Goal: Task Accomplishment & Management: Manage account settings

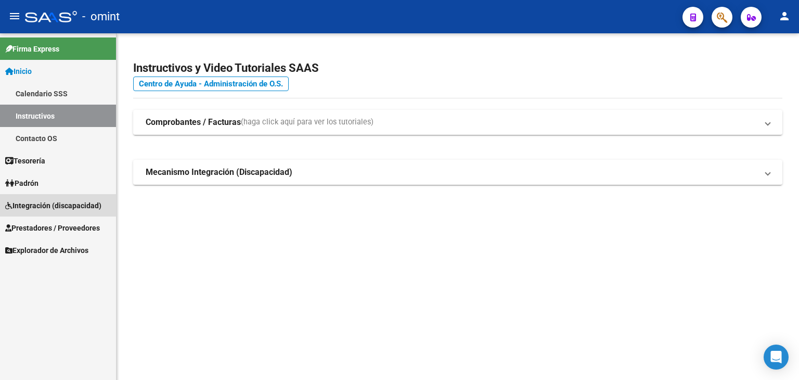
click at [27, 198] on link "Integración (discapacidad)" at bounding box center [58, 205] width 116 height 22
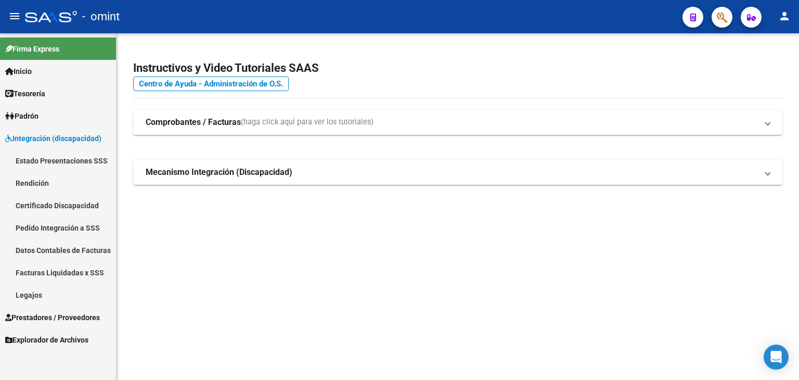
click at [30, 294] on link "Legajos" at bounding box center [58, 295] width 116 height 22
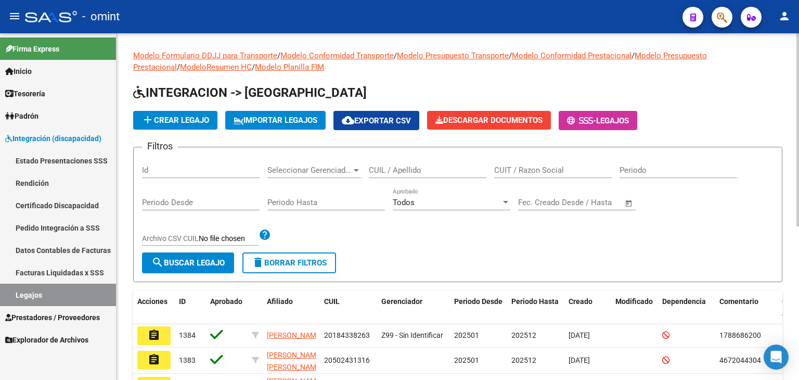
click at [435, 177] on div "CUIL / Apellido" at bounding box center [428, 167] width 118 height 22
paste input "20559889335"
type input "20559889335"
click at [213, 258] on span "search Buscar Legajo" at bounding box center [187, 262] width 73 height 9
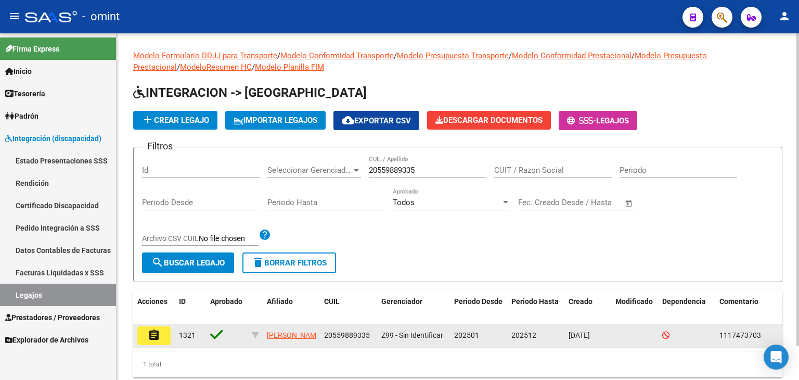
click at [148, 329] on mat-icon "assignment" at bounding box center [154, 335] width 12 height 12
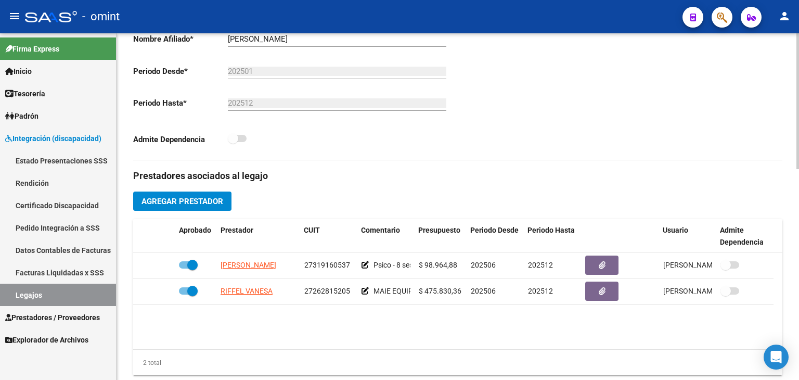
scroll to position [260, 0]
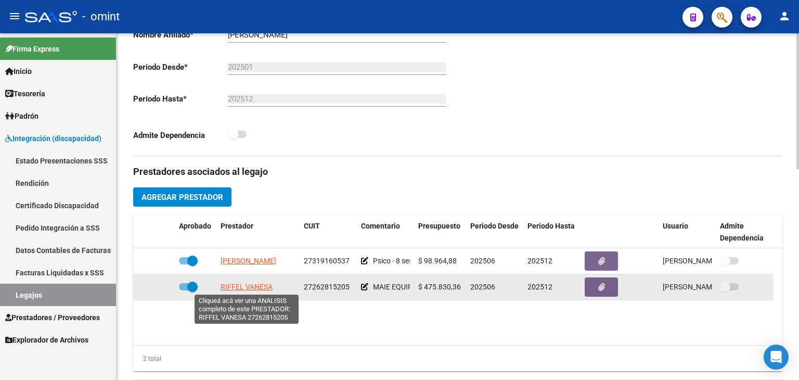
click at [250, 286] on span "RIFFEL VANESA" at bounding box center [247, 287] width 52 height 8
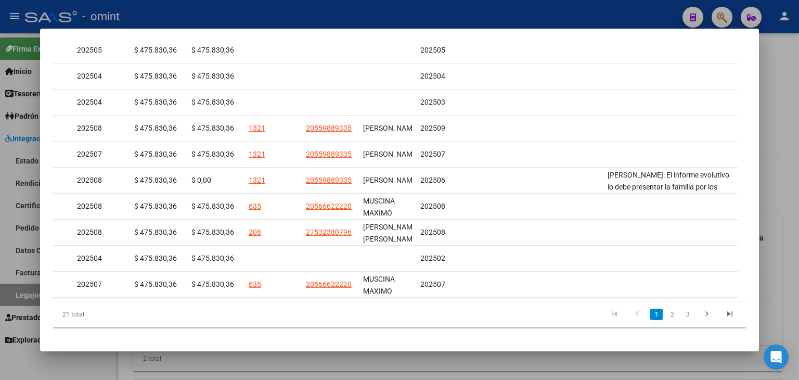
scroll to position [0, 1563]
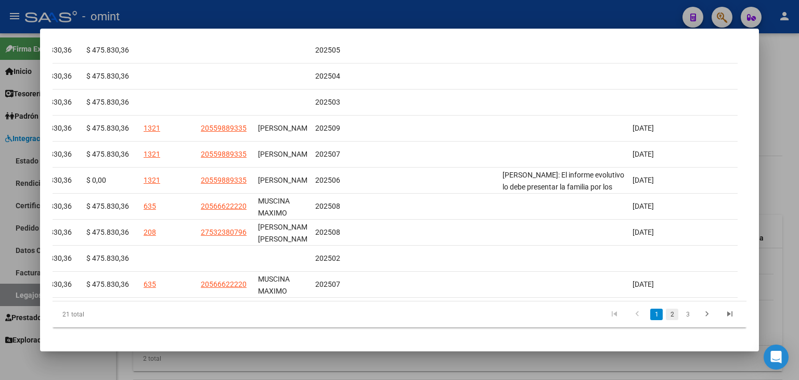
click at [666, 309] on link "2" at bounding box center [672, 314] width 12 height 11
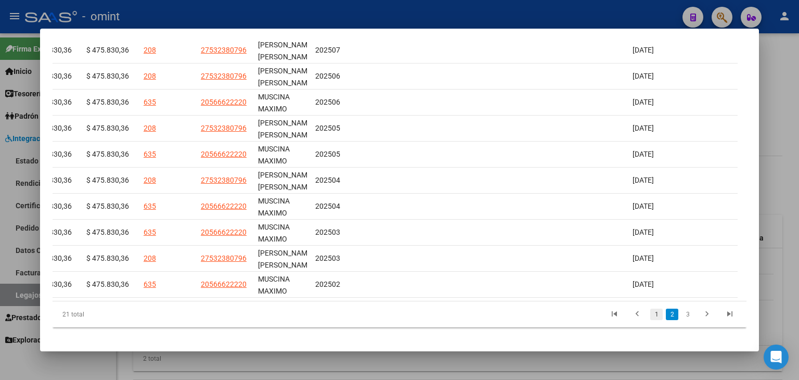
click at [652, 320] on link "1" at bounding box center [657, 314] width 12 height 11
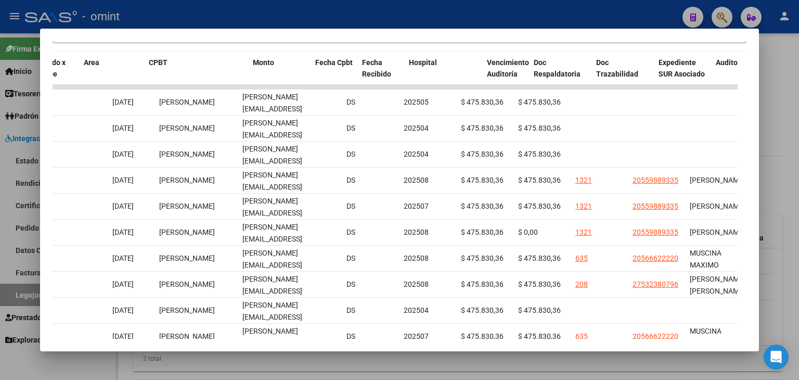
scroll to position [0, 0]
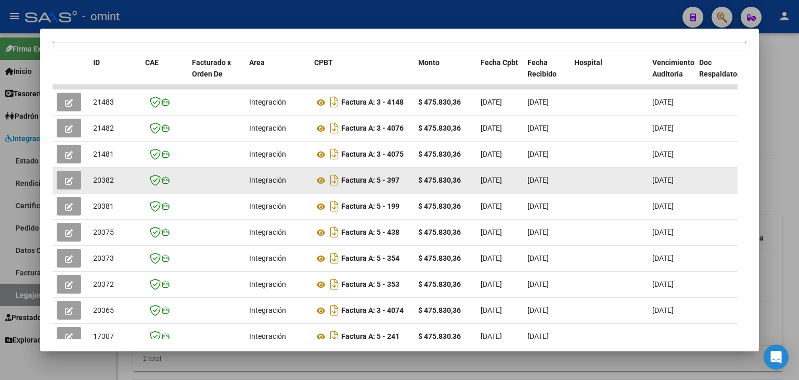
click at [65, 177] on icon "button" at bounding box center [69, 181] width 8 height 8
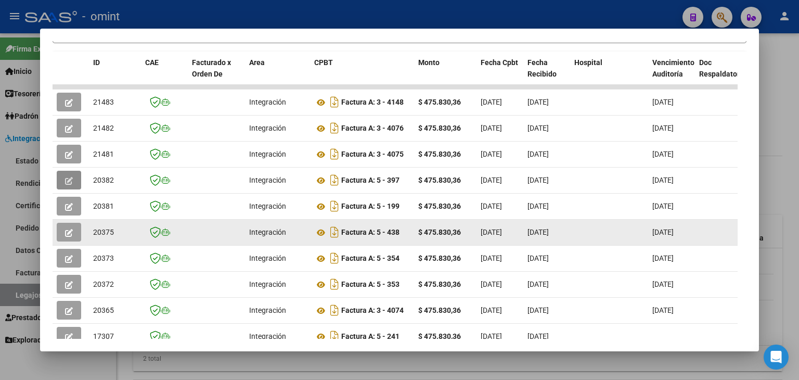
scroll to position [289, 0]
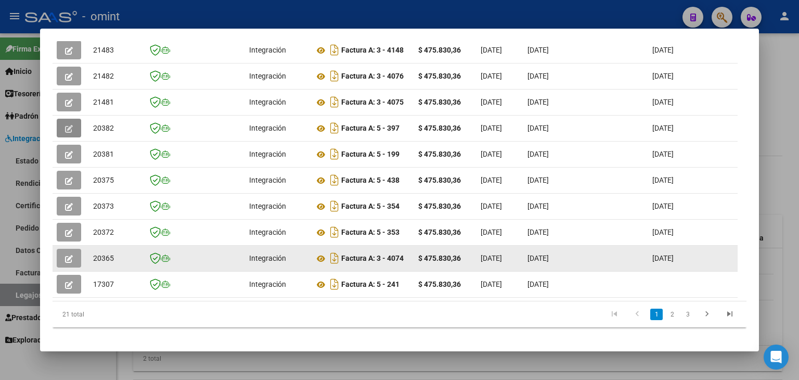
click at [72, 255] on icon "button" at bounding box center [69, 259] width 8 height 8
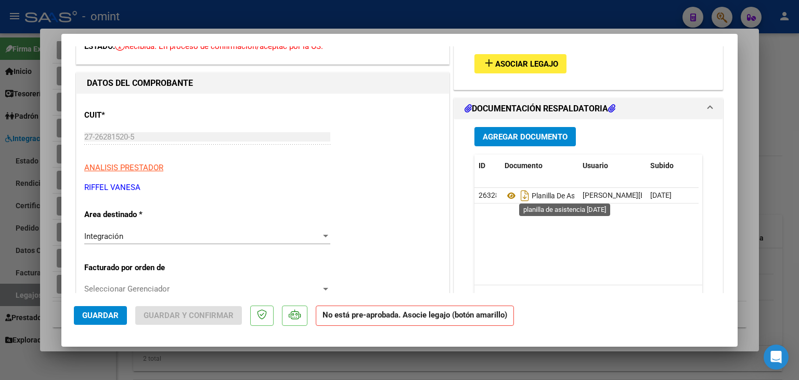
scroll to position [156, 0]
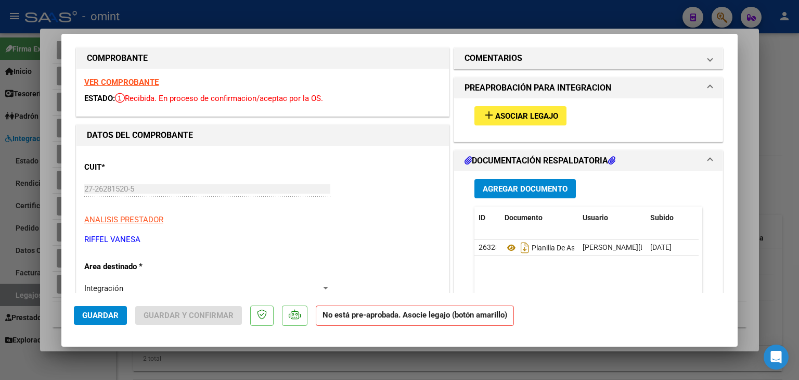
click at [526, 123] on button "add Asociar Legajo" at bounding box center [521, 115] width 92 height 19
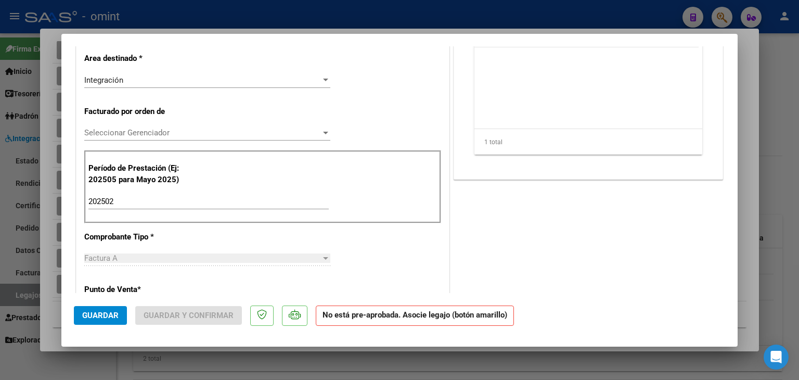
scroll to position [260, 0]
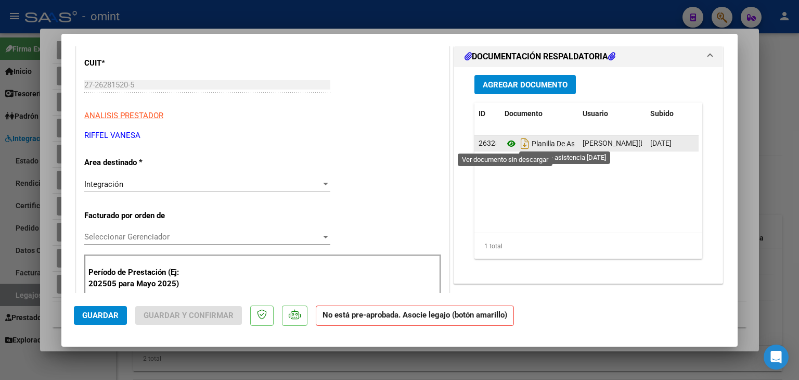
click at [506, 142] on icon at bounding box center [512, 143] width 14 height 12
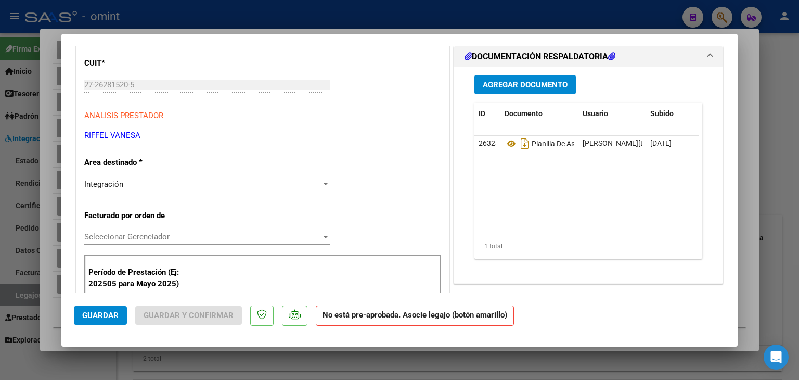
scroll to position [52, 0]
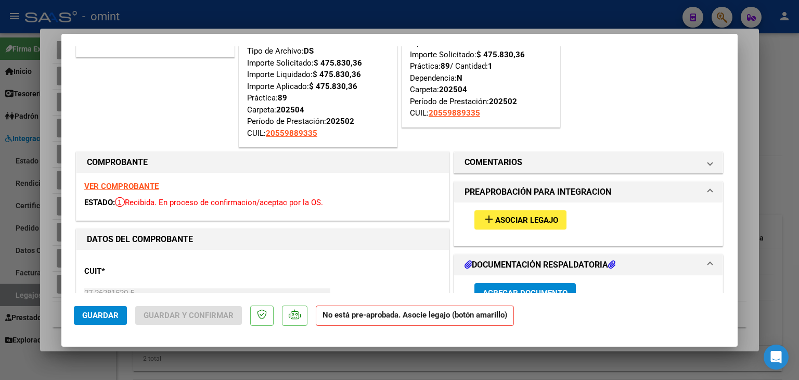
type input "$ 0,00"
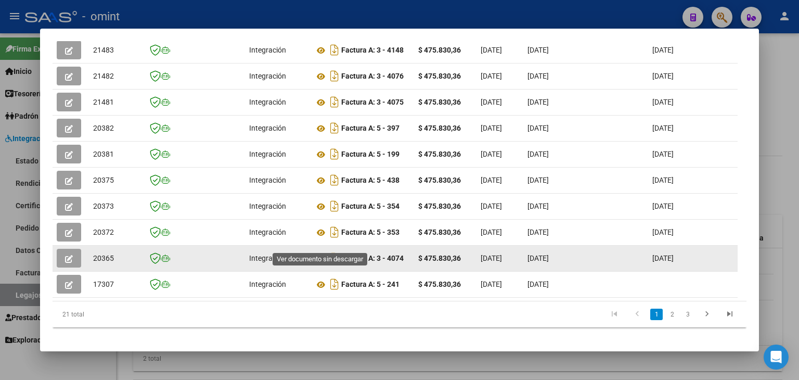
click at [319, 252] on icon at bounding box center [321, 258] width 14 height 12
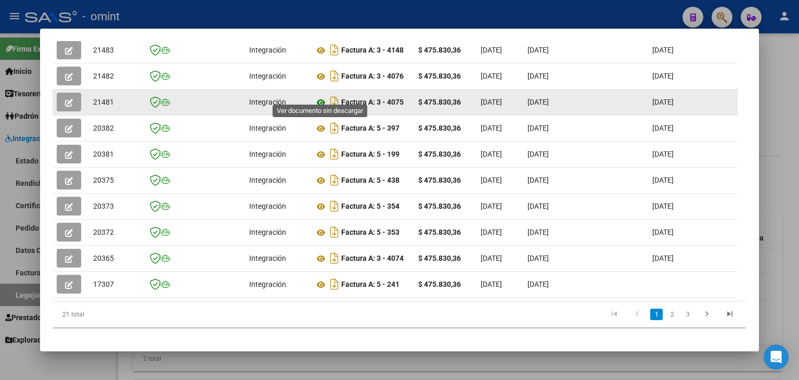
click at [318, 97] on icon at bounding box center [321, 102] width 14 height 12
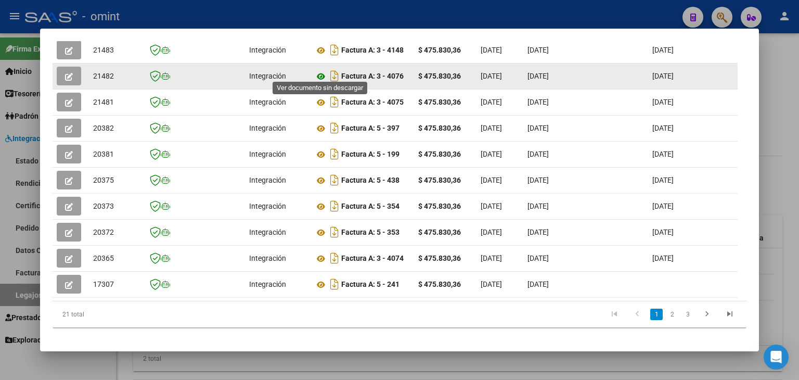
click at [318, 72] on icon at bounding box center [321, 76] width 14 height 12
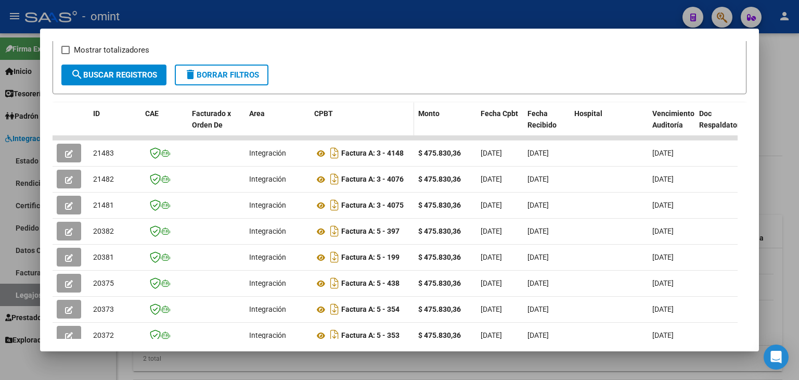
scroll to position [185, 0]
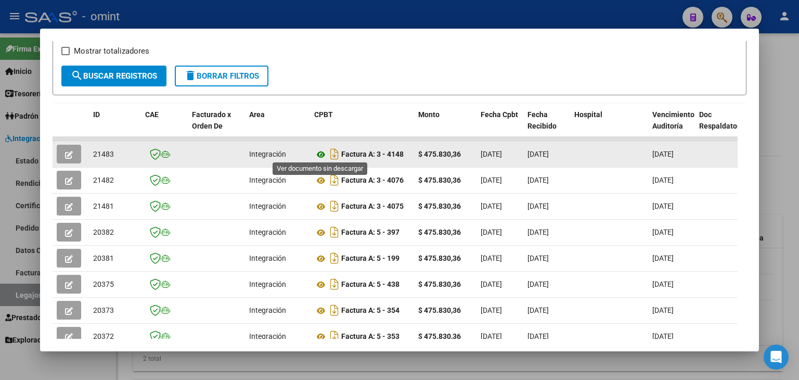
click at [318, 151] on icon at bounding box center [321, 154] width 14 height 12
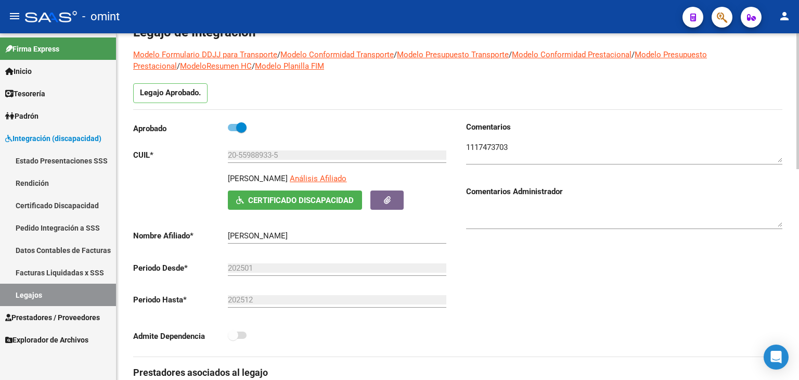
scroll to position [52, 0]
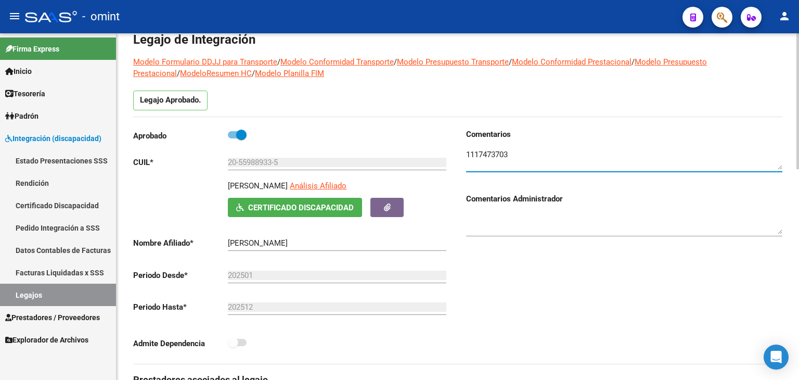
click at [491, 155] on textarea at bounding box center [624, 159] width 316 height 21
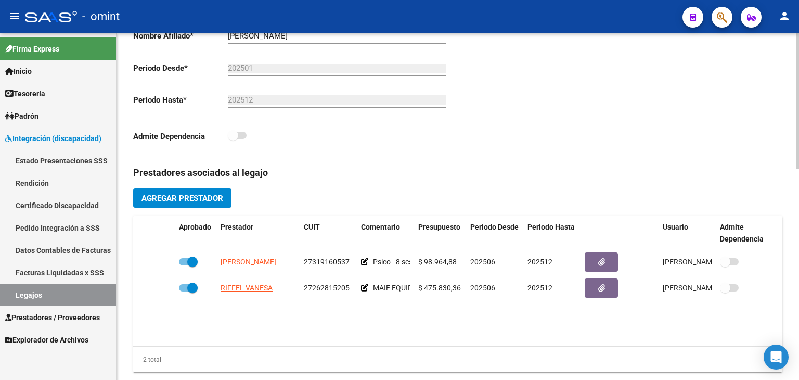
scroll to position [260, 0]
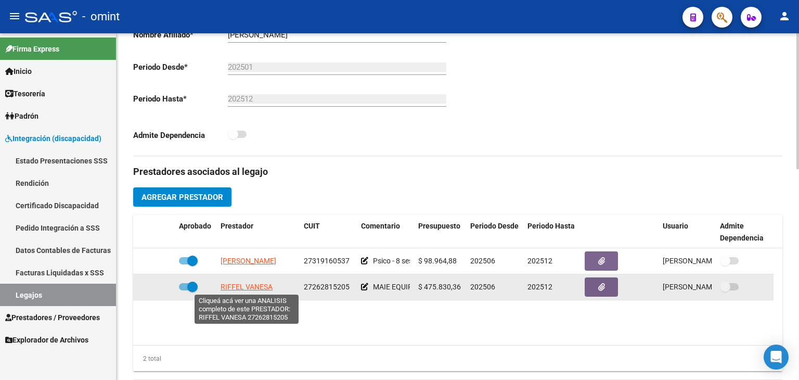
click at [261, 283] on span "RIFFEL VANESA" at bounding box center [247, 287] width 52 height 8
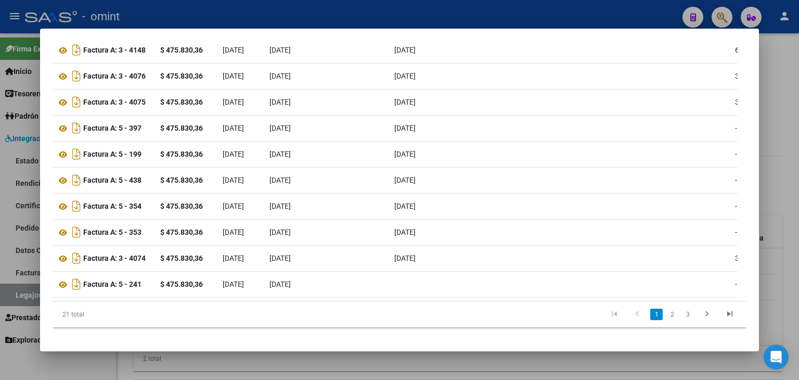
scroll to position [0, 0]
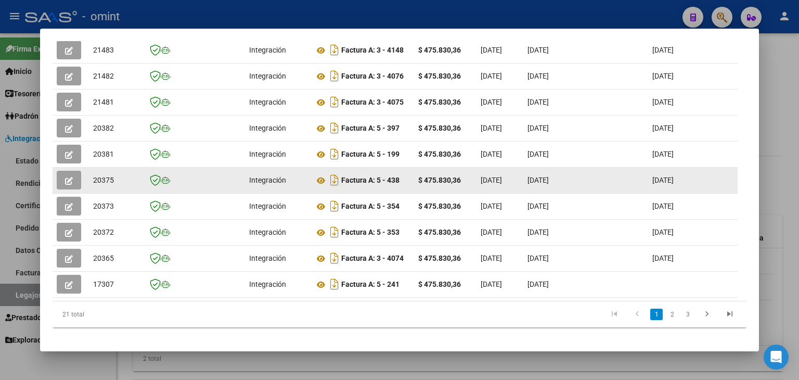
click at [68, 177] on icon "button" at bounding box center [69, 181] width 8 height 8
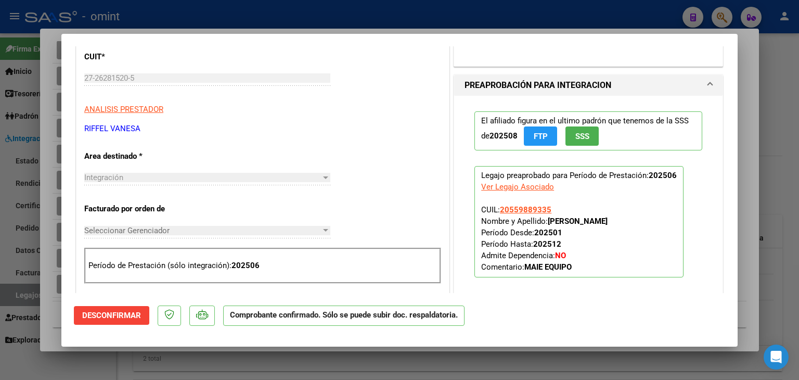
scroll to position [260, 0]
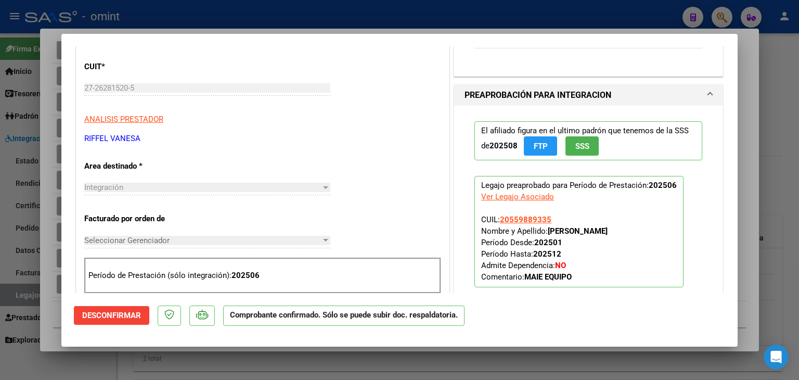
type input "$ 0,00"
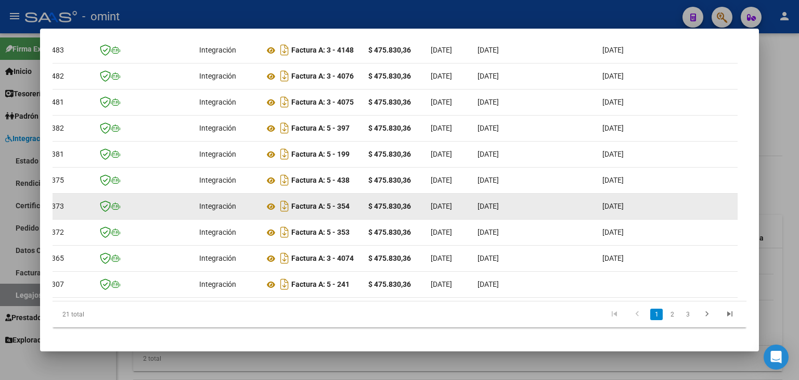
scroll to position [0, 12]
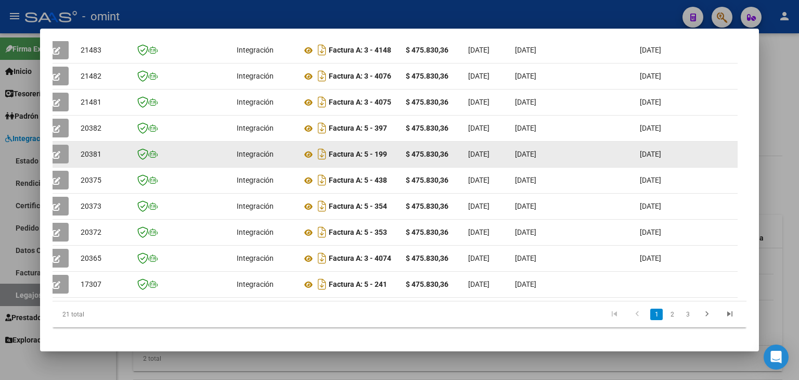
click at [58, 151] on icon "button" at bounding box center [57, 155] width 8 height 8
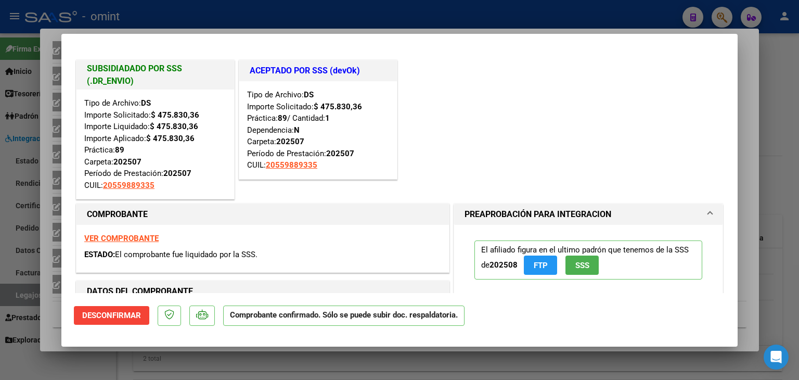
type input "$ 0,00"
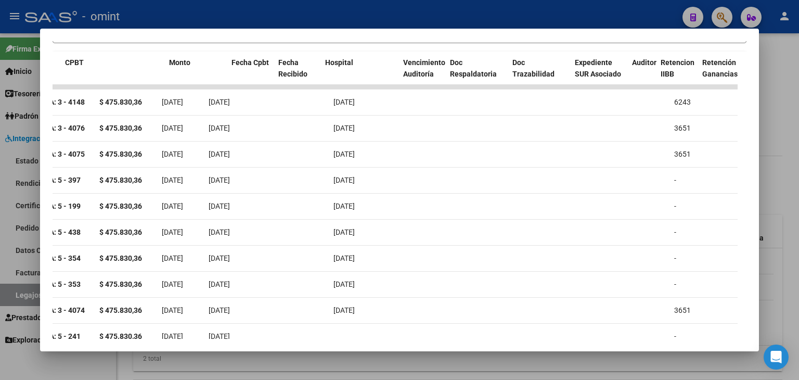
scroll to position [0, 0]
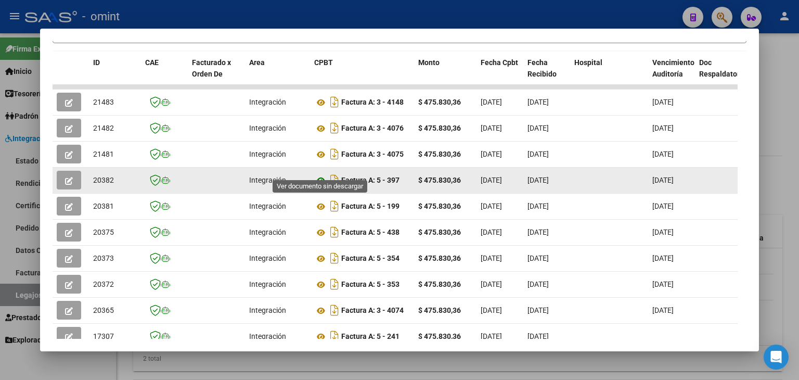
click at [321, 174] on icon at bounding box center [321, 180] width 14 height 12
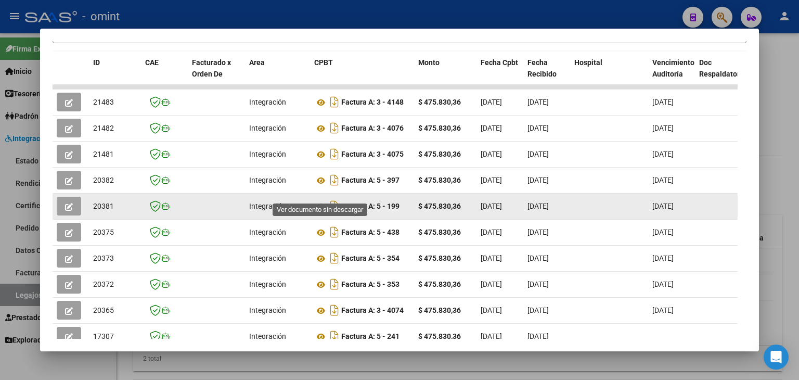
click at [319, 200] on icon at bounding box center [321, 206] width 14 height 12
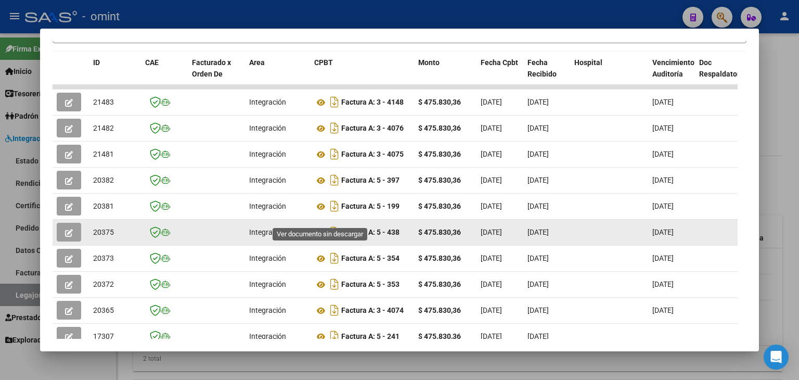
click at [321, 226] on icon at bounding box center [321, 232] width 14 height 12
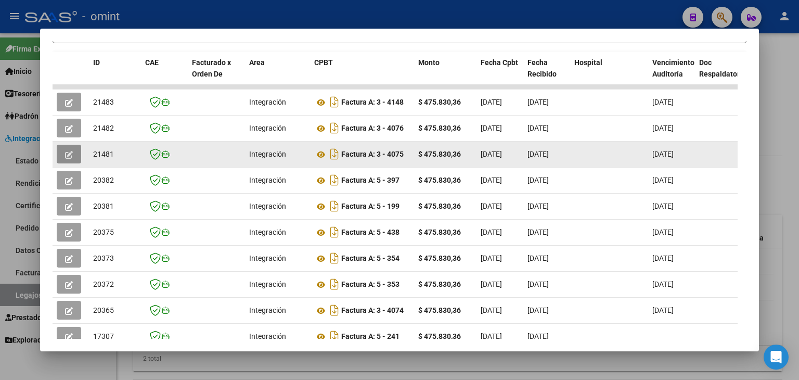
click at [65, 151] on icon "button" at bounding box center [69, 155] width 8 height 8
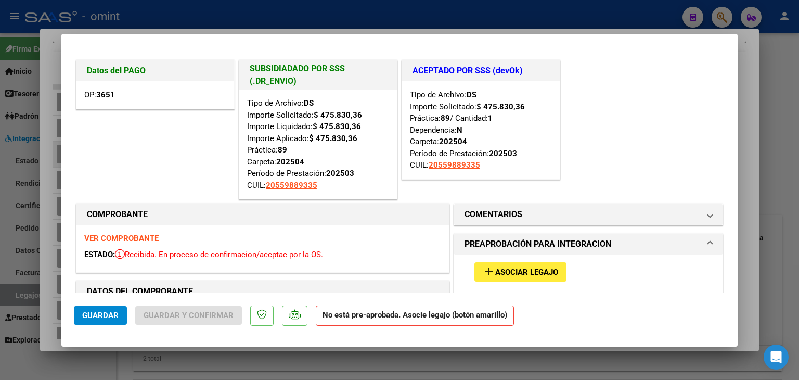
type input "$ 0,00"
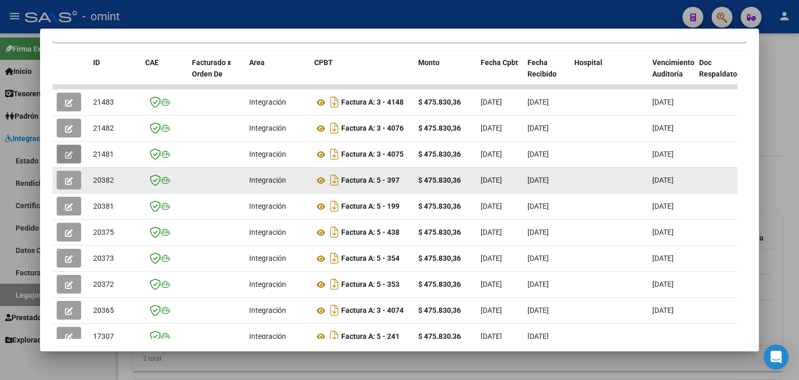
click at [64, 171] on button "button" at bounding box center [69, 180] width 24 height 19
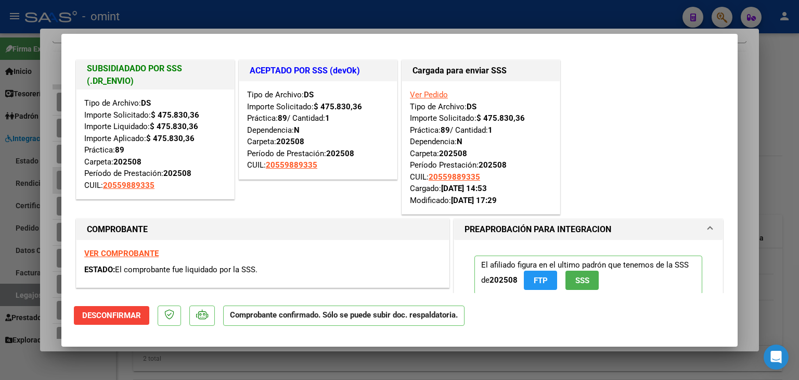
type input "$ 0,00"
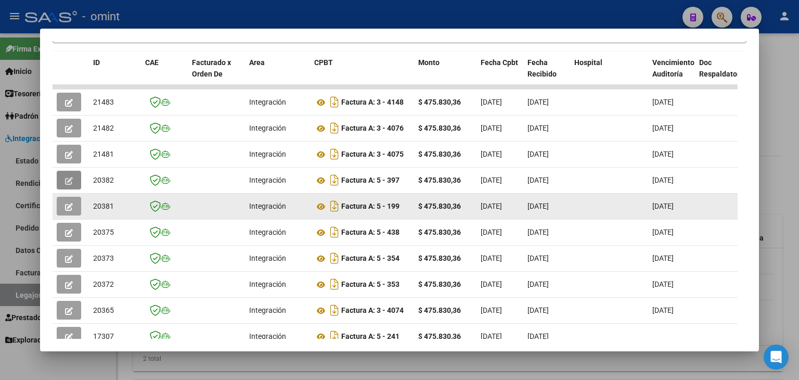
click at [67, 203] on icon "button" at bounding box center [69, 207] width 8 height 8
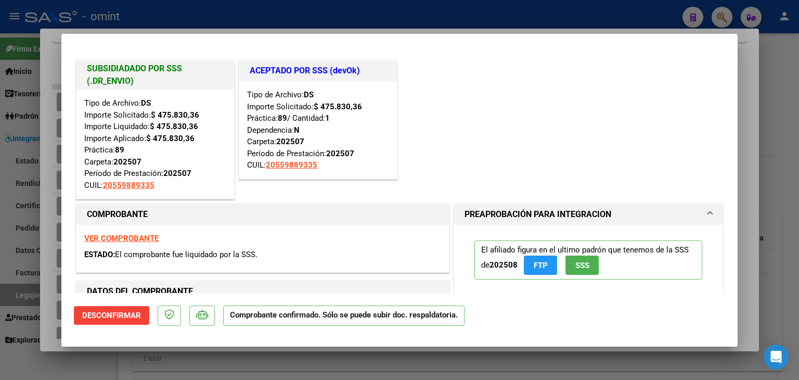
type input "$ 0,00"
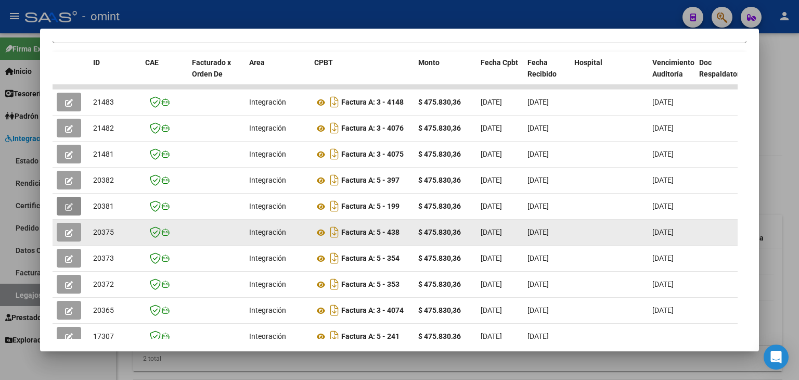
click at [70, 229] on icon "button" at bounding box center [69, 233] width 8 height 8
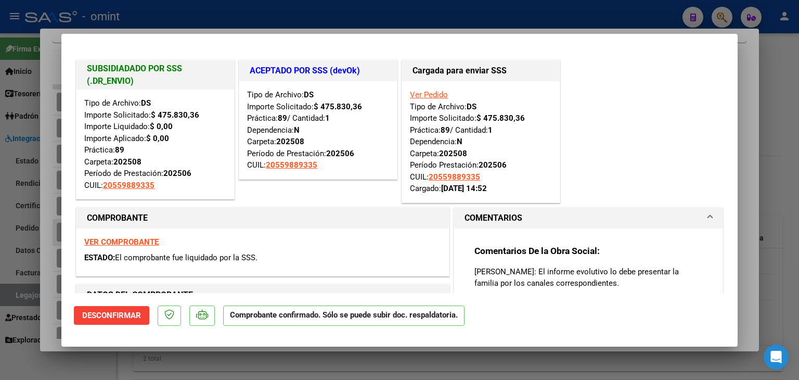
type input "$ 0,00"
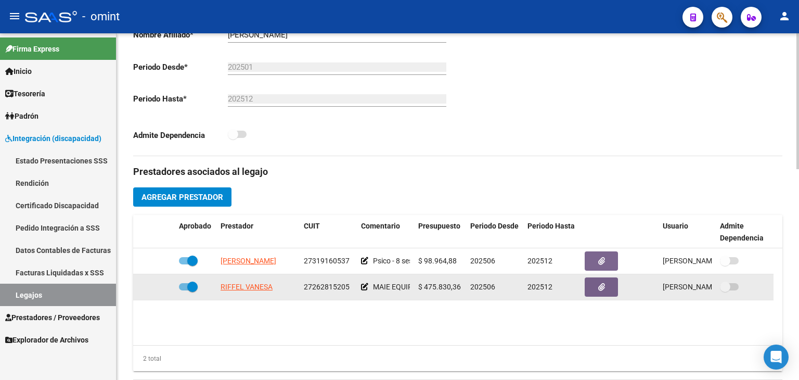
click at [324, 287] on span "27262815205" at bounding box center [327, 287] width 46 height 8
copy span "27262815205"
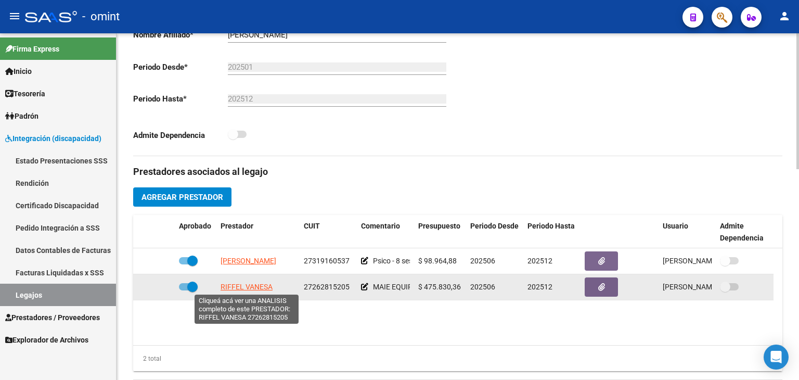
click at [240, 288] on span "RIFFEL VANESA" at bounding box center [247, 287] width 52 height 8
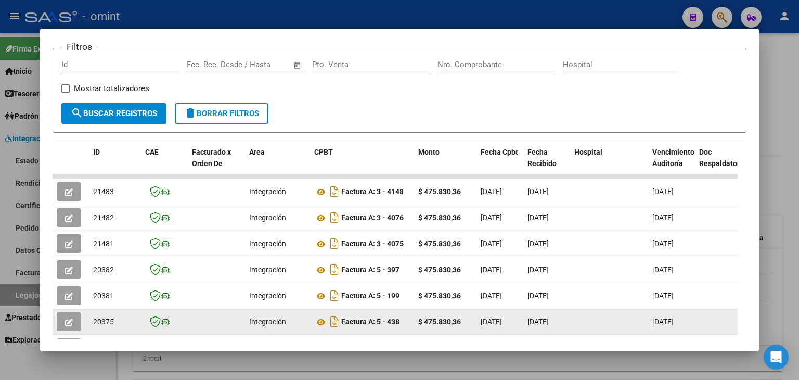
scroll to position [156, 0]
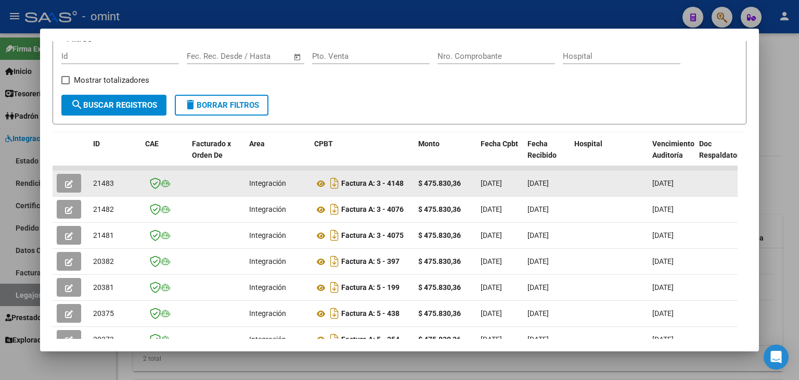
click at [66, 180] on icon "button" at bounding box center [69, 184] width 8 height 8
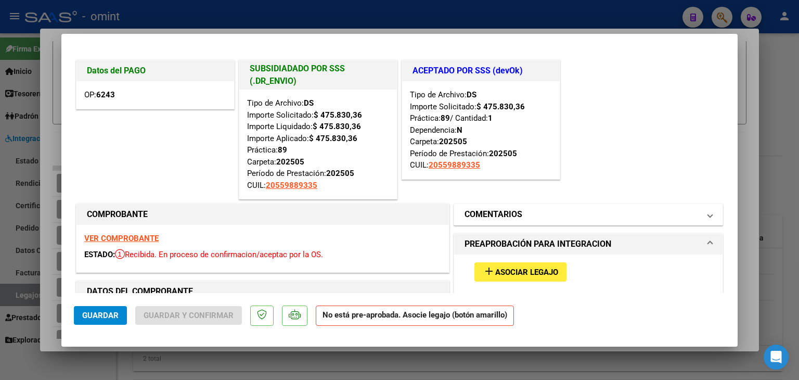
scroll to position [52, 0]
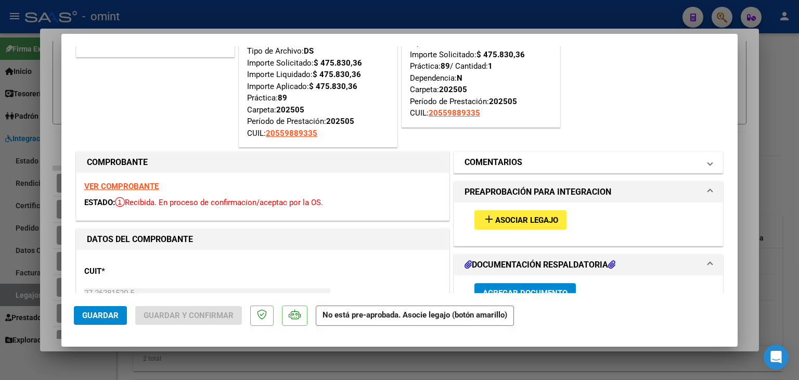
click at [502, 159] on h1 "COMENTARIOS" at bounding box center [494, 162] width 58 height 12
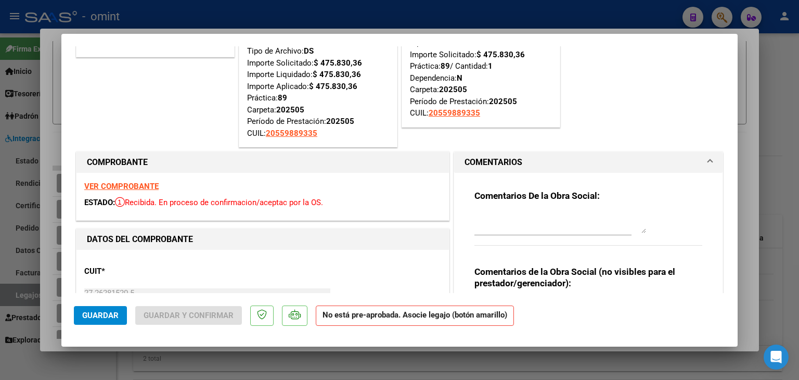
click at [496, 226] on textarea at bounding box center [561, 222] width 172 height 21
click at [621, 218] on textarea "SETA DONATO - Habilitación por CERRADO." at bounding box center [561, 222] width 172 height 21
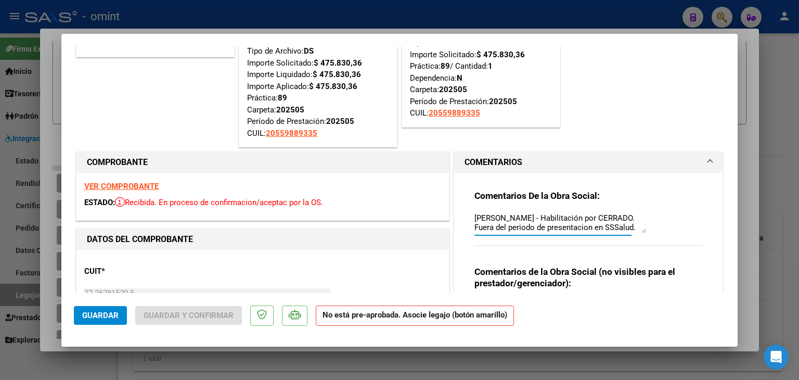
type textarea "SETA DONATO - Habilitación por CERRADO. Fuera del periodo de presentación en SS…"
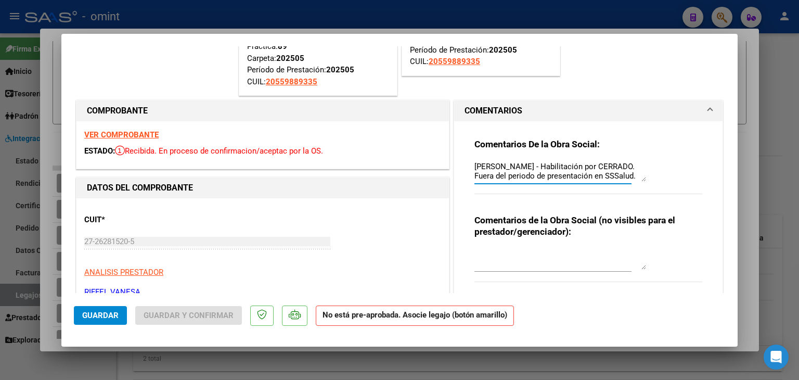
scroll to position [104, 0]
type input "$ 0,00"
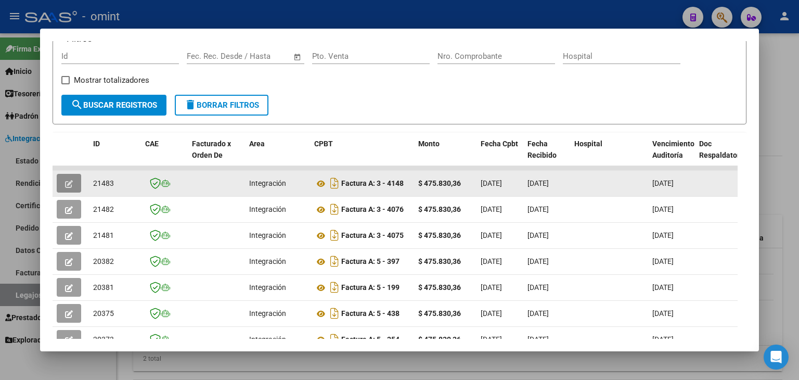
click at [63, 179] on button "button" at bounding box center [69, 183] width 24 height 19
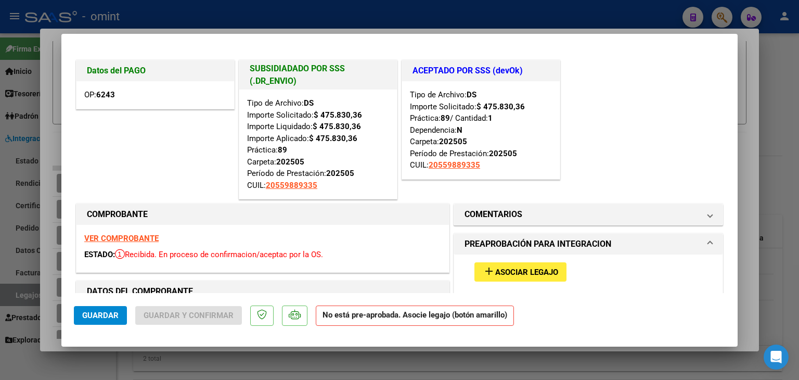
type input "$ 0,00"
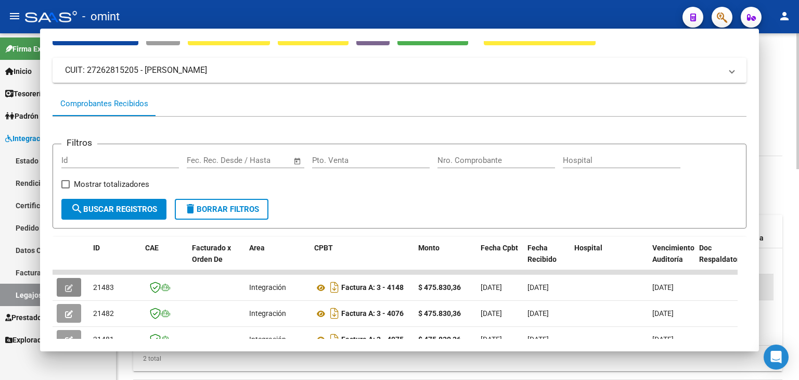
scroll to position [0, 0]
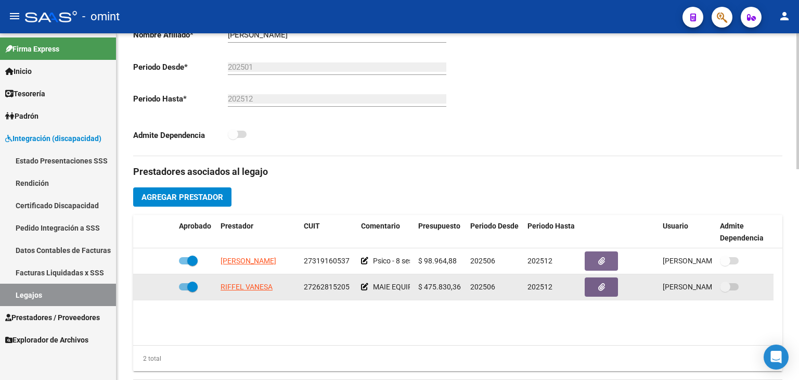
click at [319, 290] on span "27262815205" at bounding box center [327, 287] width 46 height 8
click at [317, 286] on span "27262815205" at bounding box center [327, 287] width 46 height 8
copy span "27262815205"
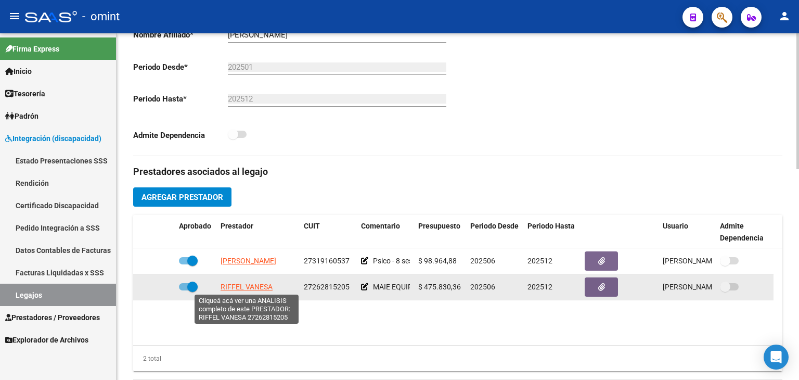
click at [245, 283] on span "RIFFEL VANESA" at bounding box center [247, 287] width 52 height 8
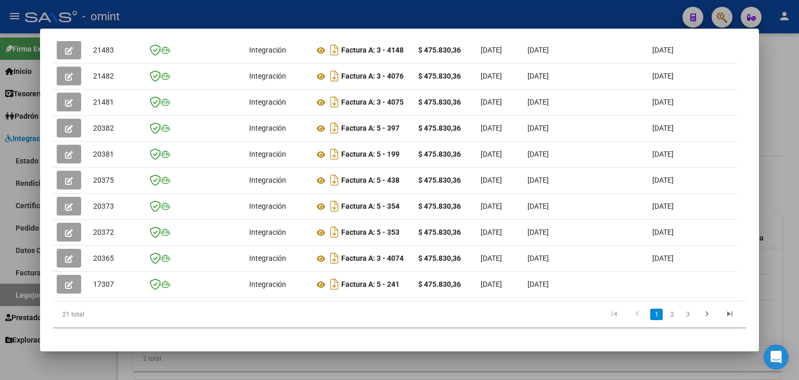
scroll to position [289, 0]
click at [666, 309] on link "2" at bounding box center [672, 314] width 12 height 11
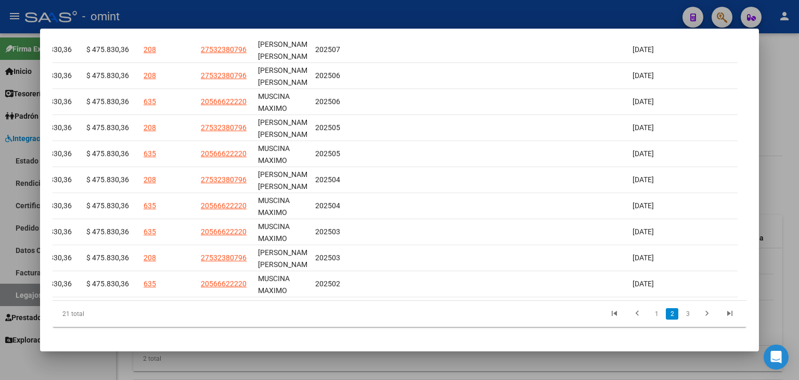
scroll to position [291, 0]
click at [651, 319] on link "1" at bounding box center [657, 312] width 12 height 11
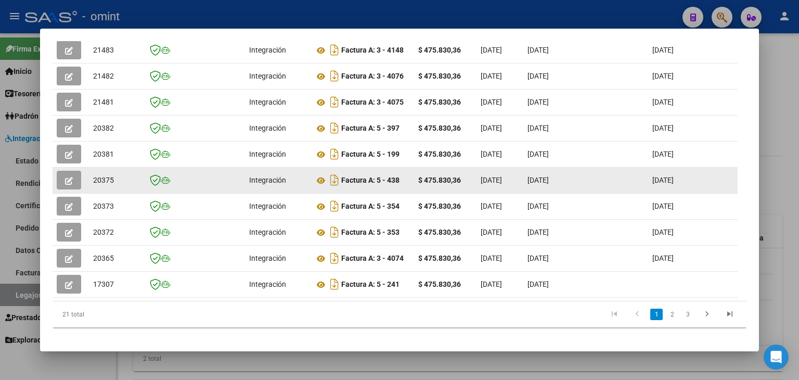
scroll to position [185, 0]
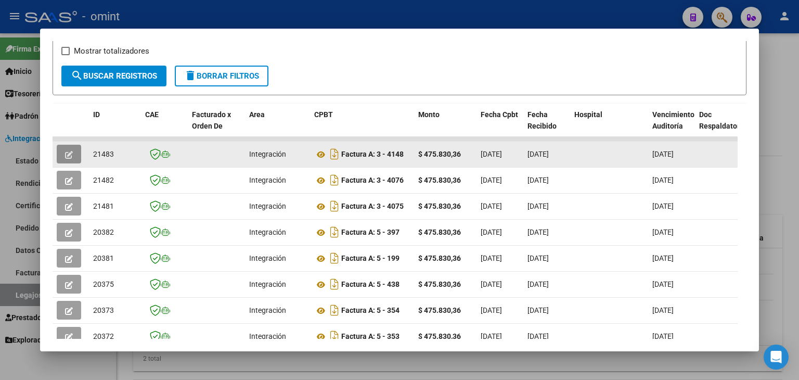
click at [61, 152] on button "button" at bounding box center [69, 154] width 24 height 19
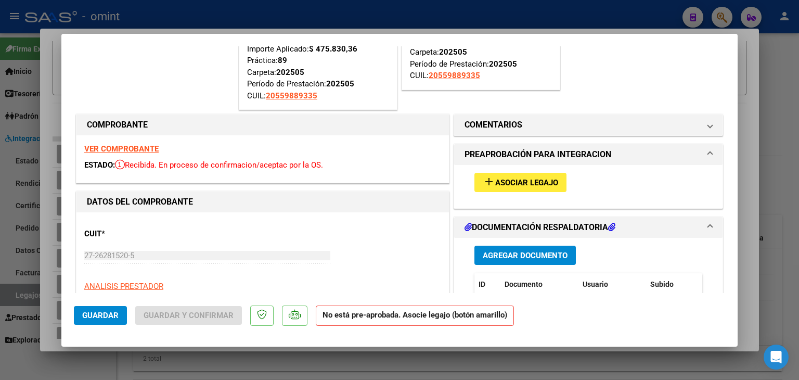
scroll to position [156, 0]
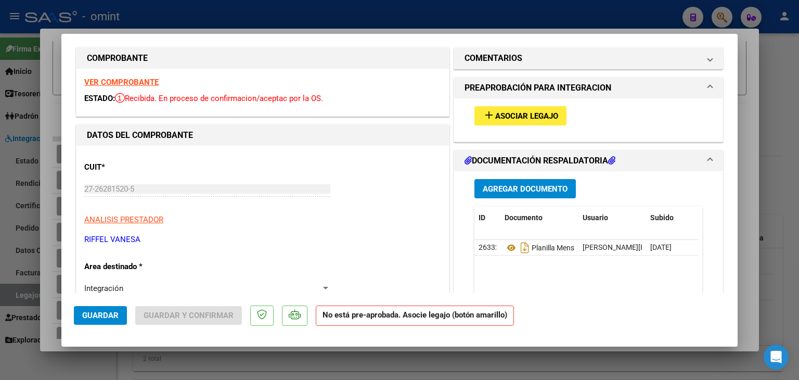
click at [517, 117] on span "Asociar Legajo" at bounding box center [526, 115] width 63 height 9
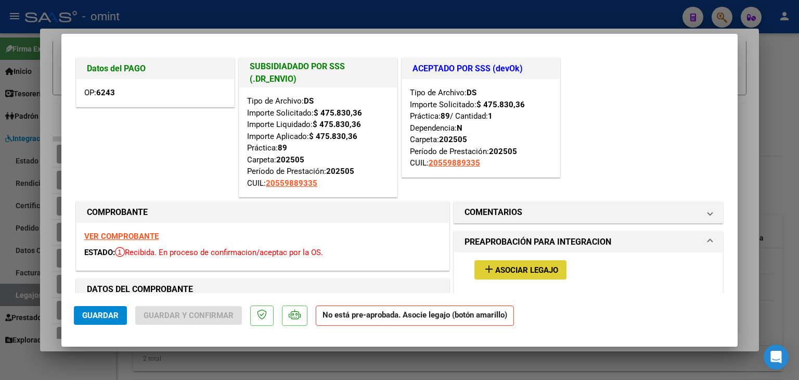
scroll to position [0, 0]
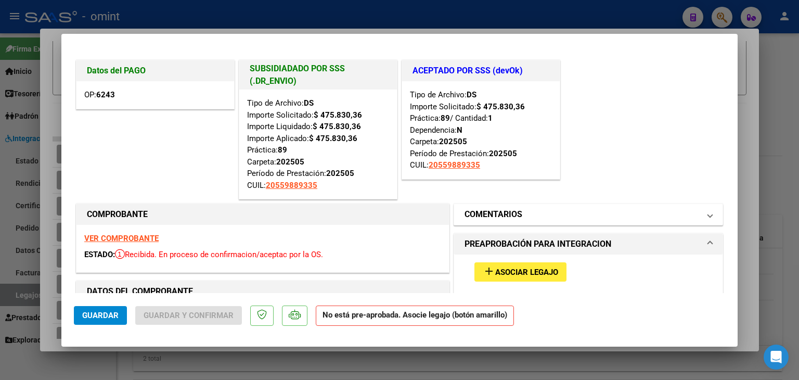
click at [516, 211] on h1 "COMENTARIOS" at bounding box center [494, 214] width 58 height 12
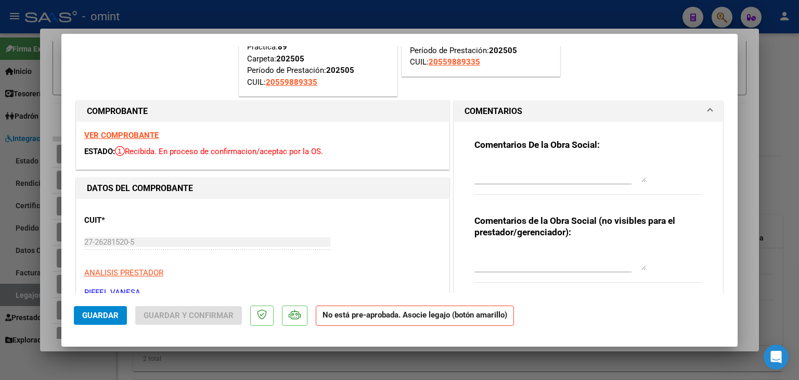
scroll to position [104, 0]
click at [534, 266] on textarea at bounding box center [561, 258] width 172 height 21
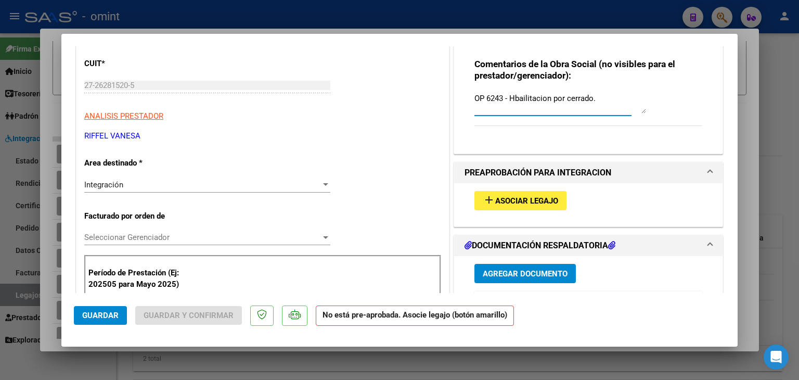
scroll to position [260, 0]
click at [146, 182] on div "Integración" at bounding box center [202, 184] width 237 height 9
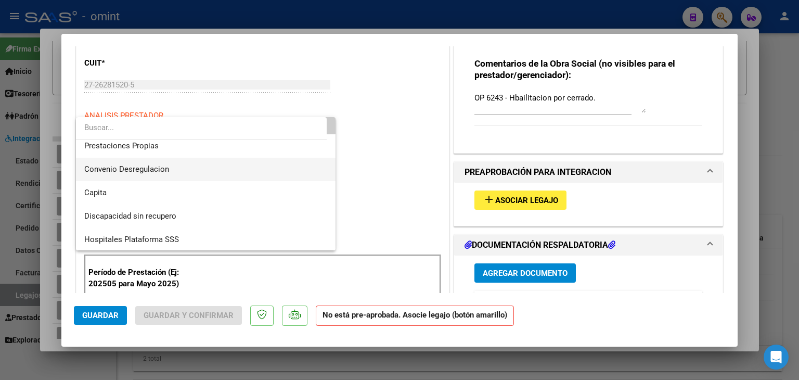
scroll to position [100, 0]
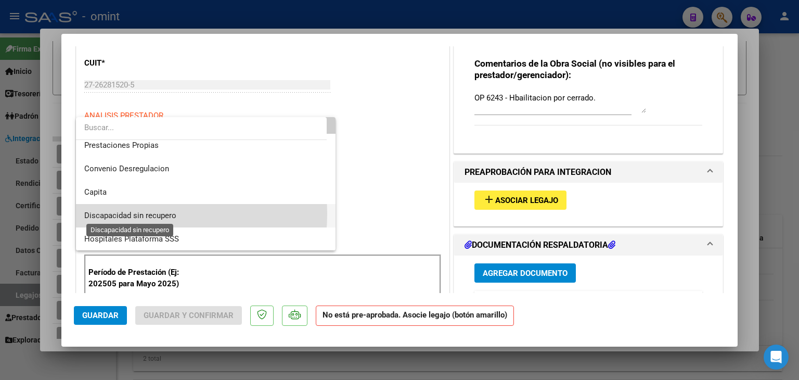
click at [118, 213] on span "Discapacidad sin recupero" at bounding box center [130, 215] width 92 height 9
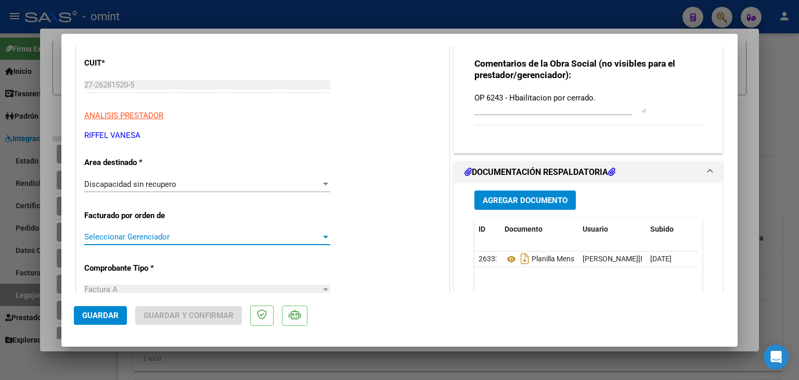
click at [132, 232] on span "Seleccionar Gerenciador" at bounding box center [202, 236] width 237 height 9
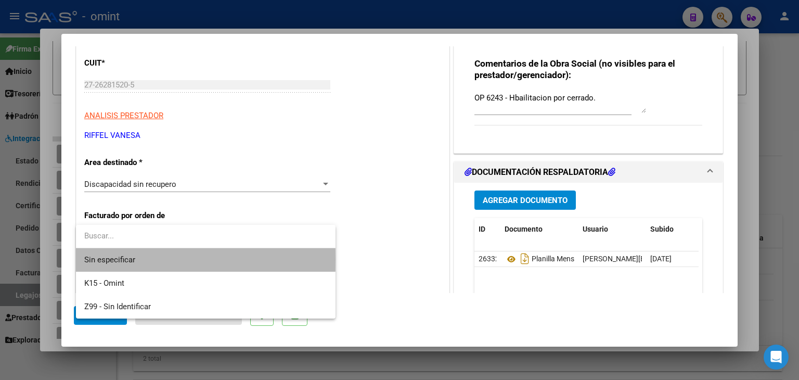
drag, startPoint x: 117, startPoint y: 259, endPoint x: 136, endPoint y: 261, distance: 19.8
click at [117, 260] on span "Sin especificar" at bounding box center [205, 259] width 243 height 23
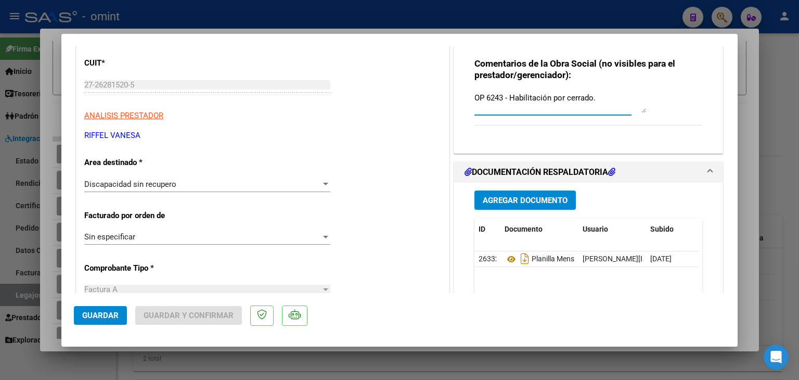
click at [602, 99] on textarea "OP 6243 - Habilitación por cerrado." at bounding box center [561, 102] width 172 height 21
type textarea "OP 6243 - Habilitación por cerrado. MAYO"
click at [98, 323] on button "Guardar" at bounding box center [100, 315] width 53 height 19
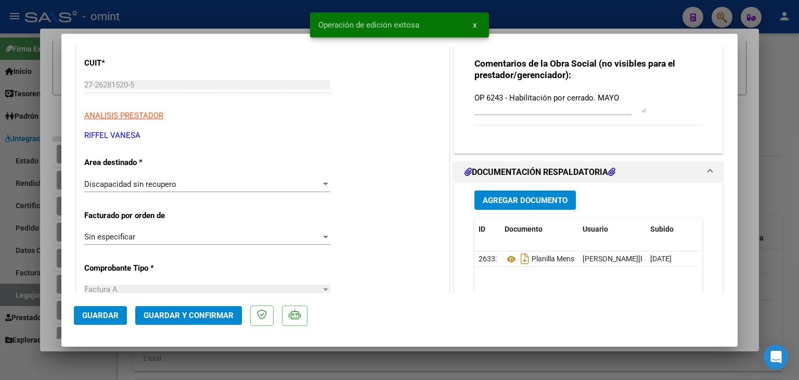
type input "$ 0,00"
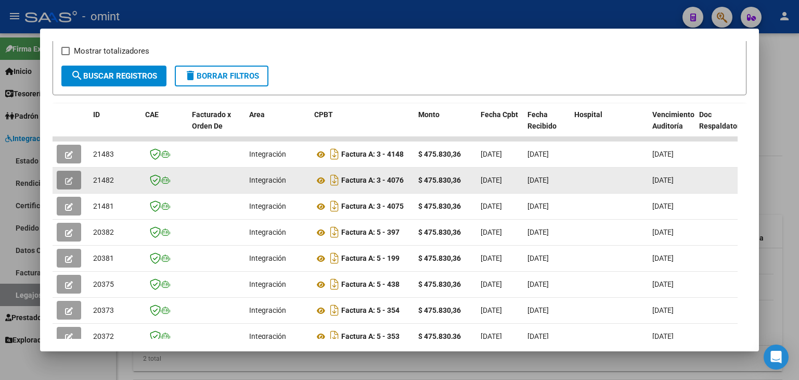
click at [65, 177] on icon "button" at bounding box center [69, 181] width 8 height 8
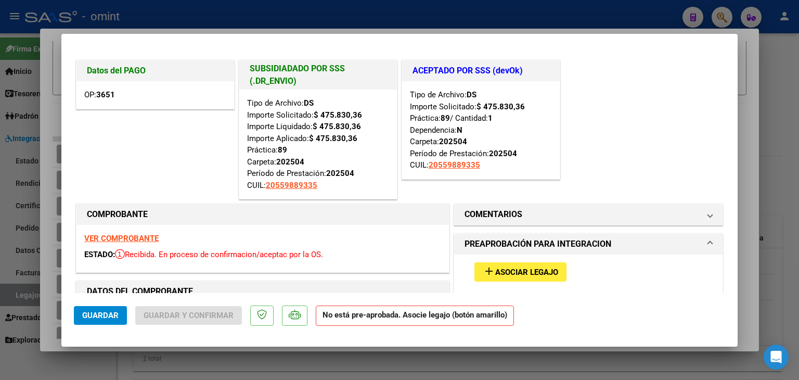
click at [512, 243] on h1 "PREAPROBACIÓN PARA INTEGRACION" at bounding box center [538, 244] width 147 height 12
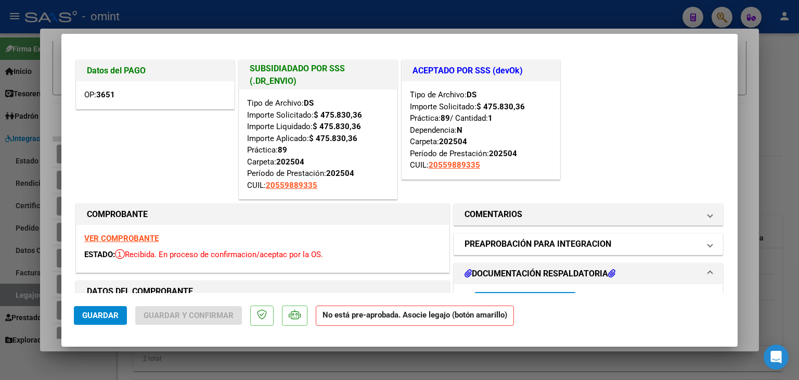
click at [527, 240] on h1 "PREAPROBACIÓN PARA INTEGRACION" at bounding box center [538, 244] width 147 height 12
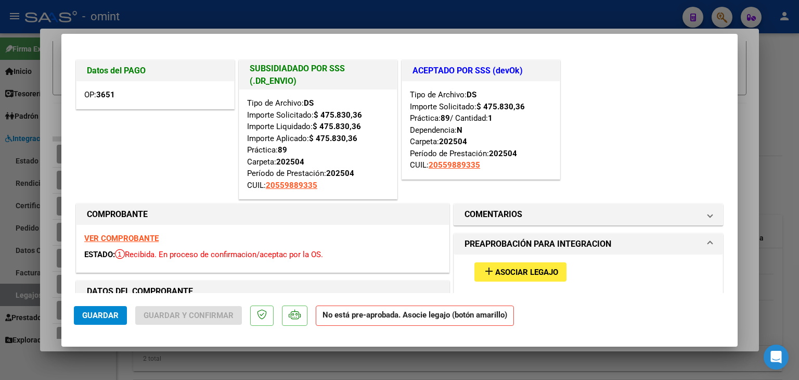
scroll to position [104, 0]
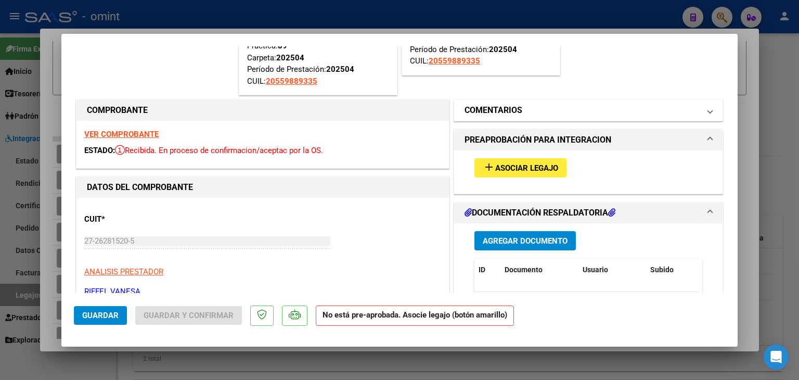
click at [501, 100] on mat-expansion-panel-header "COMENTARIOS" at bounding box center [588, 110] width 269 height 21
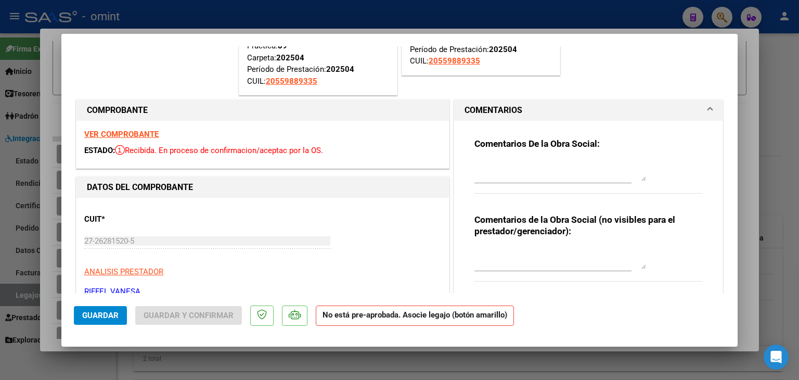
click at [530, 259] on textarea at bounding box center [561, 258] width 172 height 21
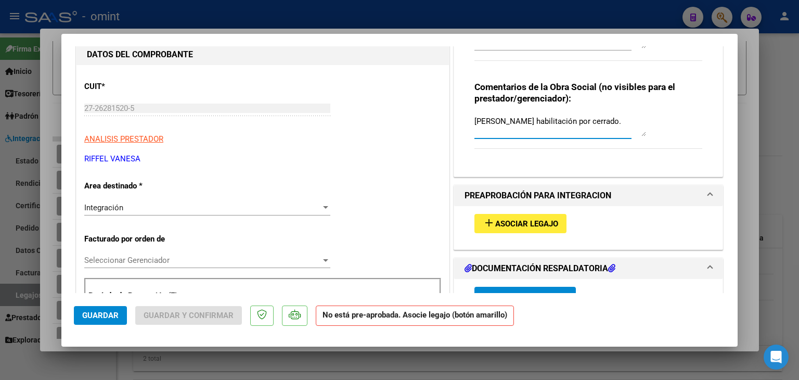
scroll to position [260, 0]
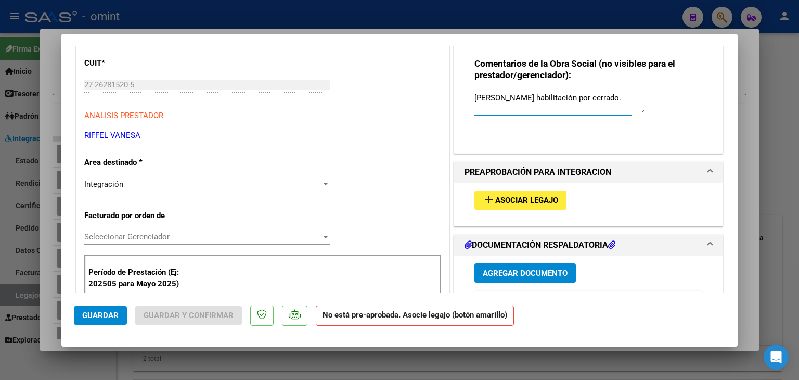
type textarea "SETA DONATO - Abril habilitación por cerrado."
click at [143, 186] on div "Integración" at bounding box center [202, 184] width 237 height 9
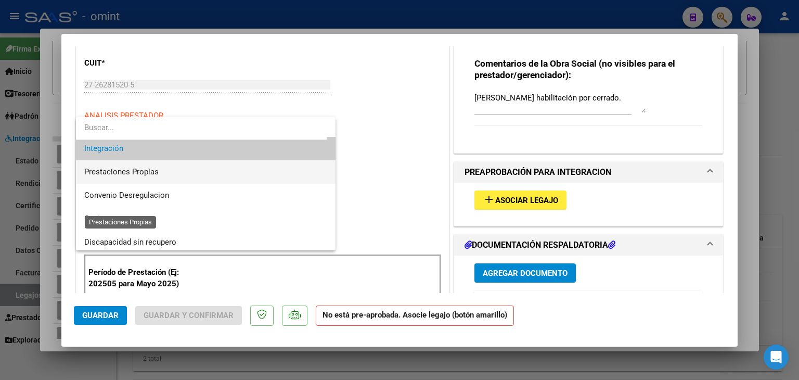
scroll to position [91, 0]
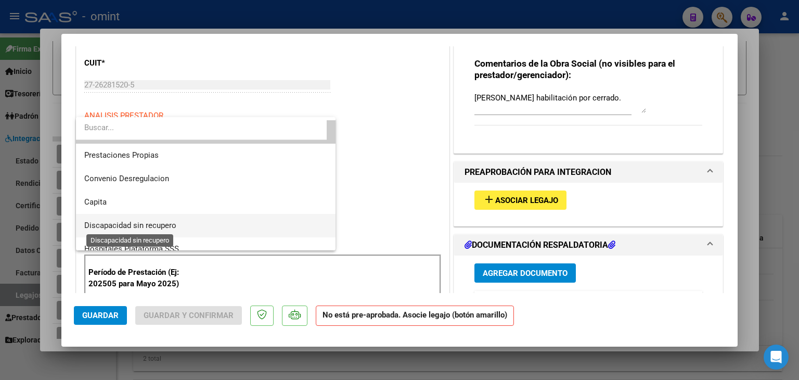
click at [133, 226] on span "Discapacidad sin recupero" at bounding box center [130, 225] width 92 height 9
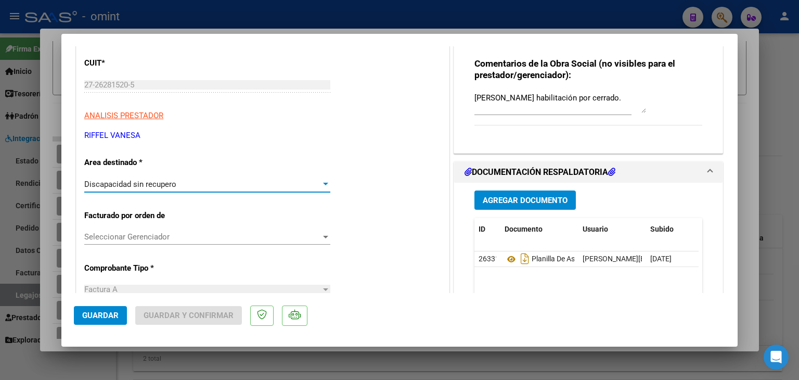
click at [151, 236] on span "Seleccionar Gerenciador" at bounding box center [202, 236] width 237 height 9
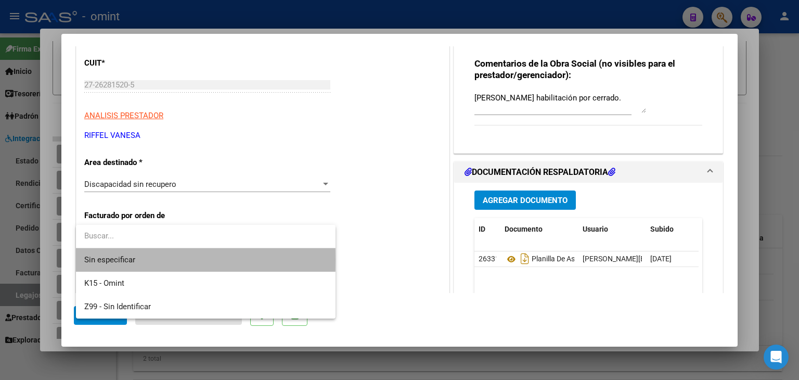
click at [133, 260] on span "Sin especificar" at bounding box center [205, 259] width 243 height 23
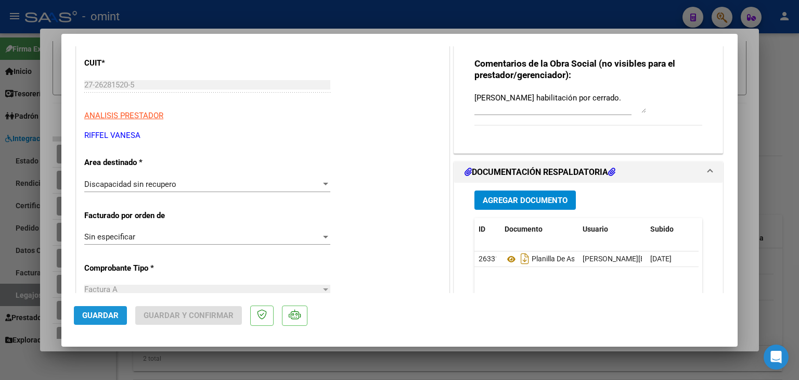
click at [119, 313] on button "Guardar" at bounding box center [100, 315] width 53 height 19
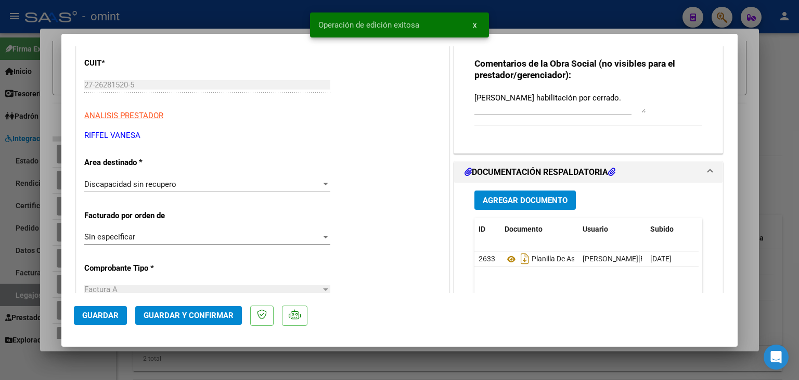
click at [181, 312] on span "Guardar y Confirmar" at bounding box center [189, 315] width 90 height 9
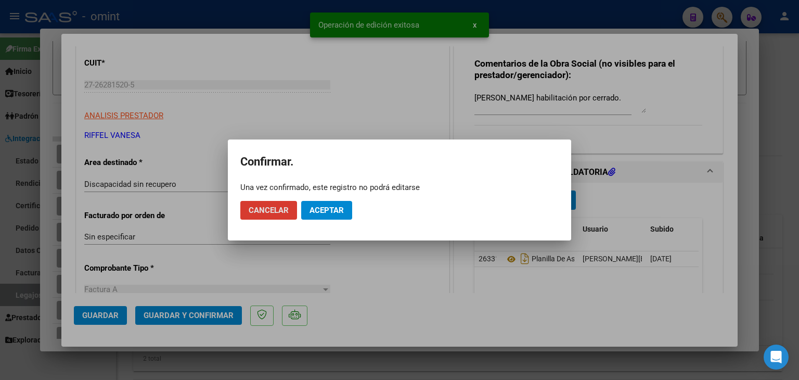
click at [332, 210] on span "Aceptar" at bounding box center [327, 210] width 34 height 9
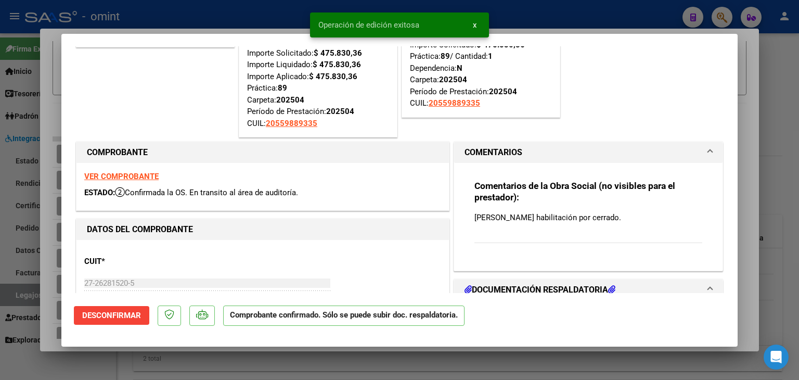
scroll to position [0, 0]
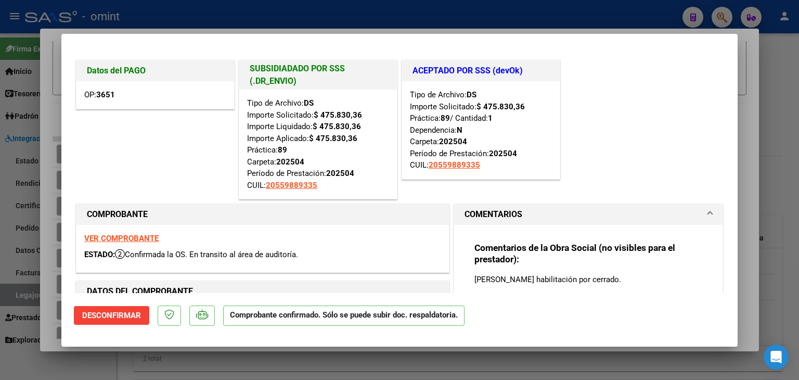
type input "$ 0,00"
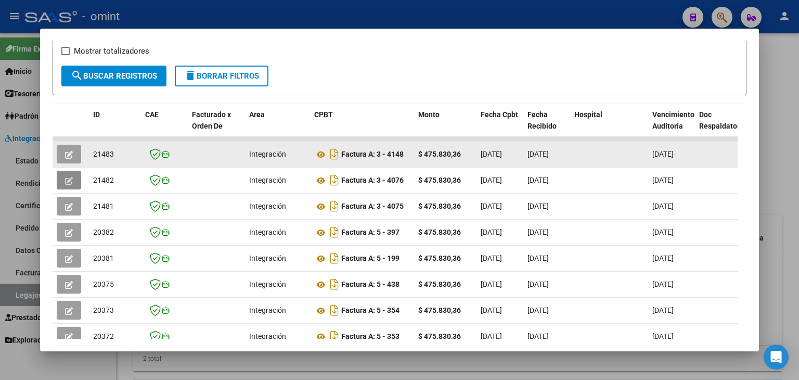
click at [60, 150] on button "button" at bounding box center [69, 154] width 24 height 19
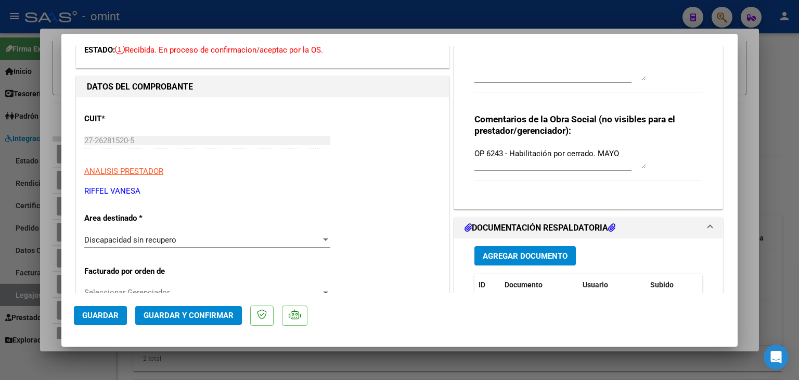
scroll to position [208, 0]
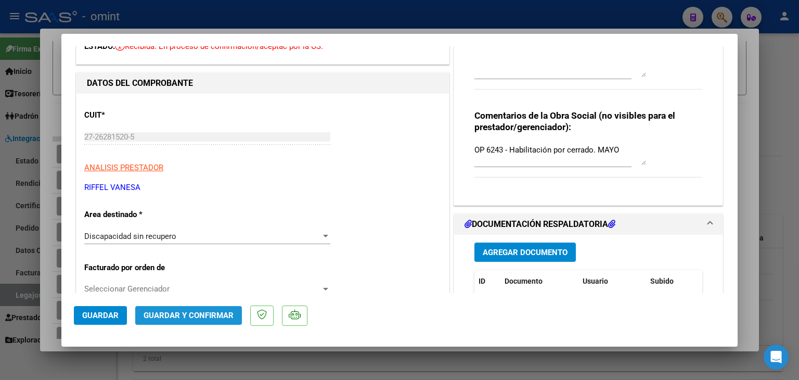
click at [194, 319] on span "Guardar y Confirmar" at bounding box center [189, 315] width 90 height 9
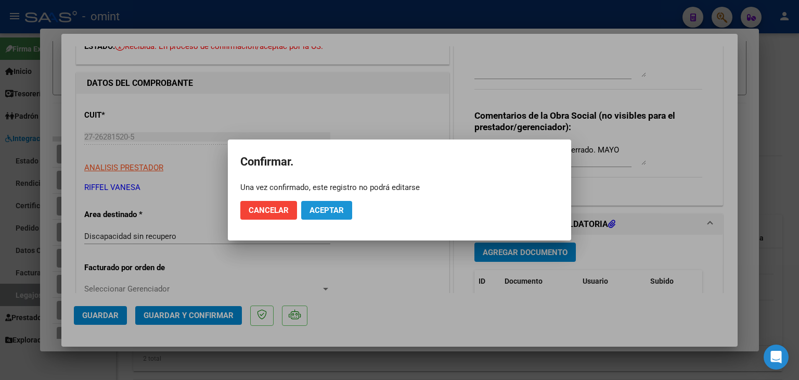
click at [332, 214] on span "Aceptar" at bounding box center [327, 210] width 34 height 9
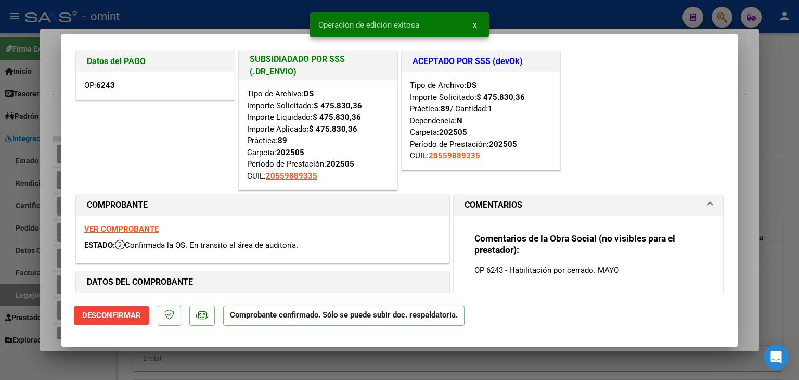
scroll to position [0, 0]
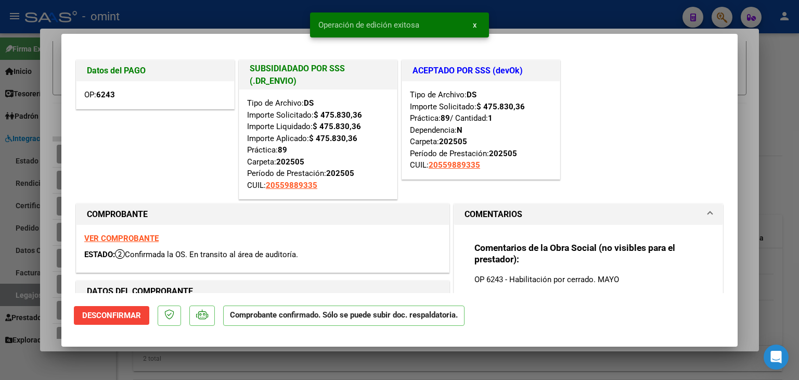
type input "$ 0,00"
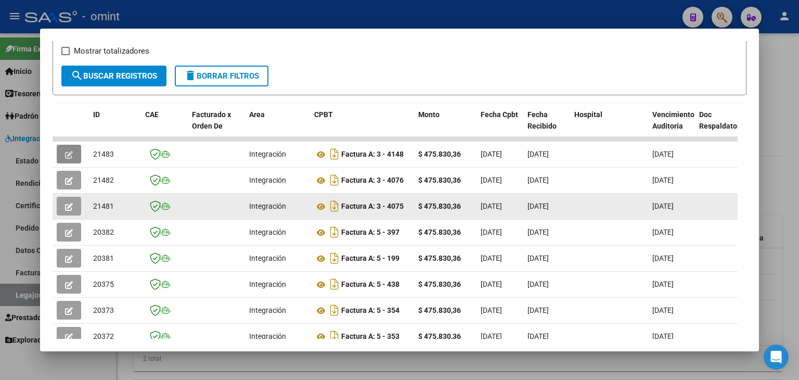
click at [66, 203] on icon "button" at bounding box center [69, 207] width 8 height 8
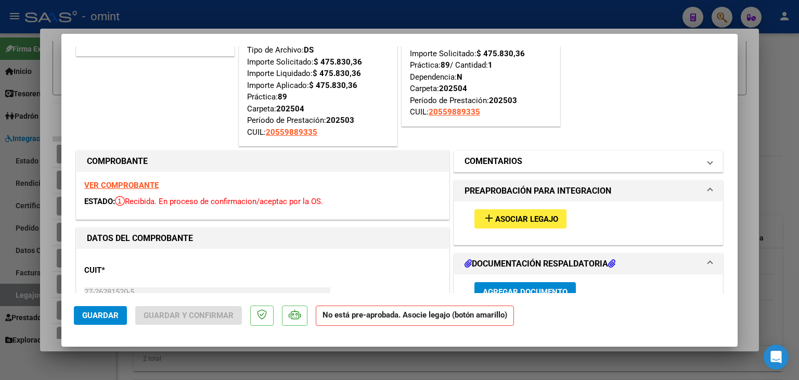
scroll to position [52, 0]
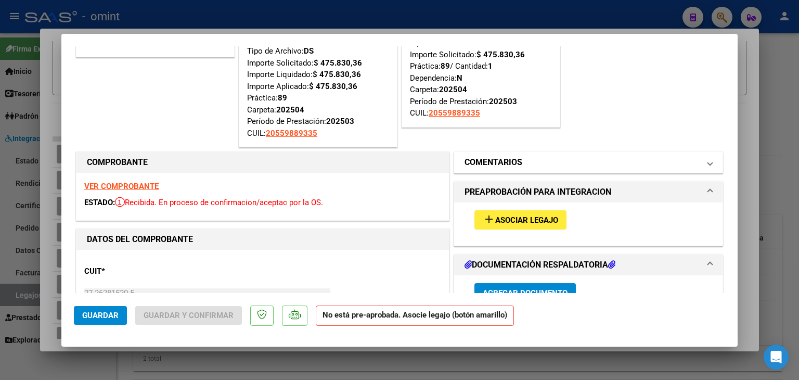
click at [512, 163] on h1 "COMENTARIOS" at bounding box center [494, 162] width 58 height 12
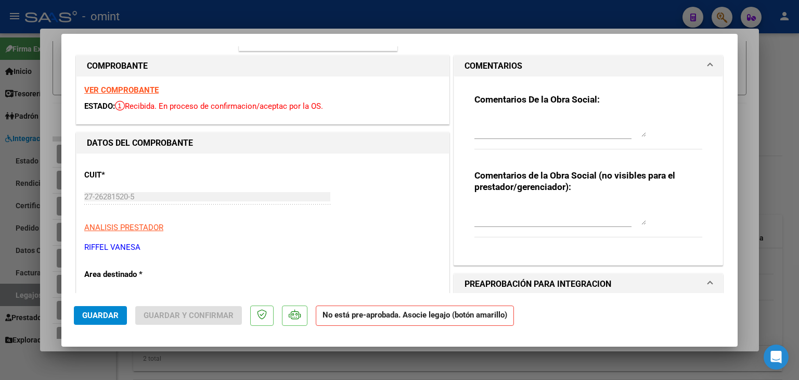
scroll to position [156, 0]
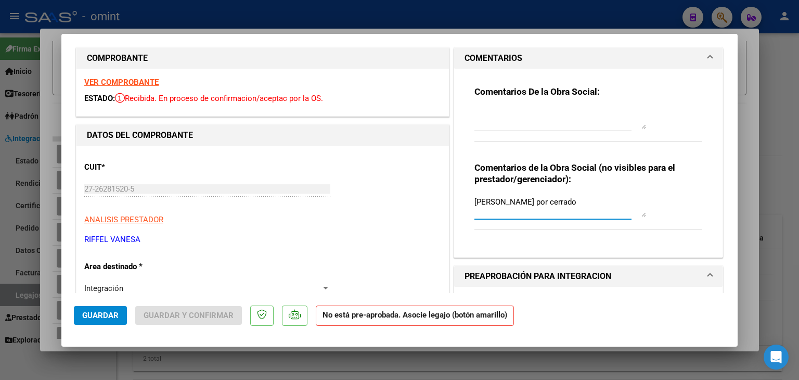
drag, startPoint x: 517, startPoint y: 210, endPoint x: 473, endPoint y: 219, distance: 45.2
click at [514, 210] on textarea "SETA DONATO - Habilitacion por cerrado" at bounding box center [561, 206] width 172 height 21
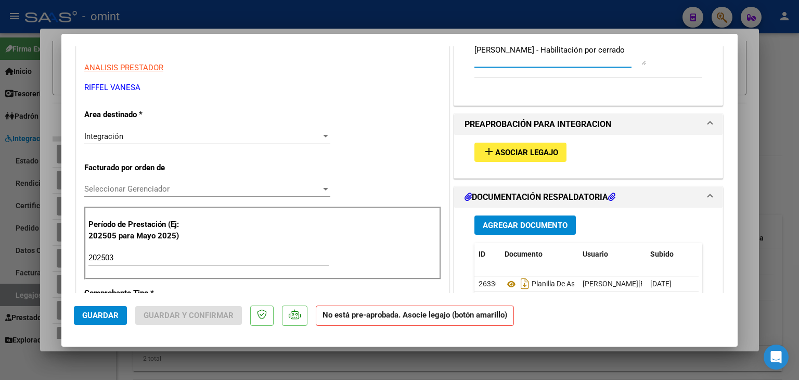
scroll to position [312, 0]
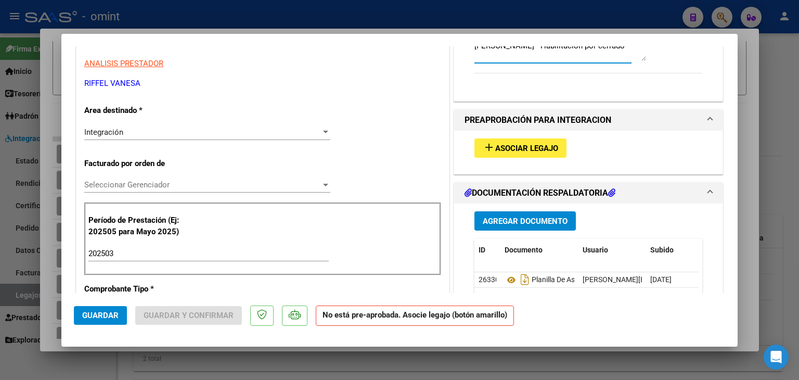
type textarea "SETA DONATO - Habilitación por cerrado"
click at [193, 184] on span "Seleccionar Gerenciador" at bounding box center [202, 184] width 237 height 9
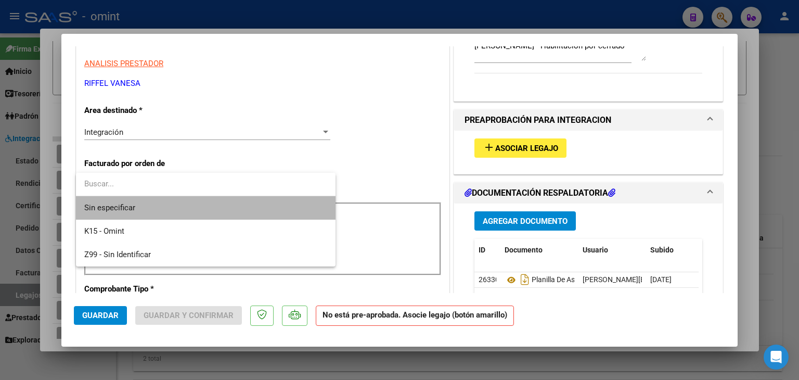
click at [110, 207] on span "Sin especificar" at bounding box center [205, 207] width 243 height 23
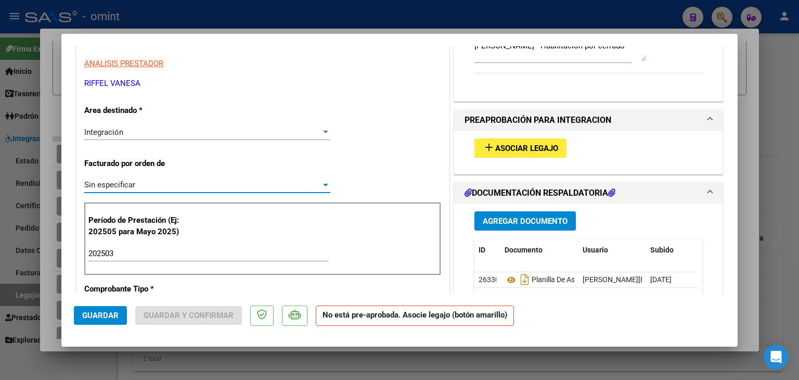
click at [128, 128] on div "Integración" at bounding box center [202, 132] width 237 height 9
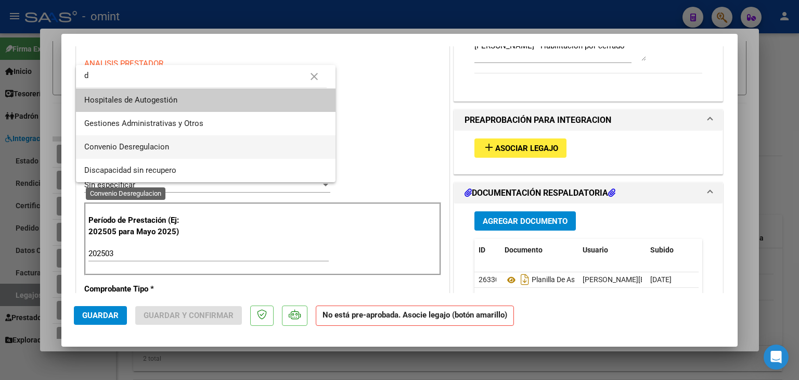
scroll to position [0, 0]
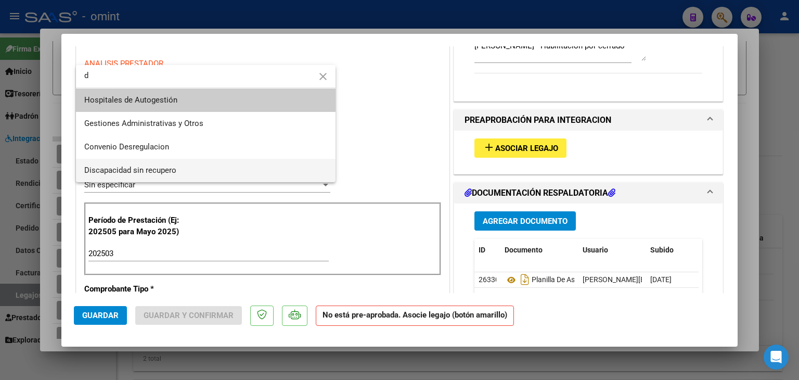
type input "d"
click at [124, 163] on span "Discapacidad sin recupero" at bounding box center [205, 170] width 243 height 23
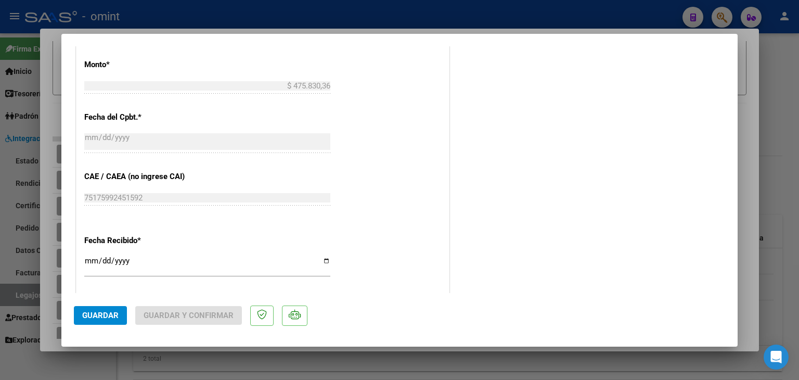
scroll to position [625, 0]
click at [98, 316] on span "Guardar" at bounding box center [100, 315] width 36 height 9
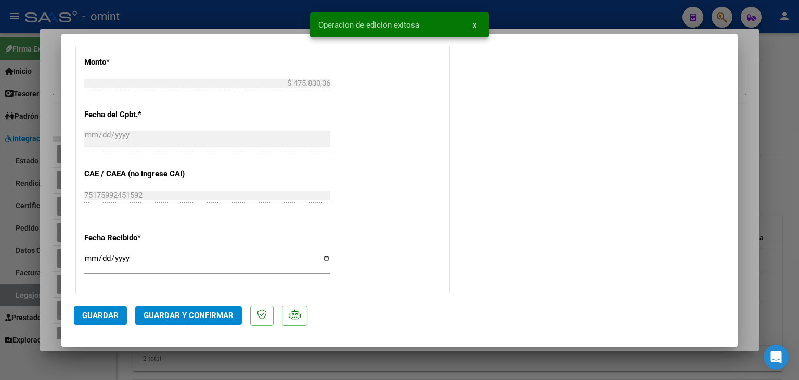
click at [209, 313] on span "Guardar y Confirmar" at bounding box center [189, 315] width 90 height 9
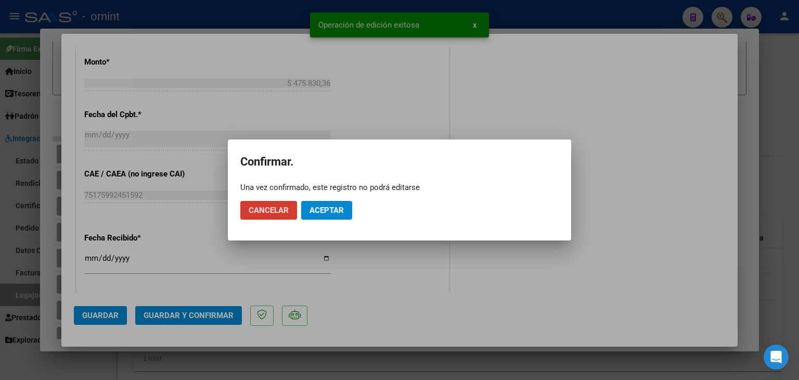
click at [333, 211] on span "Aceptar" at bounding box center [327, 210] width 34 height 9
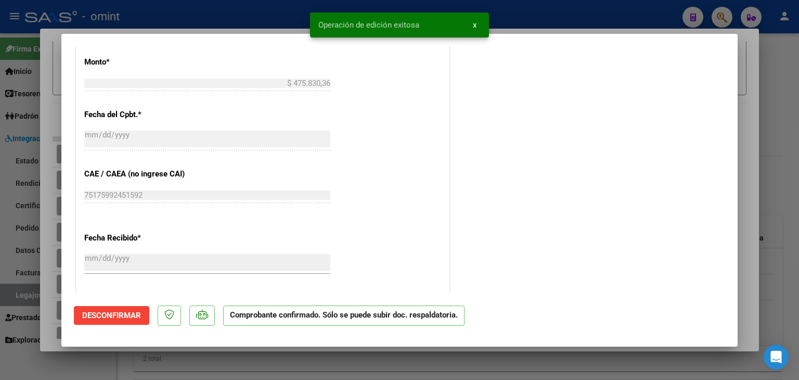
type input "$ 0,00"
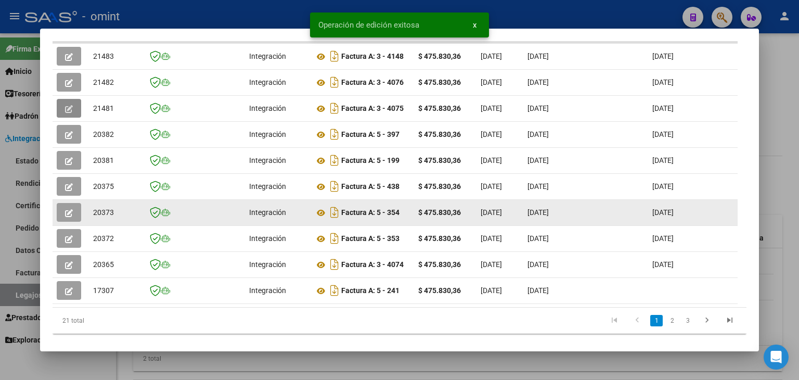
scroll to position [289, 0]
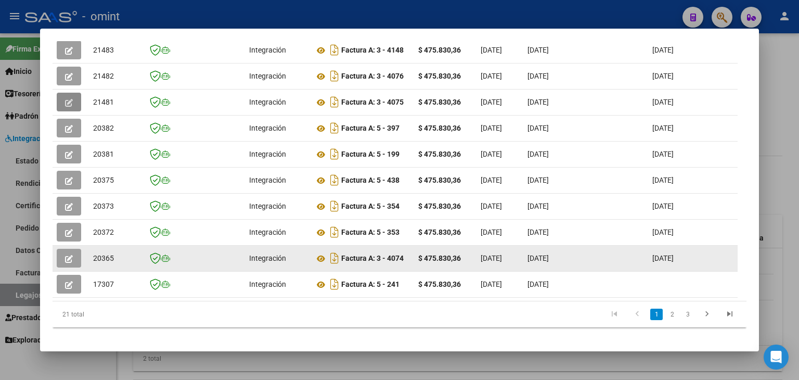
click at [67, 255] on icon "button" at bounding box center [69, 259] width 8 height 8
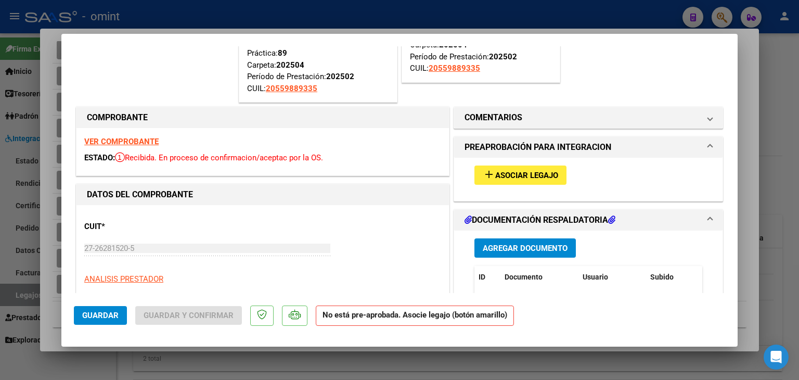
scroll to position [104, 0]
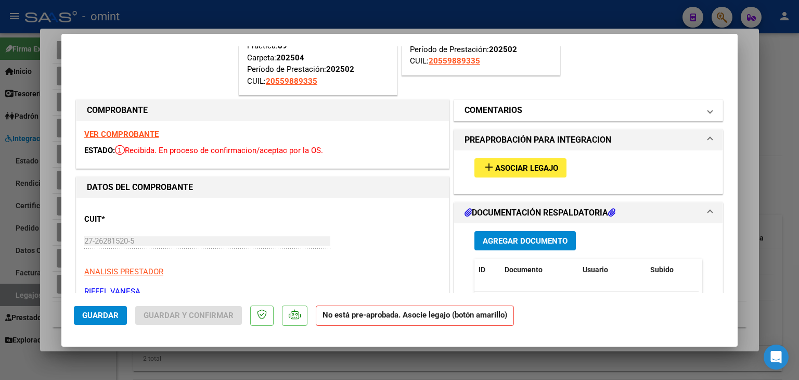
click at [500, 113] on h1 "COMENTARIOS" at bounding box center [494, 110] width 58 height 12
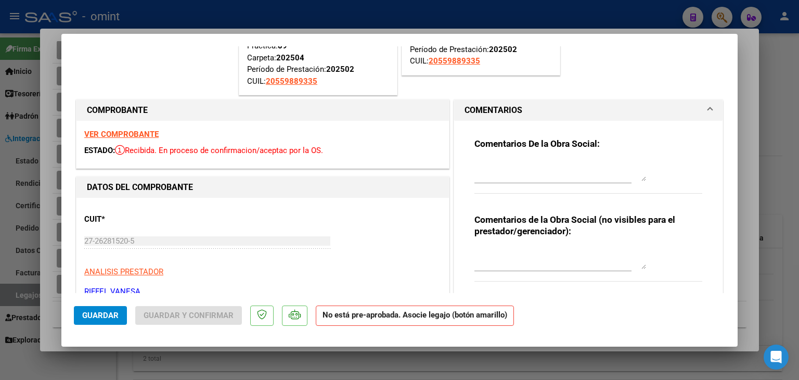
click at [521, 262] on textarea at bounding box center [561, 258] width 172 height 21
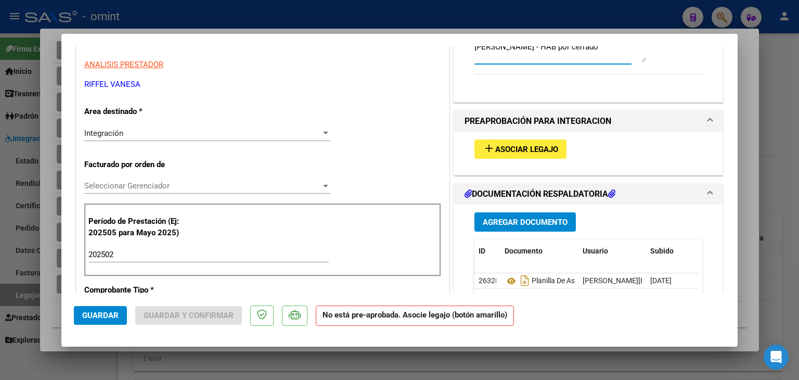
scroll to position [312, 0]
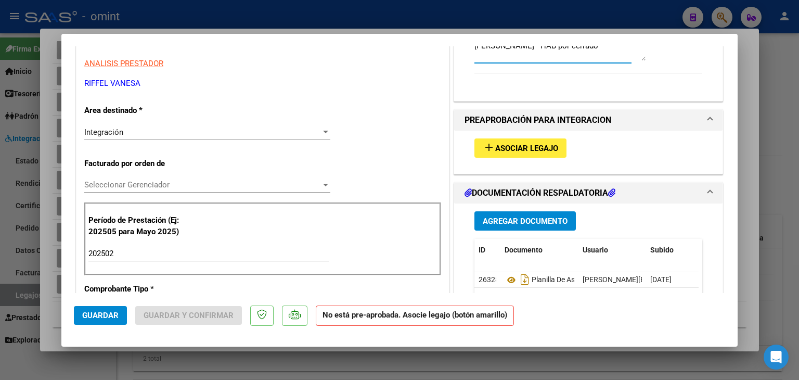
type textarea "SETA DONATO - HAB por cerrado"
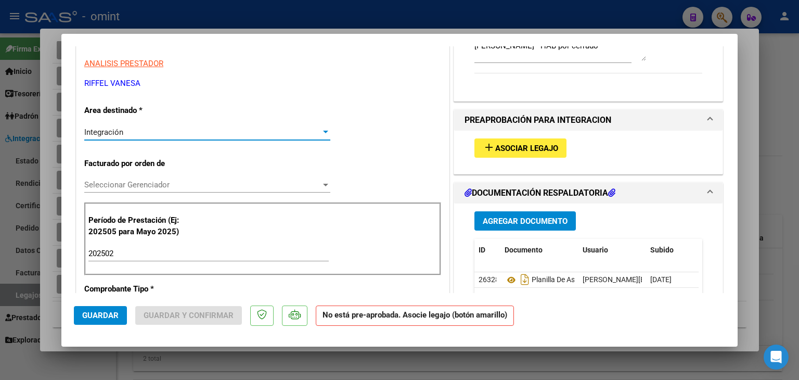
click at [124, 132] on div "Integración" at bounding box center [202, 132] width 237 height 9
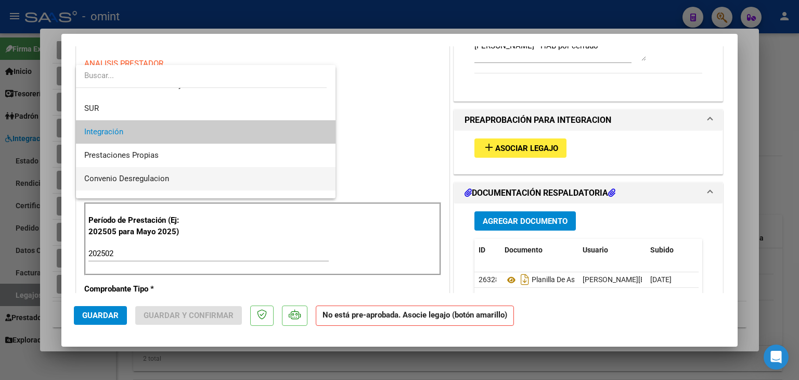
scroll to position [100, 0]
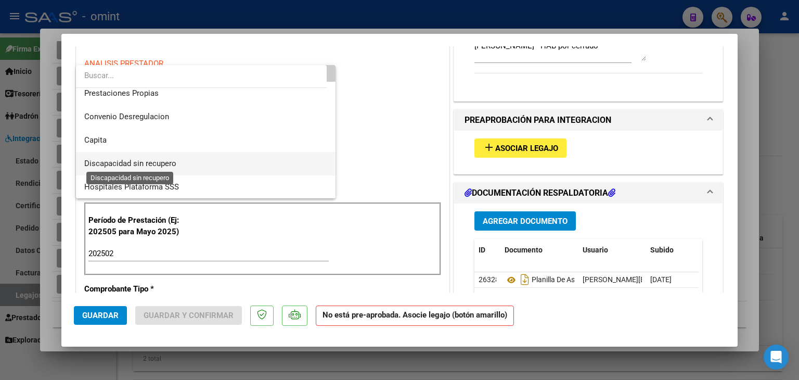
click at [131, 162] on span "Discapacidad sin recupero" at bounding box center [130, 163] width 92 height 9
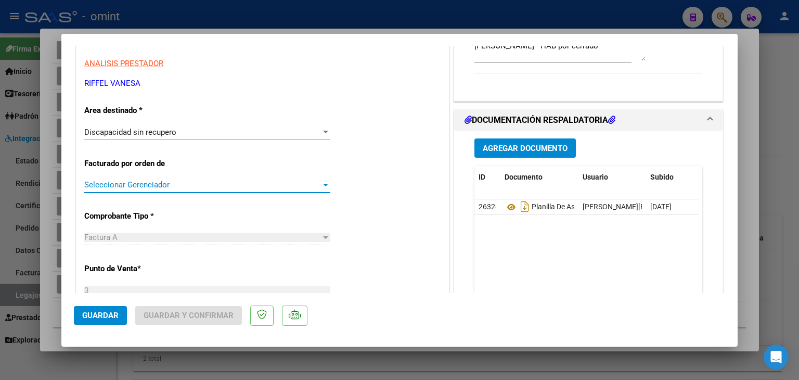
click at [128, 183] on span "Seleccionar Gerenciador" at bounding box center [202, 184] width 237 height 9
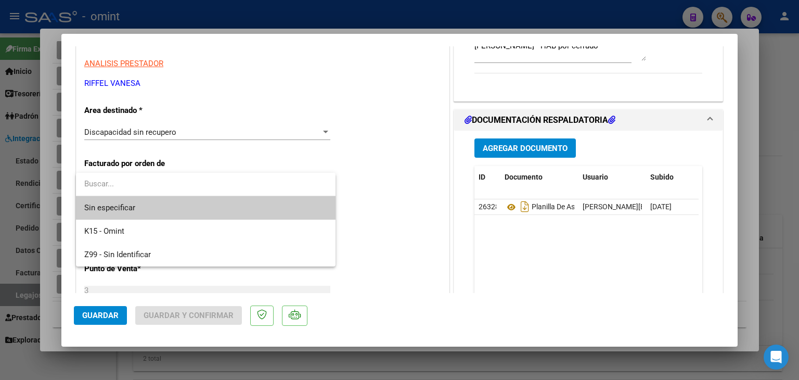
click at [121, 206] on span "Sin especificar" at bounding box center [205, 207] width 243 height 23
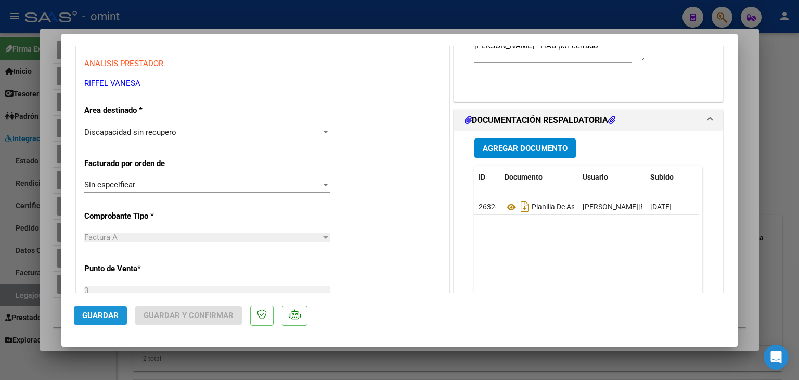
click at [109, 322] on button "Guardar" at bounding box center [100, 315] width 53 height 19
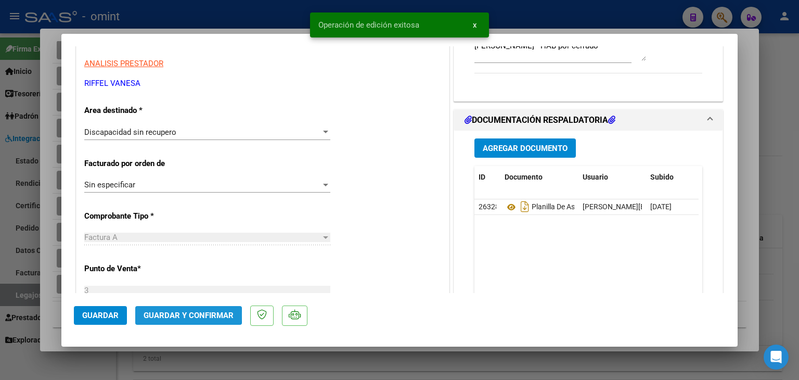
click at [183, 314] on span "Guardar y Confirmar" at bounding box center [189, 315] width 90 height 9
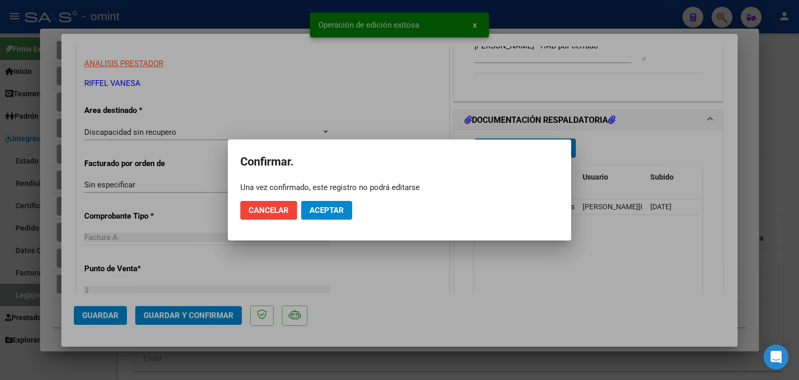
drag, startPoint x: 316, startPoint y: 220, endPoint x: 320, endPoint y: 214, distance: 7.1
click at [316, 220] on mat-dialog-actions "Cancelar Aceptar" at bounding box center [399, 210] width 319 height 35
click at [322, 212] on span "Aceptar" at bounding box center [327, 210] width 34 height 9
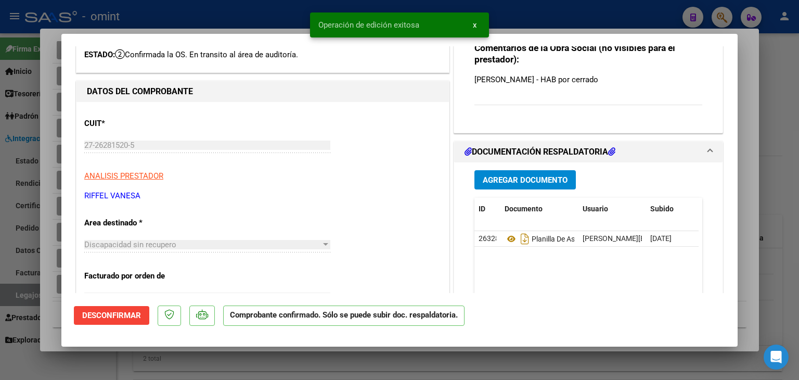
type input "$ 0,00"
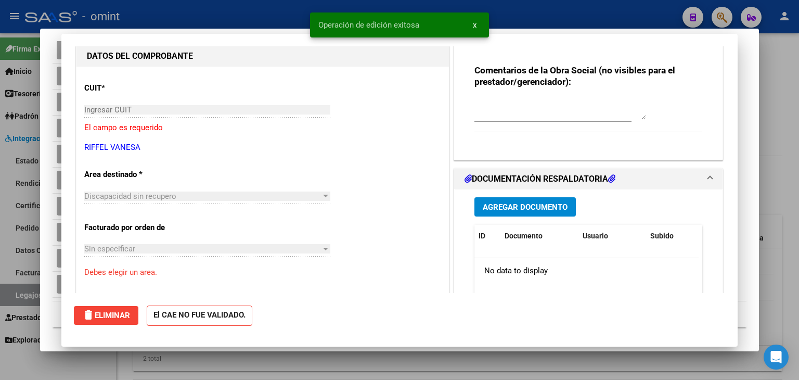
scroll to position [0, 0]
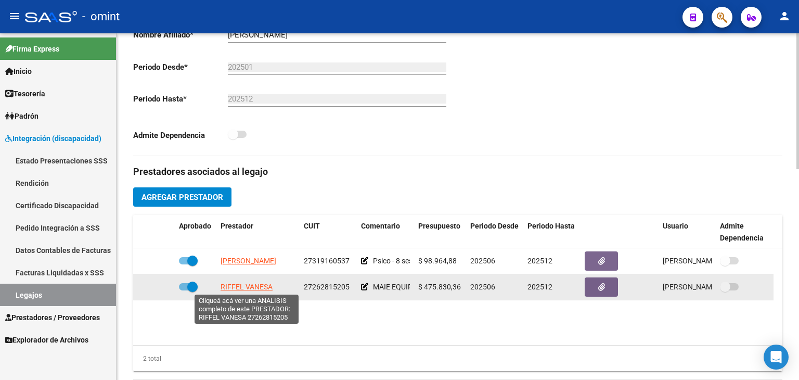
click at [228, 287] on span "RIFFEL VANESA" at bounding box center [247, 287] width 52 height 8
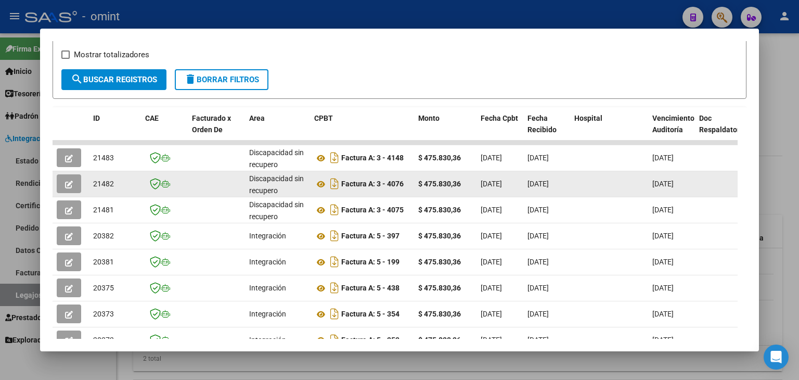
scroll to position [211, 0]
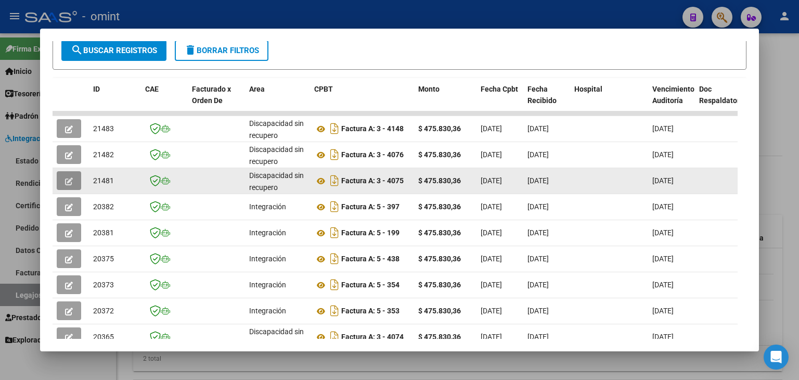
click at [69, 180] on icon "button" at bounding box center [69, 181] width 8 height 8
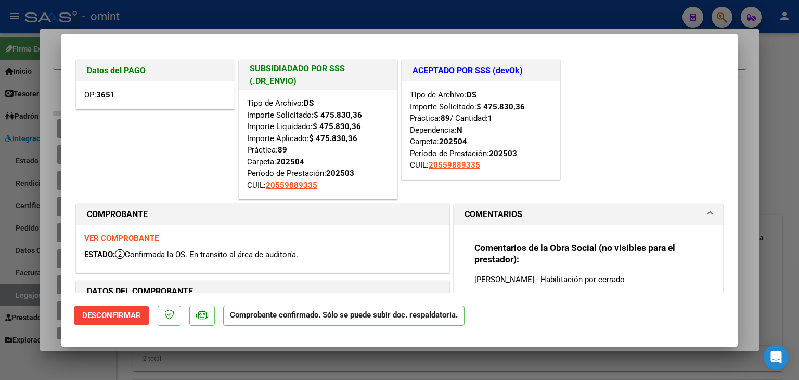
type input "$ 0,00"
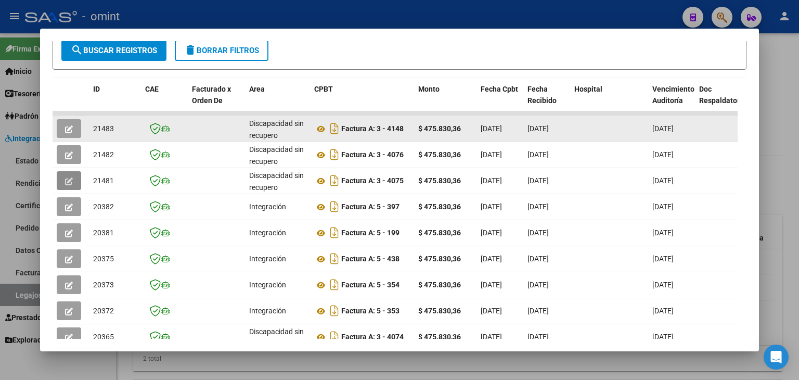
click at [77, 130] on button "button" at bounding box center [69, 128] width 24 height 19
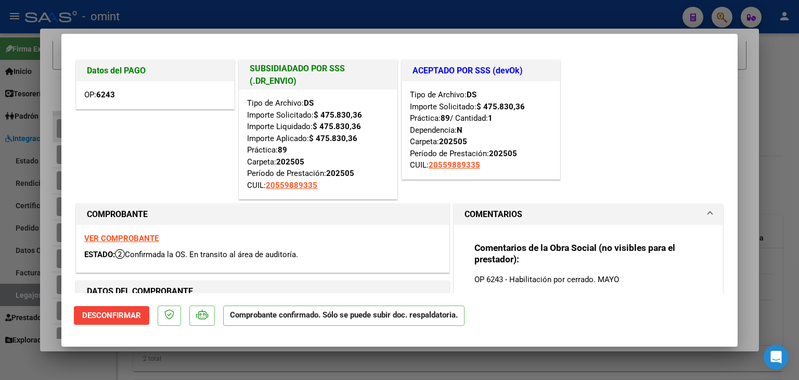
type input "$ 0,00"
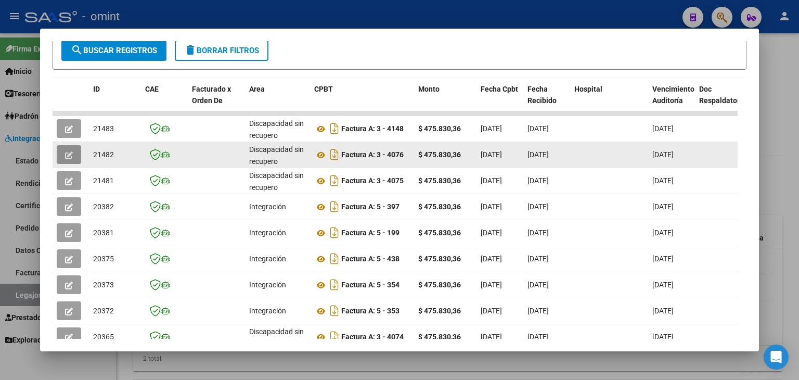
click at [65, 152] on icon "button" at bounding box center [69, 155] width 8 height 8
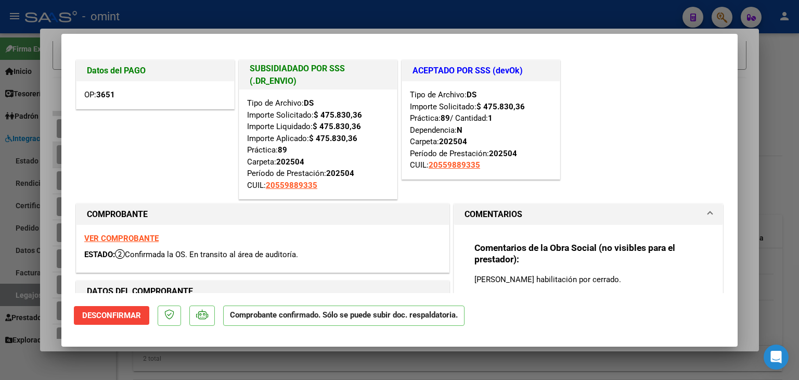
type input "$ 0,00"
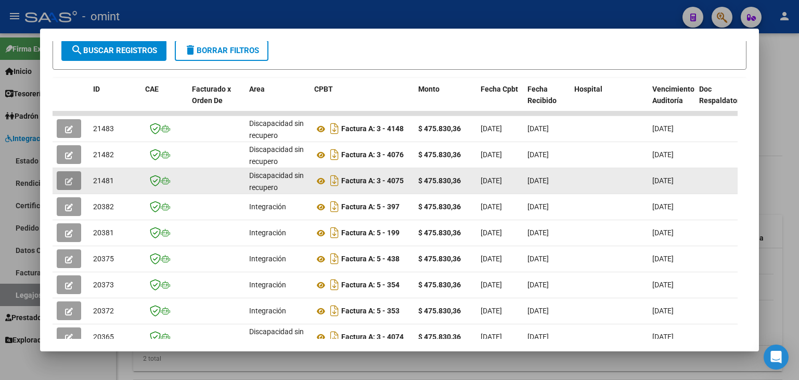
click at [73, 174] on button "button" at bounding box center [69, 180] width 24 height 19
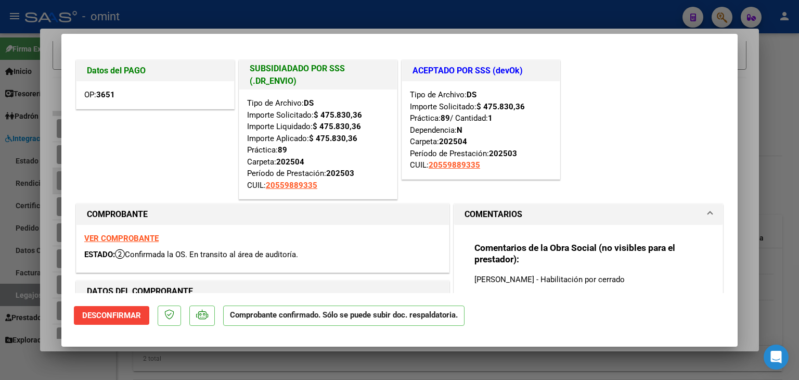
type input "$ 0,00"
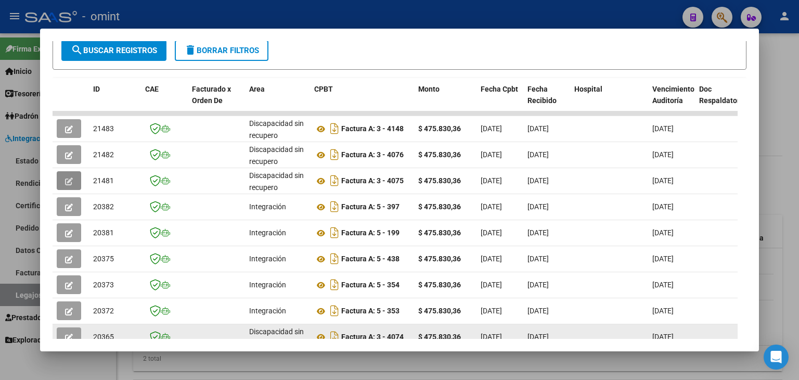
click at [64, 329] on button "button" at bounding box center [69, 336] width 24 height 19
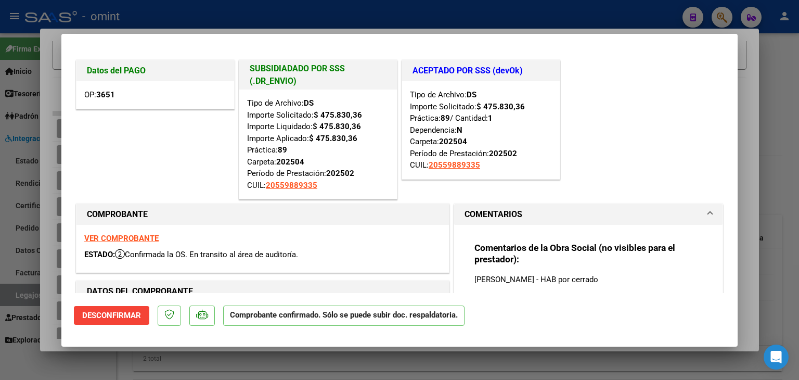
type input "$ 0,00"
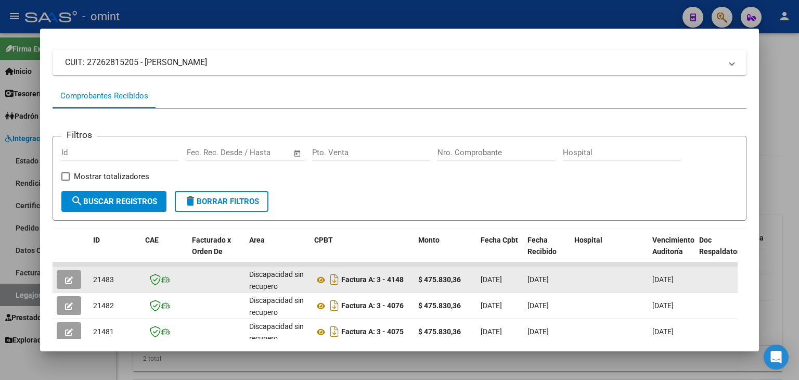
scroll to position [56, 0]
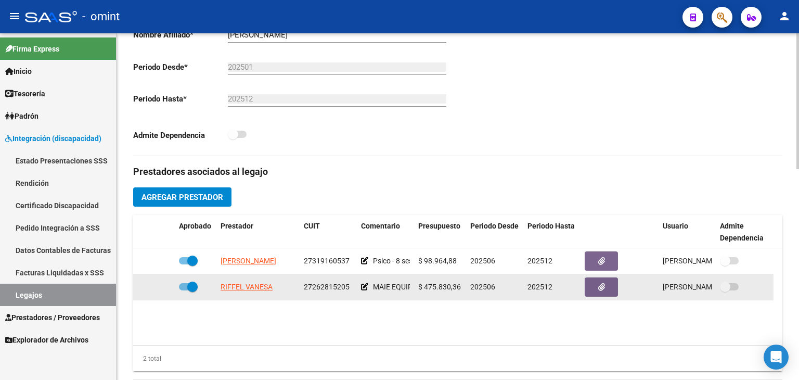
click at [331, 289] on span "27262815205" at bounding box center [327, 287] width 46 height 8
copy span "27262815205"
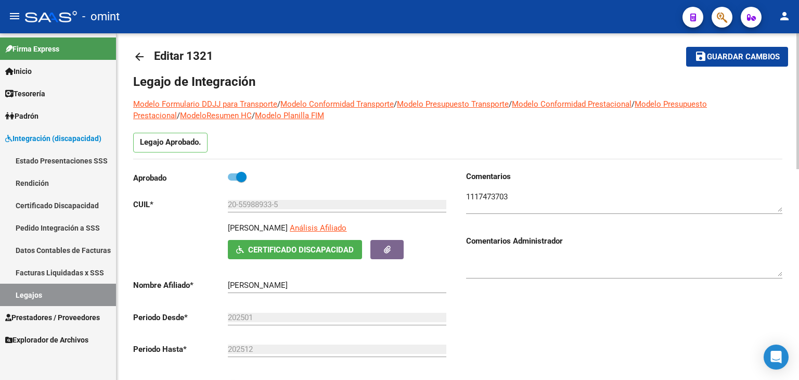
scroll to position [0, 0]
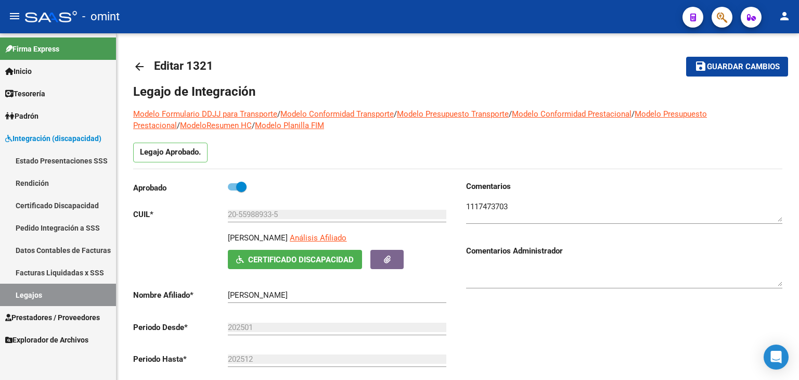
click at [32, 295] on link "Legajos" at bounding box center [58, 295] width 116 height 22
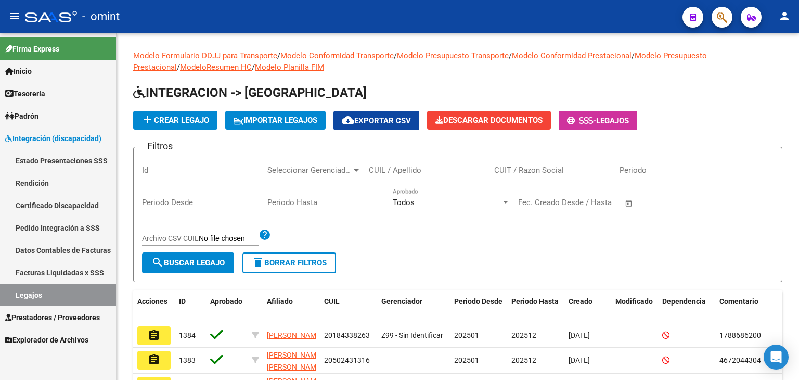
click at [27, 294] on link "Legajos" at bounding box center [58, 295] width 116 height 22
click at [39, 136] on span "Integración (discapacidad)" at bounding box center [53, 138] width 96 height 11
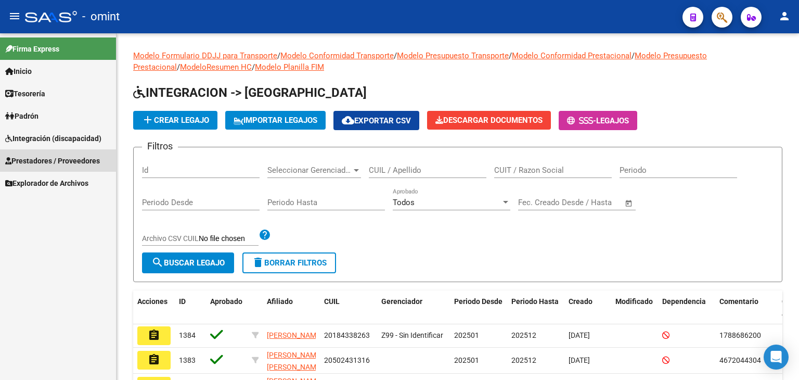
click at [35, 158] on span "Prestadores / Proveedores" at bounding box center [52, 160] width 95 height 11
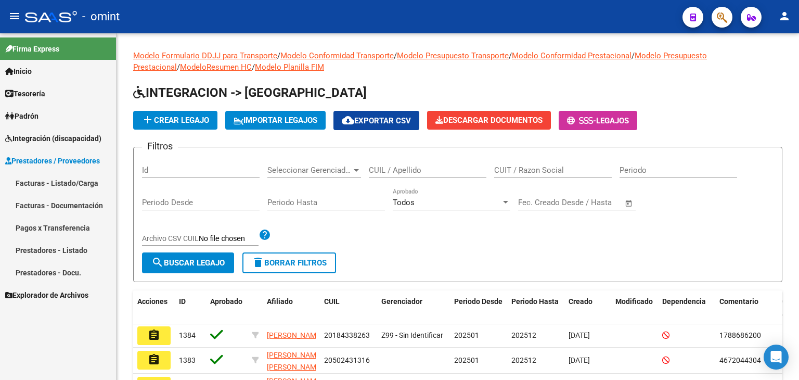
click at [61, 180] on link "Facturas - Listado/Carga" at bounding box center [58, 183] width 116 height 22
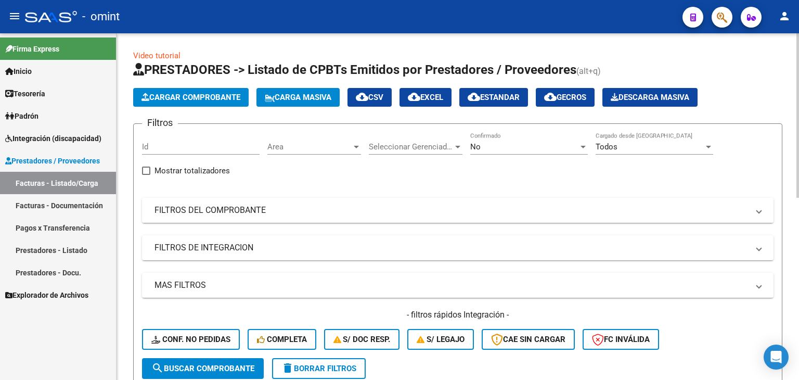
click at [244, 212] on mat-panel-title "FILTROS DEL COMPROBANTE" at bounding box center [452, 210] width 594 height 11
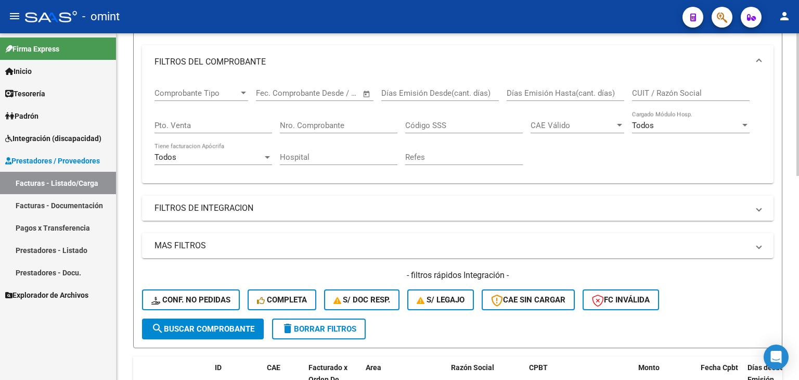
scroll to position [156, 0]
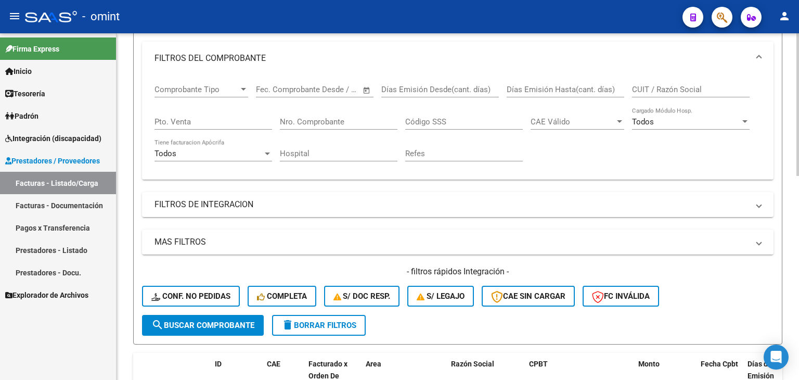
click at [652, 85] on input "CUIT / Razón Social" at bounding box center [691, 89] width 118 height 9
paste input "20317081988"
type input "20317081988"
click at [216, 323] on span "search Buscar Comprobante" at bounding box center [202, 325] width 103 height 9
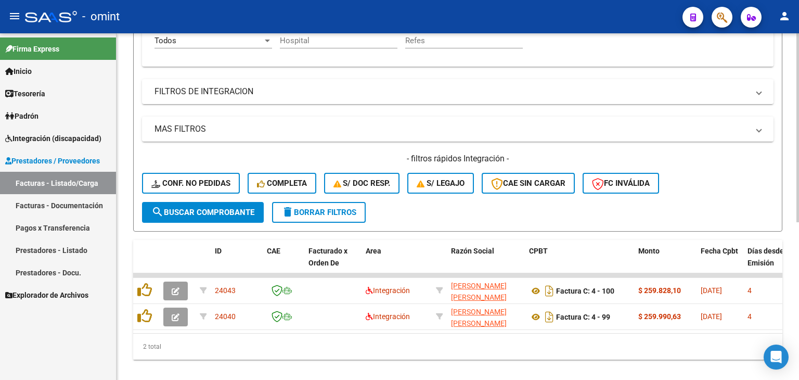
scroll to position [289, 0]
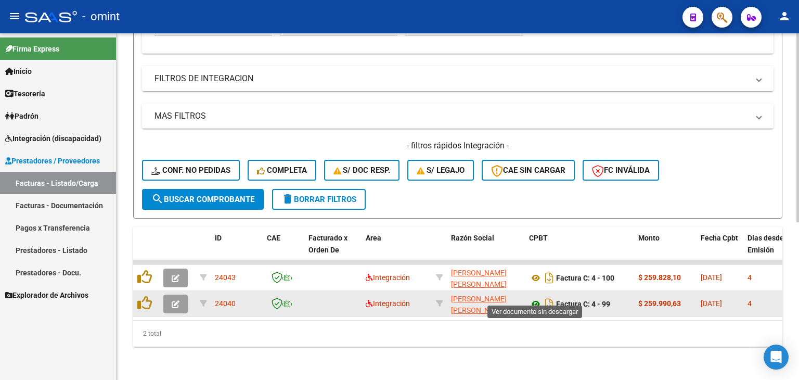
click at [536, 298] on icon at bounding box center [536, 304] width 14 height 12
click at [460, 295] on app-link-go-to "[PERSON_NAME]" at bounding box center [486, 305] width 70 height 24
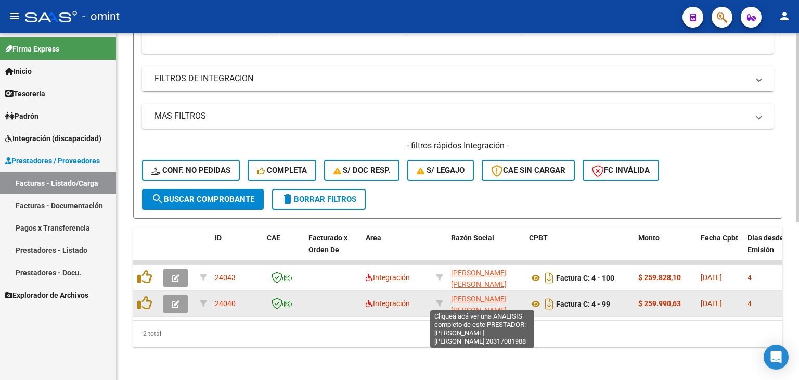
click at [489, 295] on span "[PERSON_NAME]" at bounding box center [479, 305] width 56 height 20
type textarea "20317081988"
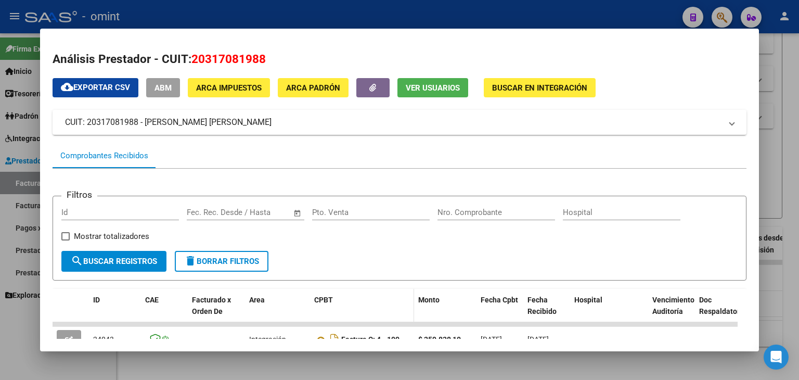
scroll to position [156, 0]
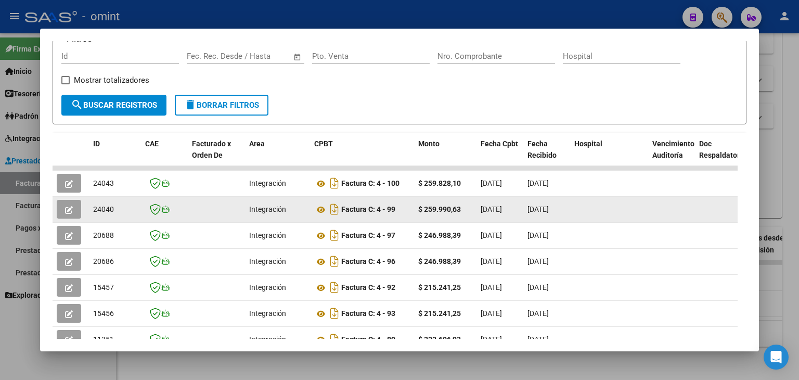
click at [71, 212] on icon "button" at bounding box center [69, 210] width 8 height 8
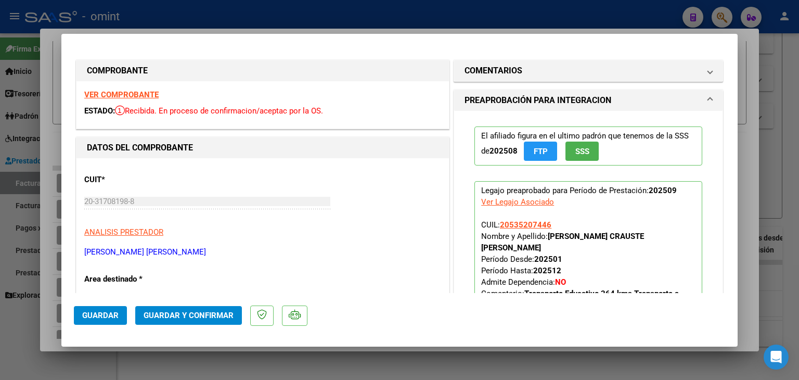
click at [567, 237] on strong "ROUMEC CRAUSTE [PERSON_NAME]" at bounding box center [562, 242] width 163 height 21
copy strong "ROUMEC"
type input "$ 0,00"
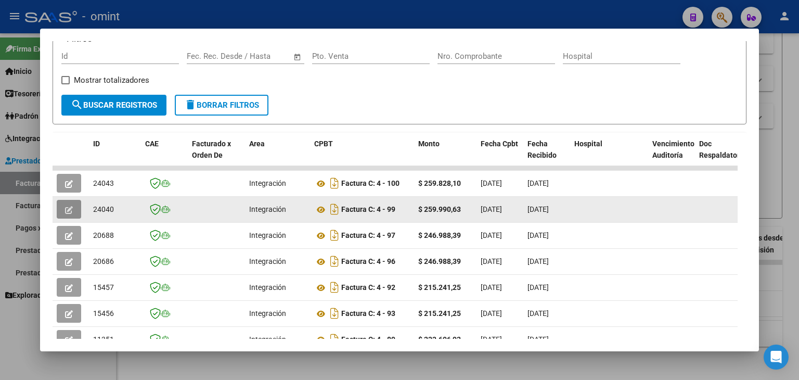
click at [95, 208] on span "24040" at bounding box center [103, 209] width 21 height 8
copy span "24040"
click at [60, 207] on button "button" at bounding box center [69, 209] width 24 height 19
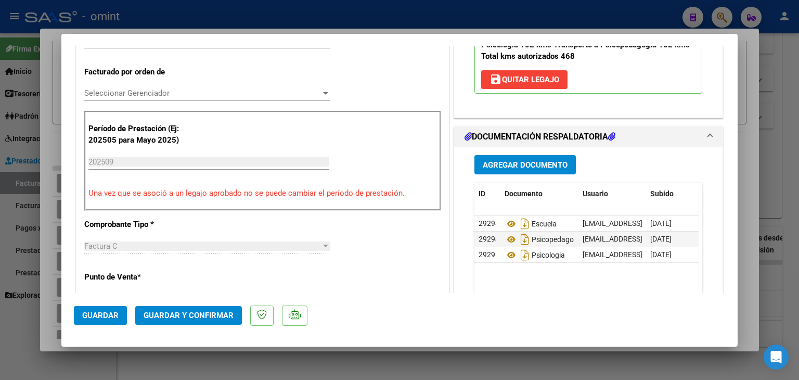
scroll to position [156, 0]
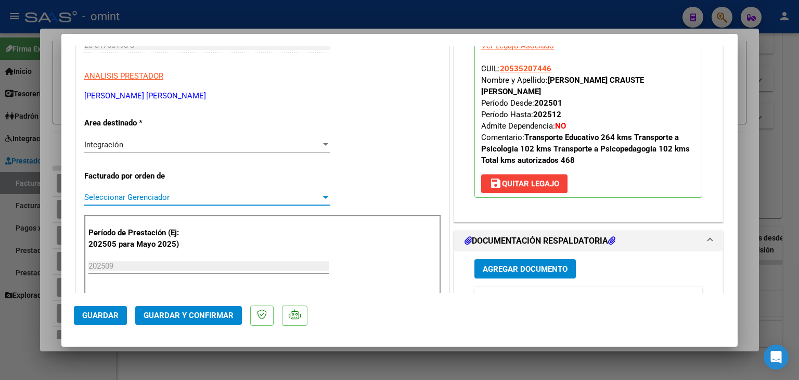
click at [100, 196] on span "Seleccionar Gerenciador" at bounding box center [202, 197] width 237 height 9
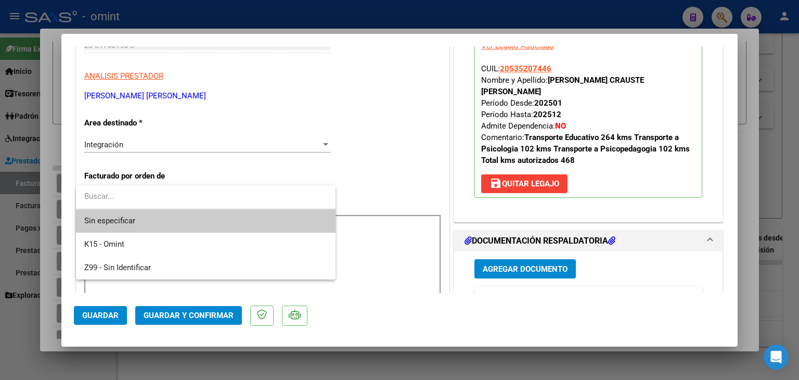
click at [118, 220] on span "Sin especificar" at bounding box center [205, 220] width 243 height 23
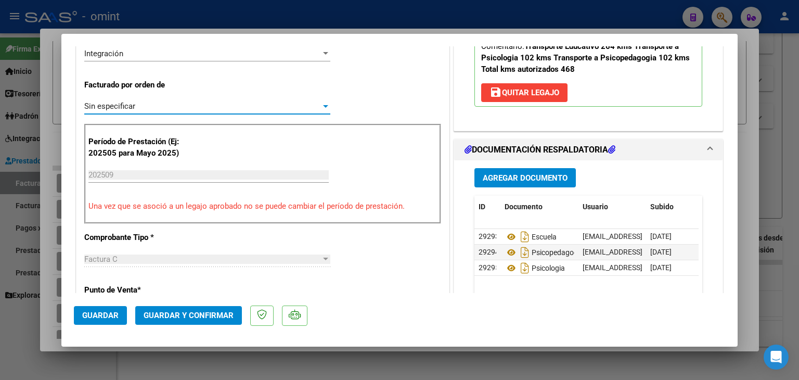
scroll to position [364, 0]
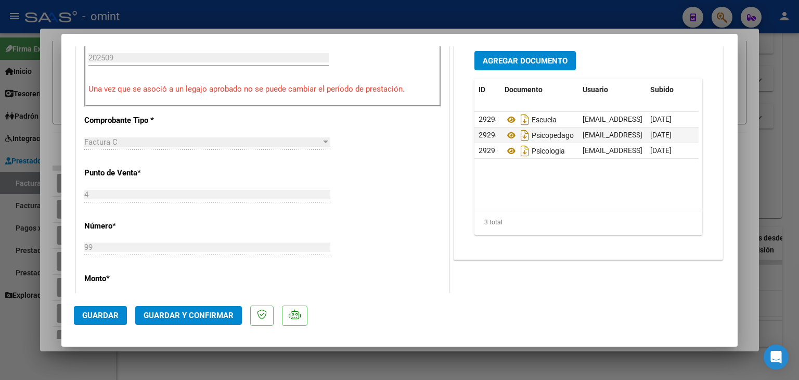
click at [195, 314] on span "Guardar y Confirmar" at bounding box center [189, 315] width 90 height 9
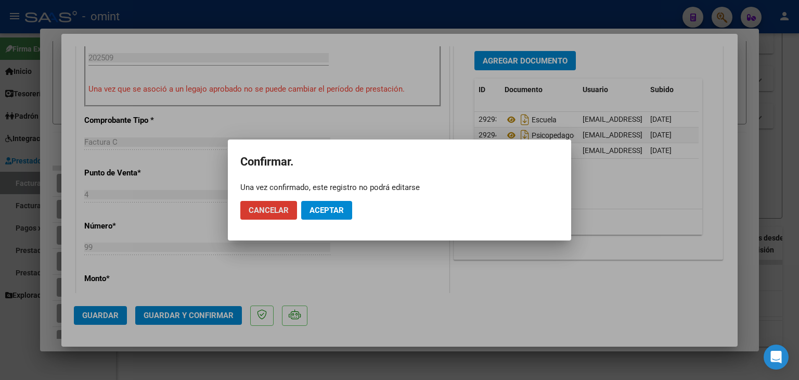
drag, startPoint x: 329, startPoint y: 207, endPoint x: 360, endPoint y: 62, distance: 147.5
click at [329, 207] on span "Aceptar" at bounding box center [327, 210] width 34 height 9
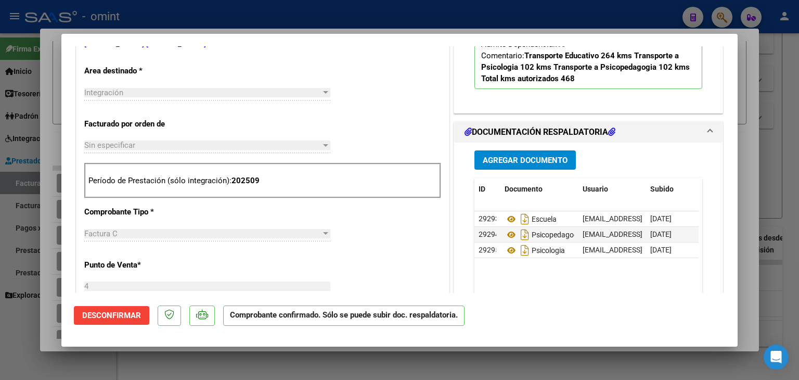
type input "$ 0,00"
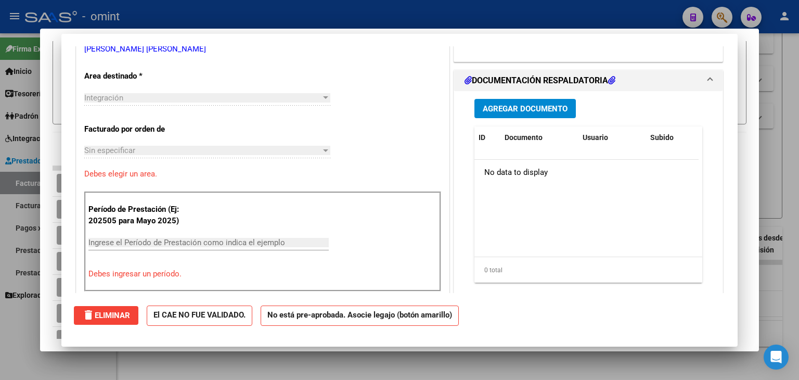
scroll to position [213, 0]
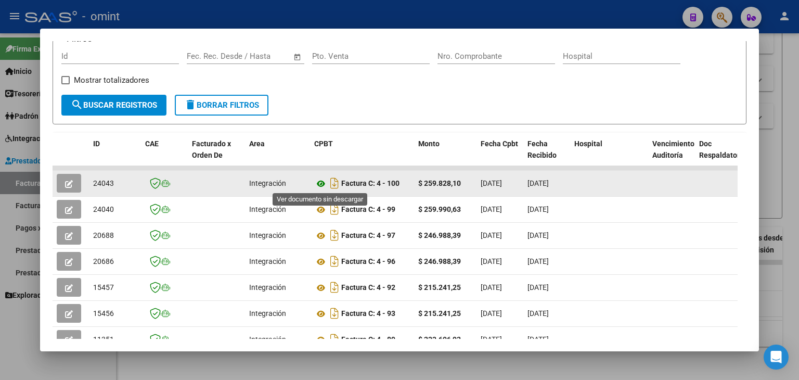
click at [323, 182] on icon at bounding box center [321, 183] width 14 height 12
click at [65, 182] on button "button" at bounding box center [69, 183] width 24 height 19
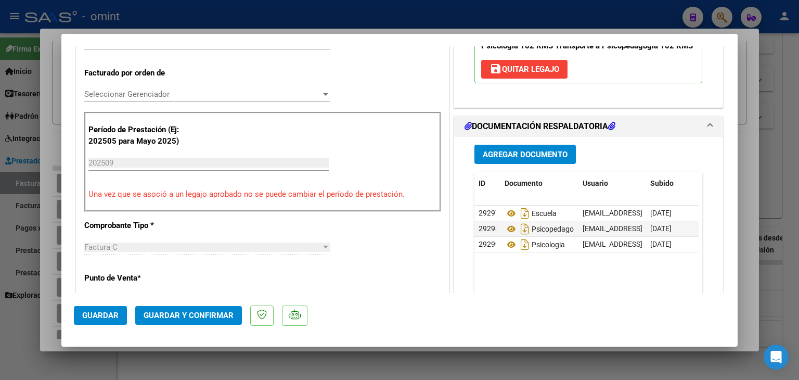
scroll to position [260, 0]
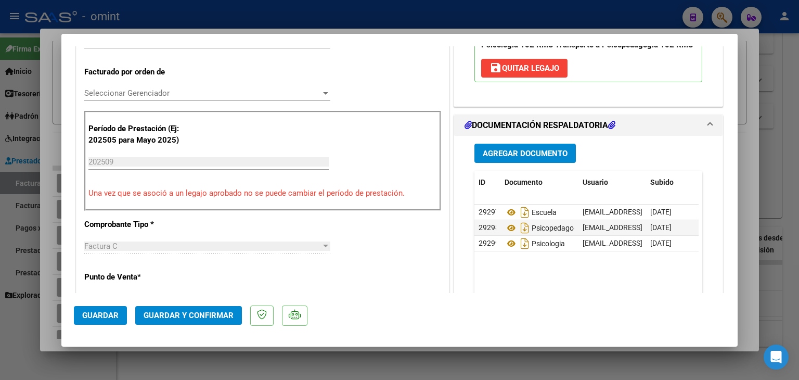
click at [127, 92] on span "Seleccionar Gerenciador" at bounding box center [202, 92] width 237 height 9
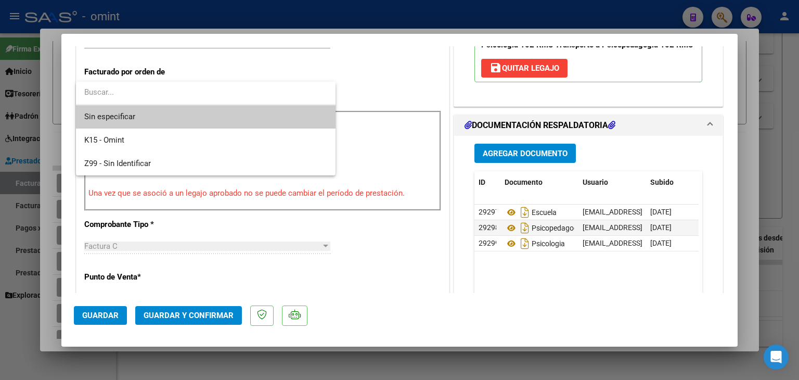
click at [125, 119] on span "Sin especificar" at bounding box center [205, 116] width 243 height 23
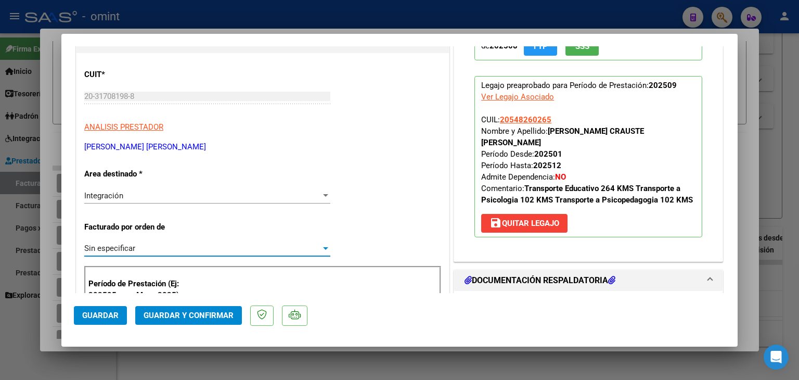
scroll to position [104, 0]
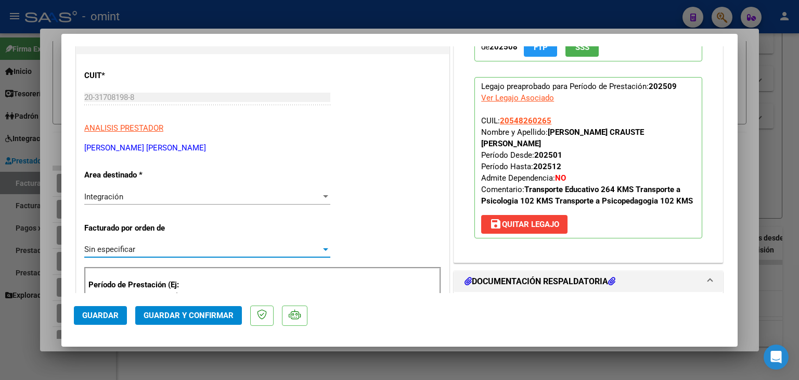
click at [211, 315] on span "Guardar y Confirmar" at bounding box center [189, 315] width 90 height 9
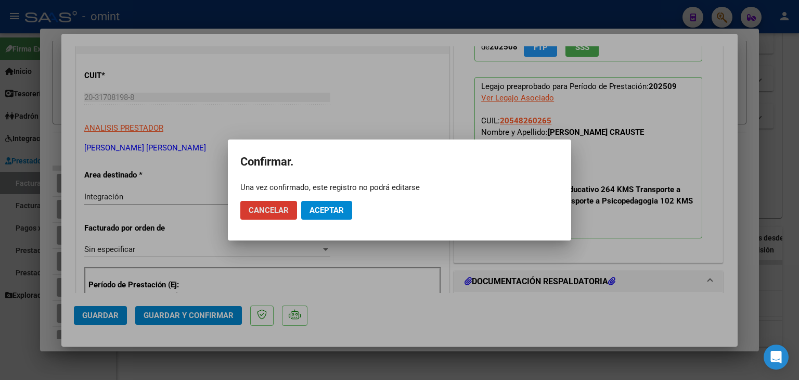
click at [339, 209] on span "Aceptar" at bounding box center [327, 210] width 34 height 9
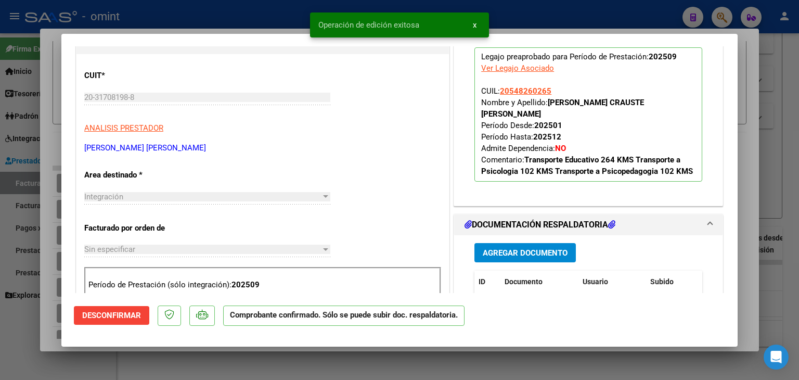
type input "$ 0,00"
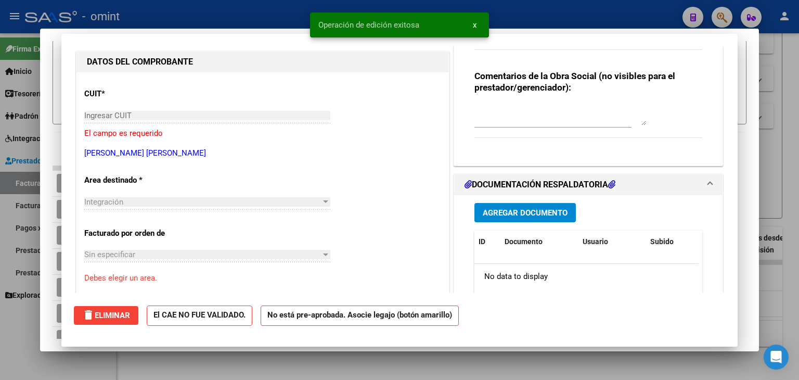
scroll to position [0, 0]
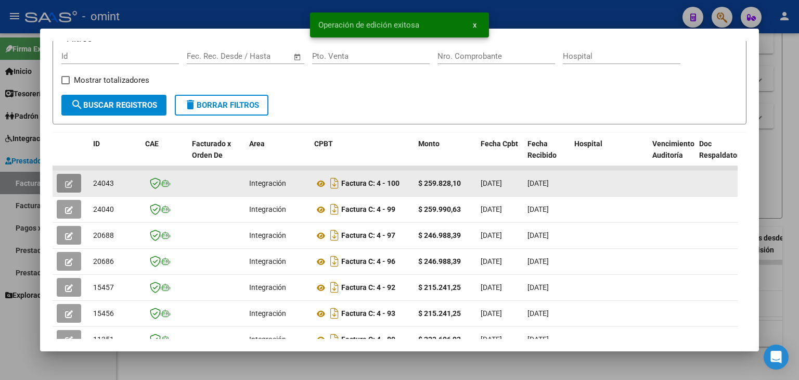
click at [99, 180] on span "24043" at bounding box center [103, 183] width 21 height 8
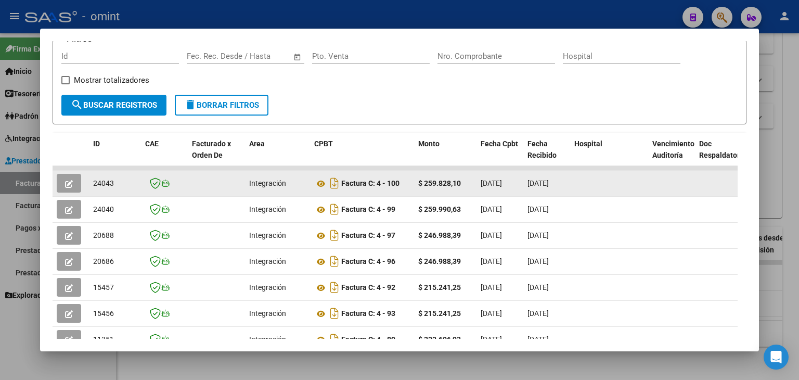
copy span "24043"
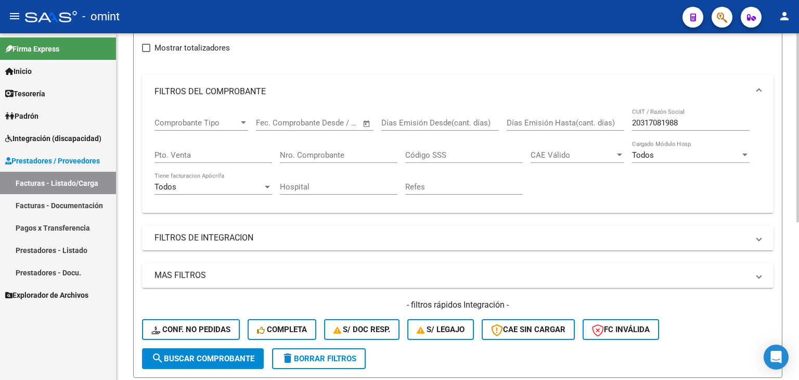
scroll to position [29, 0]
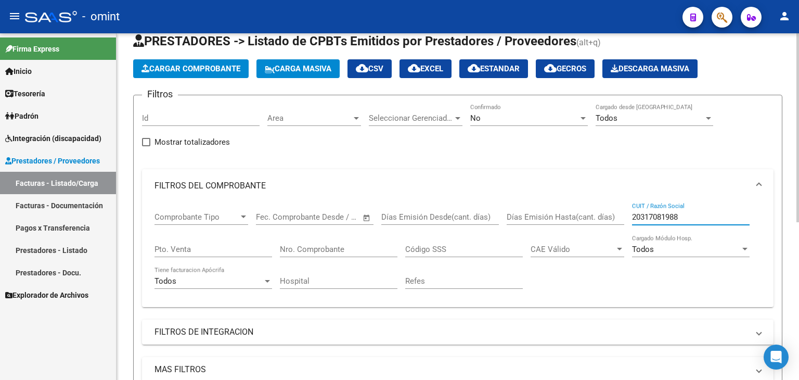
click at [663, 212] on input "20317081988" at bounding box center [691, 216] width 118 height 9
paste input "7377104183"
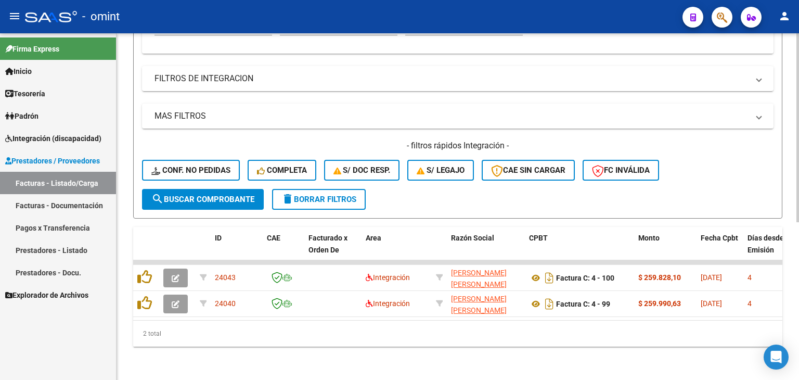
scroll to position [289, 0]
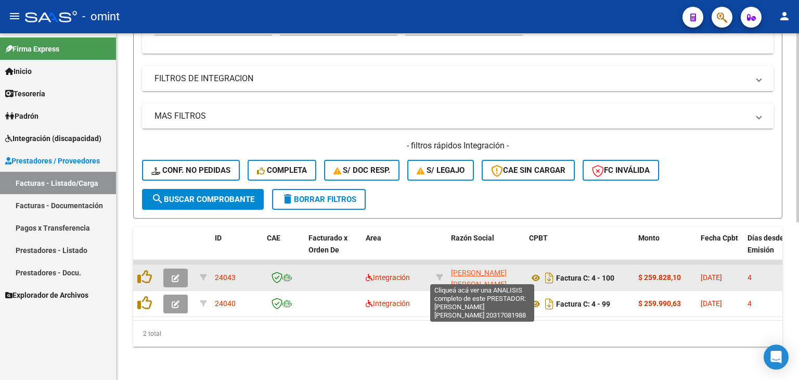
click at [473, 272] on span "[PERSON_NAME]" at bounding box center [479, 279] width 56 height 20
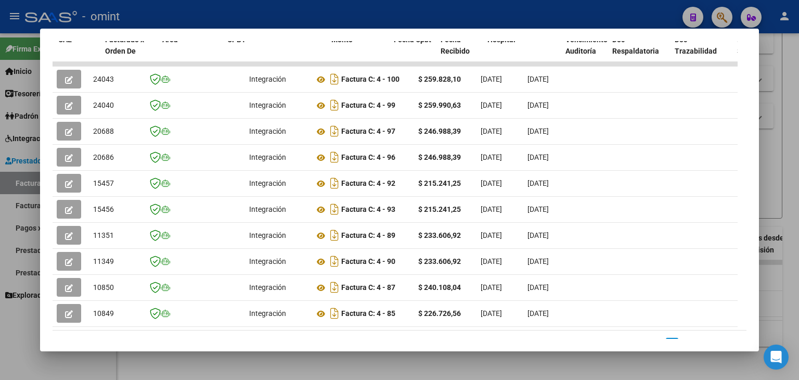
scroll to position [0, 90]
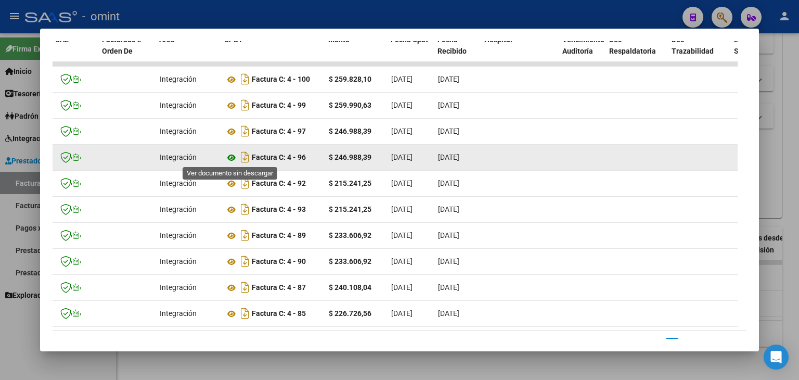
click at [233, 157] on icon at bounding box center [232, 157] width 14 height 12
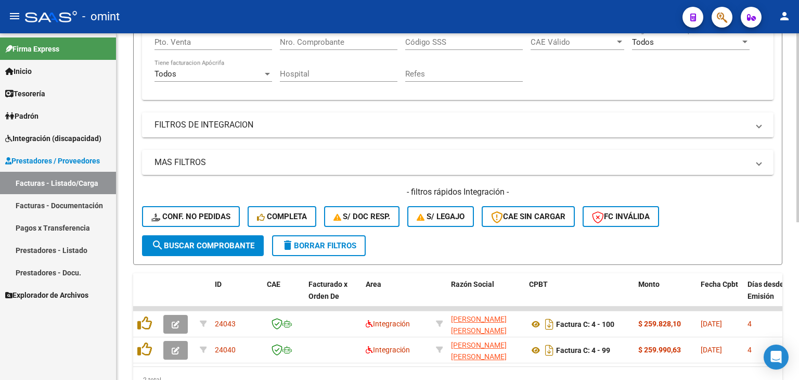
scroll to position [185, 0]
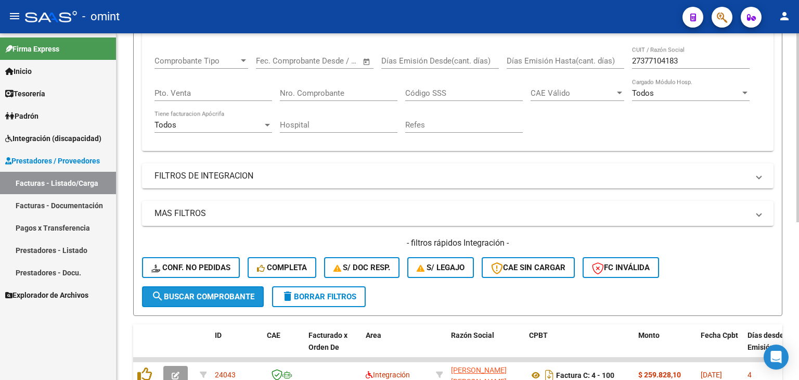
click at [220, 287] on button "search Buscar Comprobante" at bounding box center [203, 296] width 122 height 21
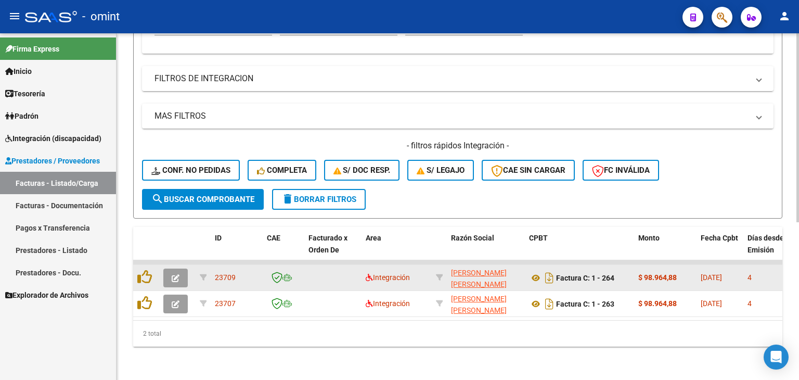
scroll to position [289, 0]
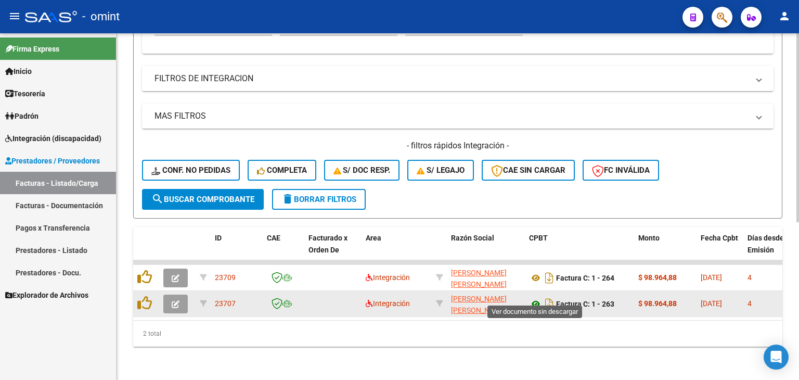
click at [532, 298] on icon at bounding box center [536, 304] width 14 height 12
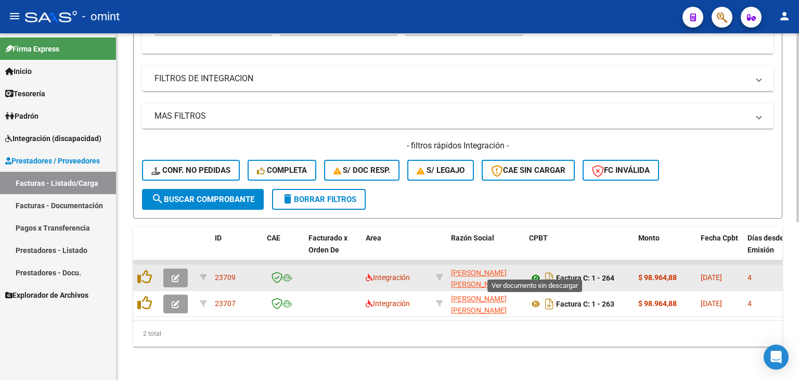
click at [537, 272] on icon at bounding box center [536, 278] width 14 height 12
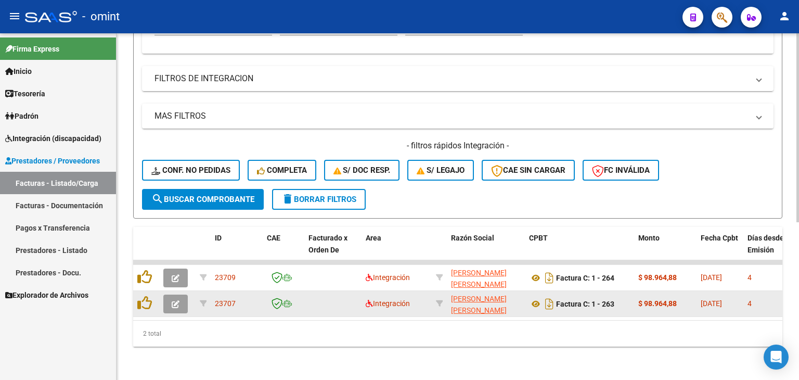
click at [463, 296] on app-link-go-to "[PERSON_NAME]" at bounding box center [486, 305] width 70 height 24
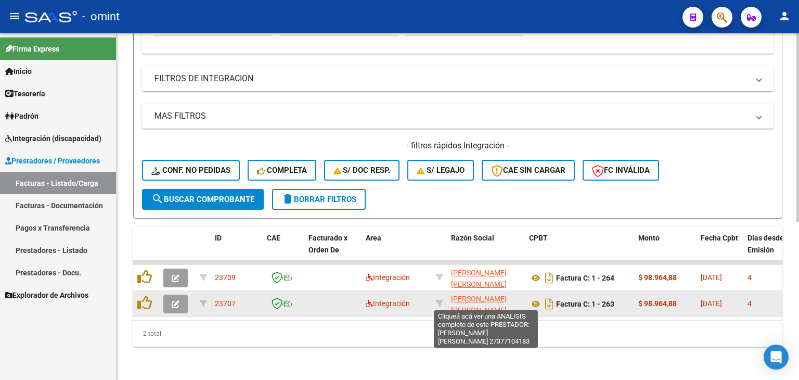
click at [486, 295] on span "[PERSON_NAME]" at bounding box center [479, 305] width 56 height 20
click at [476, 295] on span "[PERSON_NAME]" at bounding box center [479, 305] width 56 height 20
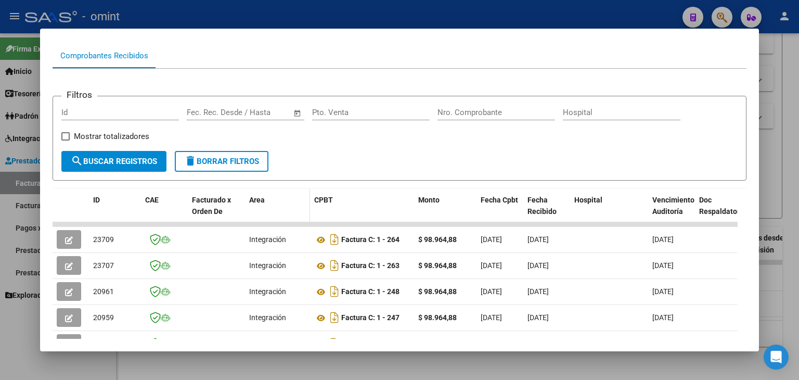
scroll to position [159, 0]
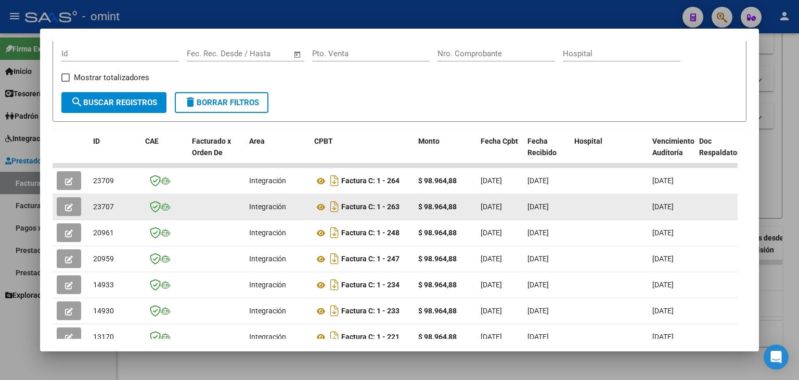
click at [70, 206] on icon "button" at bounding box center [69, 207] width 8 height 8
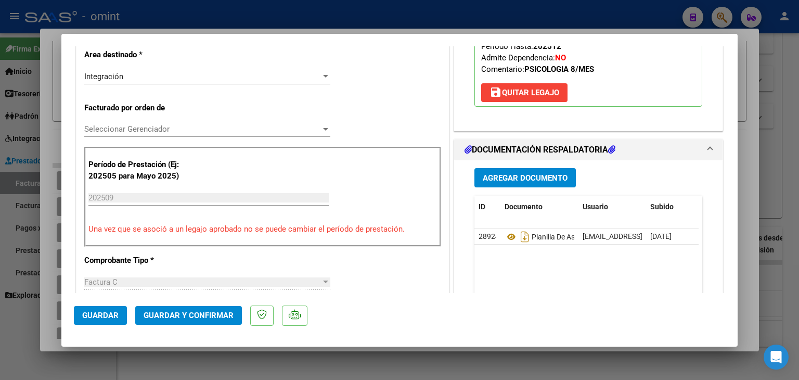
scroll to position [260, 0]
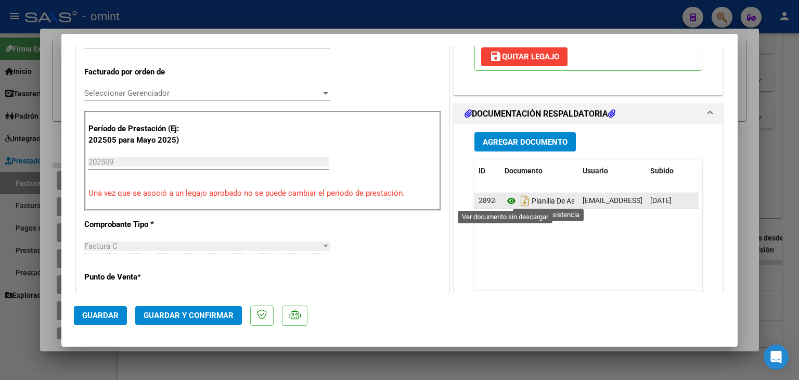
click at [505, 199] on icon at bounding box center [512, 201] width 14 height 12
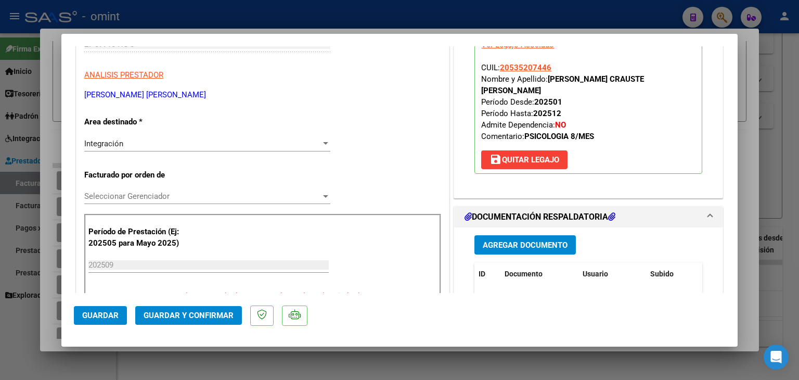
scroll to position [156, 0]
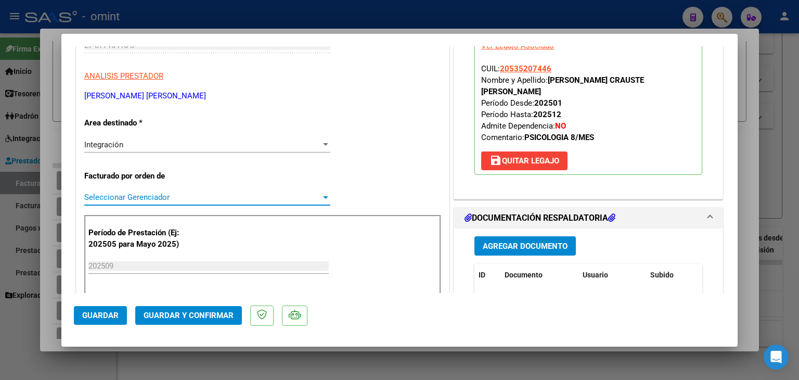
click at [108, 197] on span "Seleccionar Gerenciador" at bounding box center [202, 197] width 237 height 9
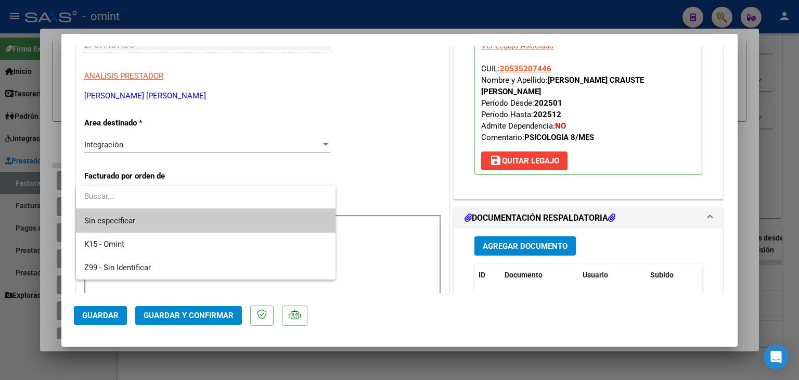
click at [123, 218] on span "Sin especificar" at bounding box center [205, 220] width 243 height 23
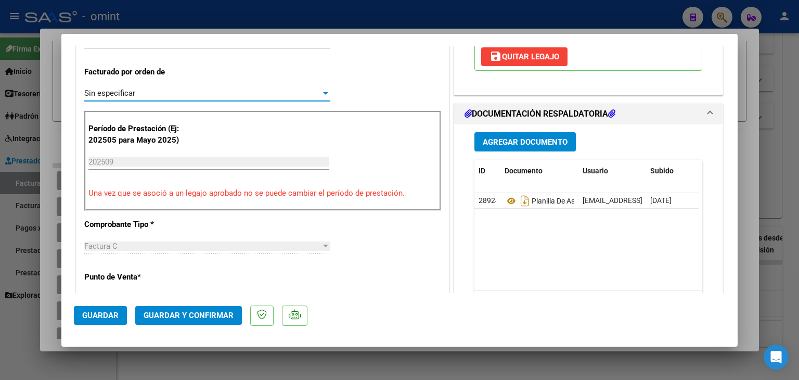
scroll to position [104, 0]
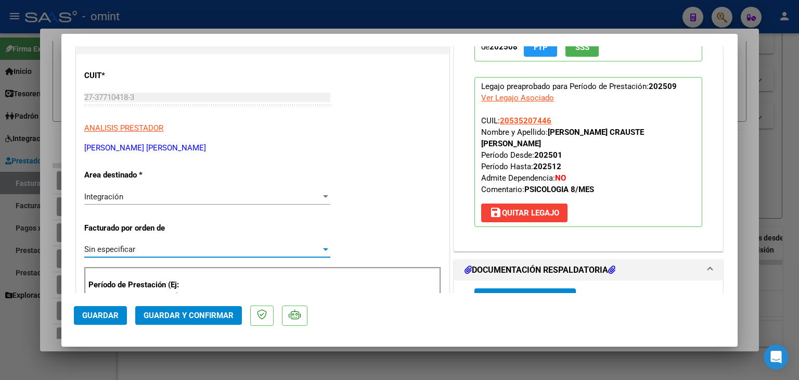
click at [202, 317] on span "Guardar y Confirmar" at bounding box center [189, 315] width 90 height 9
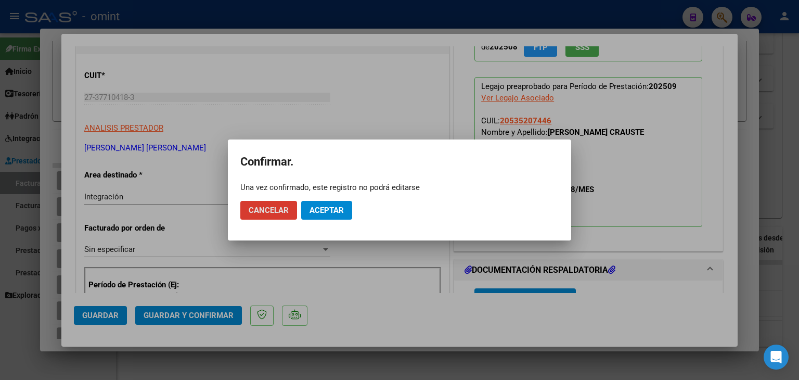
click at [324, 203] on button "Aceptar" at bounding box center [326, 210] width 51 height 19
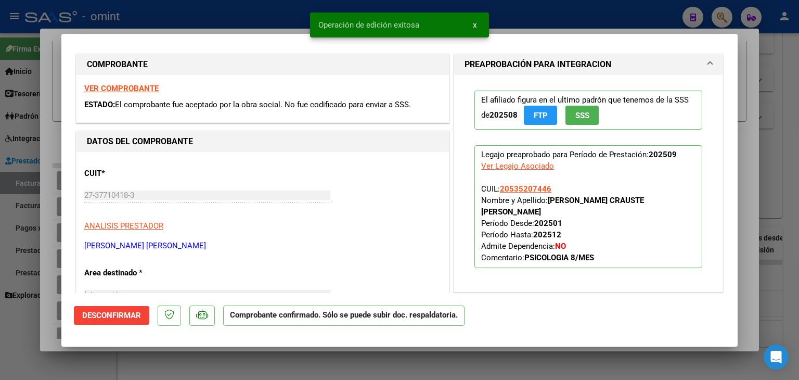
scroll to position [0, 0]
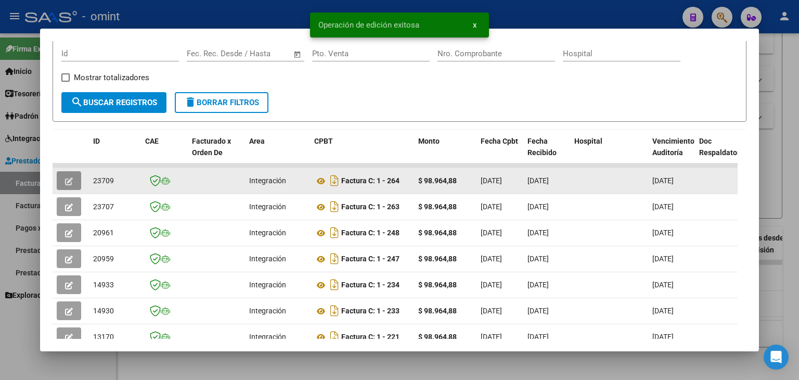
click at [70, 177] on icon "button" at bounding box center [69, 181] width 8 height 8
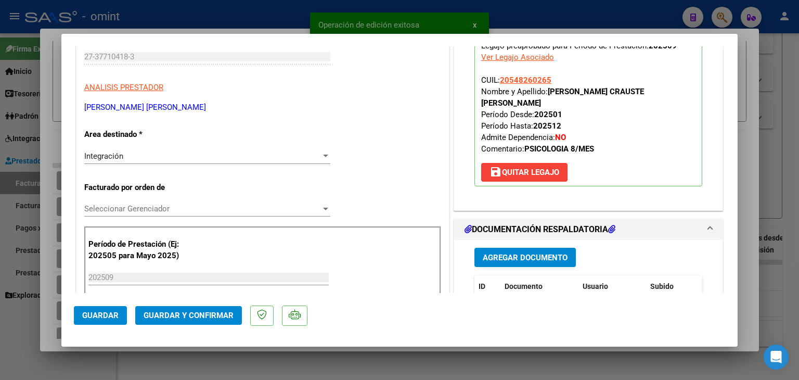
scroll to position [208, 0]
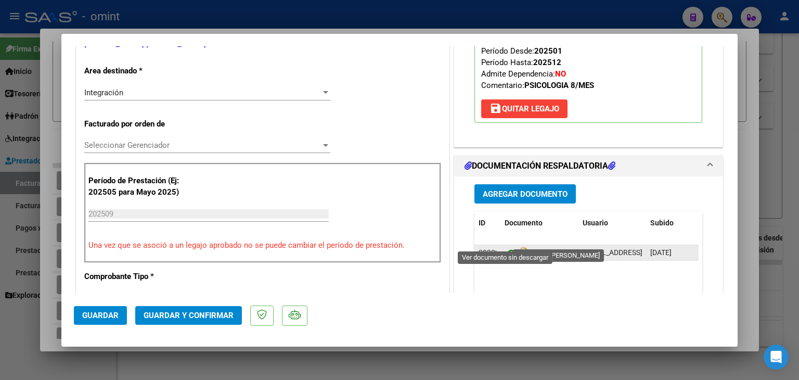
click at [508, 247] on icon at bounding box center [512, 253] width 14 height 12
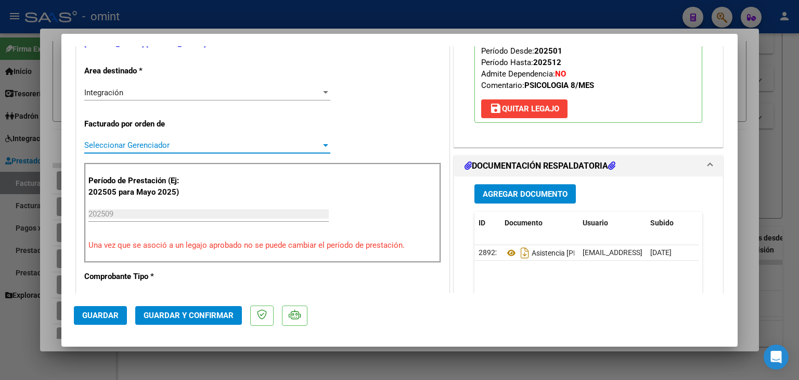
click at [126, 146] on span "Seleccionar Gerenciador" at bounding box center [202, 145] width 237 height 9
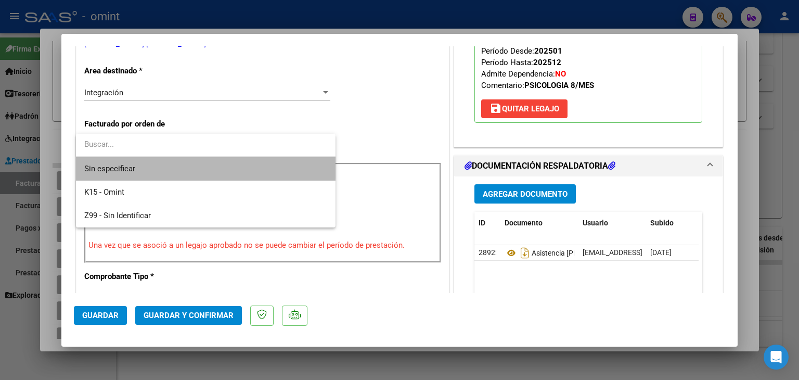
drag, startPoint x: 129, startPoint y: 164, endPoint x: 162, endPoint y: 254, distance: 96.5
click at [130, 164] on span "Sin especificar" at bounding box center [205, 168] width 243 height 23
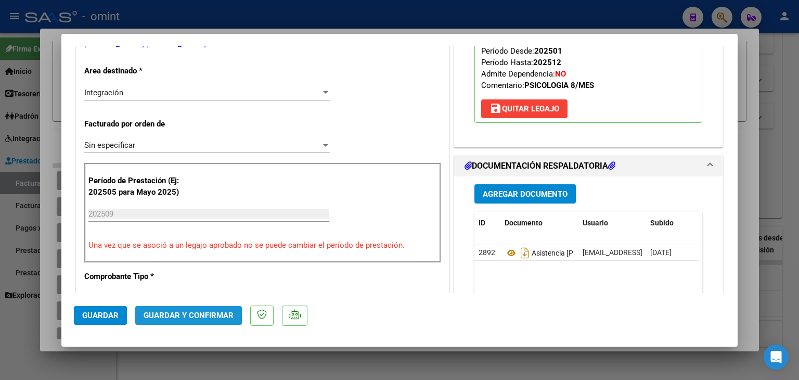
click at [199, 320] on button "Guardar y Confirmar" at bounding box center [188, 315] width 107 height 19
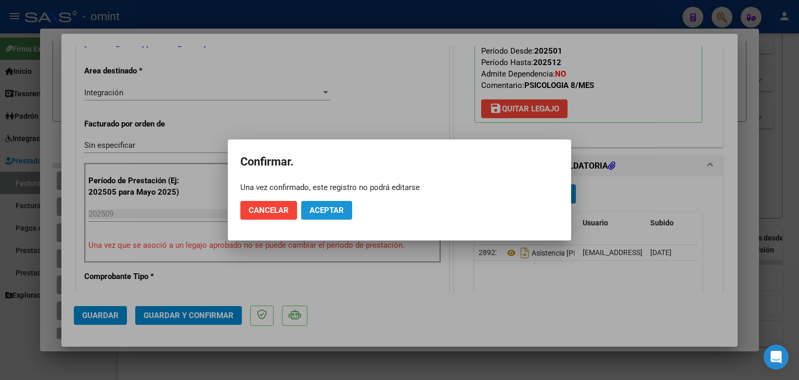
drag, startPoint x: 336, startPoint y: 213, endPoint x: 368, endPoint y: 127, distance: 92.2
click at [337, 213] on span "Aceptar" at bounding box center [327, 210] width 34 height 9
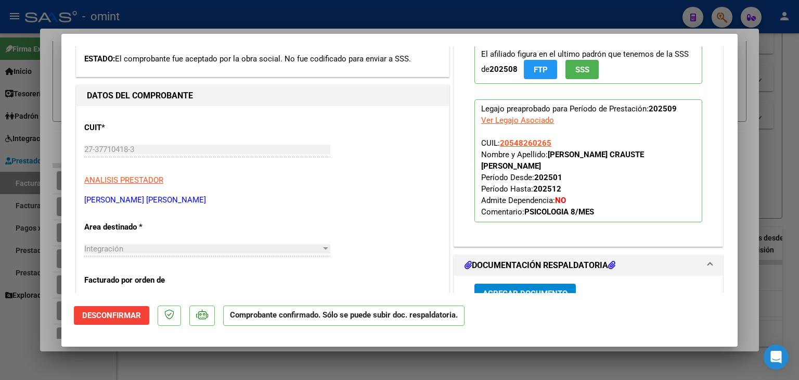
scroll to position [0, 0]
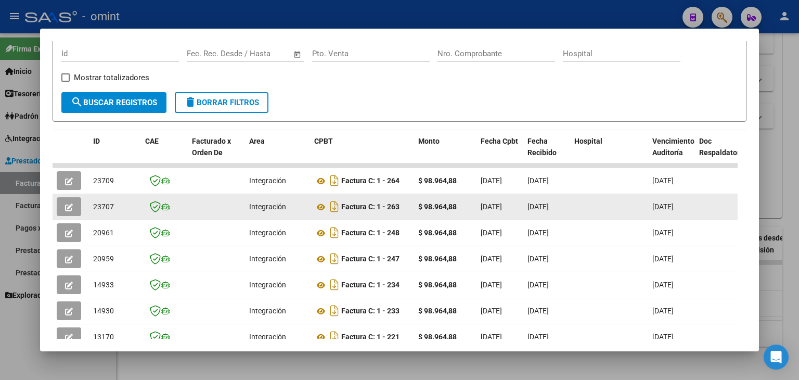
click at [98, 203] on span "23707" at bounding box center [103, 206] width 21 height 8
copy span "23707"
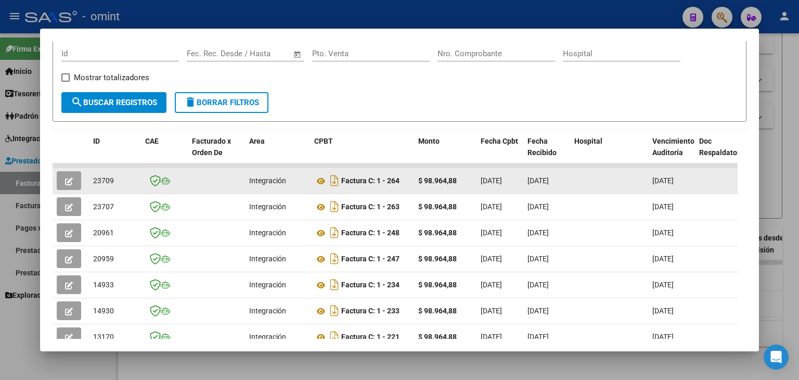
click at [100, 177] on span "23709" at bounding box center [103, 180] width 21 height 8
copy span "23709"
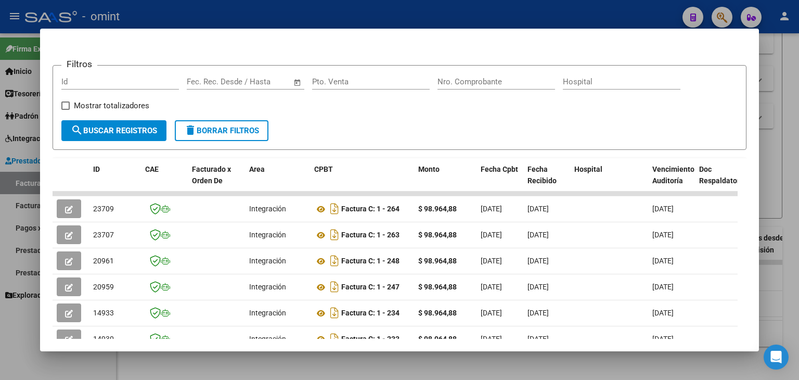
scroll to position [107, 0]
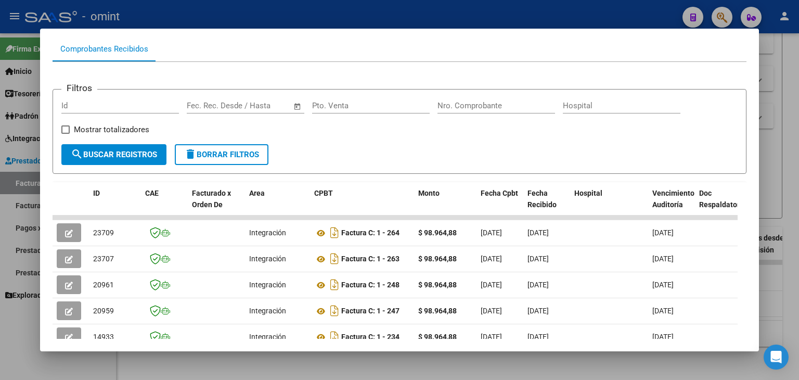
click at [320, 75] on app-list-header "Filtros Id Fecha inicio – Fecha fin Fec. Rec. Desde / Hasta Pto. Venta Nro. Com…" at bounding box center [400, 122] width 694 height 101
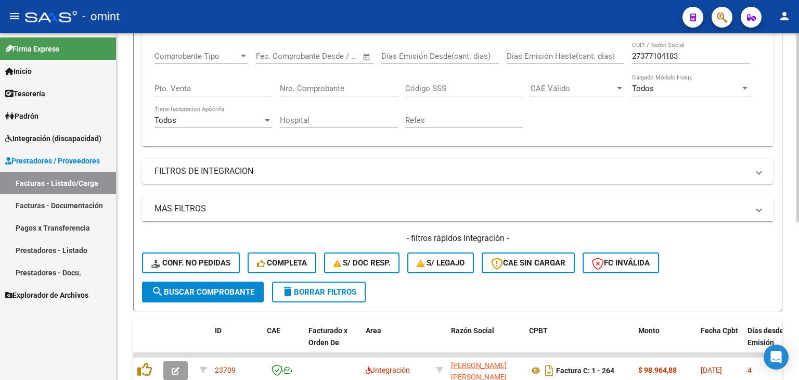
scroll to position [133, 0]
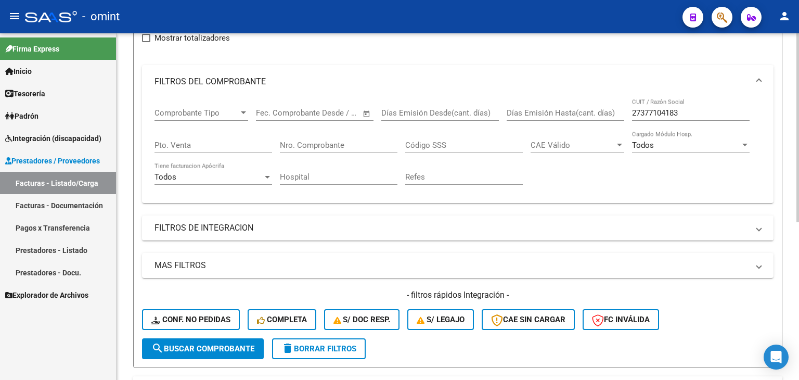
click at [238, 346] on span "search Buscar Comprobante" at bounding box center [202, 348] width 103 height 9
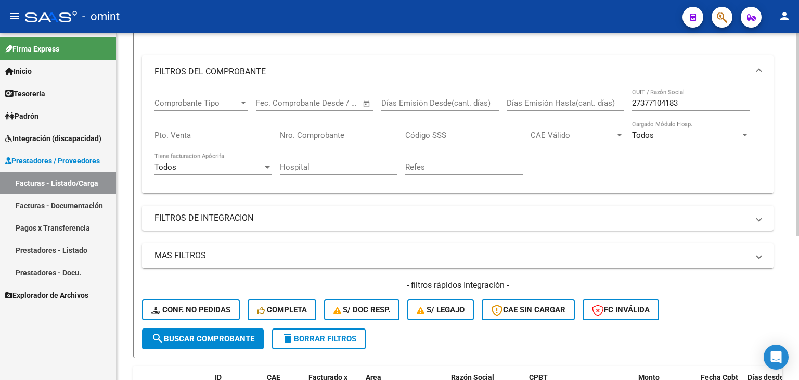
scroll to position [142, 0]
click at [663, 100] on input "27377104183" at bounding box center [691, 103] width 118 height 9
paste input "37890321"
click at [243, 335] on span "search Buscar Comprobante" at bounding box center [202, 339] width 103 height 9
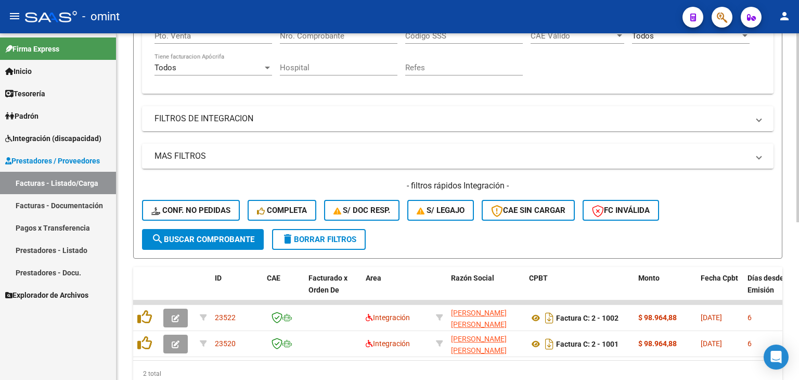
scroll to position [246, 0]
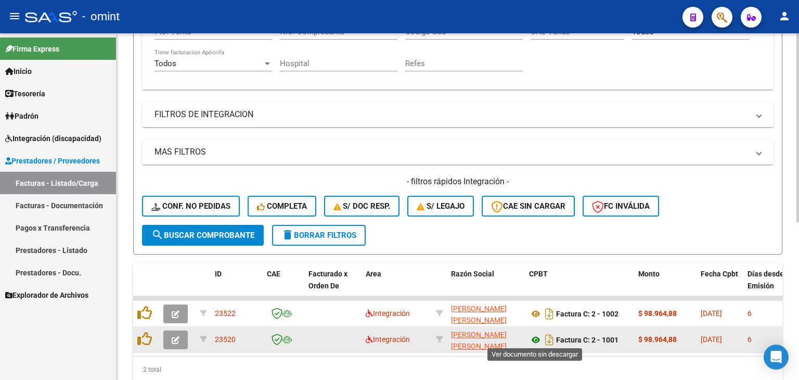
click at [539, 337] on icon at bounding box center [536, 340] width 14 height 12
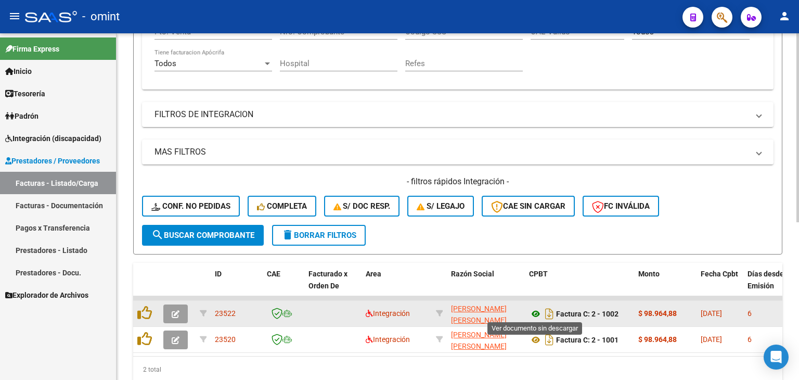
click at [533, 309] on icon at bounding box center [536, 314] width 14 height 12
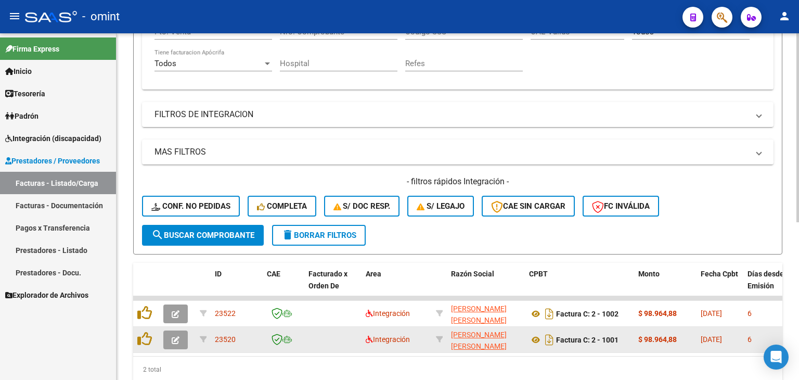
click at [464, 339] on app-link-go-to "[PERSON_NAME] [PERSON_NAME]" at bounding box center [486, 341] width 70 height 24
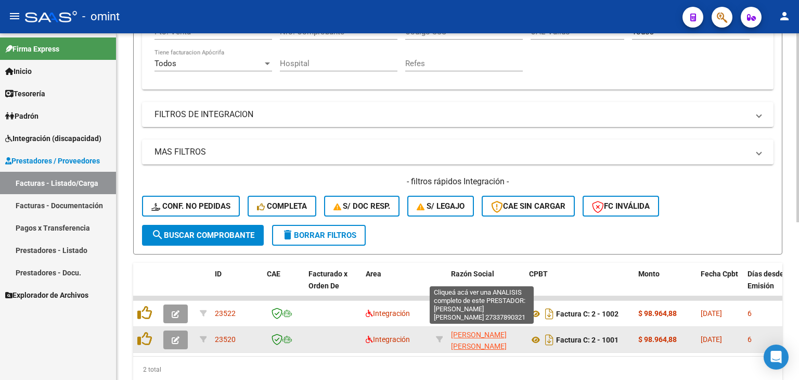
click at [486, 333] on span "[PERSON_NAME] [PERSON_NAME]" at bounding box center [479, 340] width 56 height 20
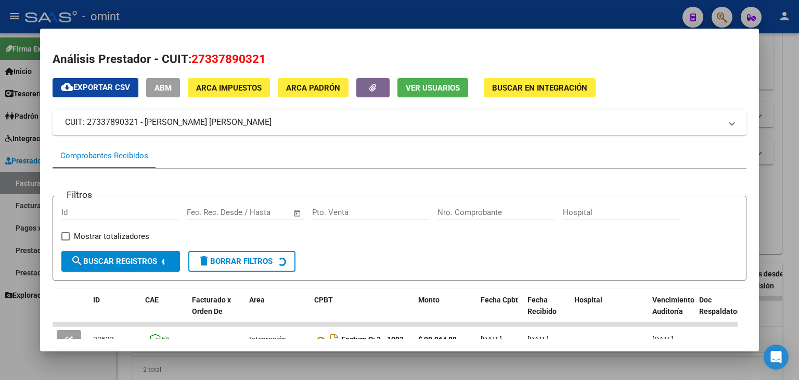
scroll to position [156, 0]
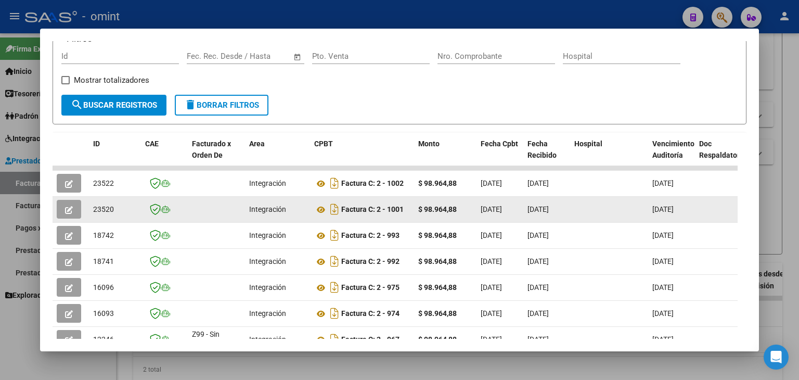
click at [66, 208] on icon "button" at bounding box center [69, 210] width 8 height 8
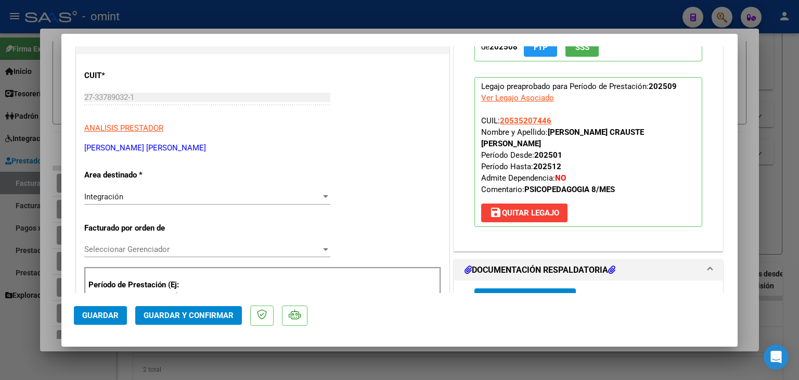
scroll to position [208, 0]
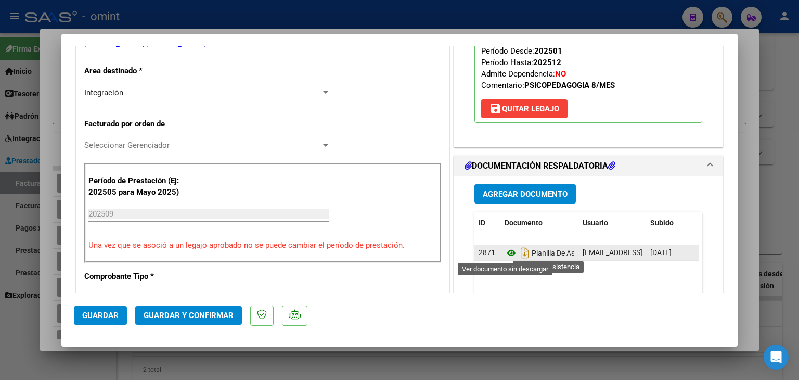
click at [505, 249] on icon at bounding box center [512, 253] width 14 height 12
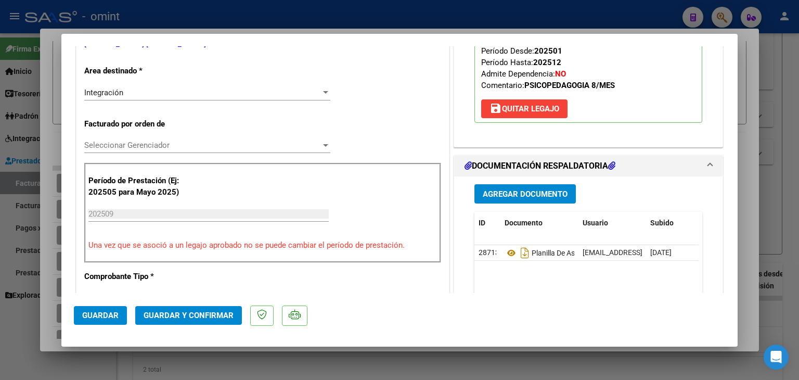
click at [100, 146] on span "Seleccionar Gerenciador" at bounding box center [202, 145] width 237 height 9
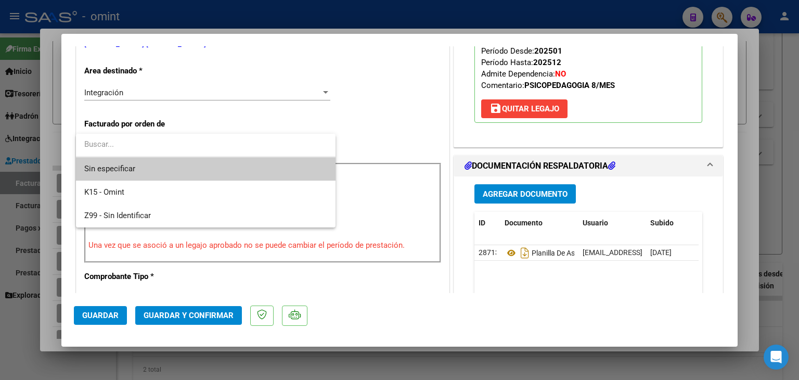
click at [113, 173] on span "Sin especificar" at bounding box center [205, 168] width 243 height 23
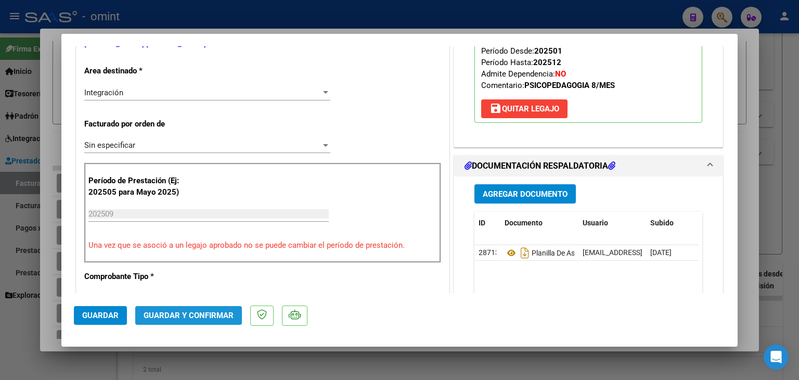
click at [198, 316] on span "Guardar y Confirmar" at bounding box center [189, 315] width 90 height 9
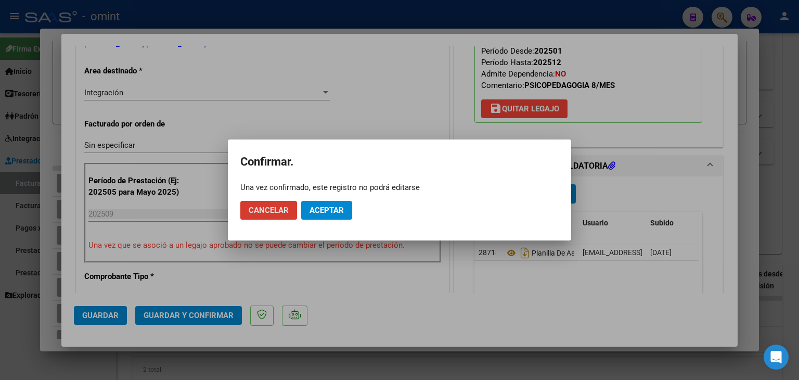
click at [346, 211] on button "Aceptar" at bounding box center [326, 210] width 51 height 19
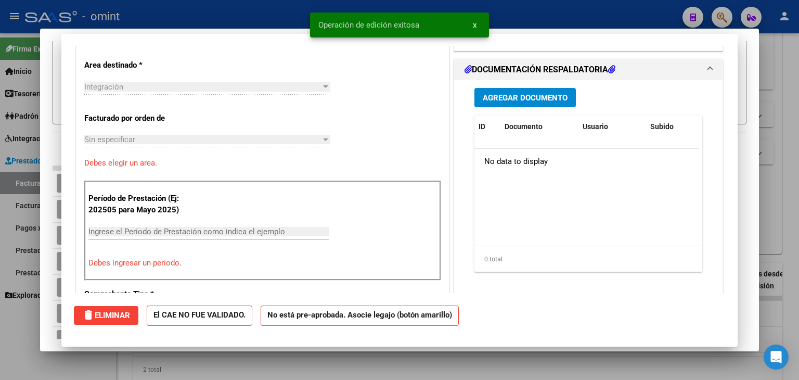
scroll to position [388, 0]
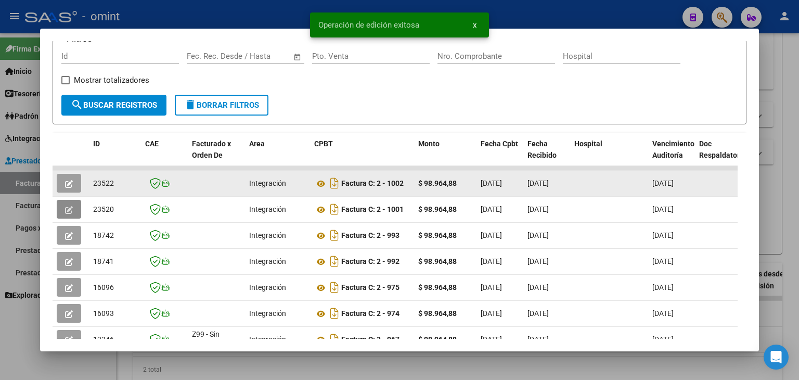
click at [68, 185] on icon "button" at bounding box center [69, 184] width 8 height 8
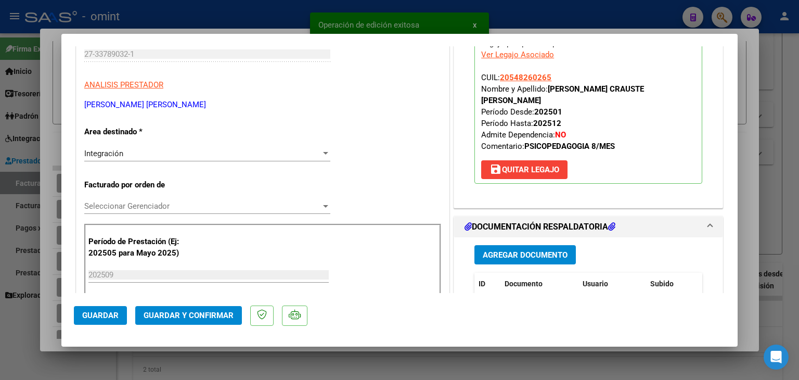
scroll to position [208, 0]
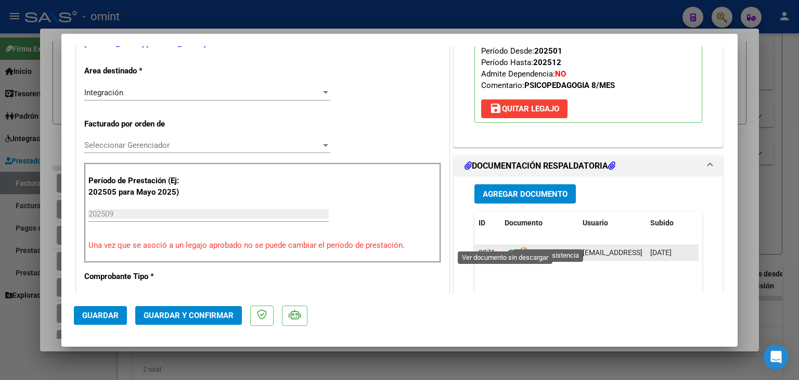
click at [510, 247] on icon at bounding box center [512, 253] width 14 height 12
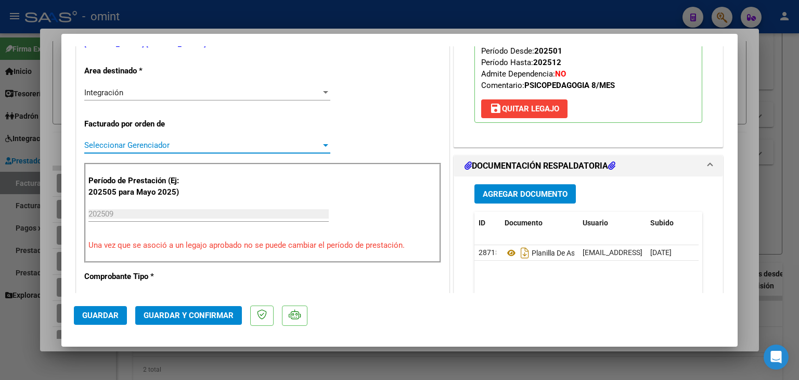
click at [111, 141] on span "Seleccionar Gerenciador" at bounding box center [202, 145] width 237 height 9
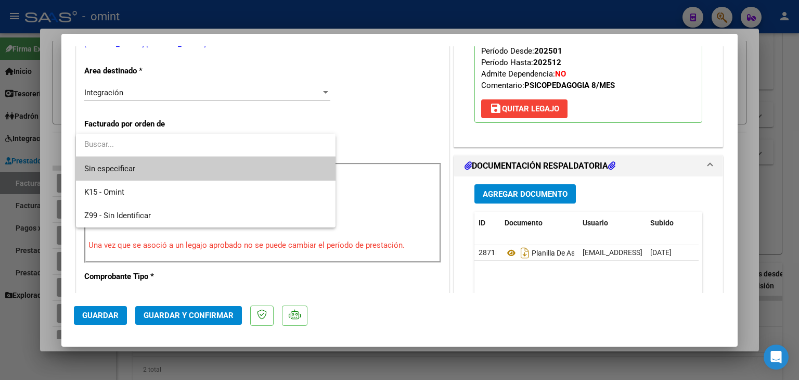
click at [124, 165] on span "Sin especificar" at bounding box center [205, 168] width 243 height 23
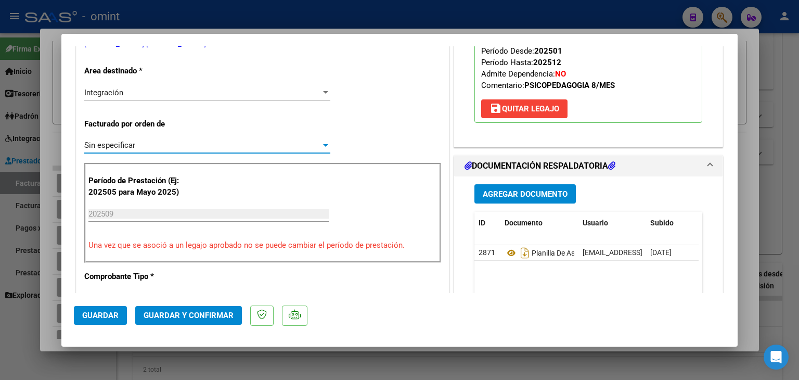
click at [193, 319] on span "Guardar y Confirmar" at bounding box center [189, 315] width 90 height 9
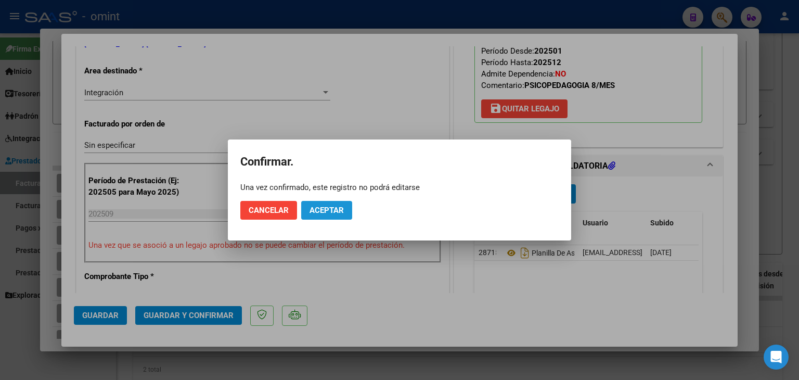
click at [345, 209] on button "Aceptar" at bounding box center [326, 210] width 51 height 19
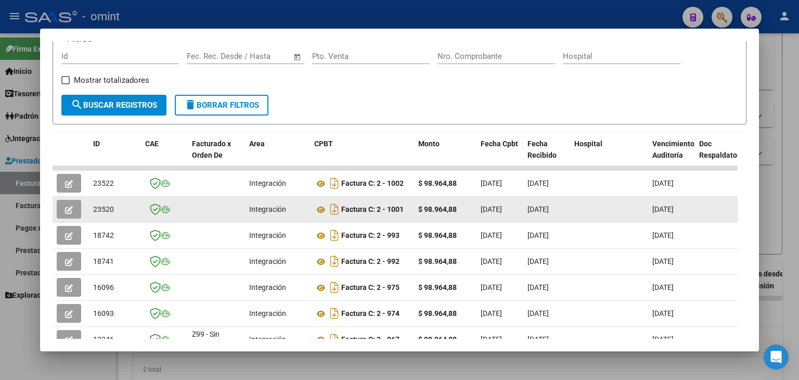
click at [106, 207] on span "23520" at bounding box center [103, 209] width 21 height 8
copy span "23520"
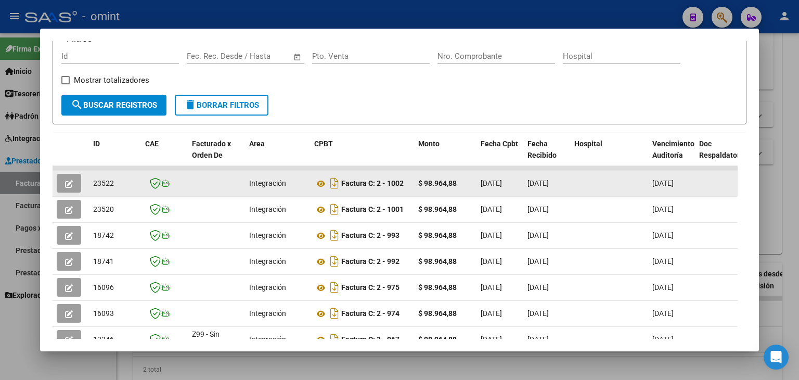
click at [102, 184] on span "23522" at bounding box center [103, 183] width 21 height 8
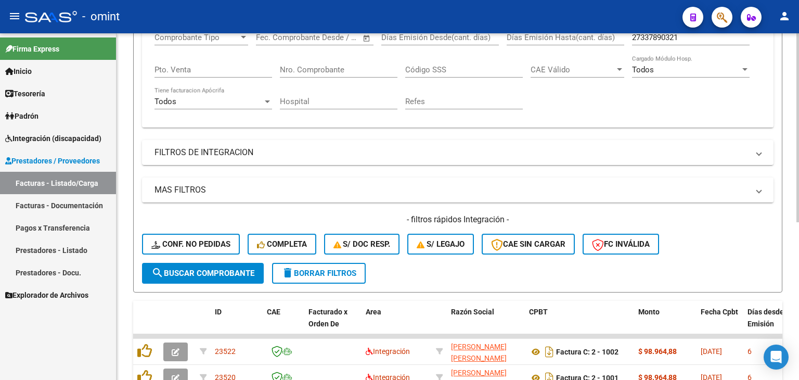
click at [253, 271] on span "search Buscar Comprobante" at bounding box center [202, 273] width 103 height 9
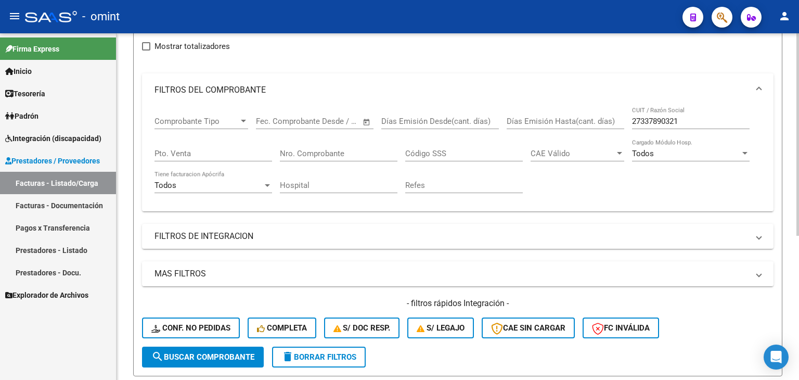
scroll to position [38, 0]
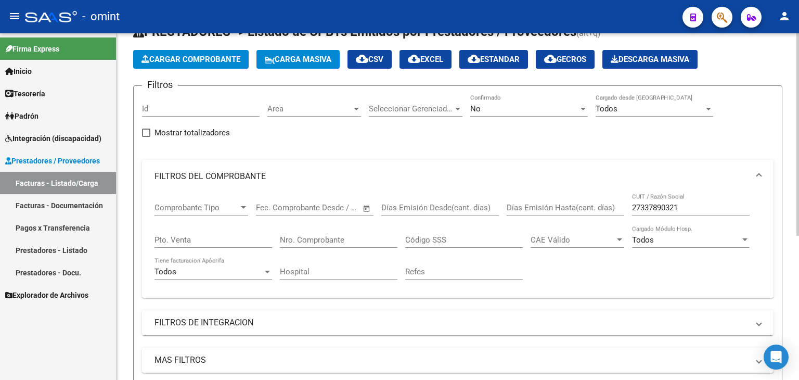
drag, startPoint x: 687, startPoint y: 209, endPoint x: 591, endPoint y: 208, distance: 95.8
click at [593, 207] on div "Comprobante Tipo Comprobante Tipo Fecha inicio – Fecha fin Fec. Comprobante Des…" at bounding box center [458, 241] width 607 height 96
paste input "3413132924"
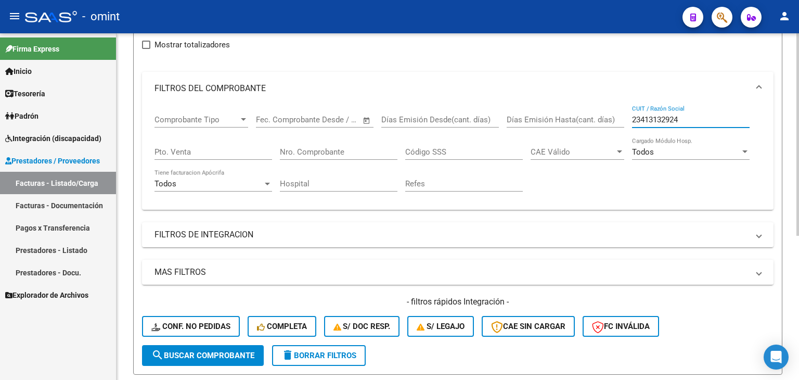
scroll to position [246, 0]
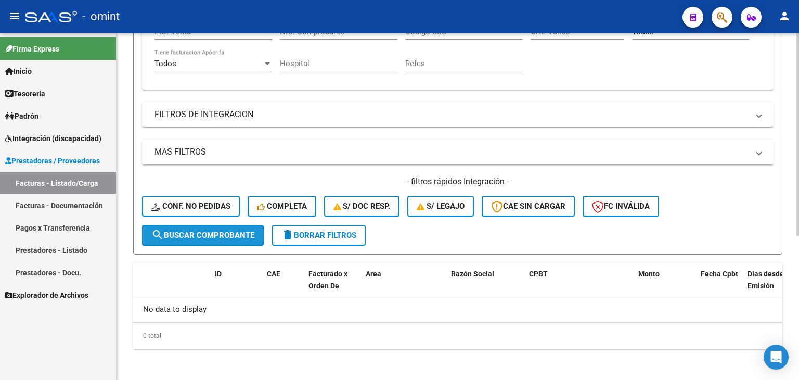
click at [227, 238] on button "search Buscar Comprobante" at bounding box center [203, 235] width 122 height 21
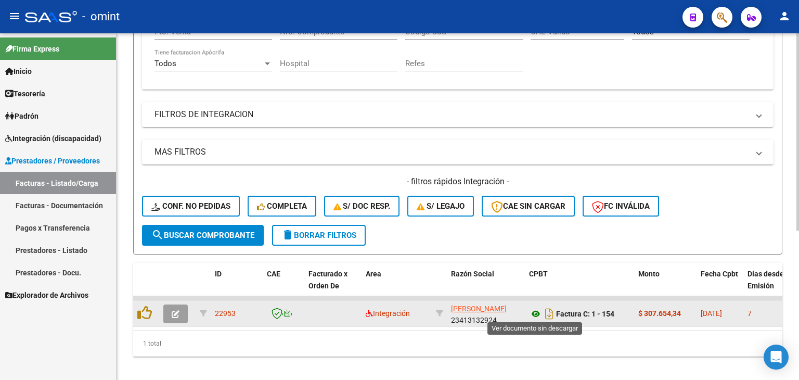
click at [537, 314] on icon at bounding box center [536, 314] width 14 height 12
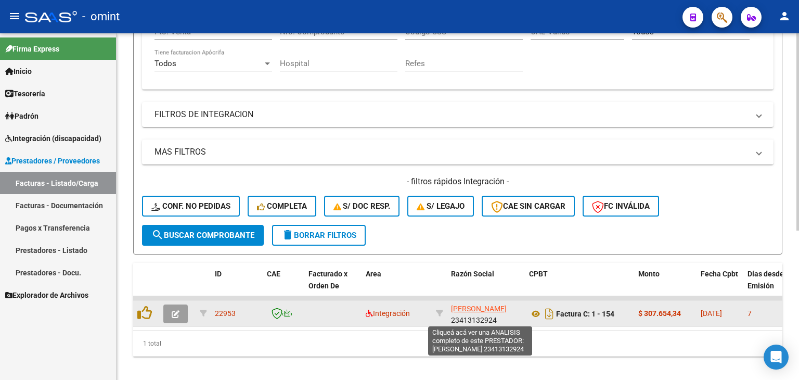
click at [460, 304] on span "[PERSON_NAME]" at bounding box center [479, 308] width 56 height 8
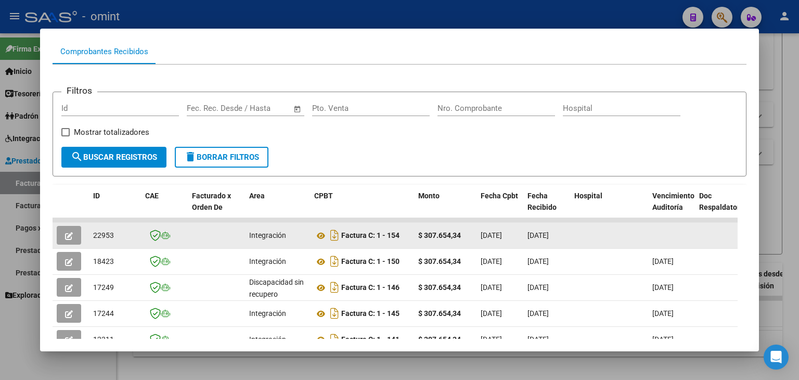
scroll to position [0, 0]
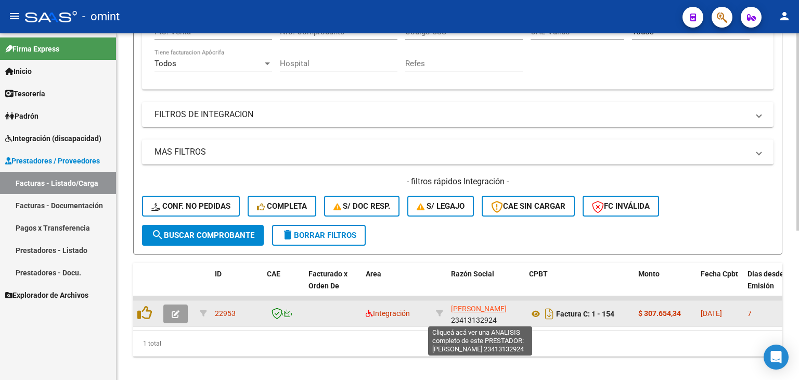
click at [470, 304] on span "[PERSON_NAME]" at bounding box center [479, 308] width 56 height 8
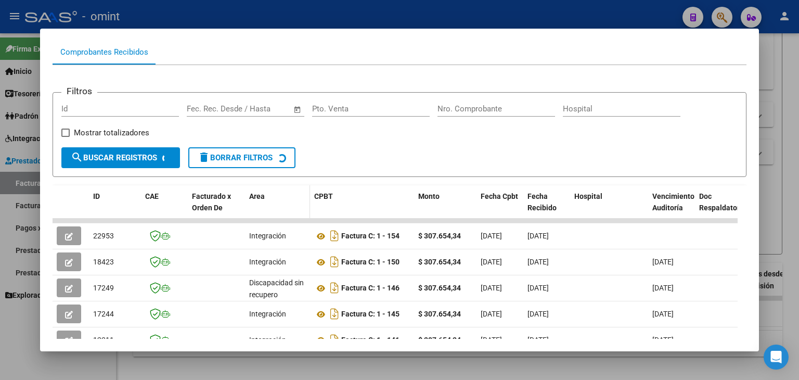
scroll to position [104, 0]
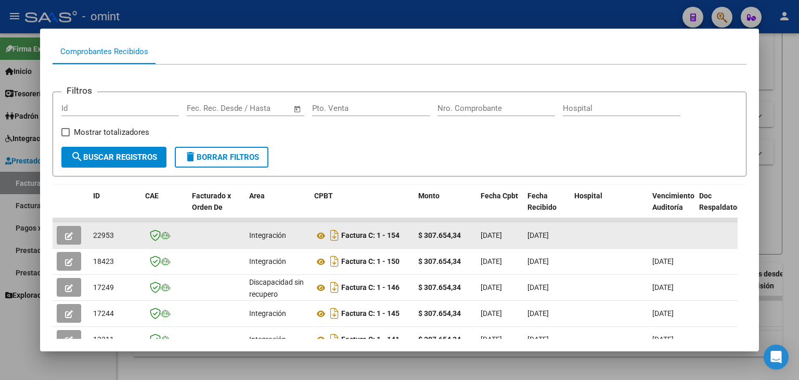
click at [71, 235] on icon "button" at bounding box center [69, 236] width 8 height 8
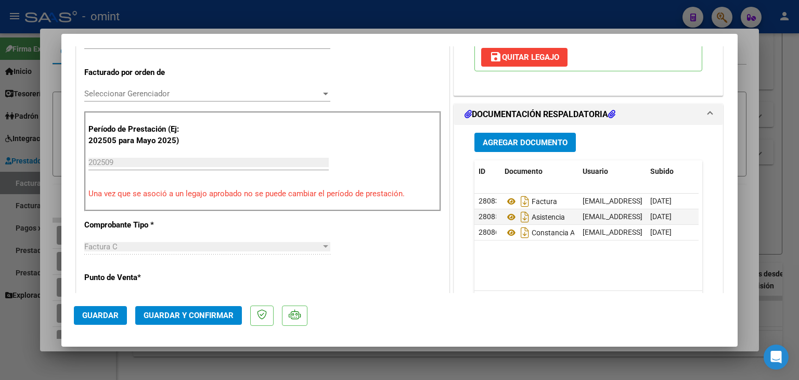
scroll to position [260, 0]
click at [112, 95] on span "Seleccionar Gerenciador" at bounding box center [202, 92] width 237 height 9
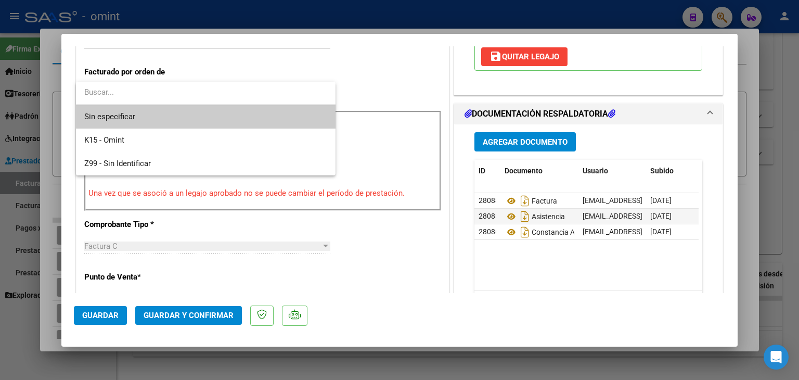
click at [120, 113] on span "Sin especificar" at bounding box center [205, 116] width 243 height 23
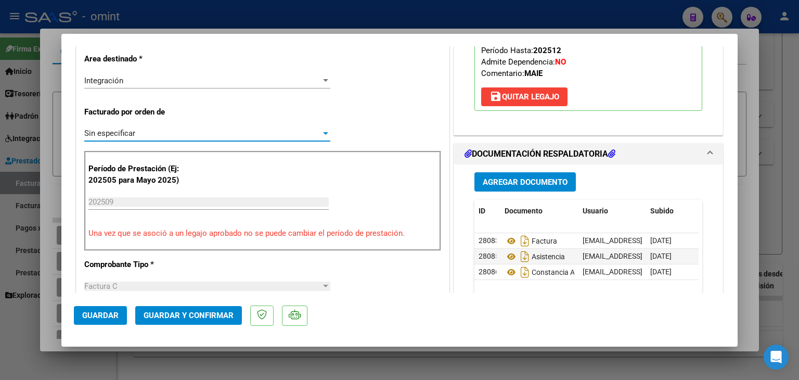
scroll to position [104, 0]
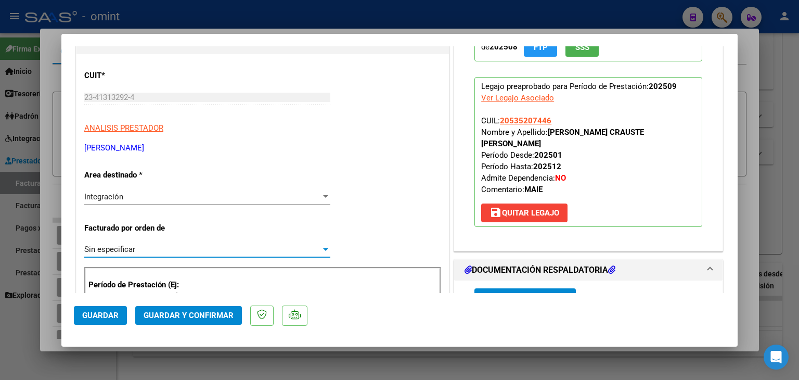
click at [190, 314] on span "Guardar y Confirmar" at bounding box center [189, 315] width 90 height 9
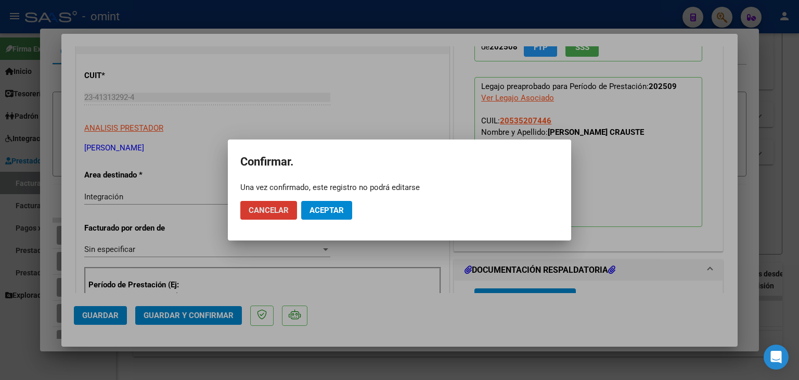
click at [329, 211] on span "Aceptar" at bounding box center [327, 210] width 34 height 9
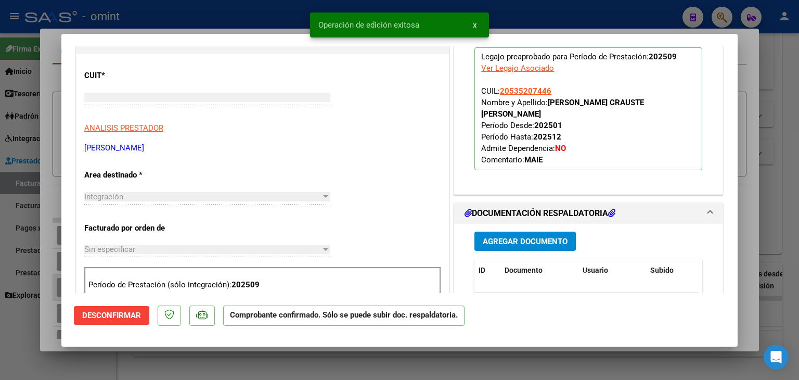
scroll to position [0, 0]
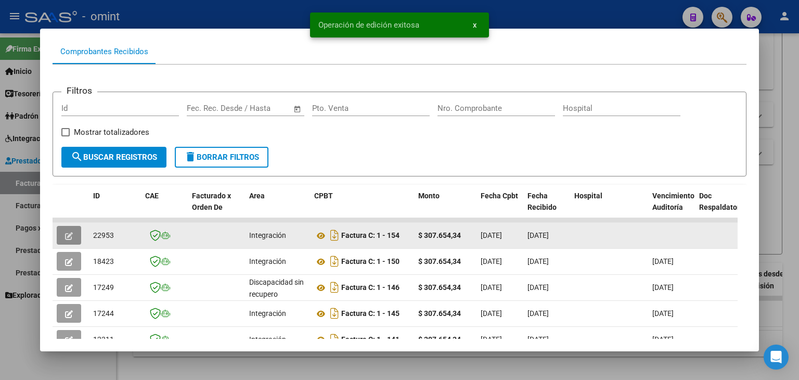
click at [98, 233] on span "22953" at bounding box center [103, 235] width 21 height 8
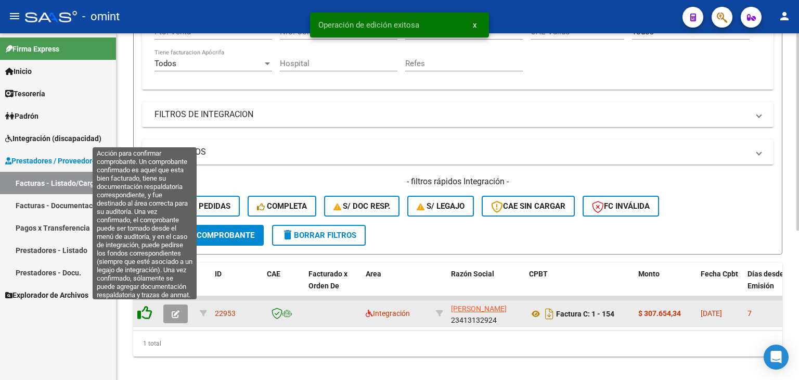
click at [146, 312] on icon at bounding box center [144, 312] width 15 height 15
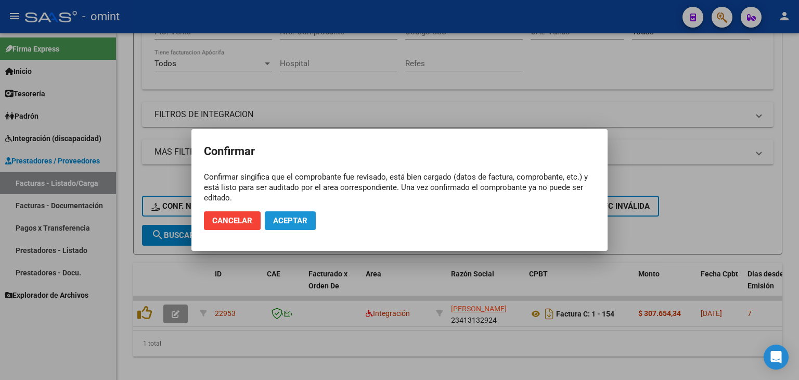
click at [297, 217] on span "Aceptar" at bounding box center [290, 220] width 34 height 9
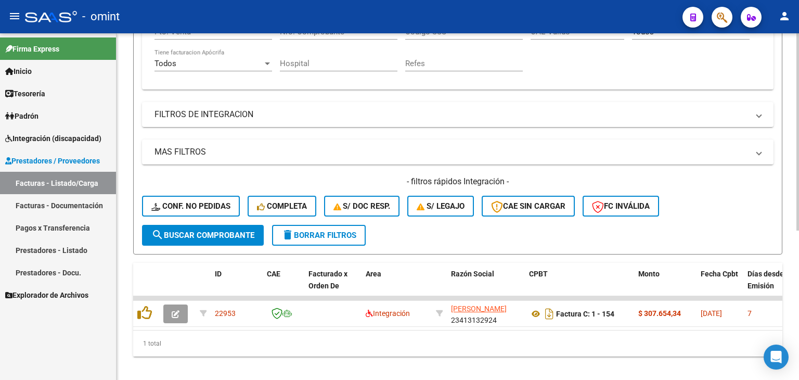
scroll to position [38, 0]
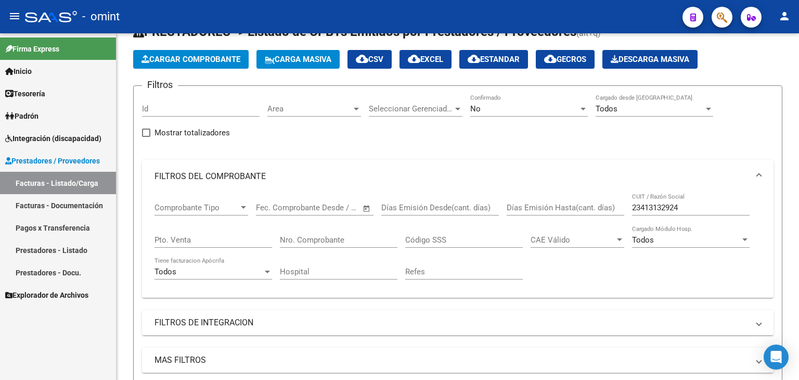
click at [32, 137] on span "Integración (discapacidad)" at bounding box center [53, 138] width 96 height 11
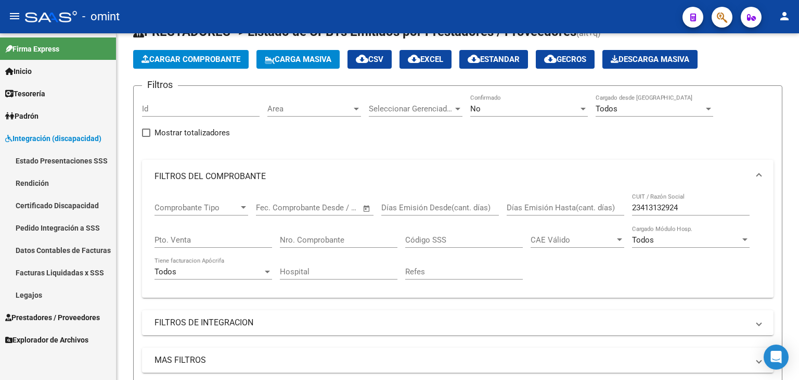
click at [42, 296] on link "Legajos" at bounding box center [58, 295] width 116 height 22
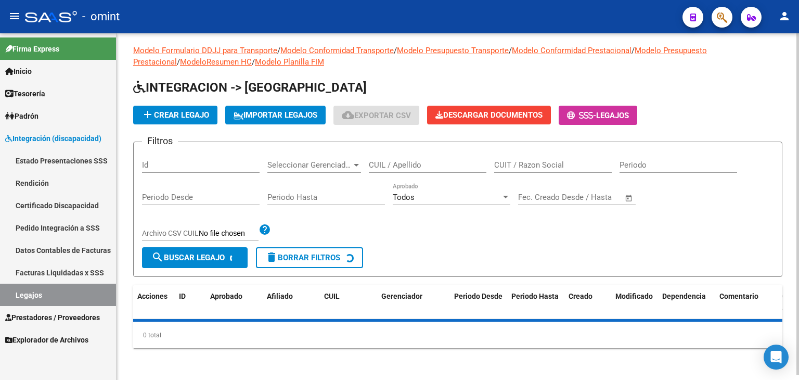
scroll to position [38, 0]
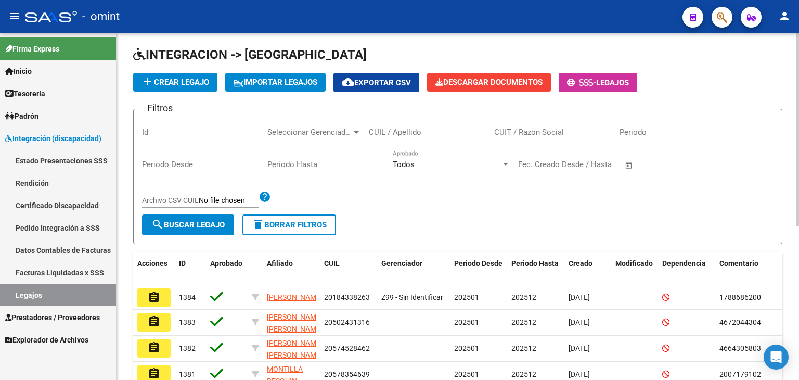
click at [394, 132] on input "CUIL / Apellido" at bounding box center [428, 132] width 118 height 9
paste input "20541862995"
click at [213, 225] on span "search Buscar Legajo" at bounding box center [187, 224] width 73 height 9
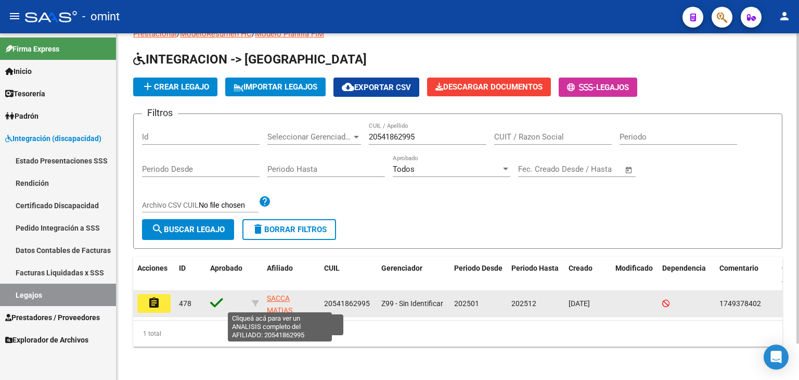
click at [281, 298] on app-link-go-to "SACCA MATIAS" at bounding box center [291, 304] width 49 height 24
click at [286, 294] on span "SACCA MATIAS" at bounding box center [280, 304] width 26 height 20
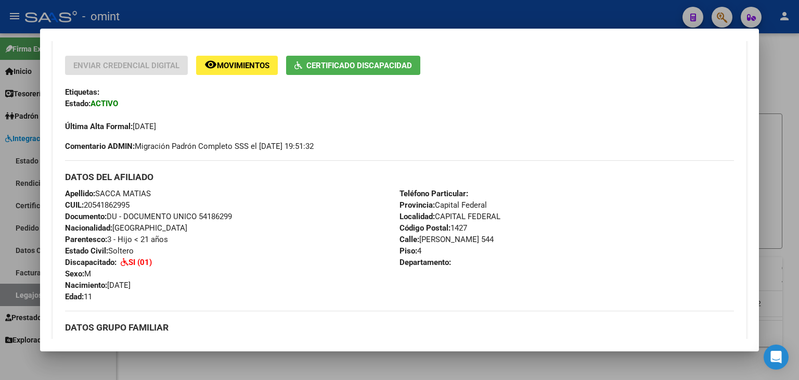
scroll to position [208, 0]
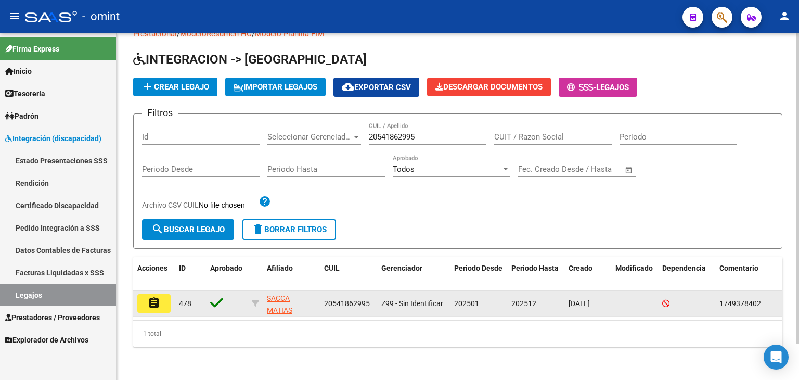
click at [146, 294] on button "assignment" at bounding box center [153, 303] width 33 height 19
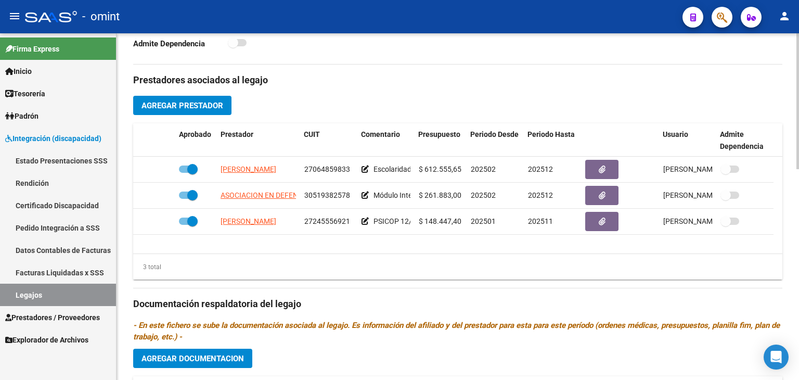
scroll to position [364, 0]
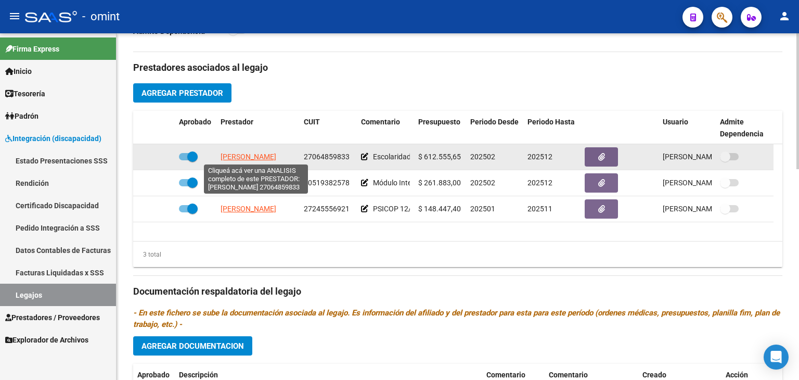
click at [258, 155] on span "[PERSON_NAME]" at bounding box center [249, 156] width 56 height 8
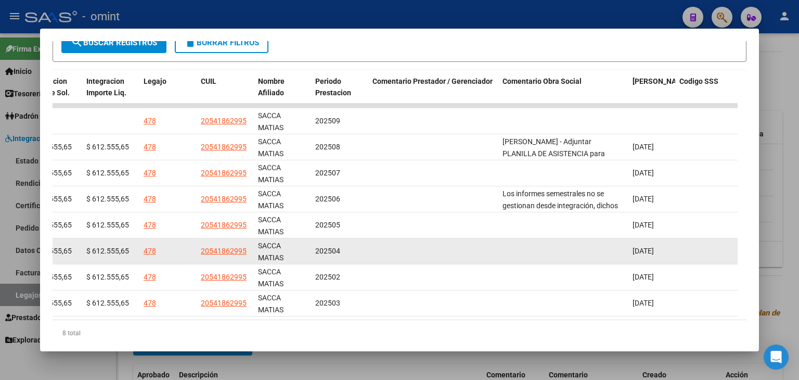
scroll to position [202, 0]
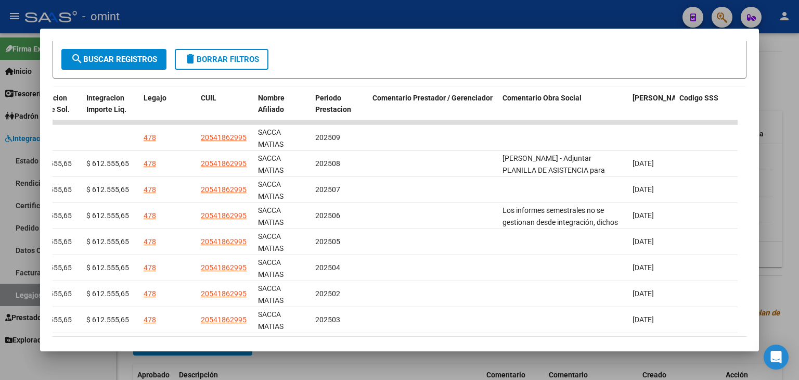
drag, startPoint x: 547, startPoint y: 335, endPoint x: 246, endPoint y: 342, distance: 300.9
click at [224, 335] on datatable-body "22481 Integración Factura C: 11 - 3755 $ 612.555,65 01/10/2025 02/10/2025 11/10…" at bounding box center [395, 228] width 685 height 217
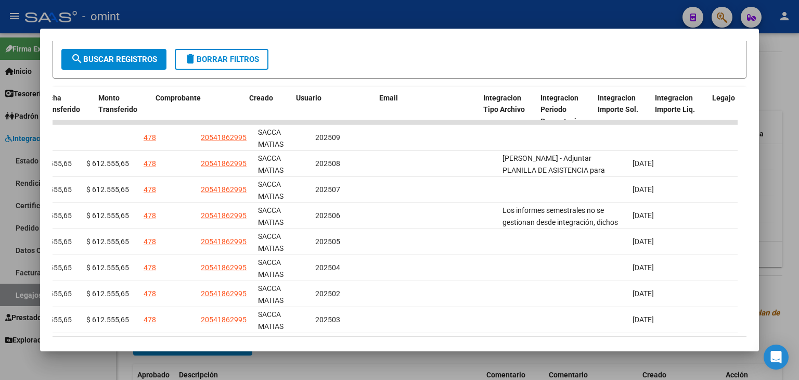
scroll to position [0, 0]
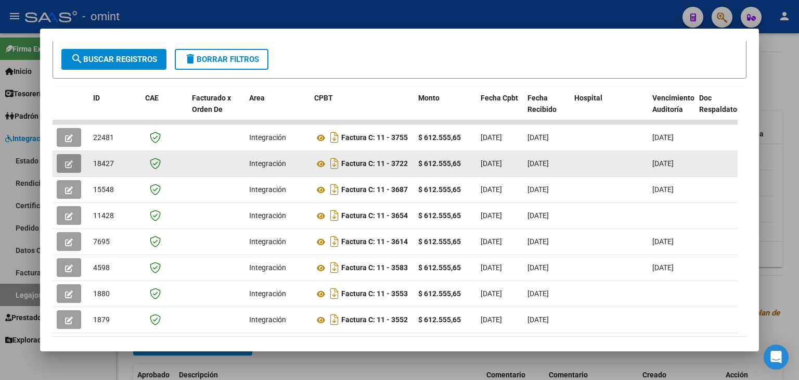
click at [67, 160] on icon "button" at bounding box center [69, 164] width 8 height 8
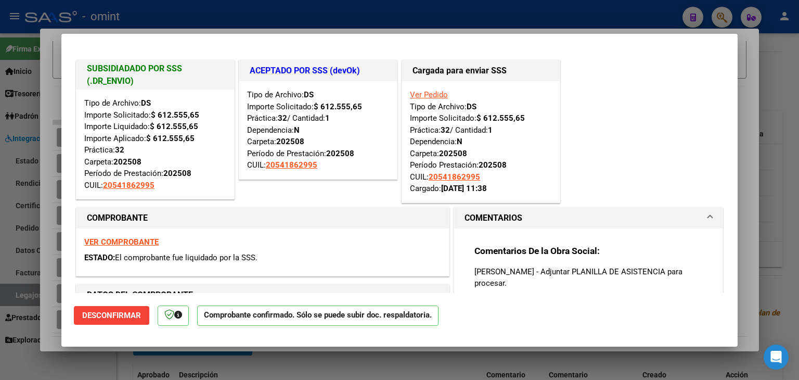
click at [478, 279] on p "SACCA MATIAS - Adjuntar PLANILLA DE ASISTENCIA para procesar." at bounding box center [589, 277] width 228 height 23
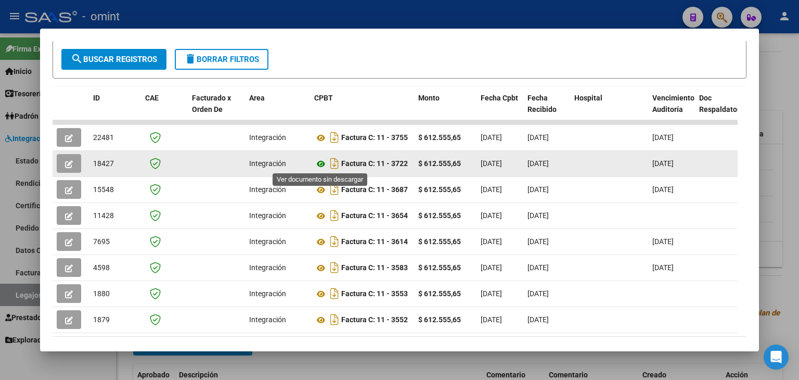
click at [319, 161] on icon at bounding box center [321, 164] width 14 height 12
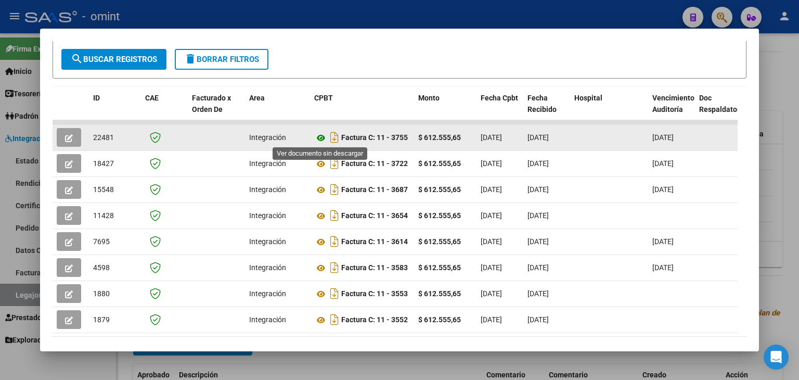
click at [320, 134] on icon at bounding box center [321, 138] width 14 height 12
click at [99, 137] on span "22481" at bounding box center [103, 137] width 21 height 8
click at [100, 137] on span "22481" at bounding box center [103, 137] width 21 height 8
click at [72, 135] on icon "button" at bounding box center [69, 138] width 8 height 8
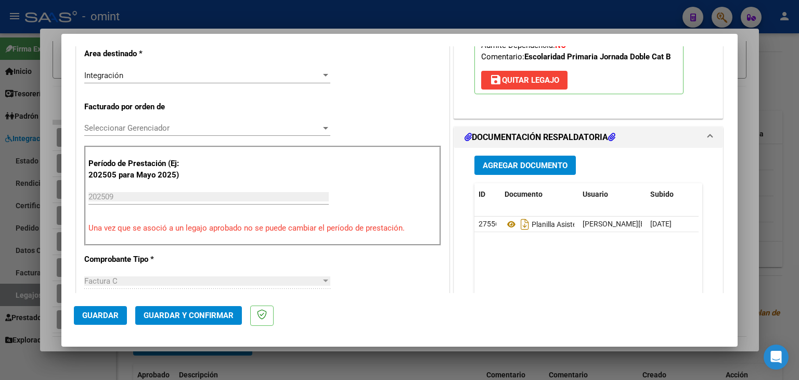
scroll to position [208, 0]
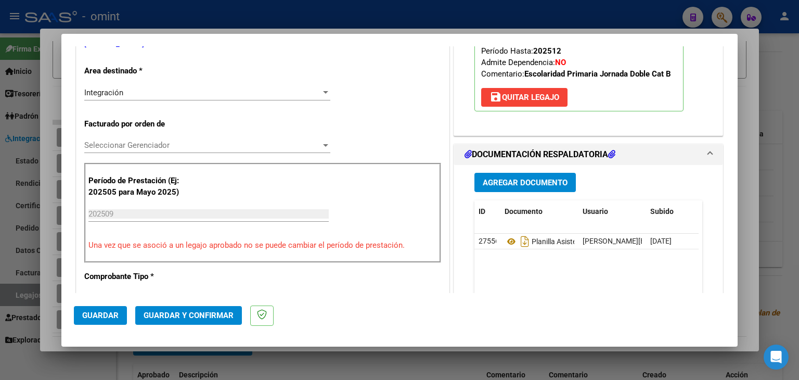
click at [92, 143] on span "Seleccionar Gerenciador" at bounding box center [202, 145] width 237 height 9
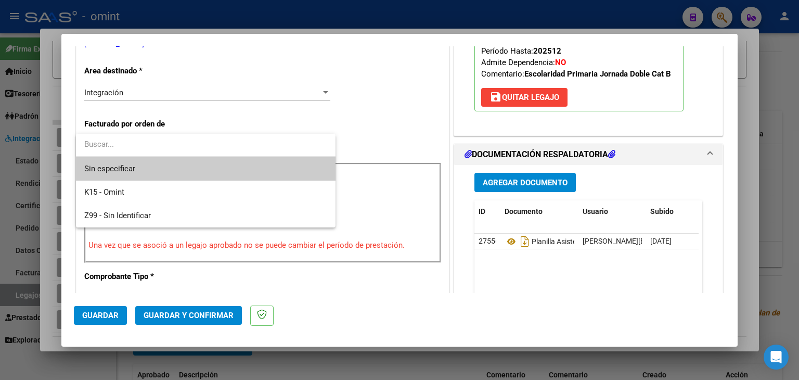
click at [110, 165] on span "Sin especificar" at bounding box center [205, 168] width 243 height 23
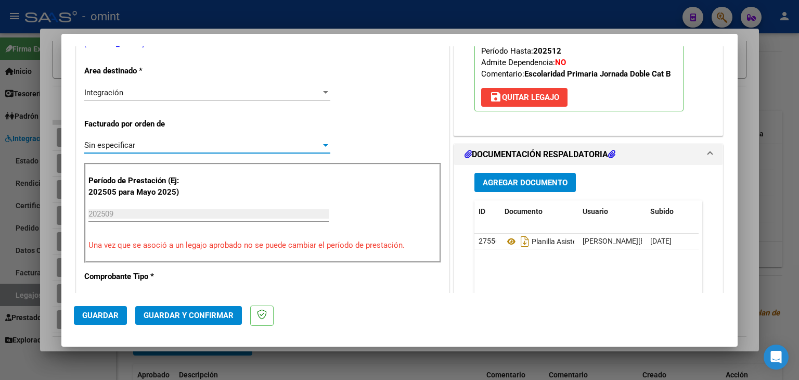
scroll to position [312, 0]
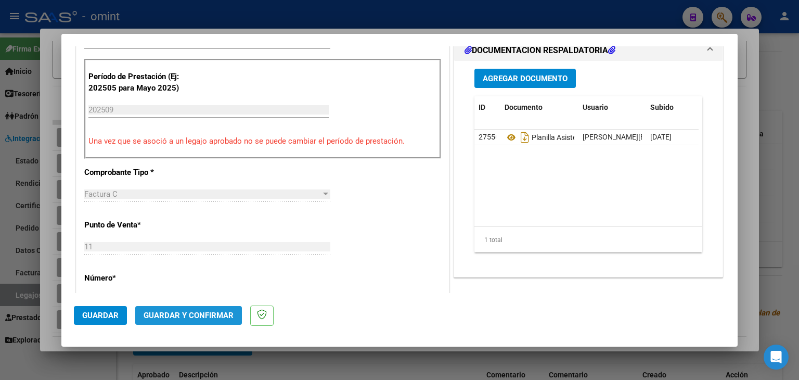
click at [198, 315] on span "Guardar y Confirmar" at bounding box center [189, 315] width 90 height 9
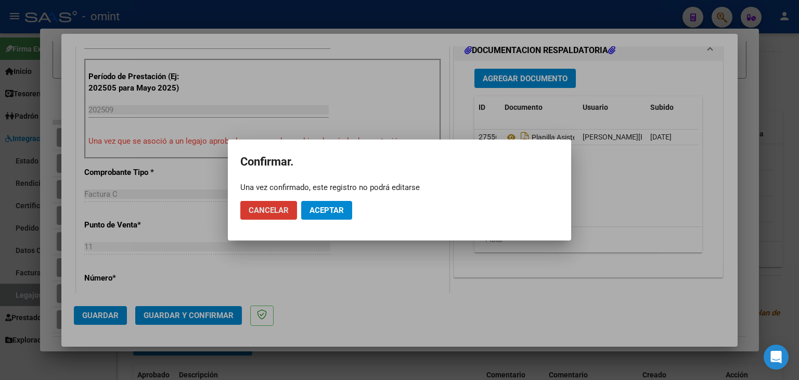
click at [333, 205] on button "Aceptar" at bounding box center [326, 210] width 51 height 19
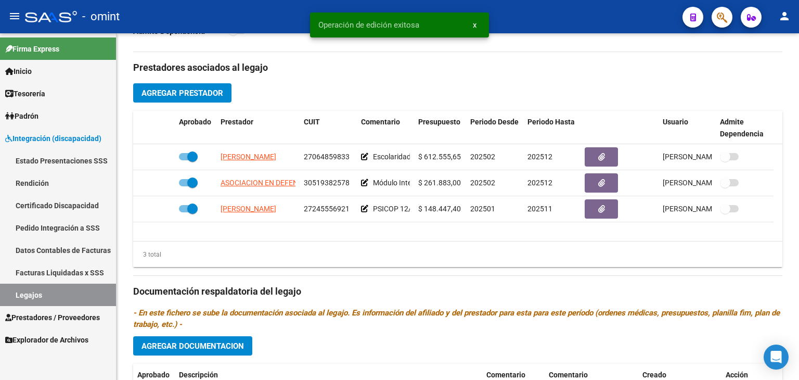
click at [42, 134] on span "Integración (discapacidad)" at bounding box center [53, 138] width 96 height 11
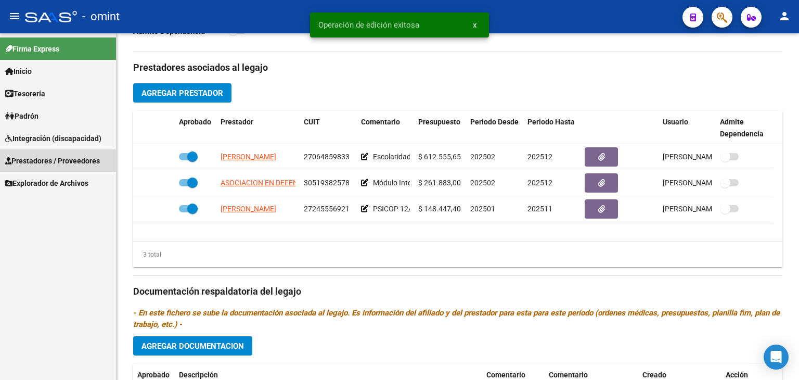
click at [35, 161] on span "Prestadores / Proveedores" at bounding box center [52, 160] width 95 height 11
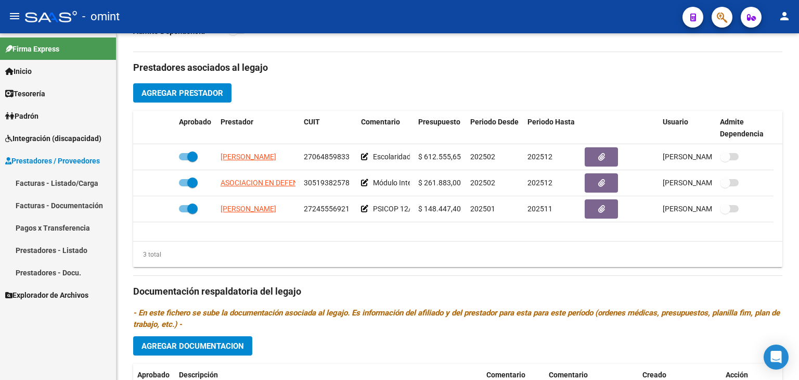
click at [36, 180] on link "Facturas - Listado/Carga" at bounding box center [58, 183] width 116 height 22
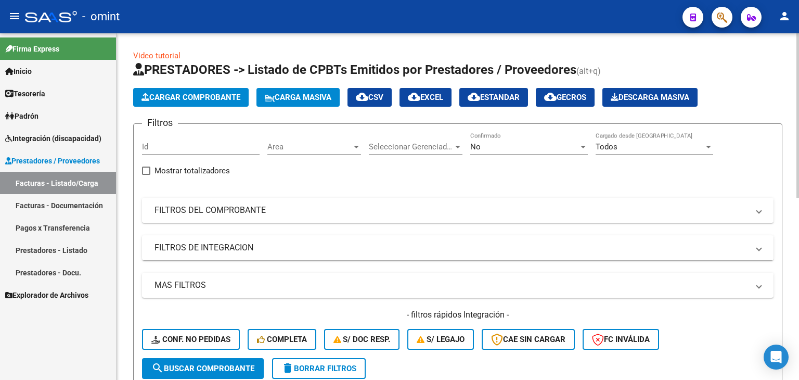
click at [329, 211] on mat-panel-title "FILTROS DEL COMPROBANTE" at bounding box center [452, 210] width 594 height 11
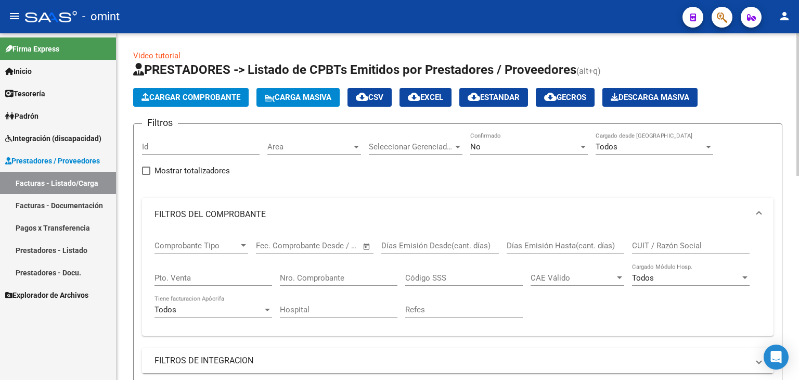
click at [656, 247] on input "CUIT / Razón Social" at bounding box center [691, 245] width 118 height 9
paste input "27064859833"
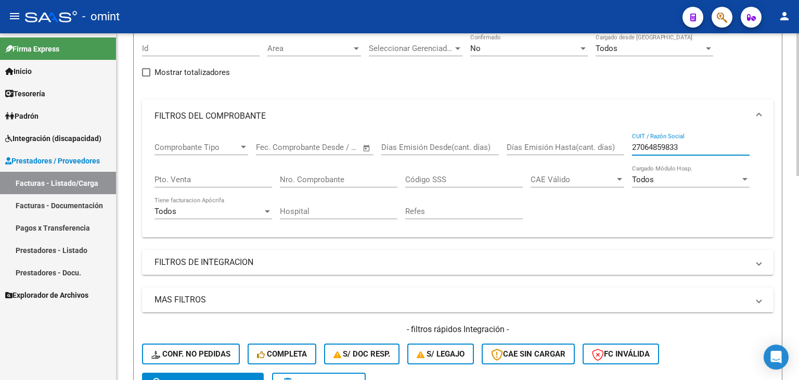
scroll to position [104, 0]
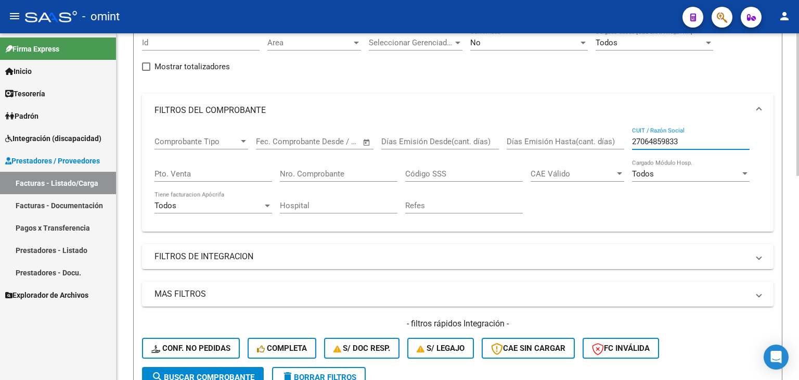
drag, startPoint x: 198, startPoint y: 371, endPoint x: 224, endPoint y: 353, distance: 31.2
click at [198, 370] on button "search Buscar Comprobante" at bounding box center [203, 377] width 122 height 21
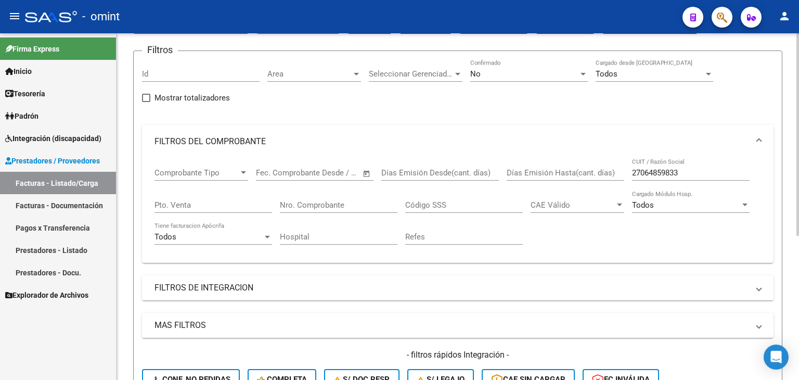
scroll to position [0, 0]
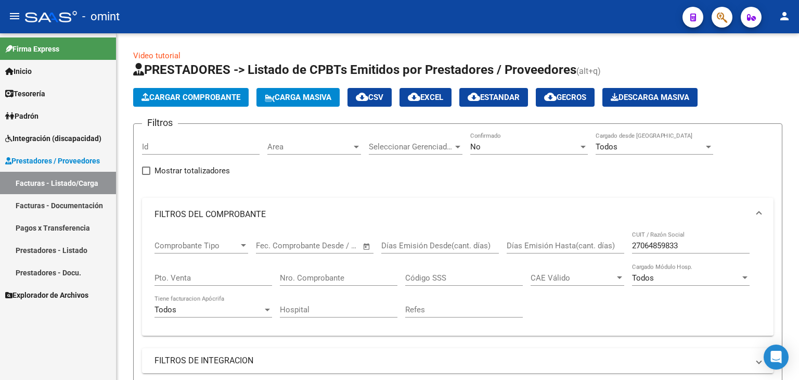
click at [38, 159] on span "Prestadores / Proveedores" at bounding box center [52, 160] width 95 height 11
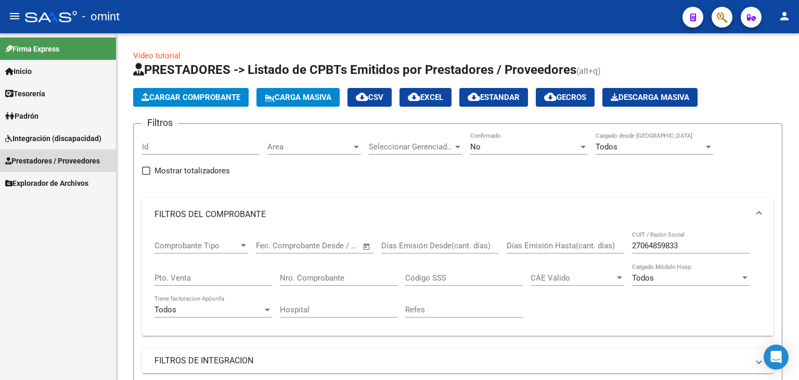
click at [38, 159] on span "Prestadores / Proveedores" at bounding box center [52, 160] width 95 height 11
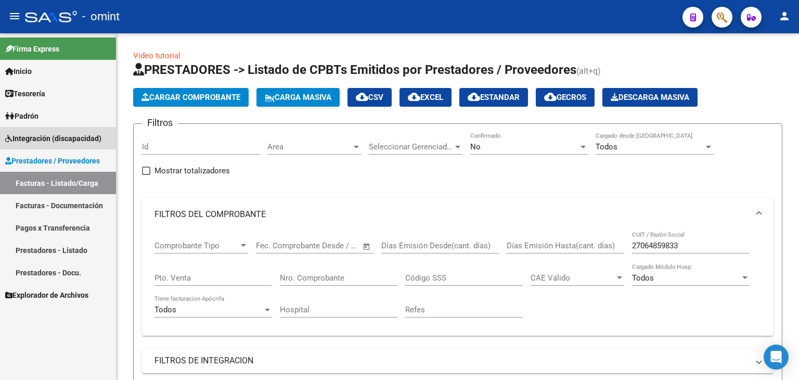
click at [27, 132] on link "Integración (discapacidad)" at bounding box center [58, 138] width 116 height 22
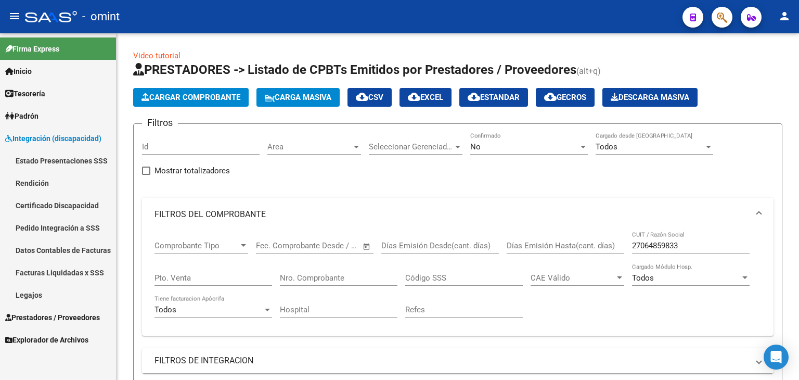
click at [47, 299] on link "Legajos" at bounding box center [58, 295] width 116 height 22
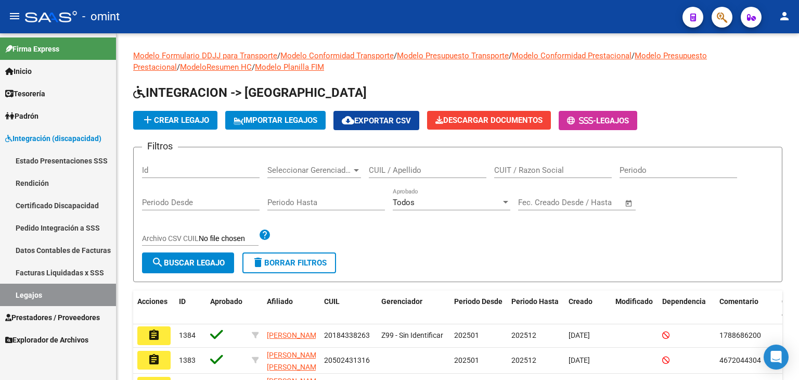
click at [38, 136] on span "Integración (discapacidad)" at bounding box center [53, 138] width 96 height 11
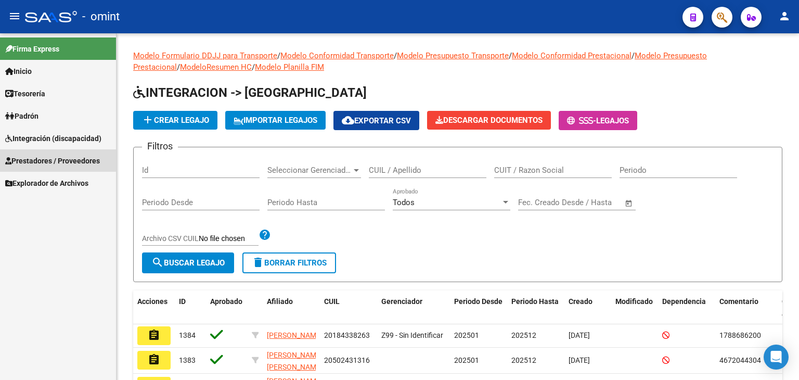
click at [40, 159] on span "Prestadores / Proveedores" at bounding box center [52, 160] width 95 height 11
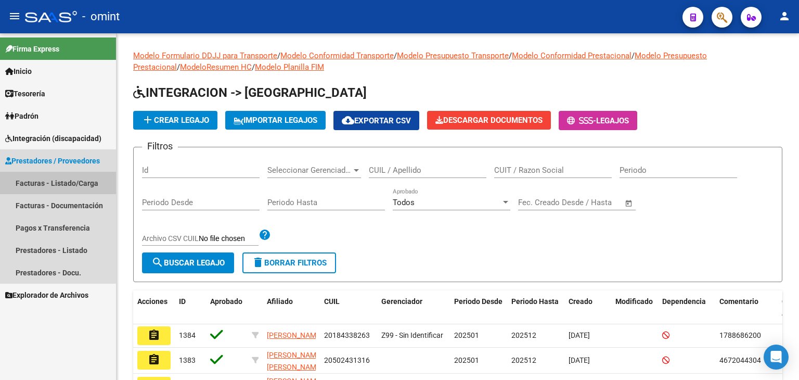
click at [25, 181] on link "Facturas - Listado/Carga" at bounding box center [58, 183] width 116 height 22
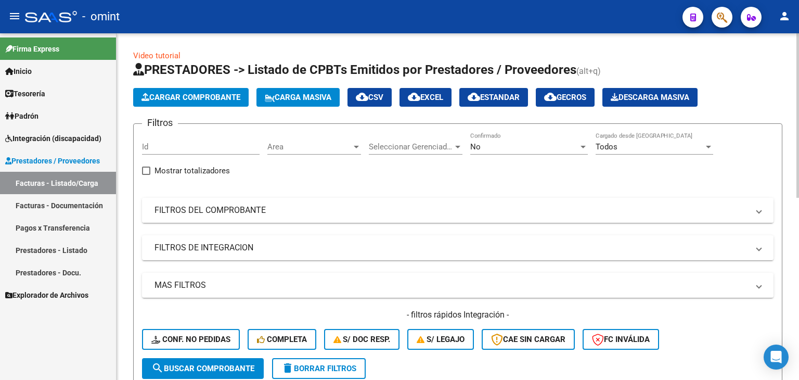
click at [178, 208] on mat-panel-title "FILTROS DEL COMPROBANTE" at bounding box center [452, 210] width 594 height 11
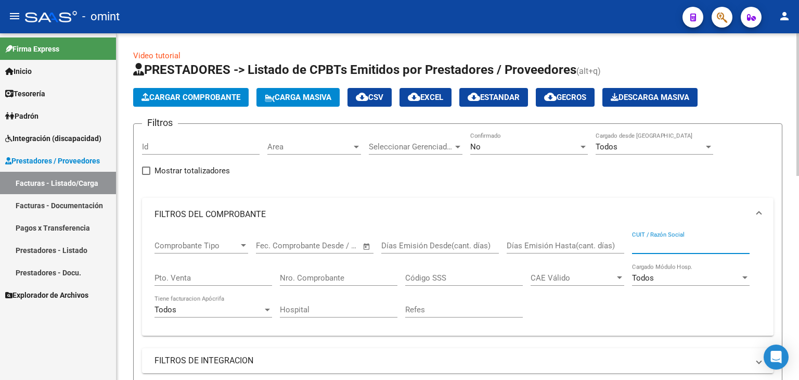
click at [657, 246] on input "CUIT / Razón Social" at bounding box center [691, 245] width 118 height 9
paste input "27064859833"
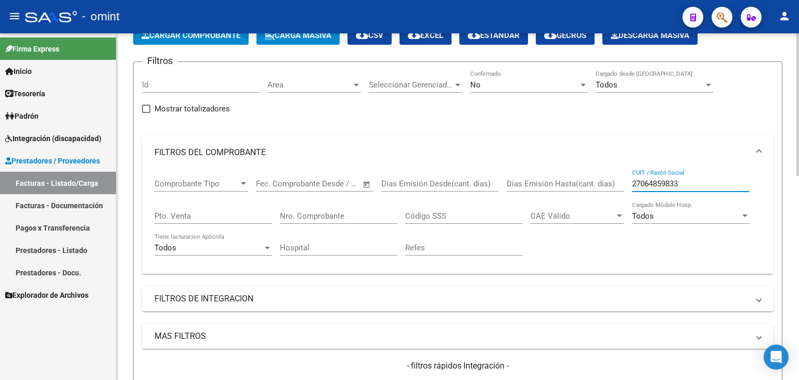
scroll to position [156, 0]
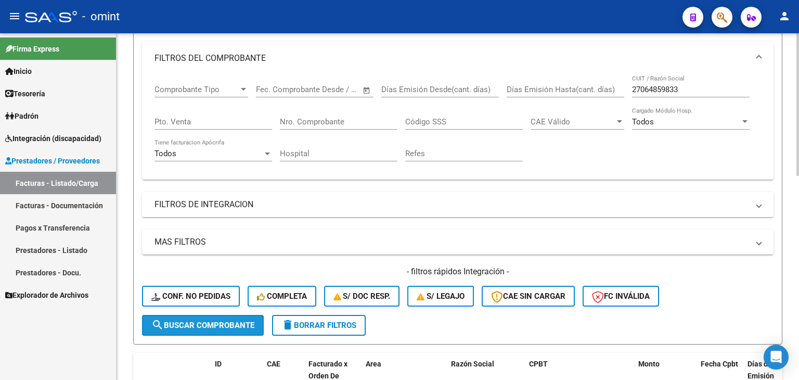
click at [166, 321] on span "search Buscar Comprobante" at bounding box center [202, 325] width 103 height 9
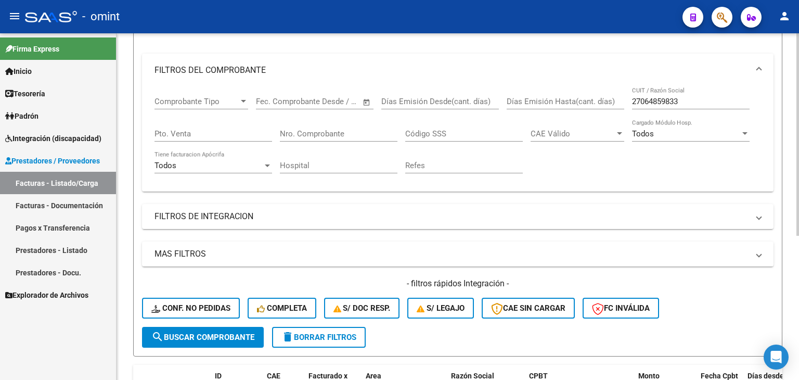
scroll to position [142, 0]
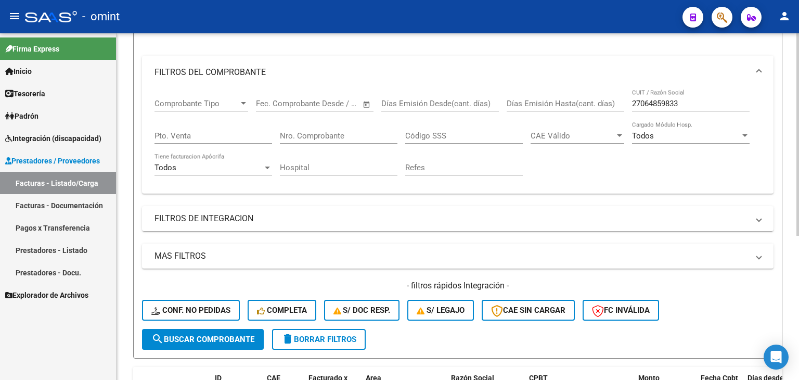
click at [660, 103] on input "27064859833" at bounding box center [691, 103] width 118 height 9
paste input "30519382578"
click at [216, 340] on span "search Buscar Comprobante" at bounding box center [202, 339] width 103 height 9
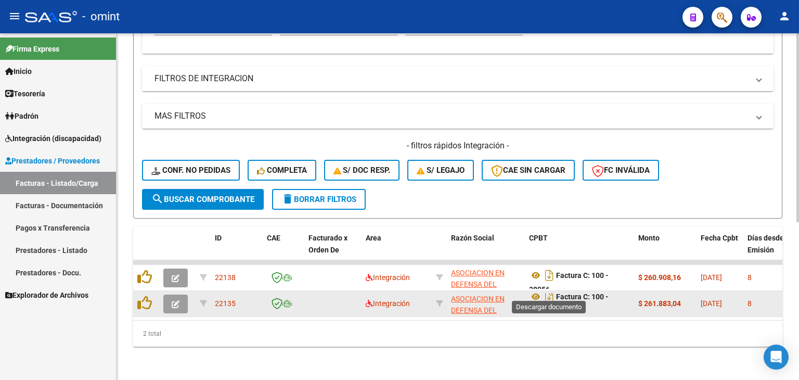
scroll to position [6, 0]
click at [538, 289] on icon at bounding box center [536, 295] width 14 height 12
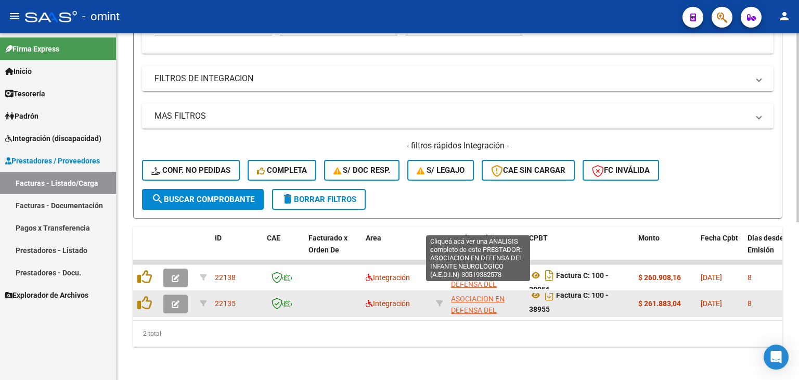
click at [472, 295] on span "ASOCIACION EN DEFENSA DEL INFANTE NEUROLOGICO (A.E.D.I.N)" at bounding box center [478, 323] width 54 height 56
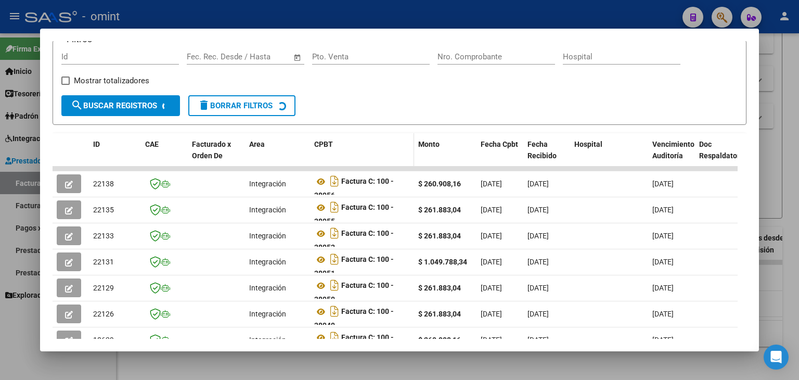
scroll to position [187, 0]
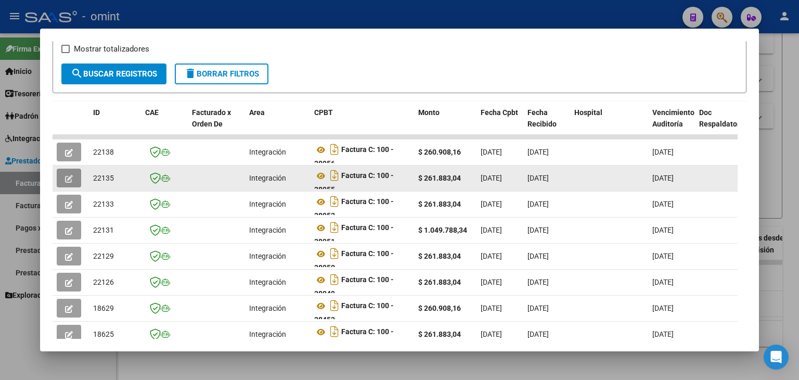
click at [69, 176] on icon "button" at bounding box center [69, 179] width 8 height 8
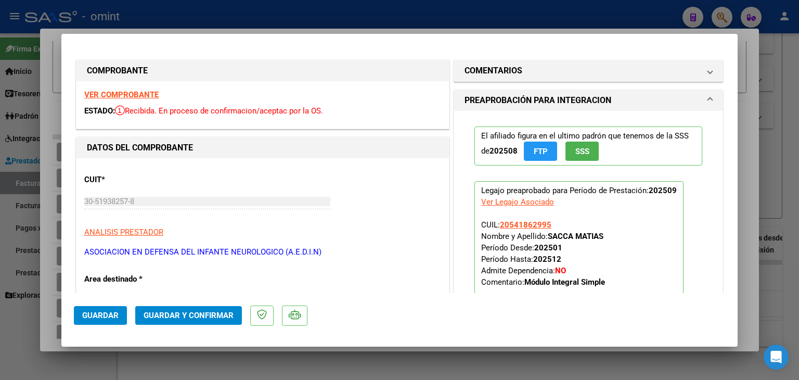
scroll to position [260, 0]
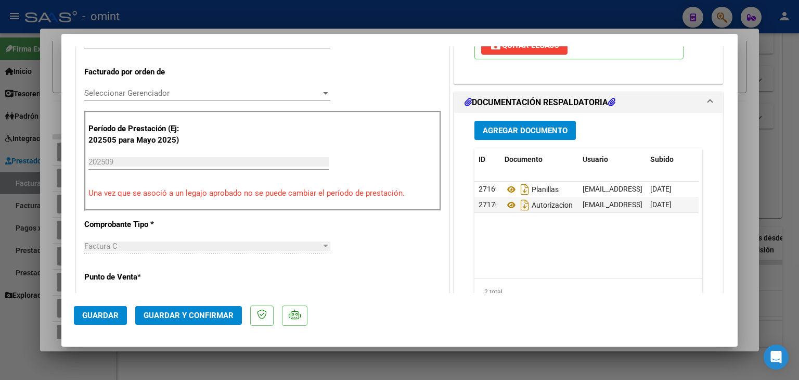
click at [145, 96] on span "Seleccionar Gerenciador" at bounding box center [202, 92] width 237 height 9
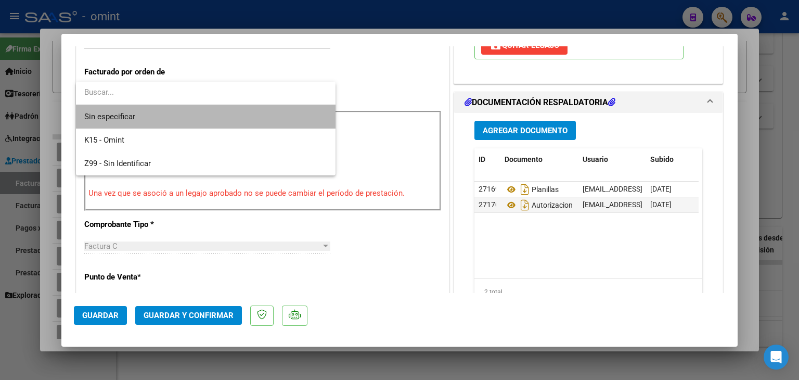
click at [112, 114] on span "Sin especificar" at bounding box center [205, 116] width 243 height 23
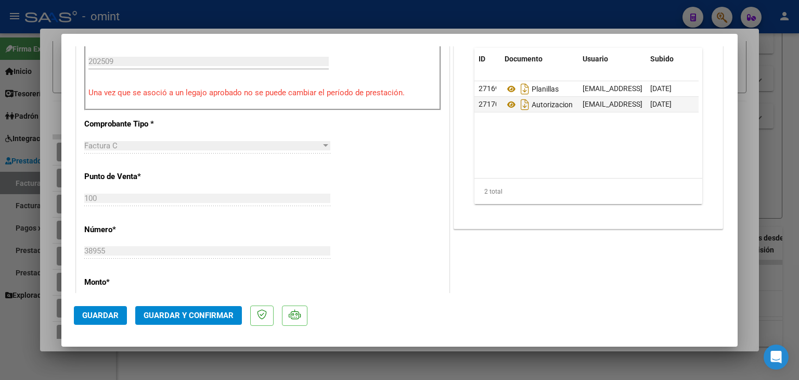
scroll to position [364, 0]
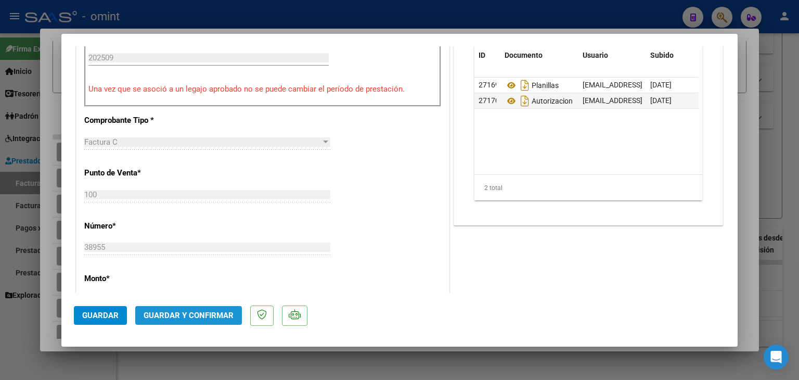
click at [210, 313] on span "Guardar y Confirmar" at bounding box center [189, 315] width 90 height 9
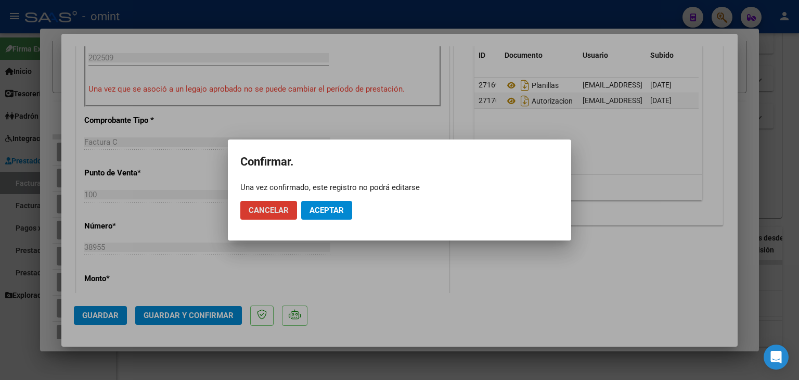
click at [324, 207] on span "Aceptar" at bounding box center [327, 210] width 34 height 9
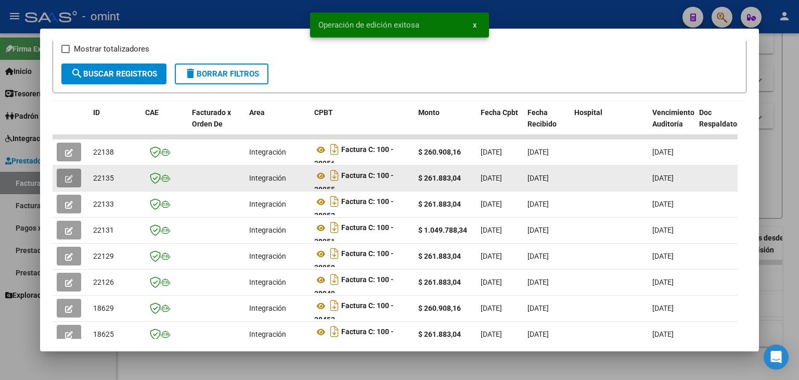
click at [108, 175] on span "22135" at bounding box center [103, 178] width 21 height 8
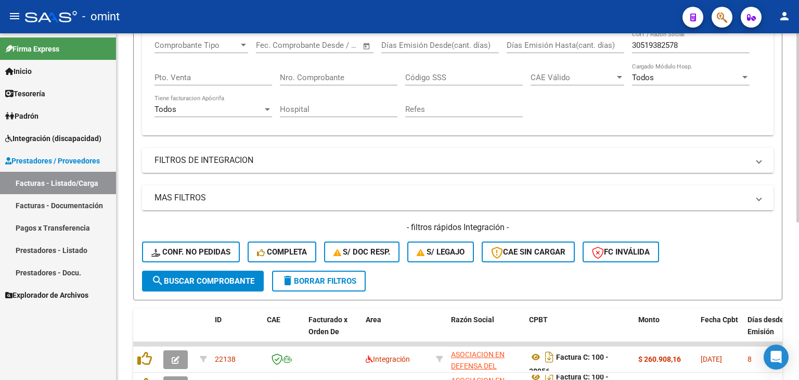
scroll to position [185, 0]
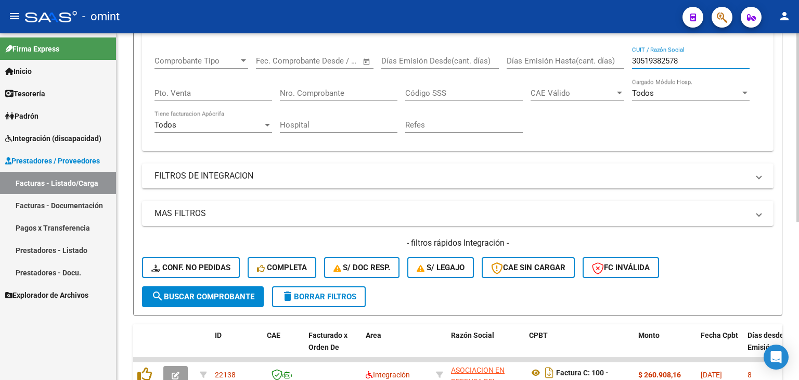
click at [666, 58] on input "30519382578" at bounding box center [691, 60] width 118 height 9
paste input "712824200"
drag, startPoint x: 666, startPoint y: 58, endPoint x: 475, endPoint y: 195, distance: 235.3
click at [665, 59] on input "30712824200" at bounding box center [691, 60] width 118 height 9
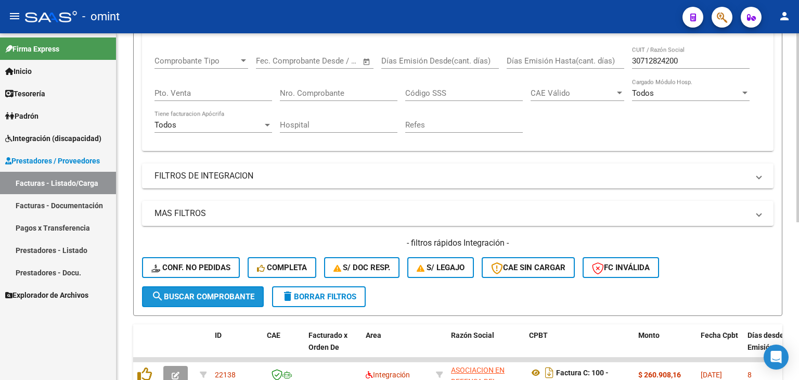
click at [196, 296] on span "search Buscar Comprobante" at bounding box center [202, 296] width 103 height 9
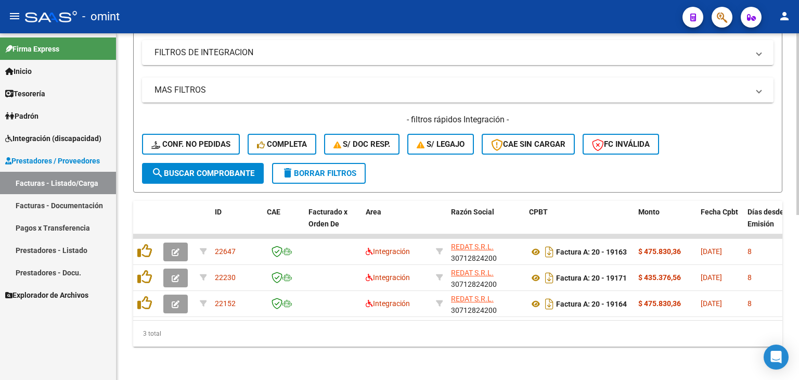
scroll to position [315, 0]
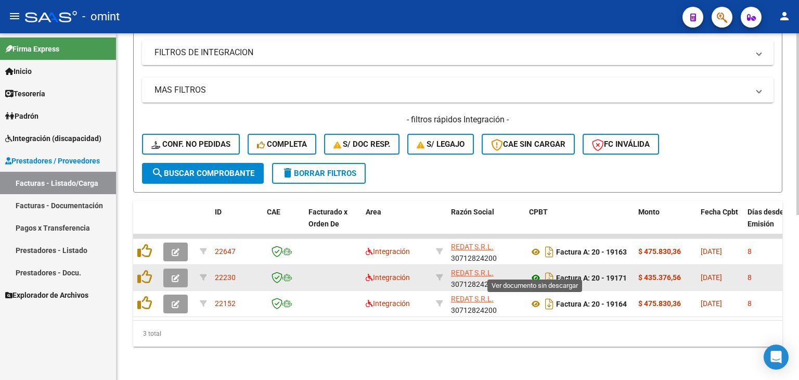
click at [536, 272] on icon at bounding box center [536, 278] width 14 height 12
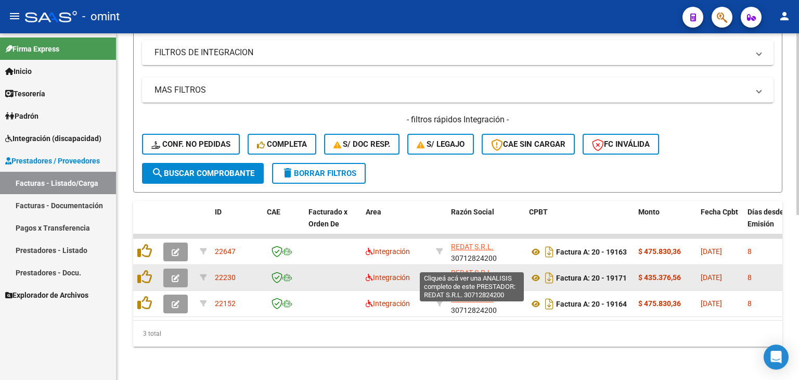
click at [459, 269] on span "REDAT S.R.L." at bounding box center [472, 273] width 43 height 8
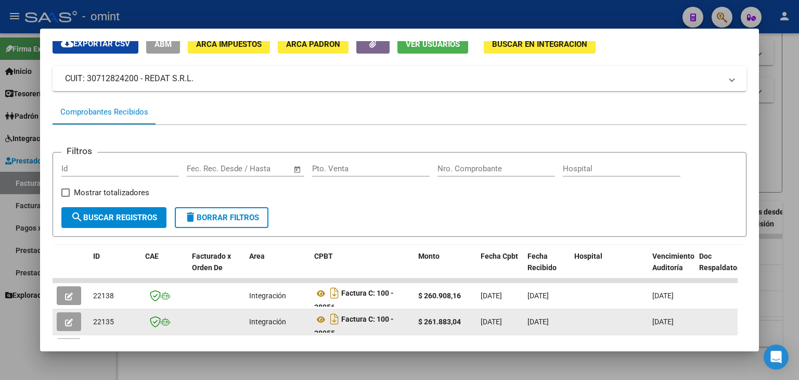
scroll to position [156, 0]
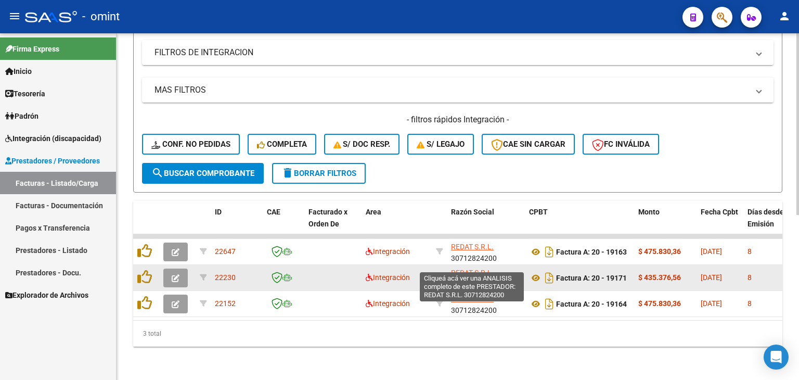
click at [474, 269] on span "REDAT S.R.L." at bounding box center [472, 273] width 43 height 8
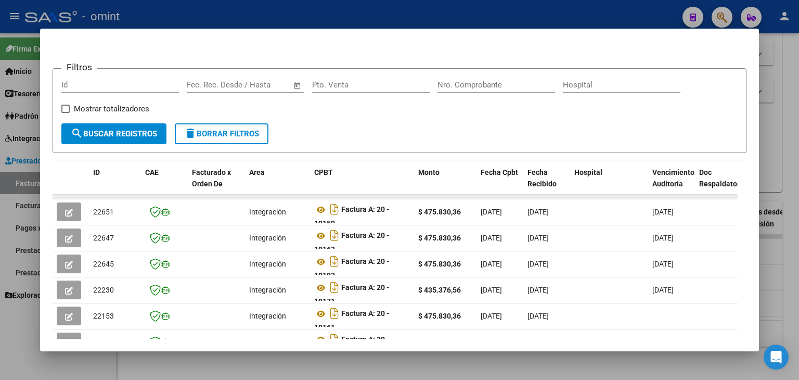
scroll to position [159, 0]
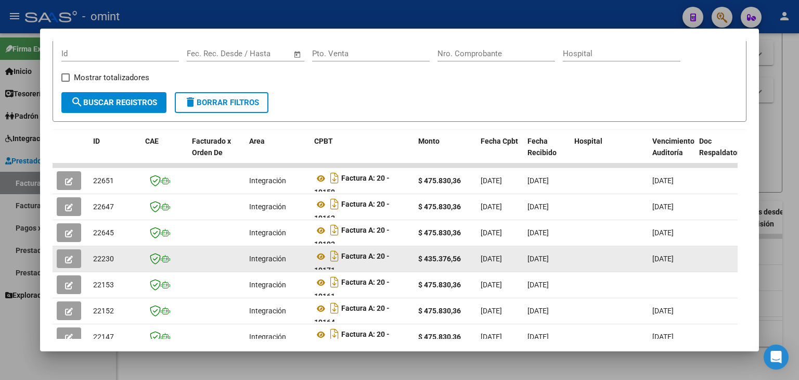
click at [105, 257] on span "22230" at bounding box center [103, 258] width 21 height 8
click at [73, 258] on button "button" at bounding box center [69, 258] width 24 height 19
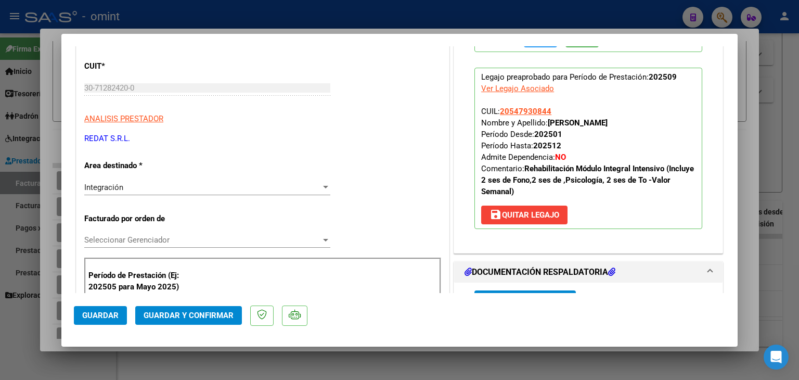
scroll to position [156, 0]
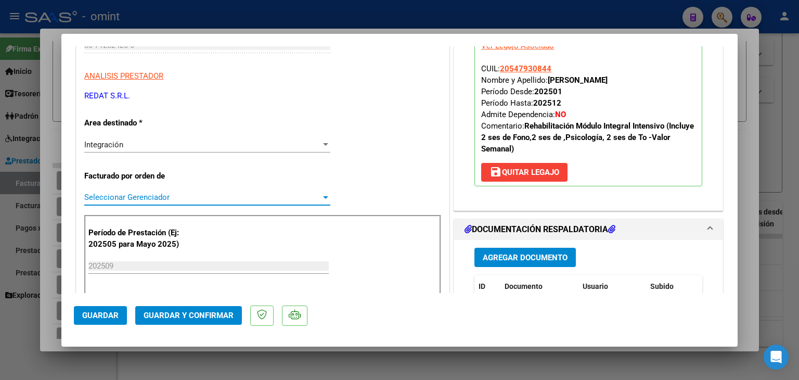
click at [114, 196] on span "Seleccionar Gerenciador" at bounding box center [202, 197] width 237 height 9
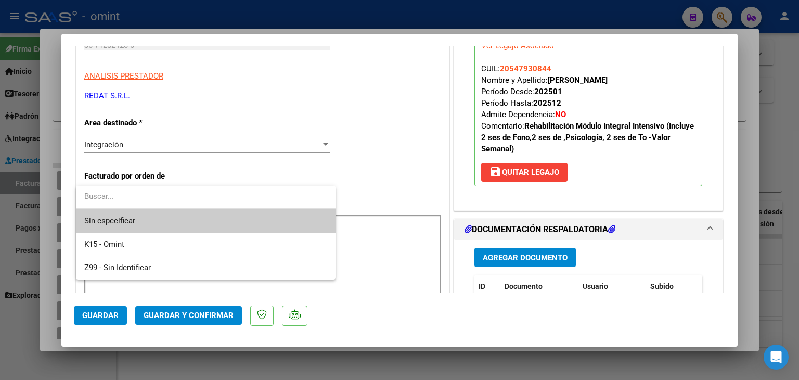
click at [127, 218] on span "Sin especificar" at bounding box center [205, 220] width 243 height 23
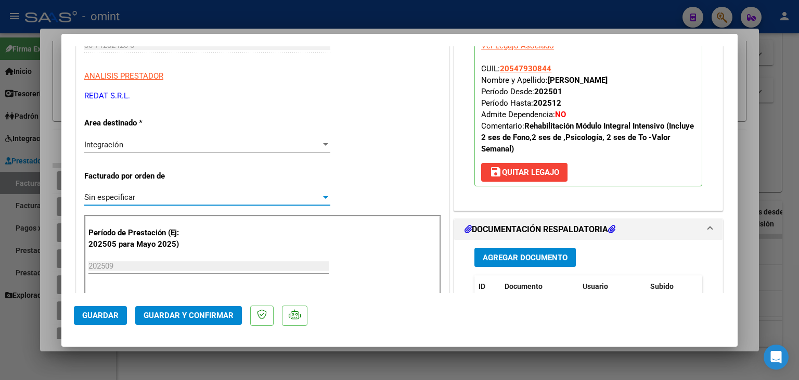
click at [192, 312] on span "Guardar y Confirmar" at bounding box center [189, 315] width 90 height 9
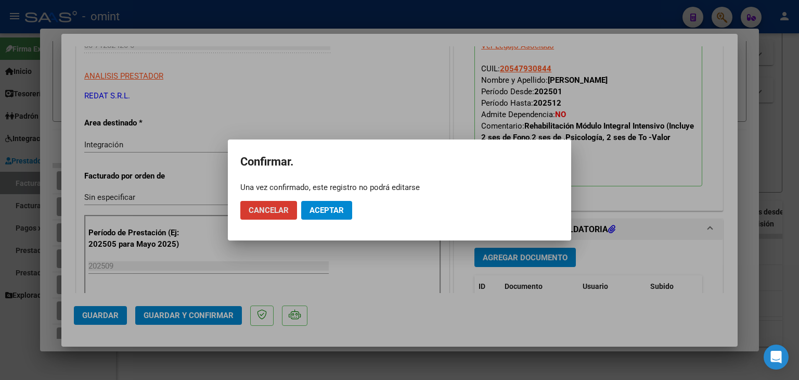
click at [333, 208] on span "Aceptar" at bounding box center [327, 210] width 34 height 9
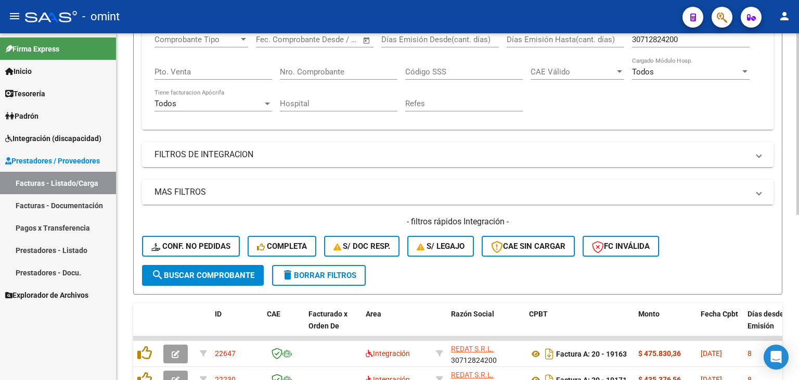
scroll to position [159, 0]
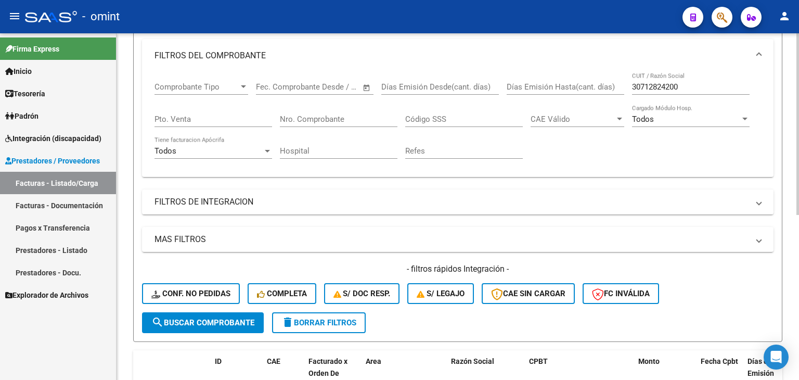
drag, startPoint x: 693, startPoint y: 86, endPoint x: 510, endPoint y: 84, distance: 183.7
click at [510, 84] on div "Comprobante Tipo Comprobante Tipo Fecha inicio – Fecha fin Fec. Comprobante Des…" at bounding box center [458, 120] width 607 height 96
paste input "27252303125"
click at [181, 319] on span "search Buscar Comprobante" at bounding box center [202, 322] width 103 height 9
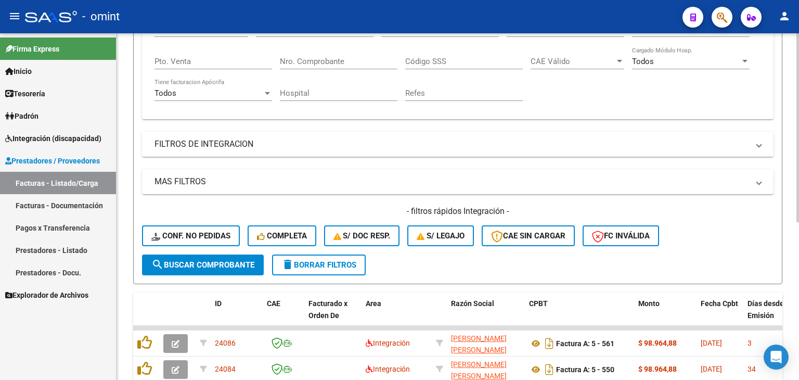
scroll to position [263, 0]
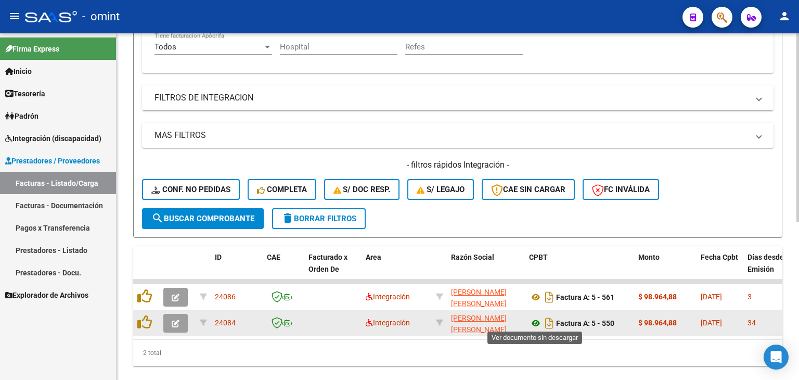
click at [534, 321] on icon at bounding box center [536, 323] width 14 height 12
click at [467, 321] on app-link-go-to "[PERSON_NAME] [PERSON_NAME]" at bounding box center [486, 324] width 70 height 24
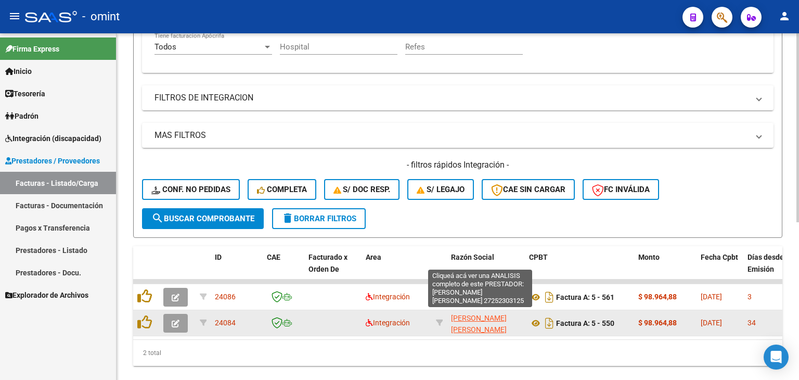
click at [470, 317] on span "[PERSON_NAME] [PERSON_NAME]" at bounding box center [479, 324] width 56 height 20
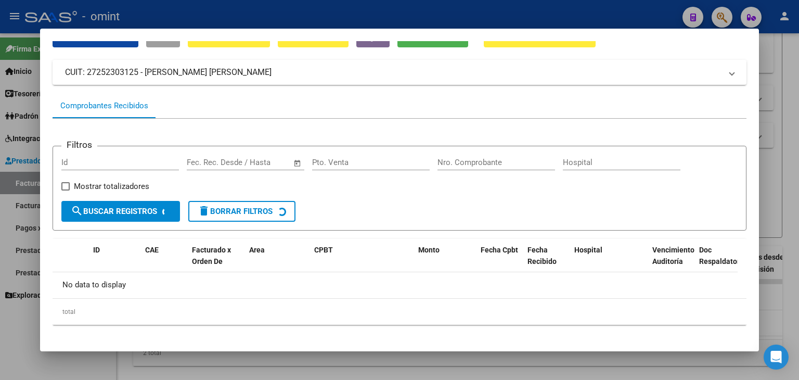
scroll to position [55, 0]
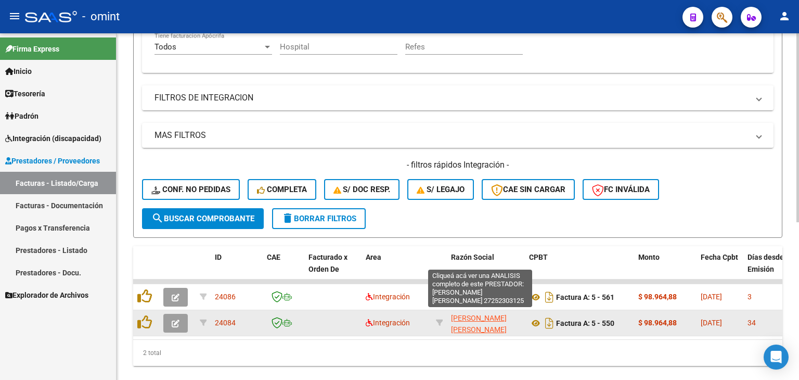
click at [466, 315] on span "[PERSON_NAME] [PERSON_NAME]" at bounding box center [479, 324] width 56 height 20
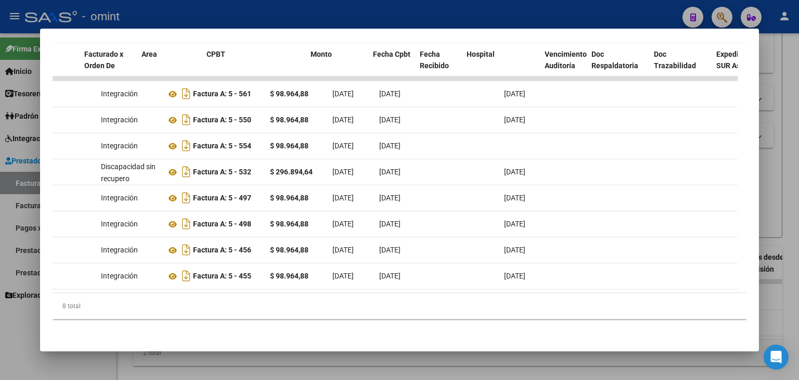
scroll to position [0, 0]
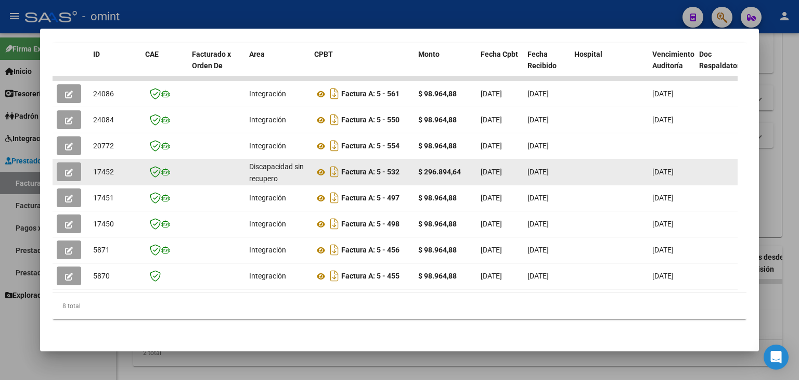
click at [68, 169] on icon "button" at bounding box center [69, 173] width 8 height 8
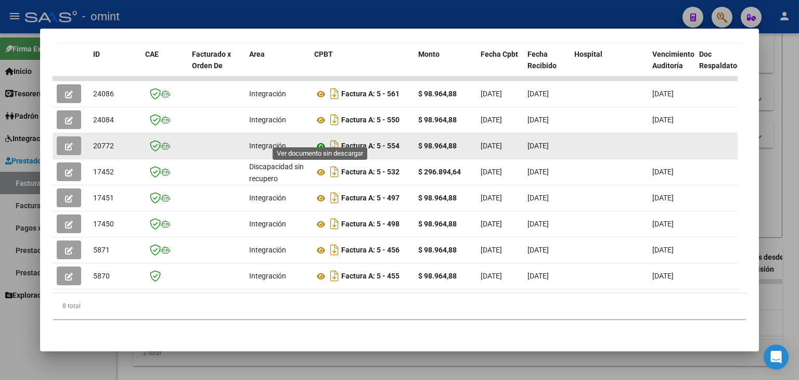
click at [317, 140] on icon at bounding box center [321, 146] width 14 height 12
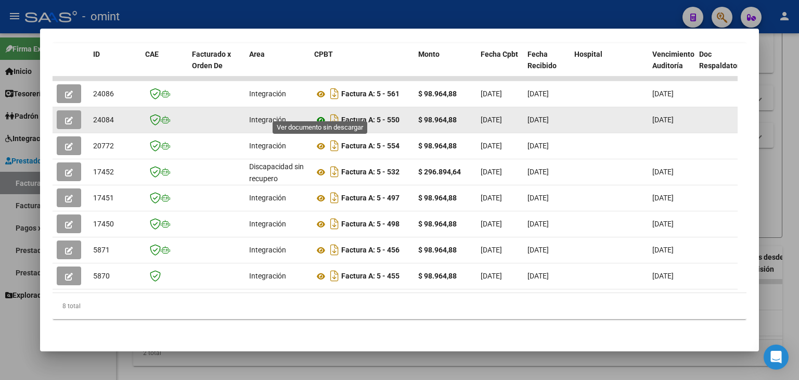
click at [319, 114] on icon at bounding box center [321, 120] width 14 height 12
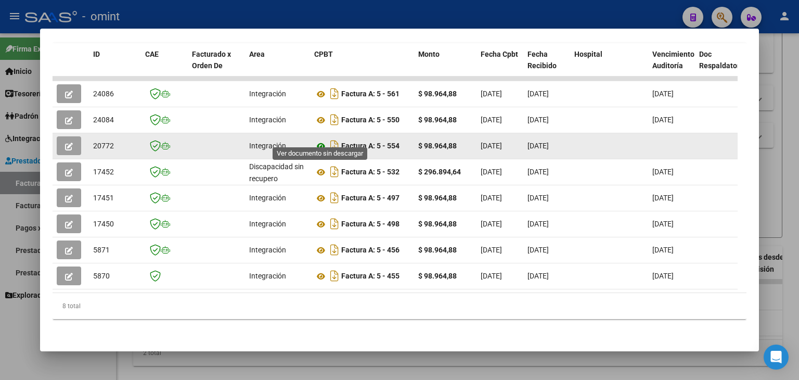
click at [320, 140] on icon at bounding box center [321, 146] width 14 height 12
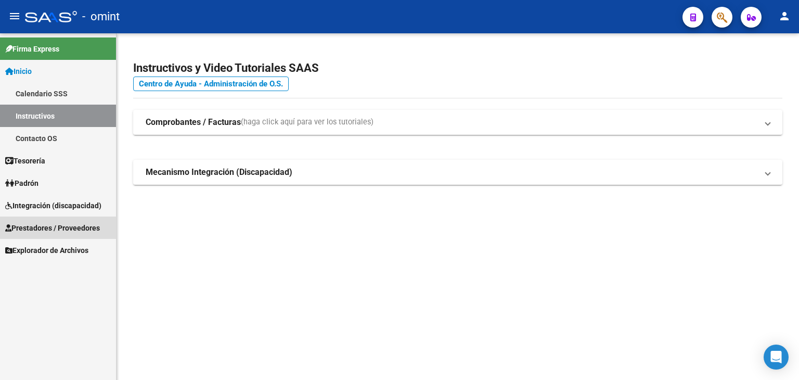
click at [44, 227] on span "Prestadores / Proveedores" at bounding box center [52, 227] width 95 height 11
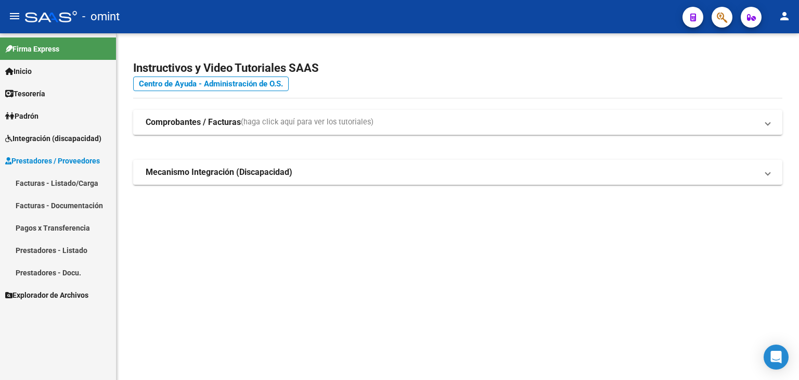
click at [48, 184] on link "Facturas - Listado/Carga" at bounding box center [58, 183] width 116 height 22
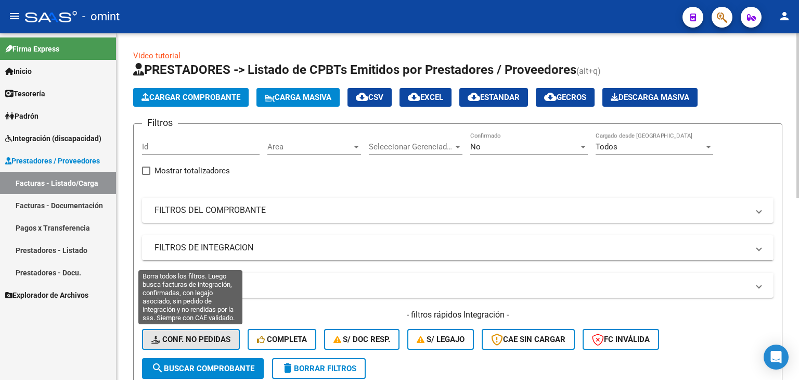
click at [177, 336] on span "Conf. no pedidas" at bounding box center [190, 339] width 79 height 9
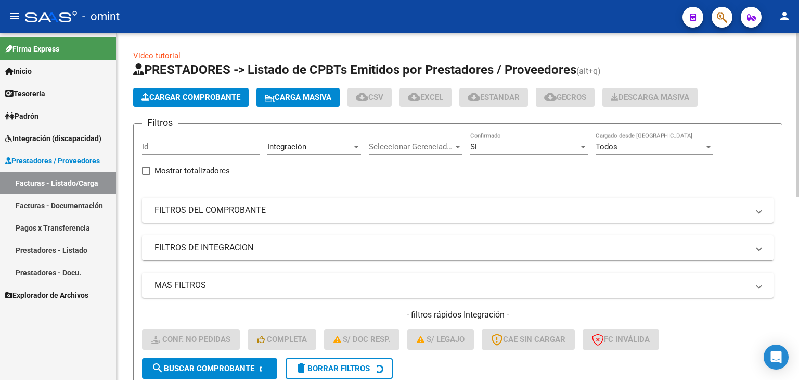
click at [164, 146] on input "Id" at bounding box center [201, 146] width 118 height 9
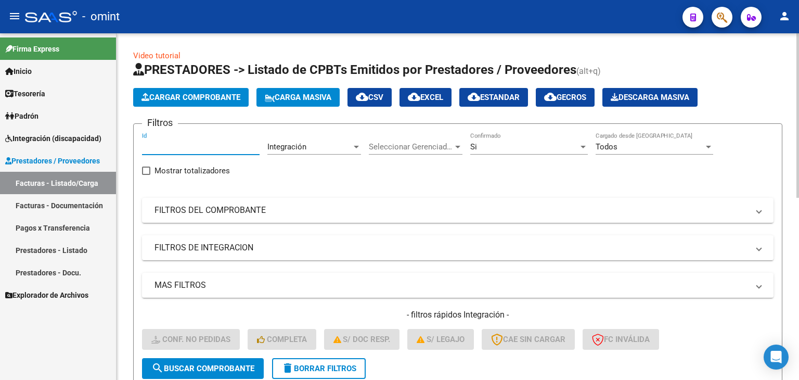
paste input "24040"
type input "24040"
click at [194, 364] on span "search Buscar Comprobante" at bounding box center [202, 368] width 103 height 9
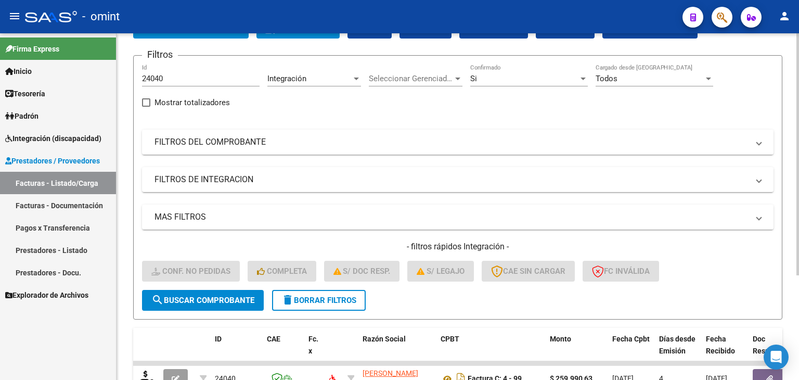
scroll to position [104, 0]
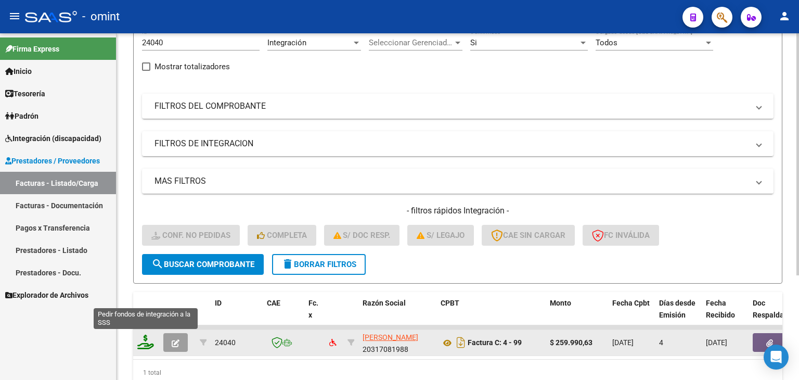
click at [143, 340] on icon at bounding box center [145, 342] width 17 height 15
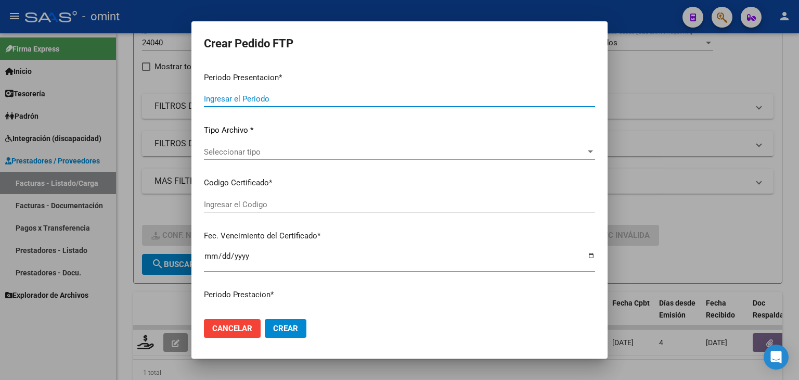
type input "202509"
type input "$ 259.990,63"
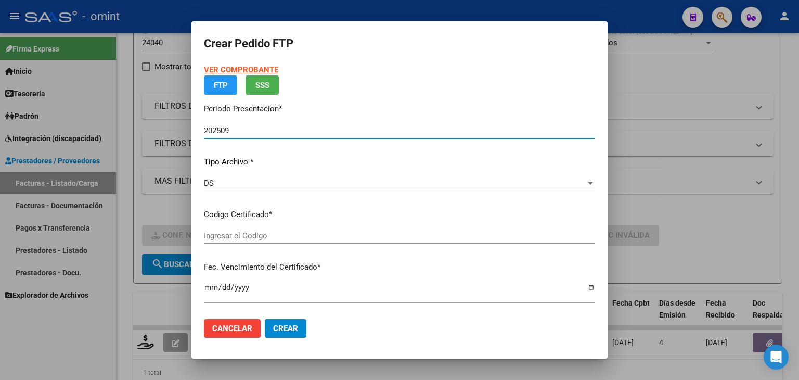
type input "4216561556"
type input "[DATE]"
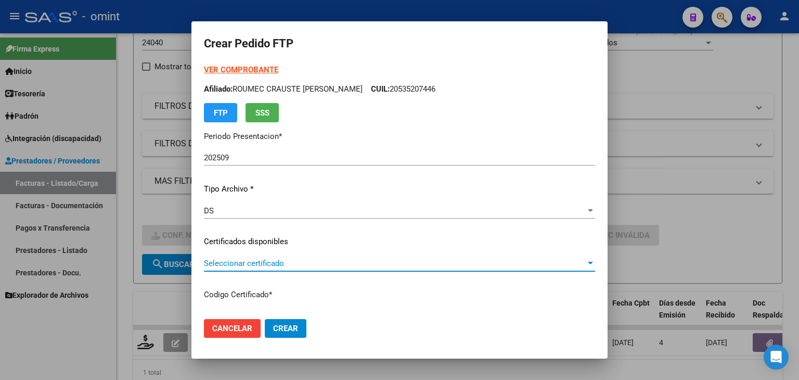
click at [245, 262] on span "Seleccionar certificado" at bounding box center [395, 263] width 382 height 9
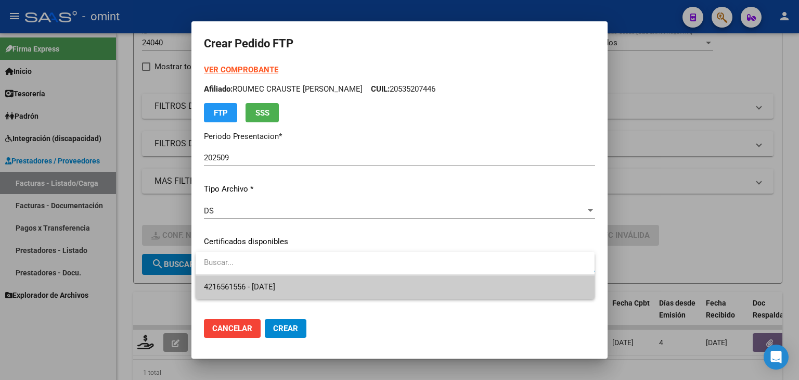
click at [245, 277] on span "4216561556 - [DATE]" at bounding box center [395, 286] width 383 height 23
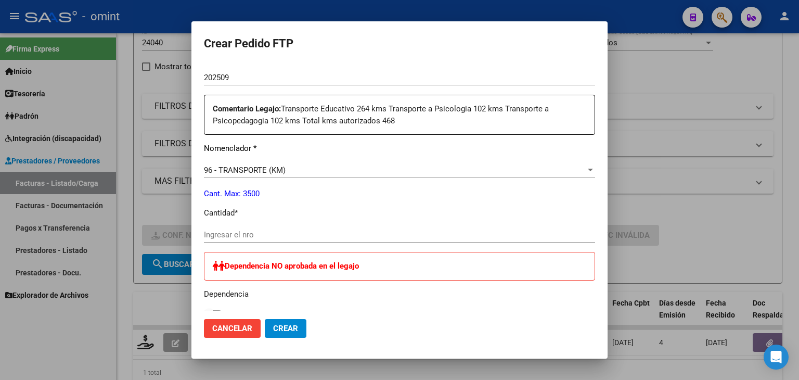
scroll to position [364, 0]
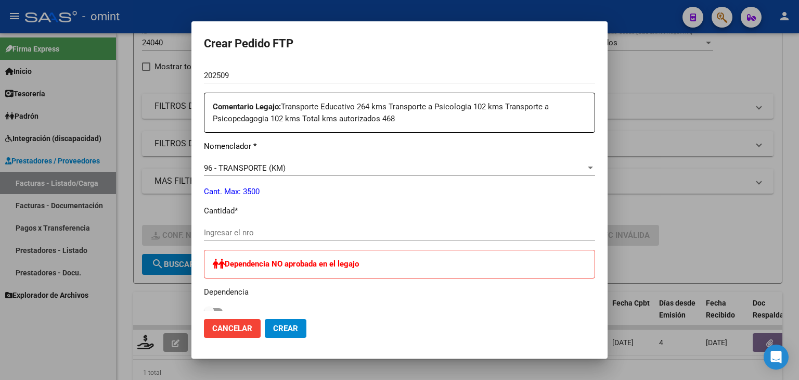
click at [250, 234] on input "Ingresar el nro" at bounding box center [399, 232] width 391 height 9
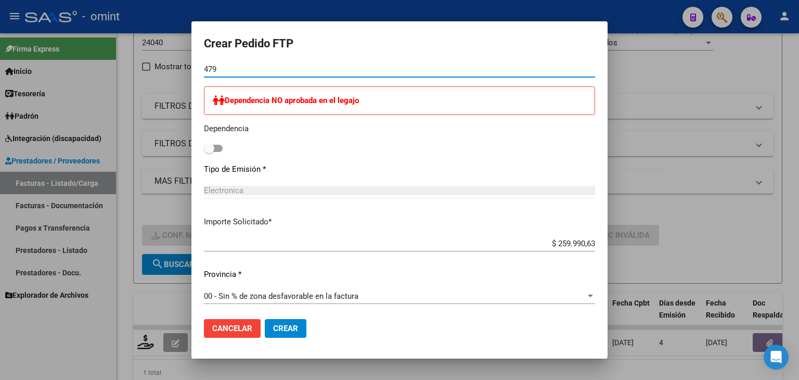
scroll to position [625, 0]
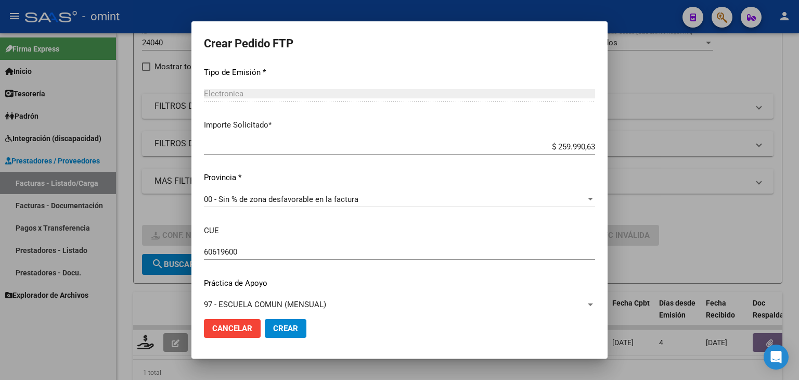
type input "479"
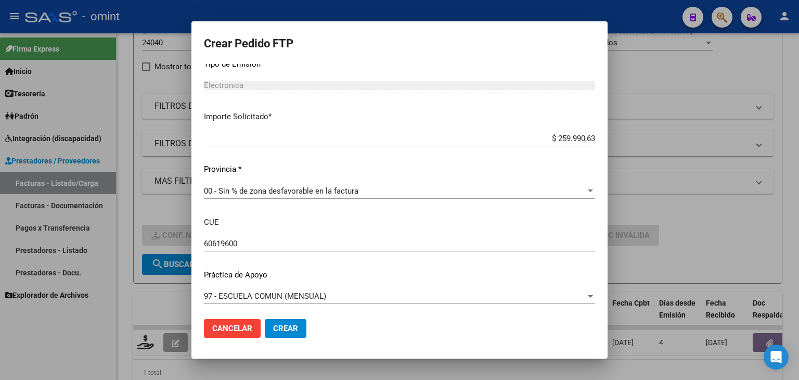
scroll to position [635, 0]
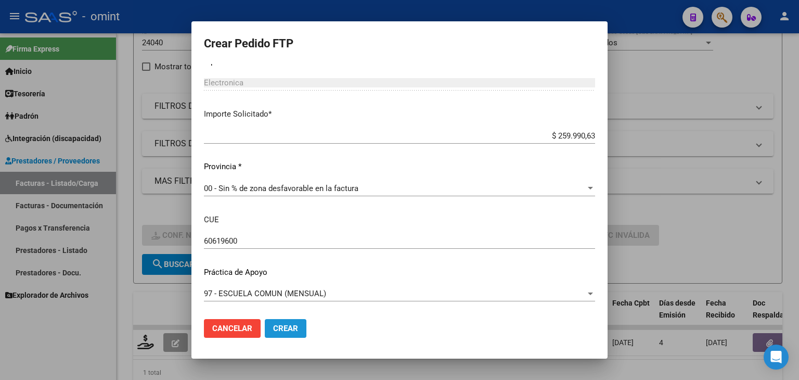
click at [287, 328] on span "Crear" at bounding box center [285, 328] width 25 height 9
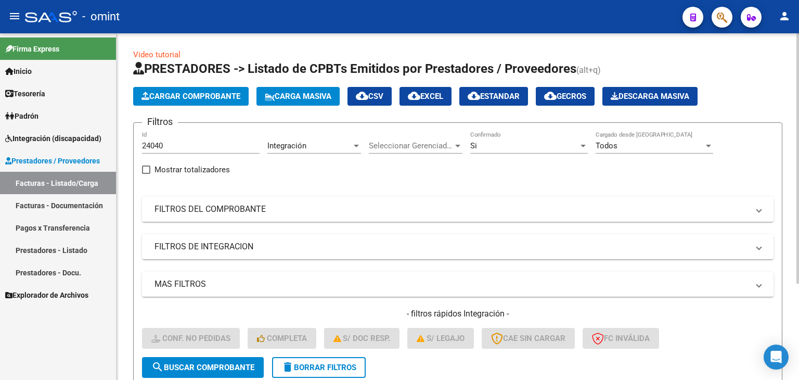
scroll to position [0, 0]
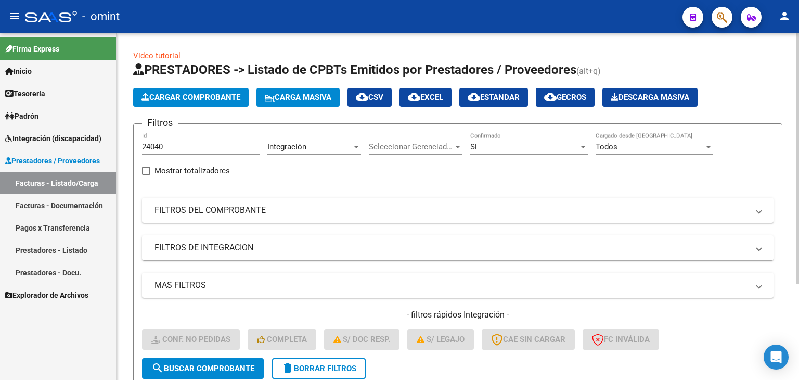
click at [153, 144] on input "24040" at bounding box center [201, 146] width 118 height 9
paste input "3"
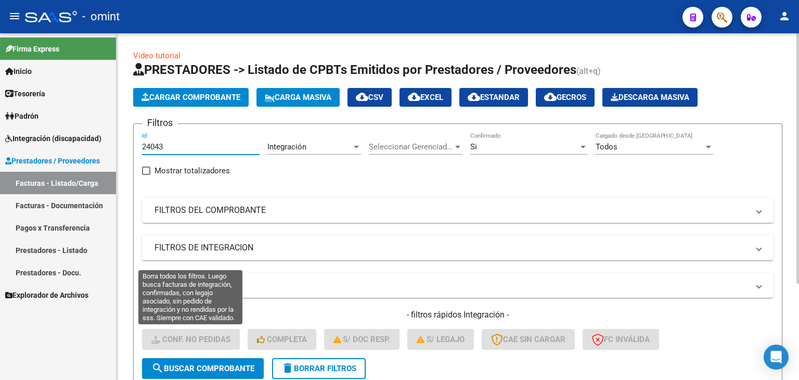
type input "24043"
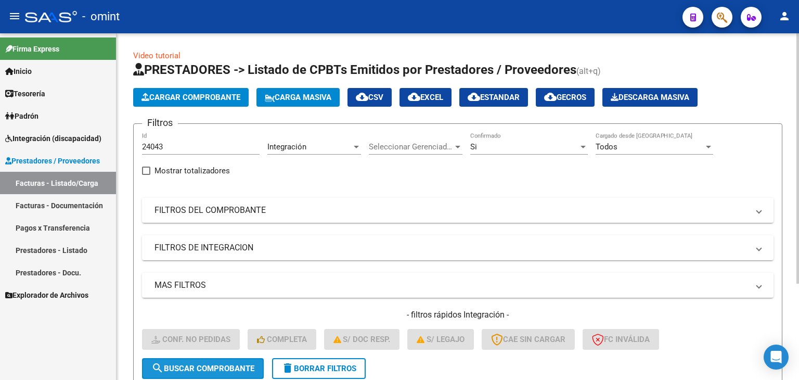
click at [221, 373] on button "search Buscar Comprobante" at bounding box center [203, 368] width 122 height 21
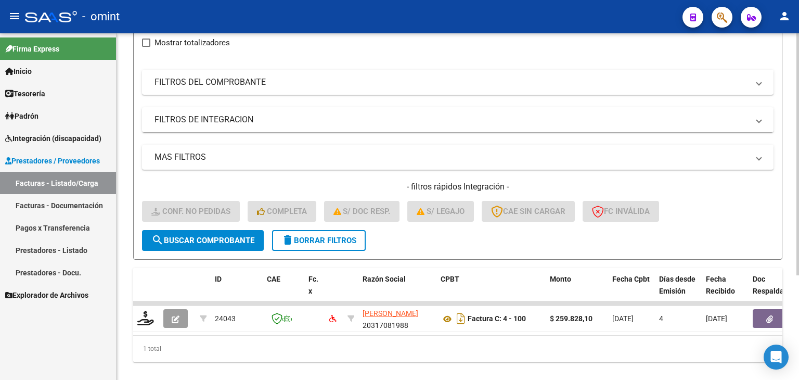
scroll to position [150, 0]
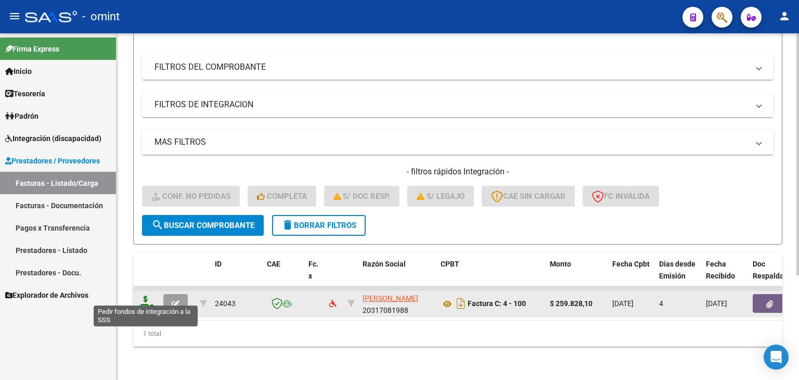
click at [143, 296] on icon at bounding box center [145, 303] width 17 height 15
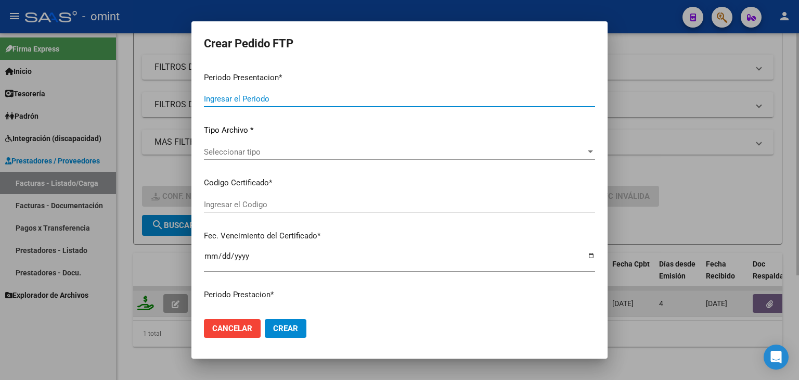
type input "202509"
type input "$ 259.828,10"
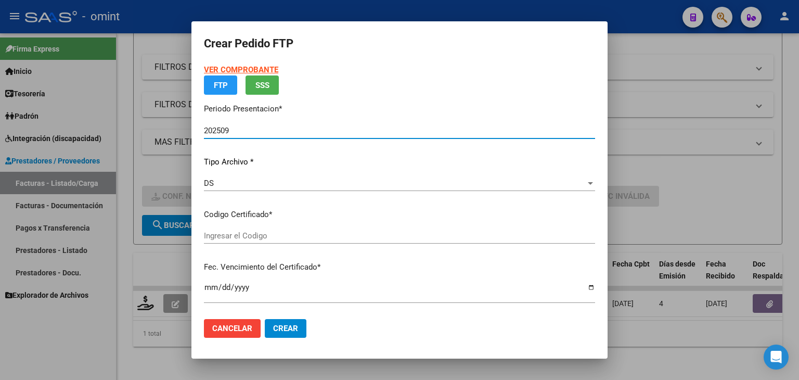
type input "9734601680"
type input "[DATE]"
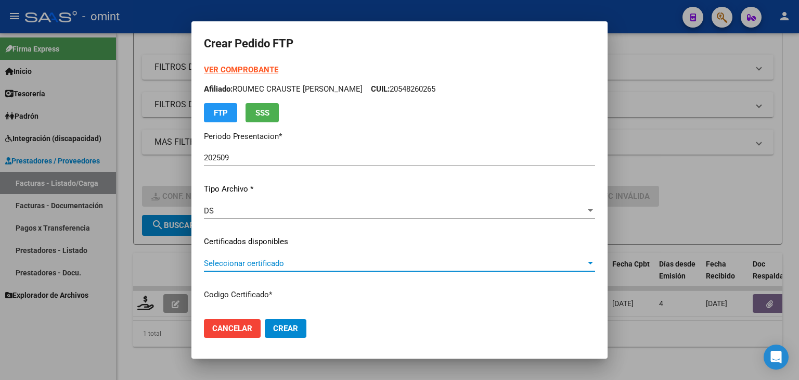
click at [236, 261] on span "Seleccionar certificado" at bounding box center [395, 263] width 382 height 9
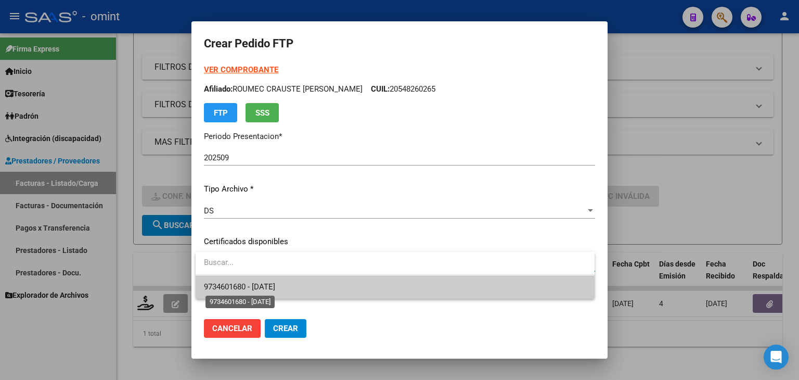
click at [239, 283] on span "9734601680 - [DATE]" at bounding box center [239, 286] width 71 height 9
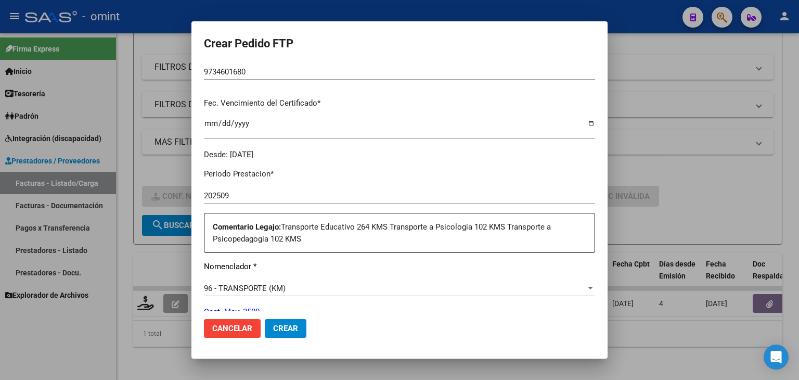
scroll to position [312, 0]
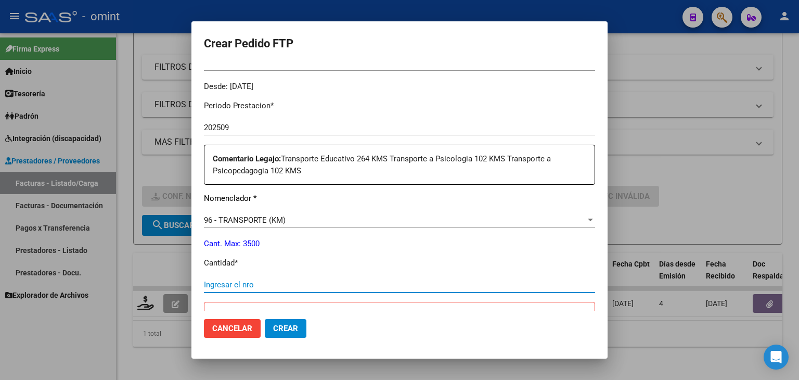
click at [246, 283] on input "Ingresar el nro" at bounding box center [399, 284] width 391 height 9
type input "479"
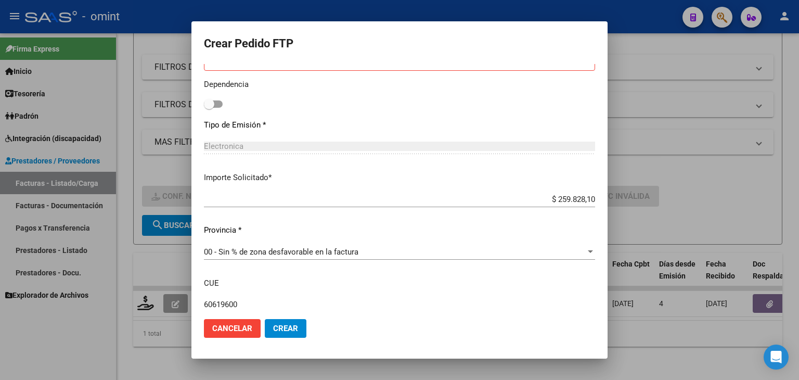
scroll to position [572, 0]
click at [276, 330] on span "Crear" at bounding box center [285, 328] width 25 height 9
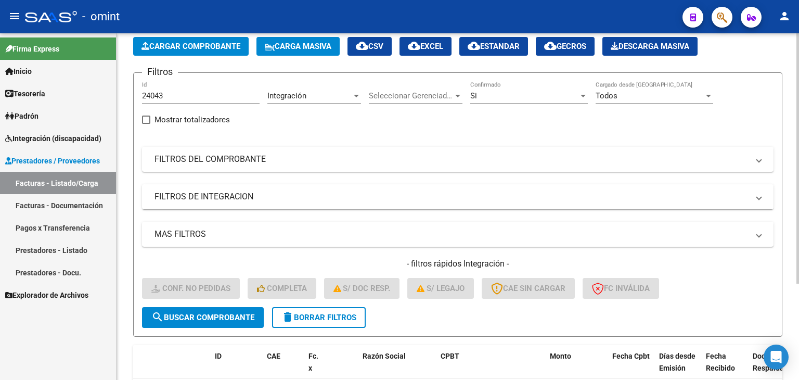
scroll to position [29, 0]
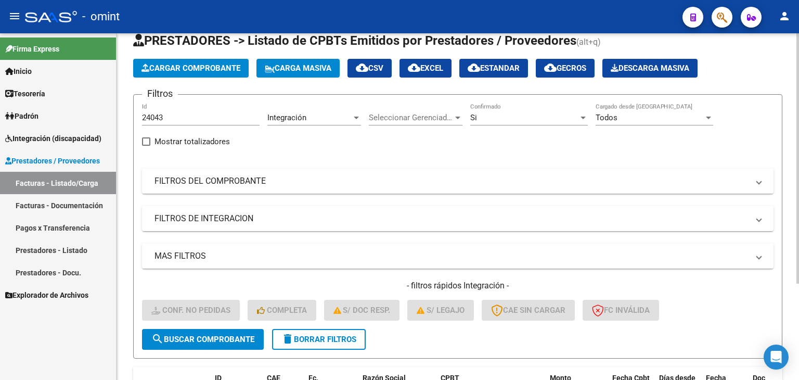
click at [156, 115] on input "24043" at bounding box center [201, 117] width 118 height 9
paste input "3707"
type input "23707"
click at [233, 332] on button "search Buscar Comprobante" at bounding box center [203, 339] width 122 height 21
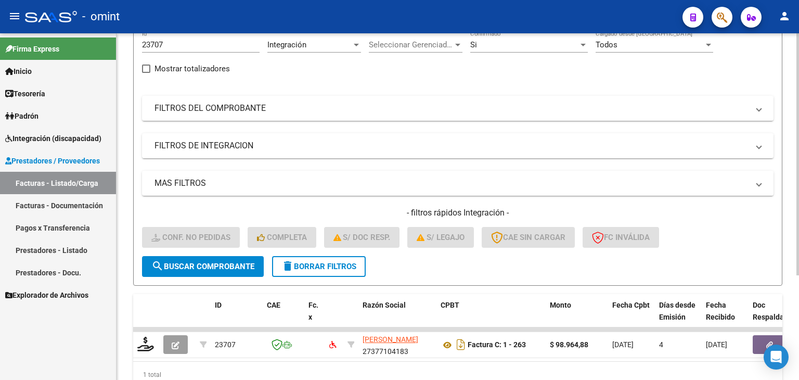
scroll to position [150, 0]
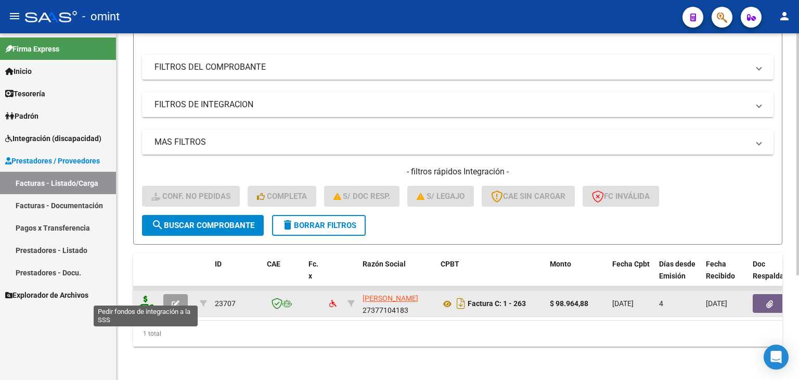
click at [144, 296] on icon at bounding box center [145, 303] width 17 height 15
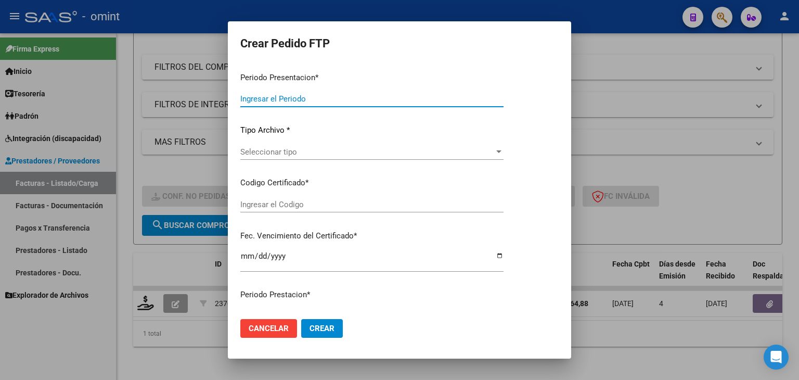
type input "202509"
type input "$ 98.964,88"
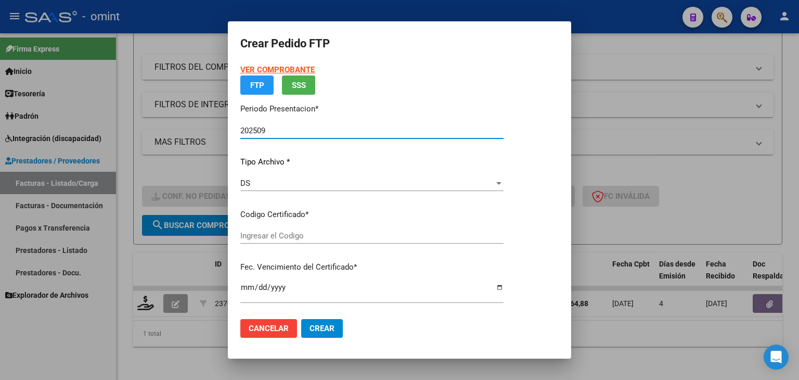
type input "4216561556"
type input "[DATE]"
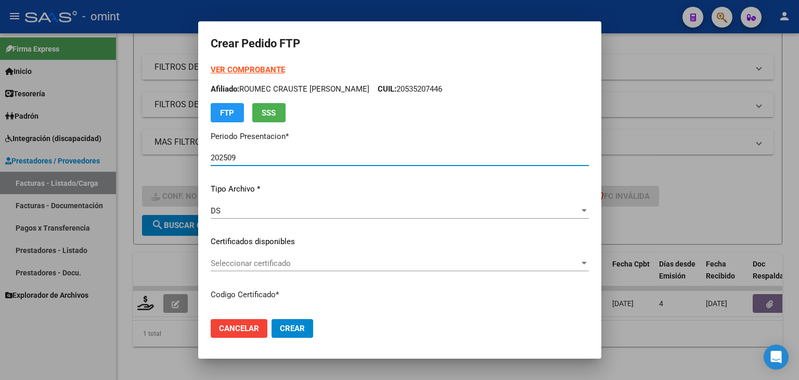
click at [278, 261] on span "Seleccionar certificado" at bounding box center [395, 263] width 369 height 9
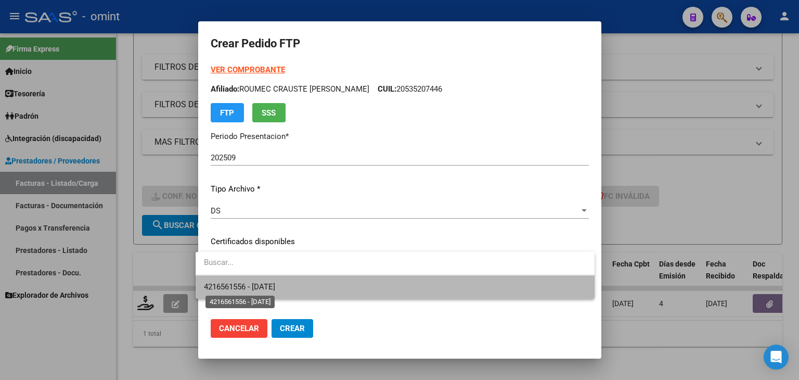
click at [275, 286] on span "4216561556 - [DATE]" at bounding box center [239, 286] width 71 height 9
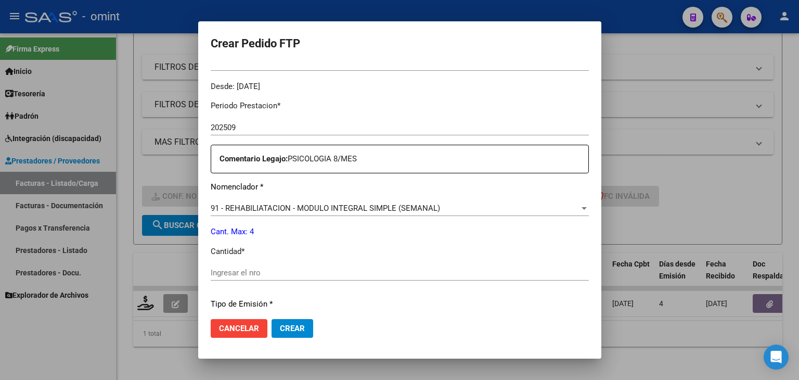
scroll to position [416, 0]
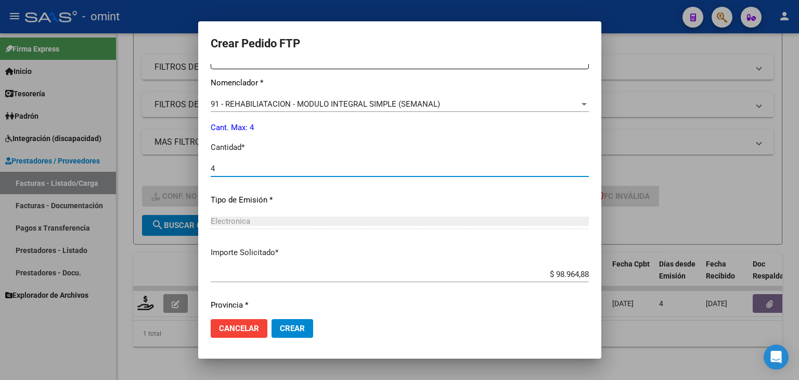
click at [235, 170] on input "4" at bounding box center [400, 168] width 378 height 9
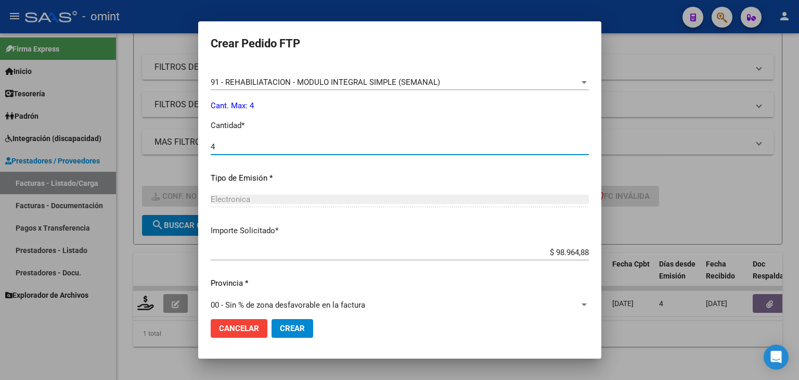
scroll to position [450, 0]
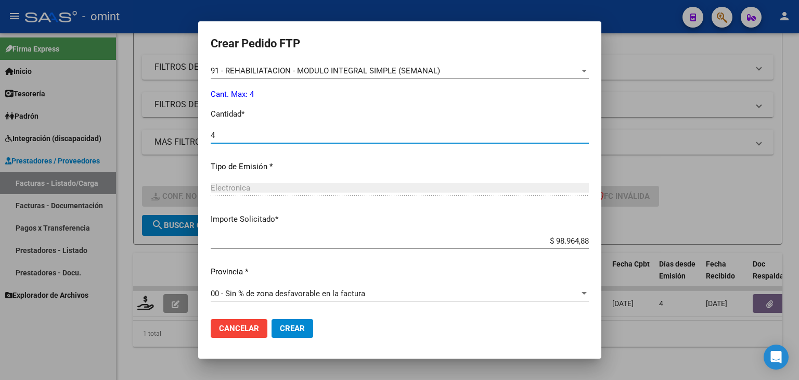
type input "4"
drag, startPoint x: 277, startPoint y: 325, endPoint x: 289, endPoint y: 308, distance: 20.6
click at [280, 325] on span "Crear" at bounding box center [292, 328] width 25 height 9
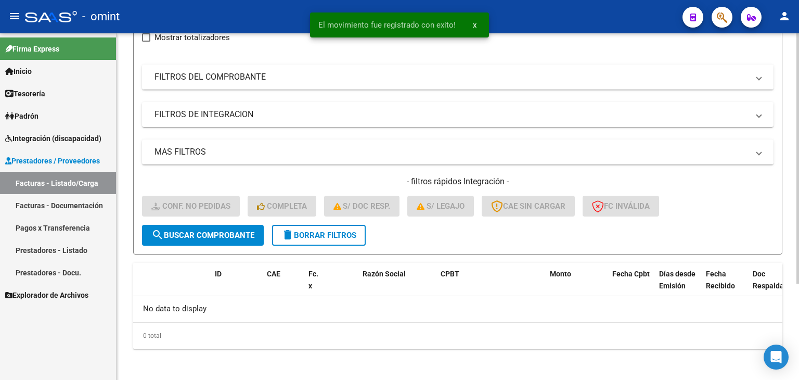
scroll to position [81, 0]
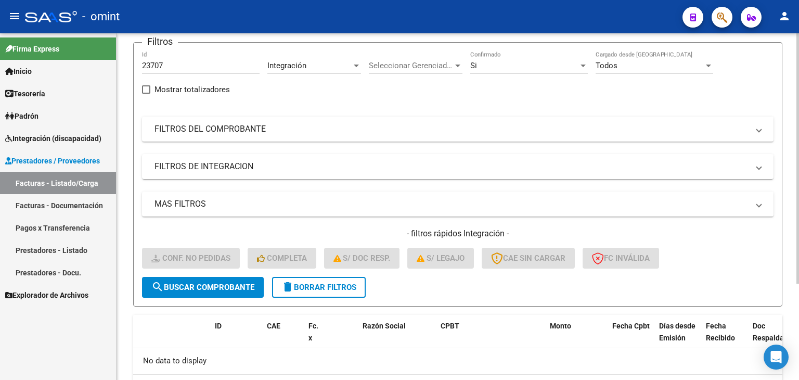
click at [150, 67] on input "23707" at bounding box center [201, 65] width 118 height 9
paste input "9"
type input "23709"
click at [196, 280] on button "search Buscar Comprobante" at bounding box center [203, 287] width 122 height 21
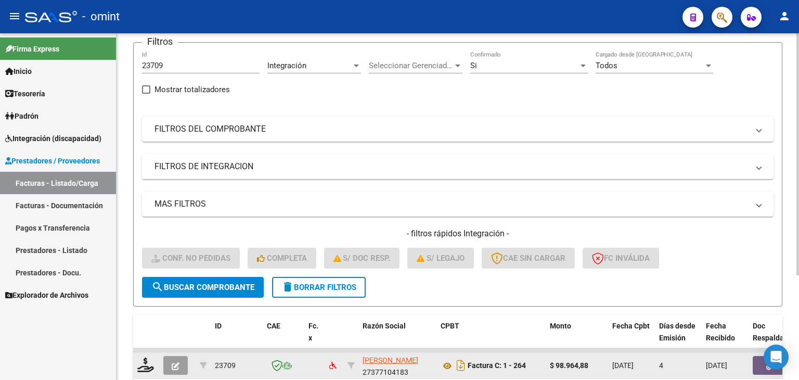
scroll to position [133, 0]
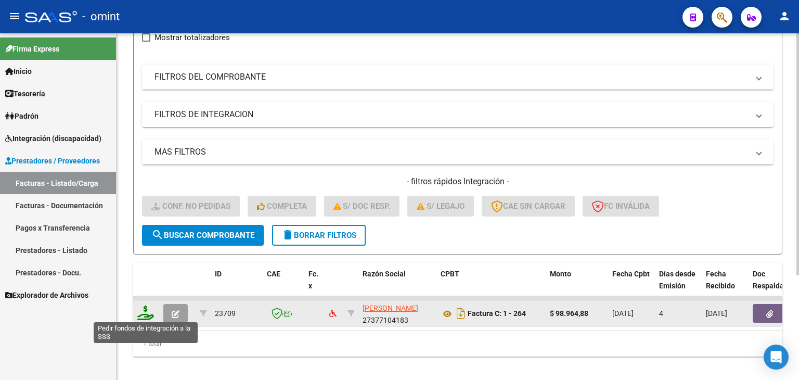
click at [143, 315] on icon at bounding box center [145, 312] width 17 height 15
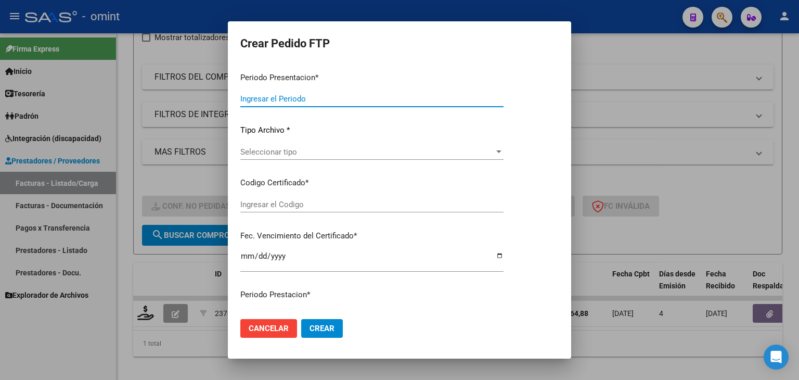
type input "202509"
type input "$ 98.964,88"
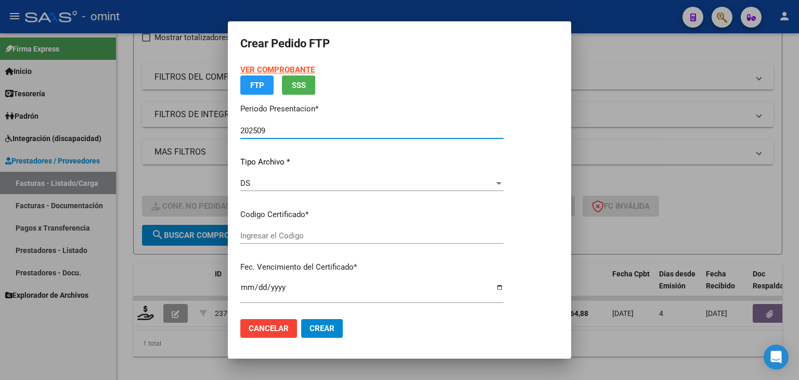
type input "9734601680"
type input "[DATE]"
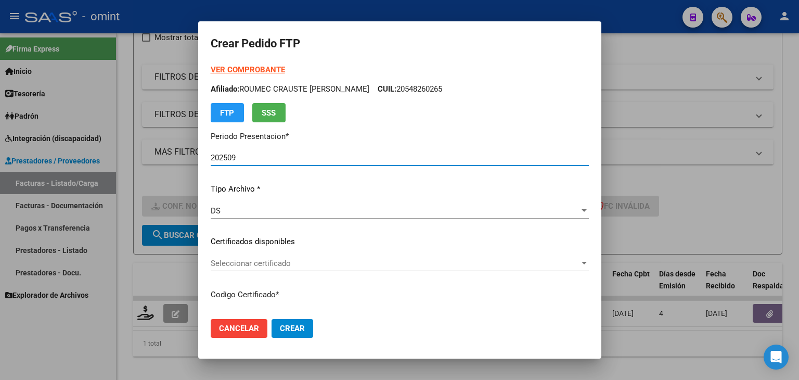
click at [239, 263] on span "Seleccionar certificado" at bounding box center [395, 263] width 369 height 9
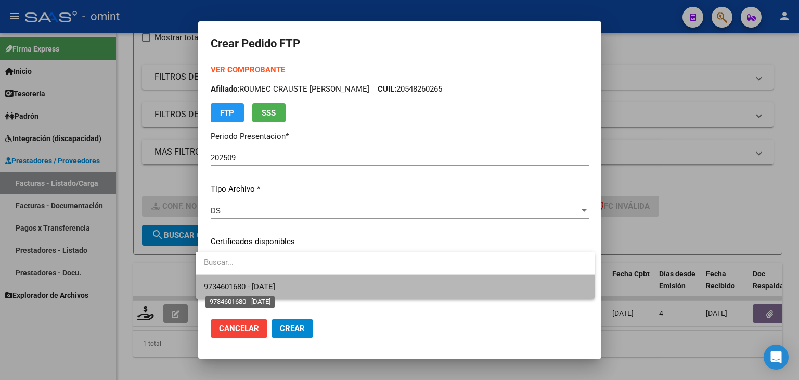
click at [250, 285] on span "9734601680 - [DATE]" at bounding box center [239, 286] width 71 height 9
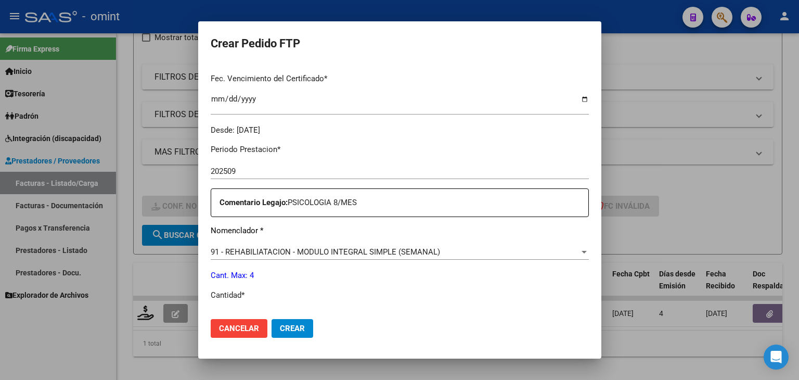
scroll to position [312, 0]
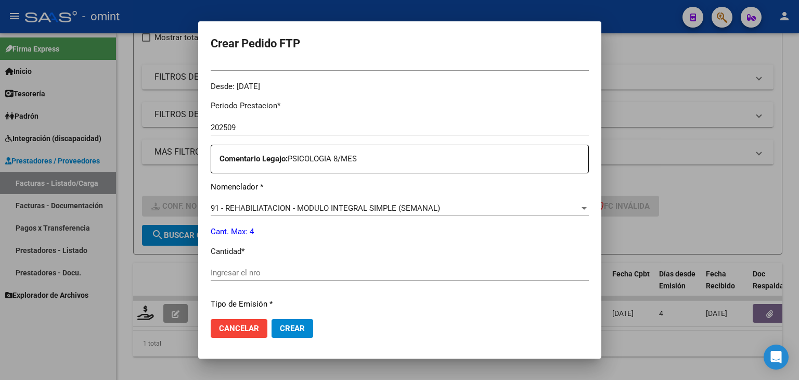
click at [306, 278] on div "Ingresar el nro" at bounding box center [400, 273] width 378 height 16
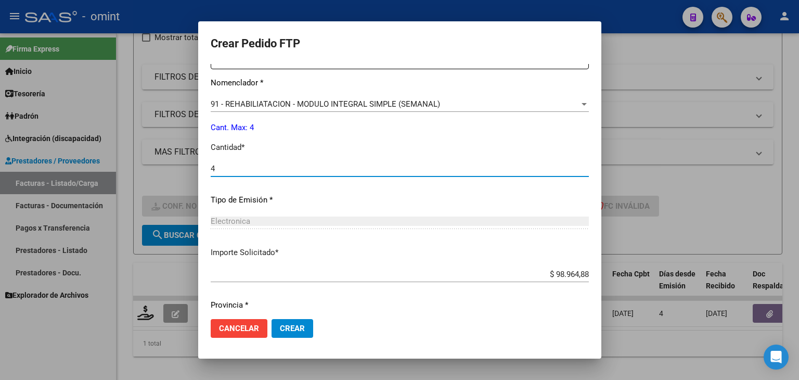
scroll to position [450, 0]
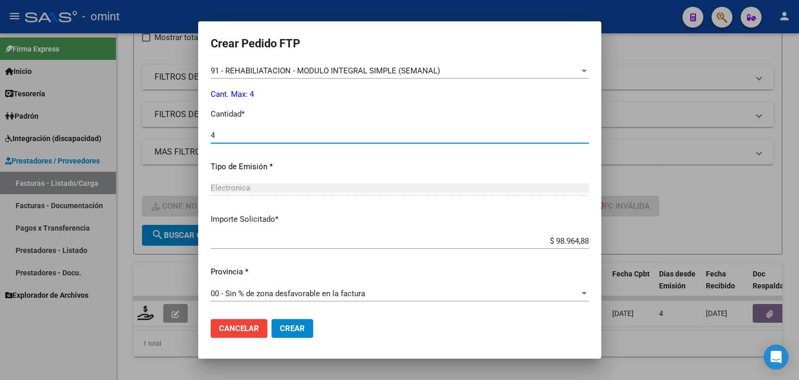
type input "4"
click at [295, 329] on span "Crear" at bounding box center [292, 328] width 25 height 9
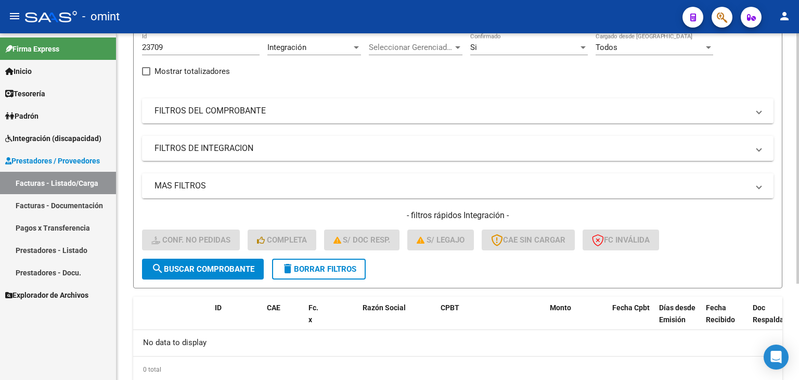
scroll to position [81, 0]
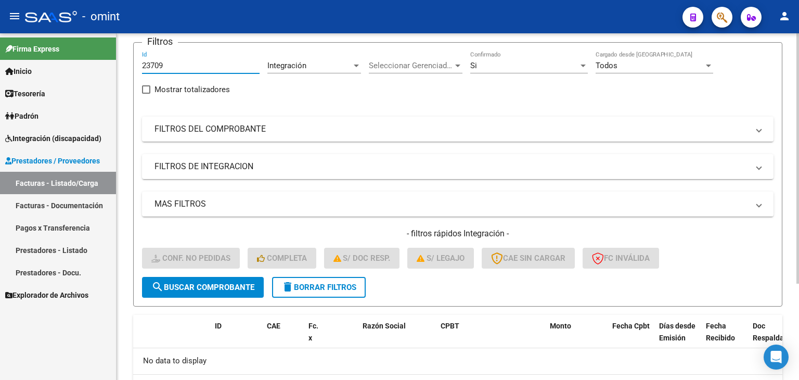
click at [154, 62] on input "23709" at bounding box center [201, 65] width 118 height 9
click at [154, 61] on input "23709" at bounding box center [201, 65] width 118 height 9
paste input "520"
type input "23520"
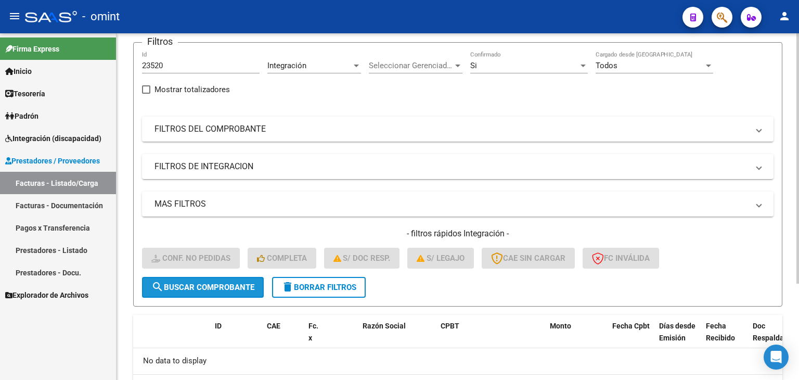
click at [235, 286] on span "search Buscar Comprobante" at bounding box center [202, 287] width 103 height 9
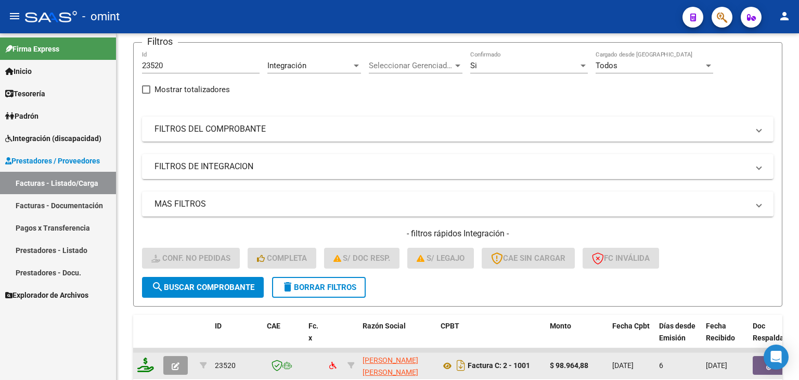
scroll to position [150, 0]
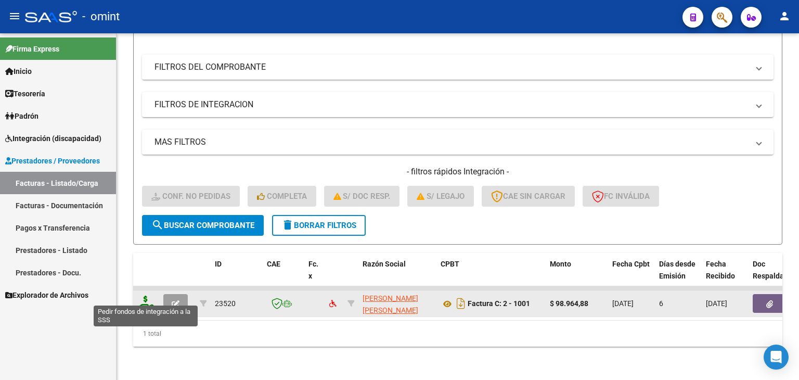
click at [147, 296] on icon at bounding box center [145, 303] width 17 height 15
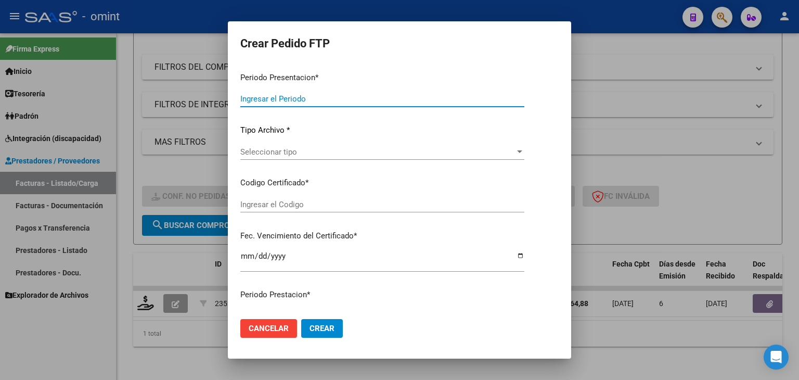
type input "202509"
type input "$ 98.964,88"
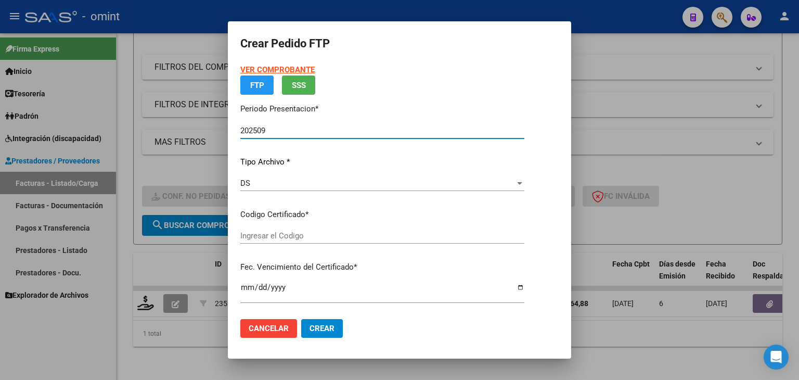
type input "4216561556"
type input "[DATE]"
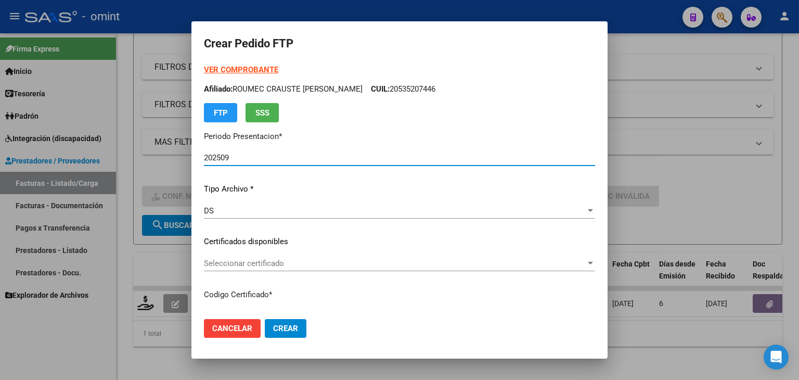
click at [269, 263] on span "Seleccionar certificado" at bounding box center [395, 263] width 382 height 9
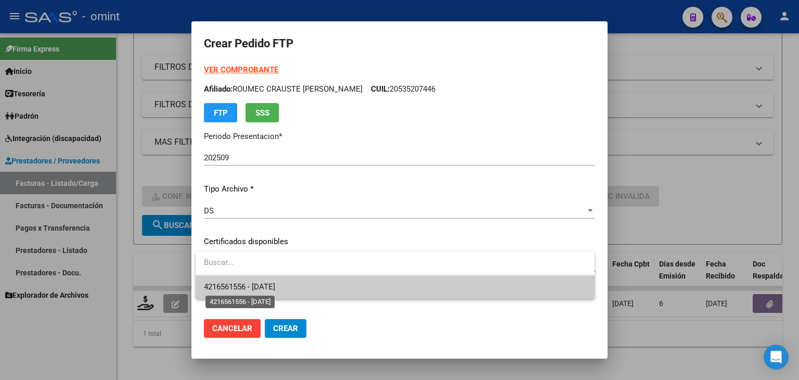
click at [263, 284] on span "4216561556 - [DATE]" at bounding box center [239, 286] width 71 height 9
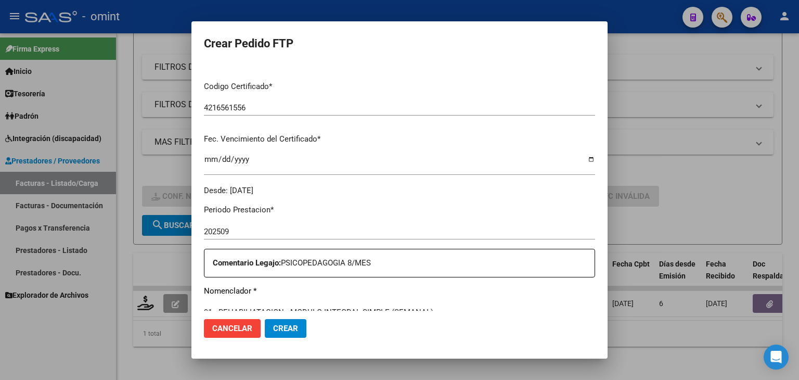
scroll to position [364, 0]
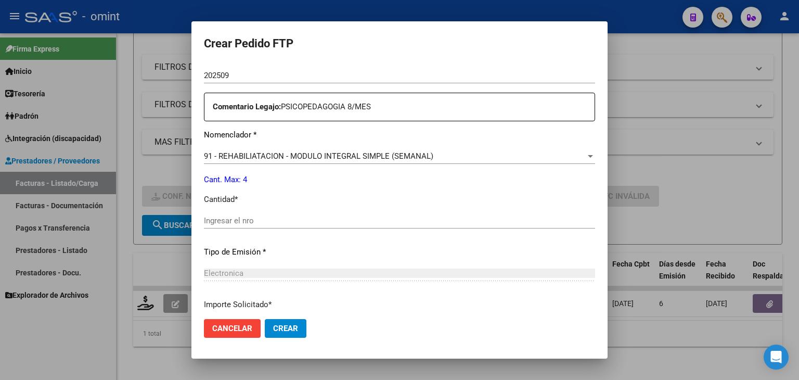
click at [272, 225] on input "Ingresar el nro" at bounding box center [399, 220] width 391 height 9
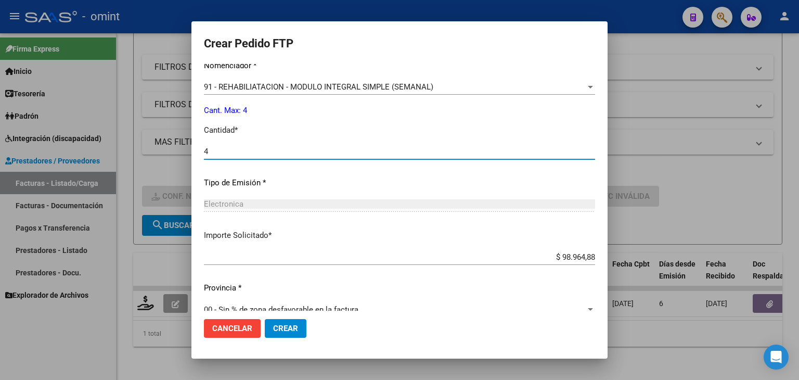
scroll to position [450, 0]
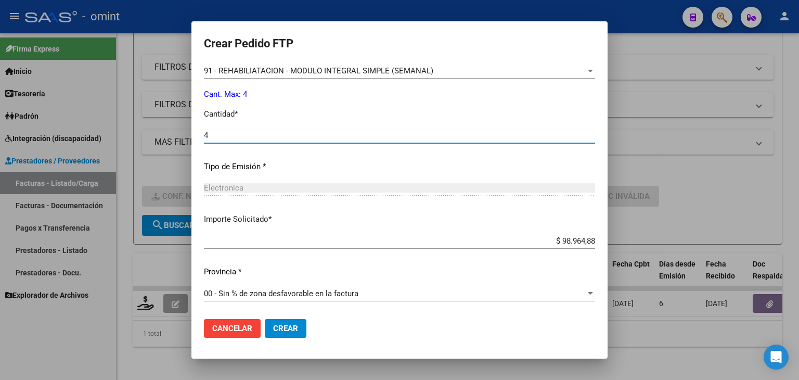
type input "4"
click at [292, 320] on button "Crear" at bounding box center [286, 328] width 42 height 19
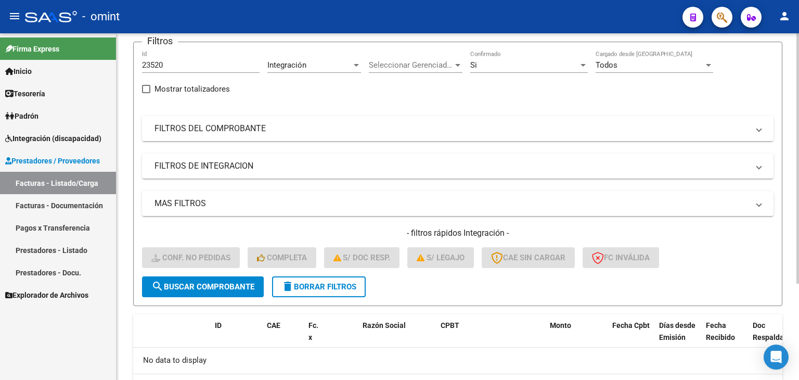
scroll to position [29, 0]
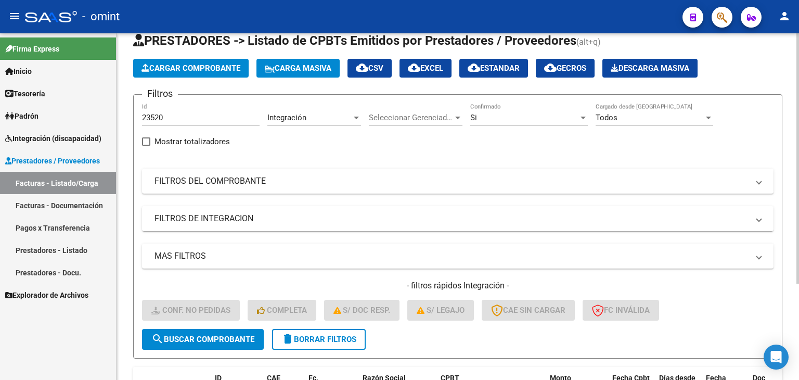
click at [150, 119] on input "23520" at bounding box center [201, 117] width 118 height 9
paste input "2"
type input "23522"
click at [246, 337] on span "search Buscar Comprobante" at bounding box center [202, 339] width 103 height 9
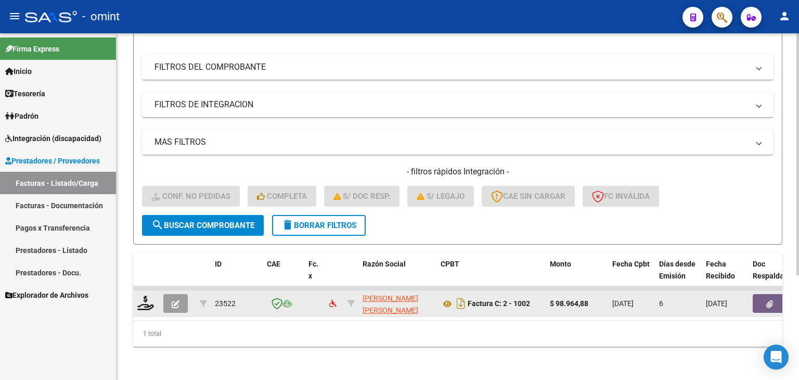
scroll to position [150, 0]
click at [149, 298] on icon at bounding box center [145, 303] width 17 height 15
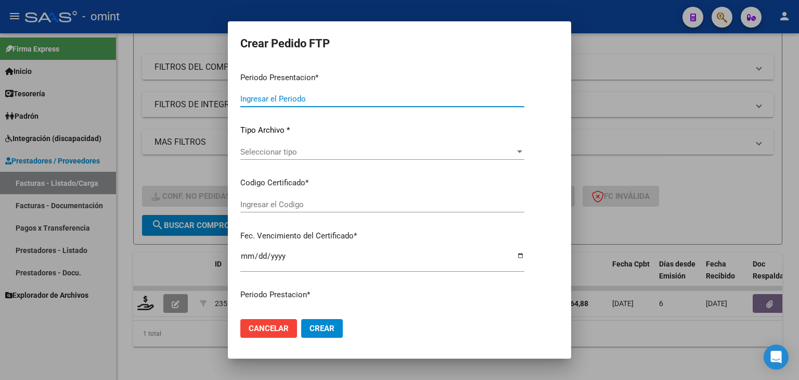
type input "202509"
type input "$ 98.964,88"
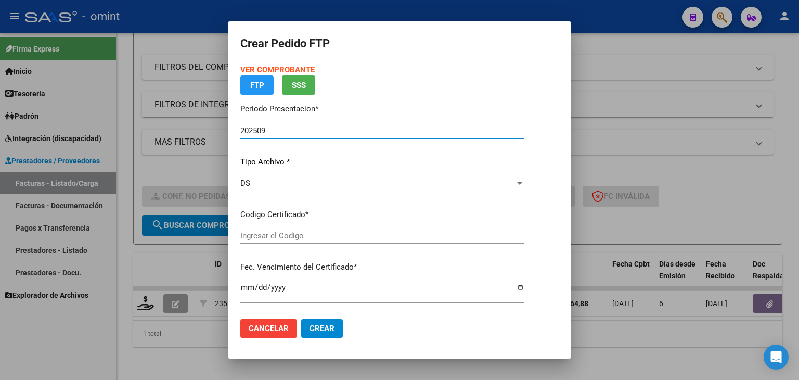
type input "9734601680"
type input "[DATE]"
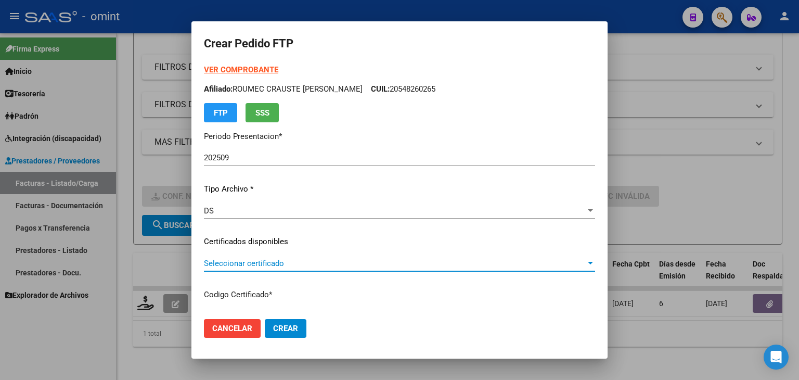
click at [254, 268] on span "Seleccionar certificado" at bounding box center [395, 263] width 382 height 9
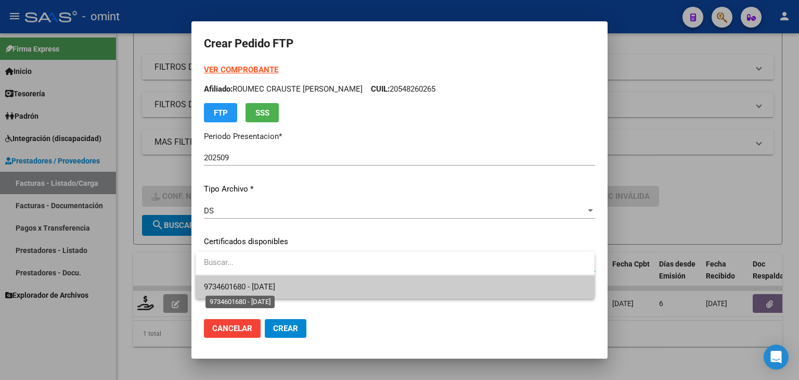
click at [268, 287] on span "9734601680 - [DATE]" at bounding box center [239, 286] width 71 height 9
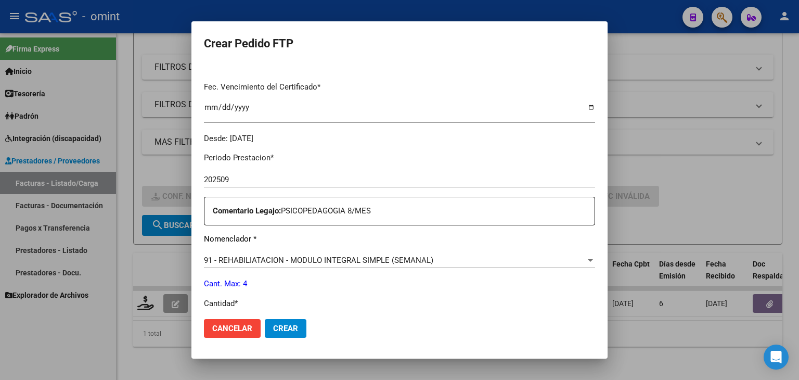
scroll to position [364, 0]
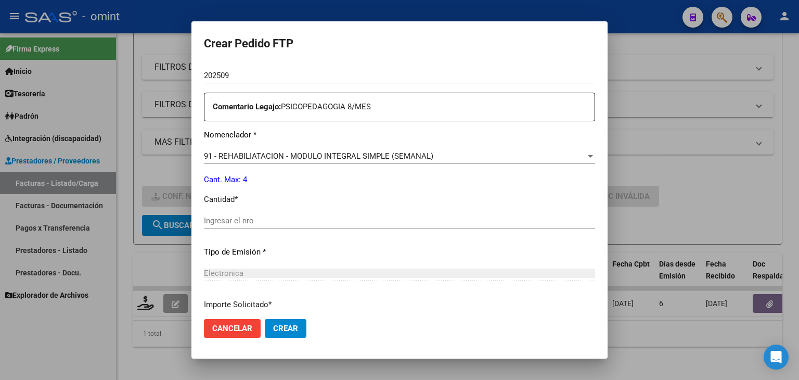
click at [268, 228] on div "Ingresar el nro" at bounding box center [399, 226] width 391 height 26
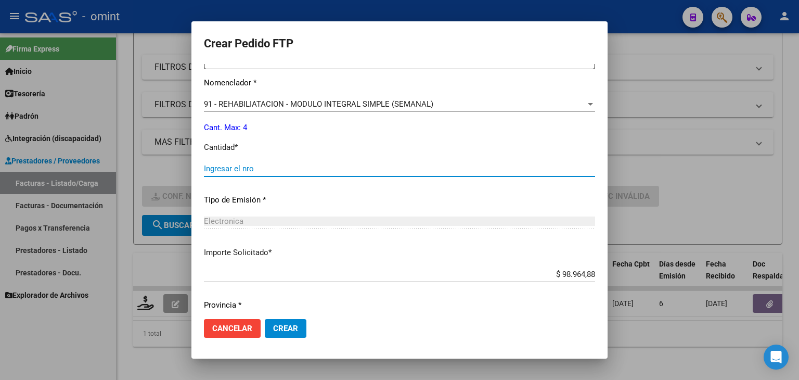
click at [233, 165] on input "Ingresar el nro" at bounding box center [399, 168] width 391 height 9
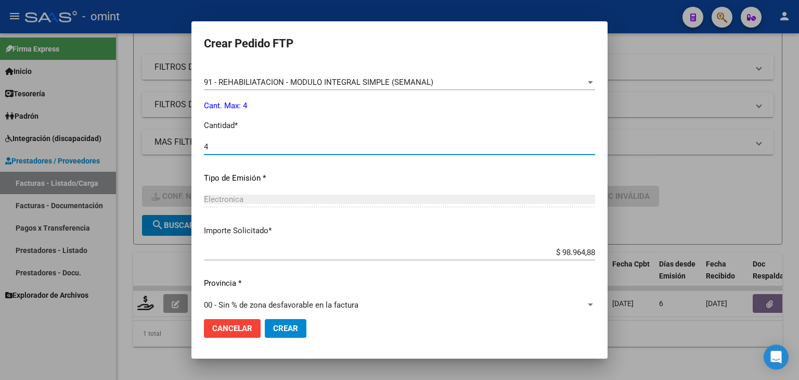
scroll to position [450, 0]
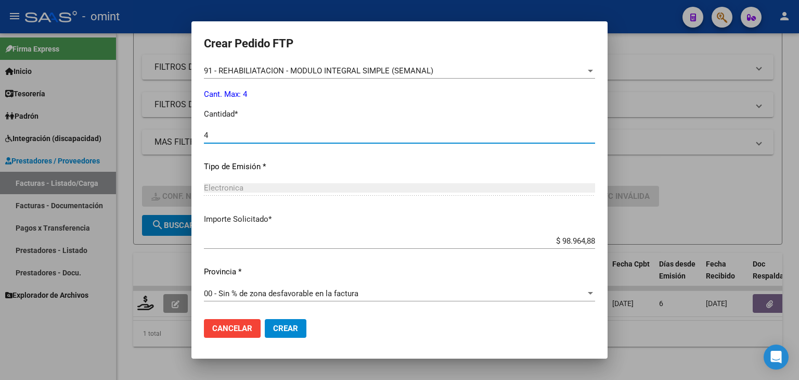
type input "4"
click at [300, 328] on button "Crear" at bounding box center [286, 328] width 42 height 19
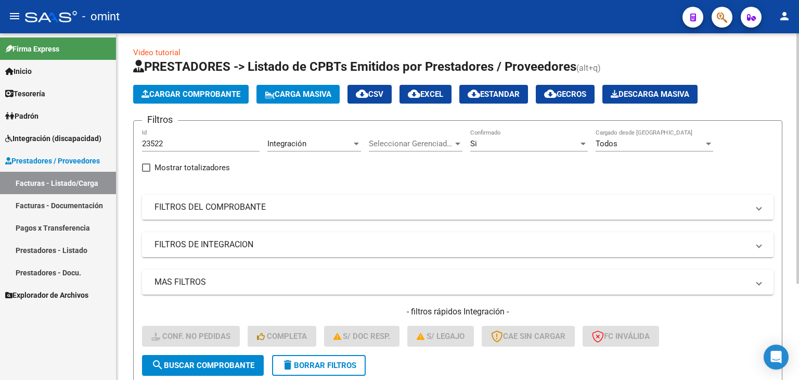
scroll to position [0, 0]
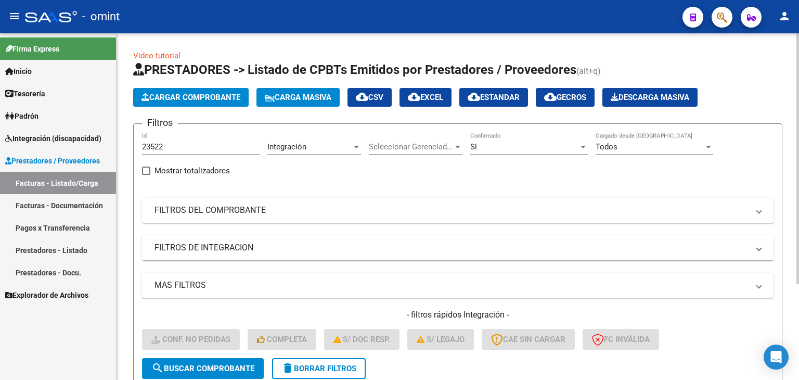
click at [151, 146] on input "23522" at bounding box center [201, 146] width 118 height 9
click at [151, 145] on input "23522" at bounding box center [201, 146] width 118 height 9
paste input "2953"
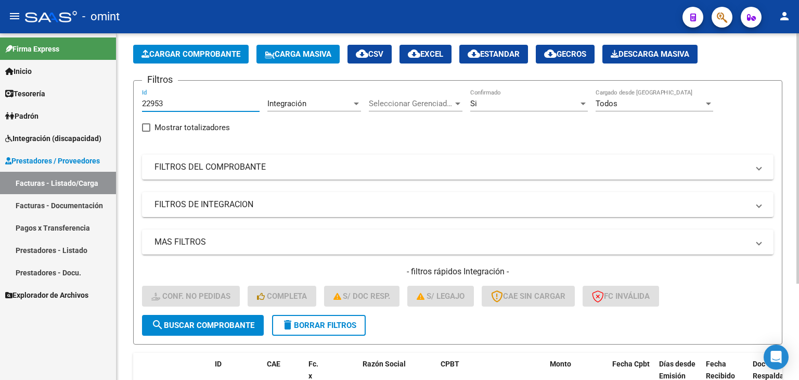
scroll to position [104, 0]
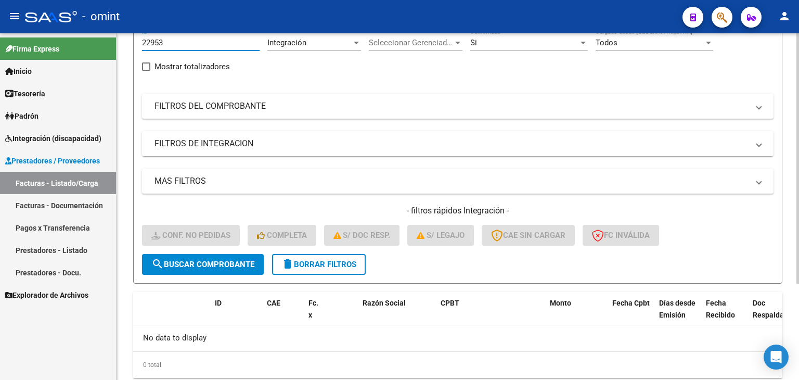
type input "22953"
click at [212, 263] on span "search Buscar Comprobante" at bounding box center [202, 264] width 103 height 9
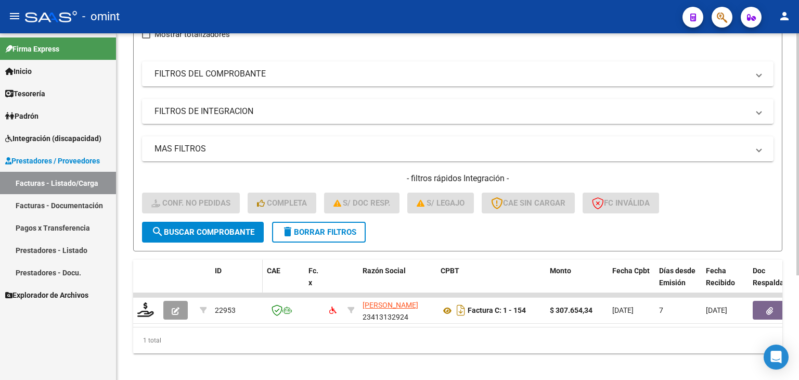
scroll to position [150, 0]
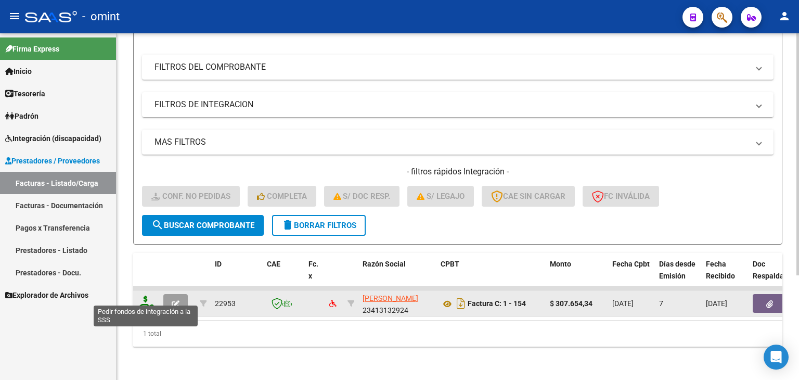
click at [147, 297] on icon at bounding box center [145, 303] width 17 height 15
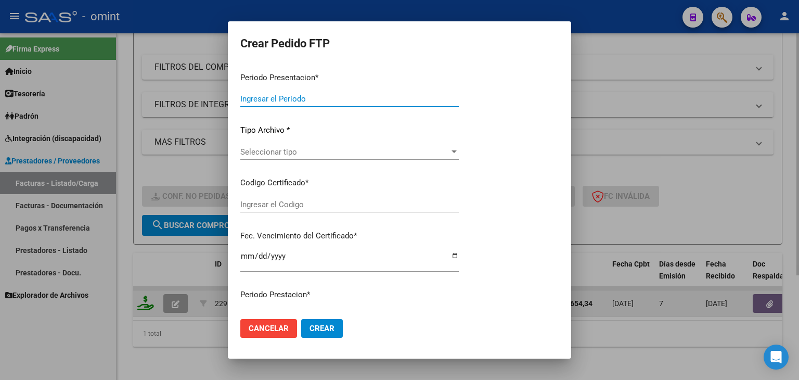
type input "202509"
type input "$ 307.654,34"
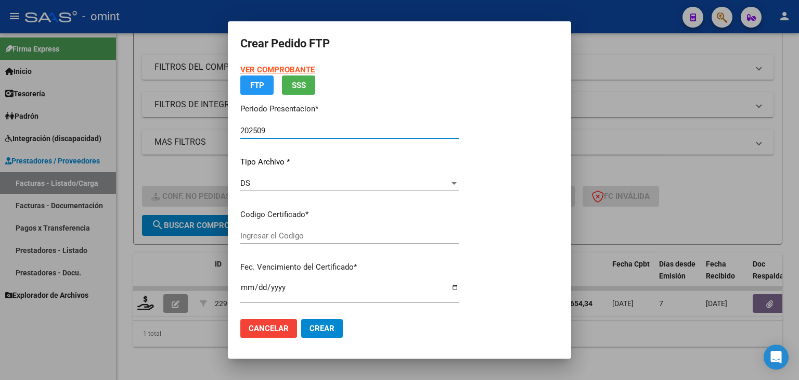
type input "4216561556"
type input "[DATE]"
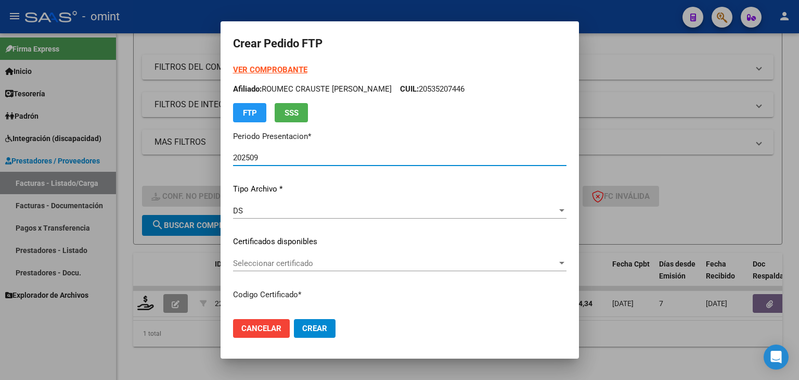
click at [251, 263] on span "Seleccionar certificado" at bounding box center [395, 263] width 324 height 9
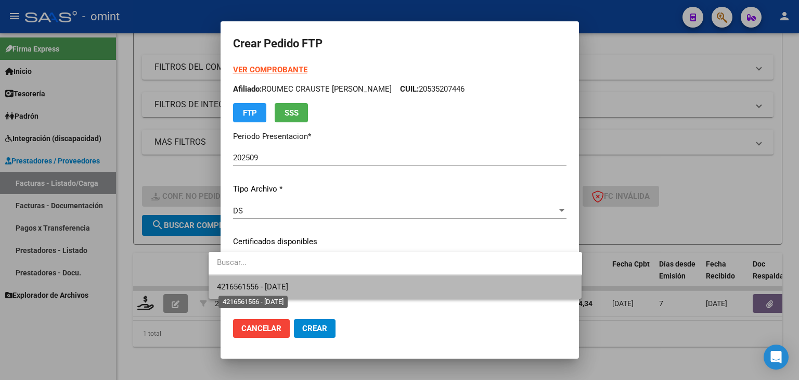
click at [257, 289] on span "4216561556 - [DATE]" at bounding box center [252, 286] width 71 height 9
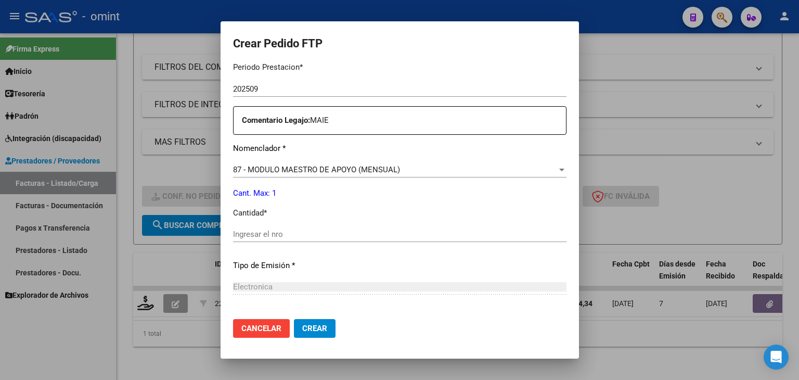
scroll to position [364, 0]
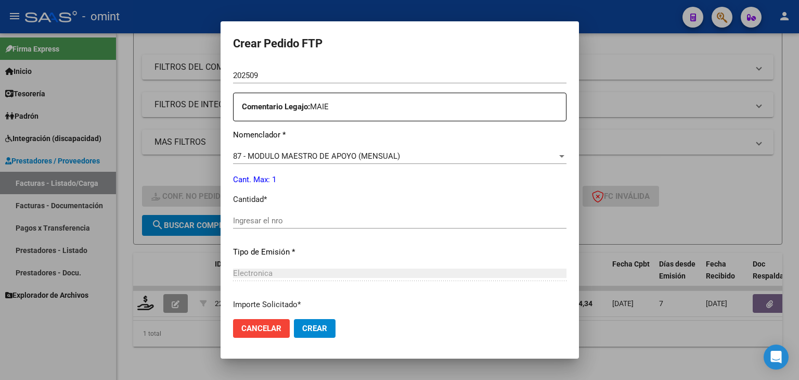
click at [263, 219] on input "Ingresar el nro" at bounding box center [400, 220] width 334 height 9
type input "1"
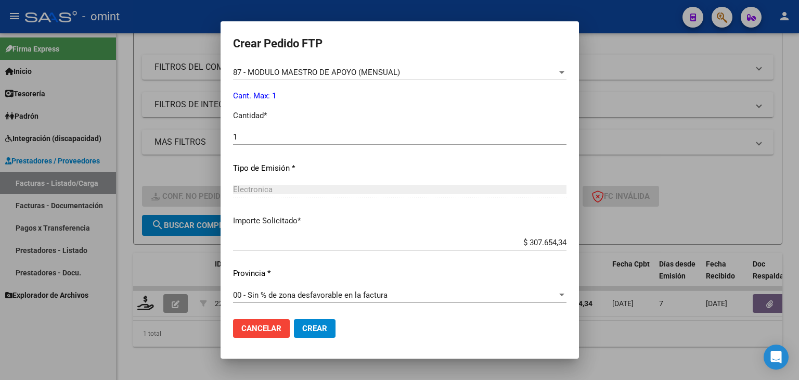
scroll to position [450, 0]
click at [302, 327] on span "Crear" at bounding box center [314, 328] width 25 height 9
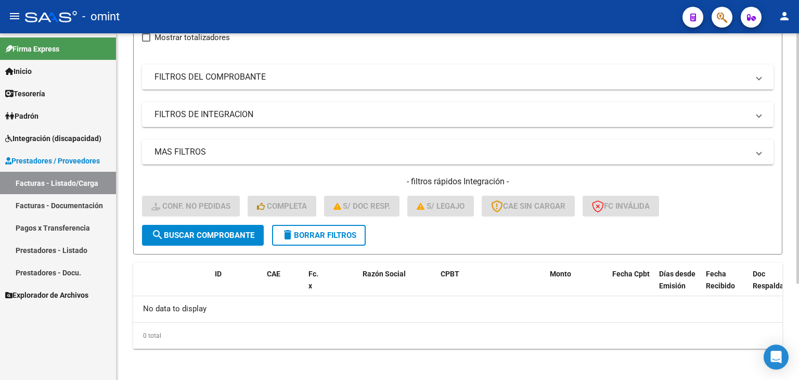
scroll to position [81, 0]
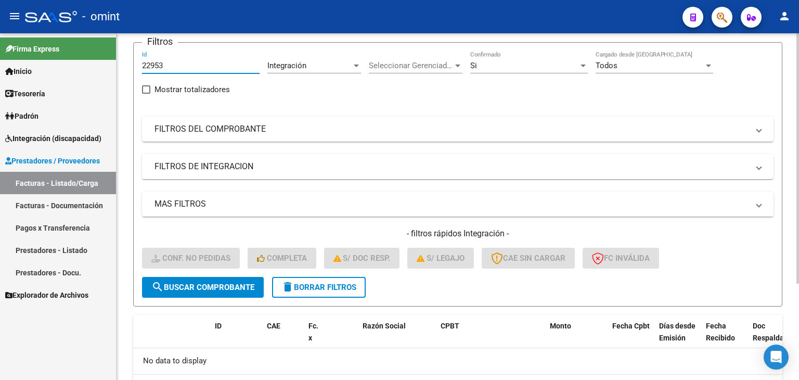
click at [159, 64] on input "22953" at bounding box center [201, 65] width 118 height 9
paste input "481"
type input "22481"
click at [244, 277] on button "search Buscar Comprobante" at bounding box center [203, 287] width 122 height 21
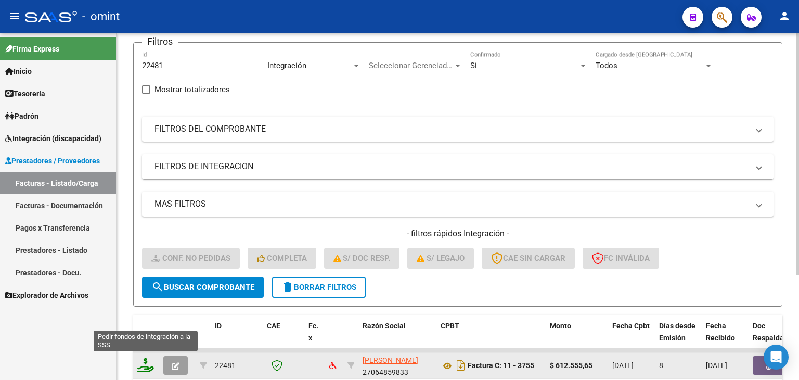
click at [143, 363] on icon at bounding box center [145, 365] width 17 height 15
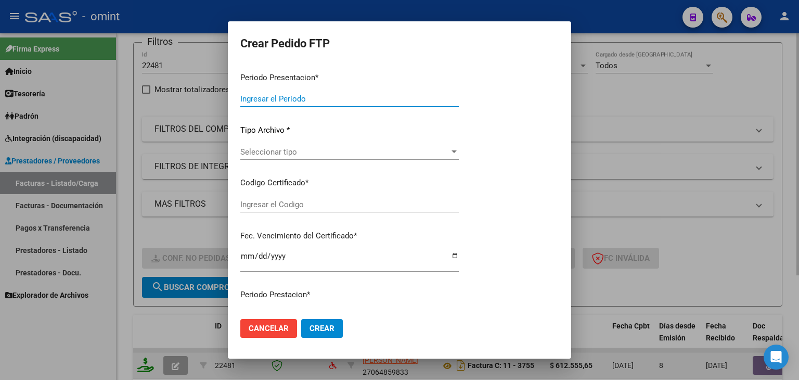
type input "202509"
type input "$ 612.555,65"
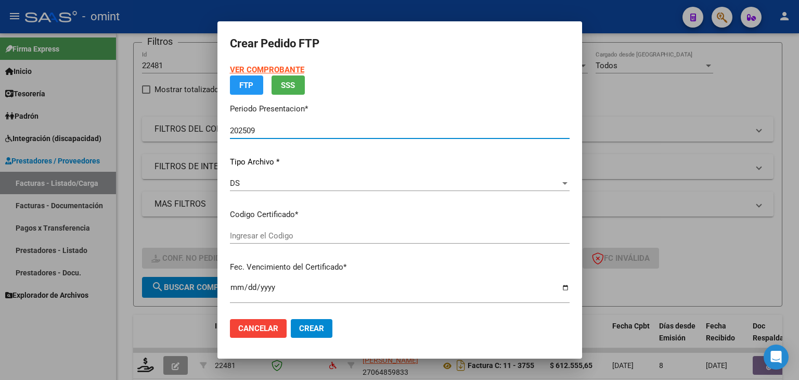
type input "3292624899"
type input "[DATE]"
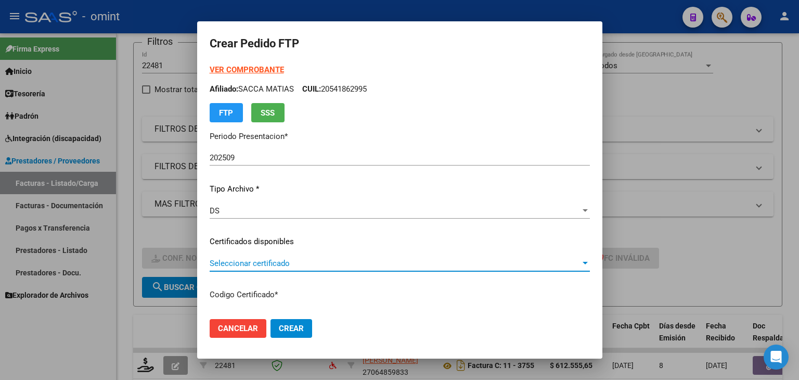
click at [261, 259] on span "Seleccionar certificado" at bounding box center [395, 263] width 371 height 9
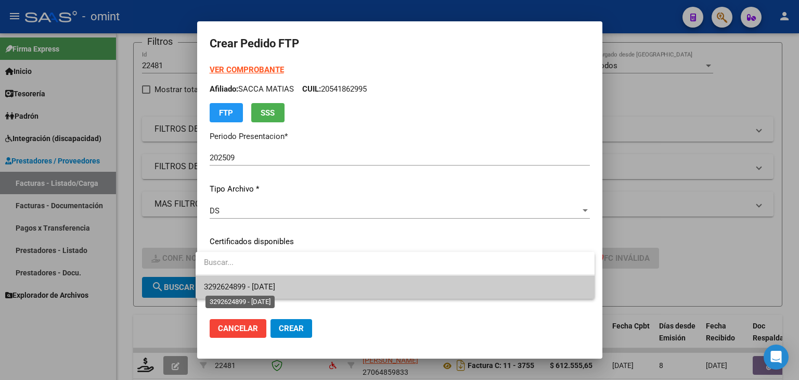
click at [259, 286] on span "3292624899 - [DATE]" at bounding box center [239, 286] width 71 height 9
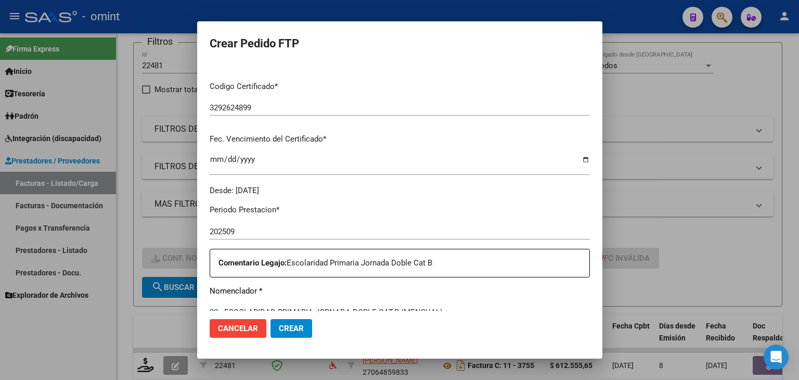
scroll to position [312, 0]
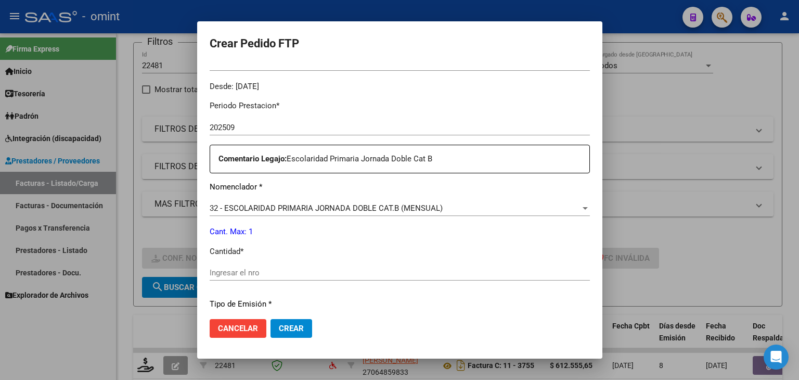
click at [259, 273] on input "Ingresar el nro" at bounding box center [400, 272] width 380 height 9
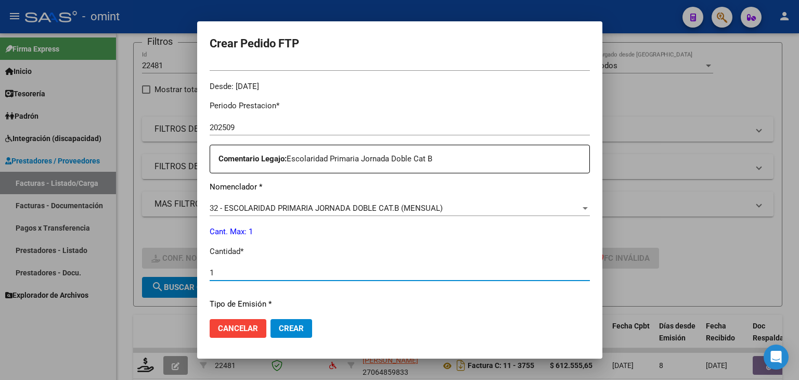
type input "1"
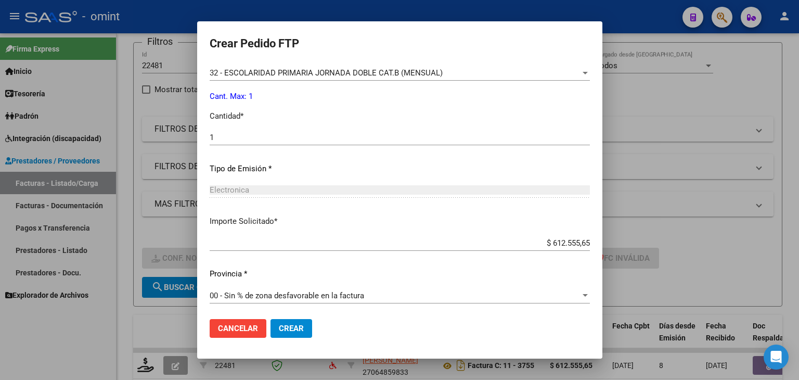
scroll to position [450, 0]
click at [283, 324] on span "Crear" at bounding box center [291, 328] width 25 height 9
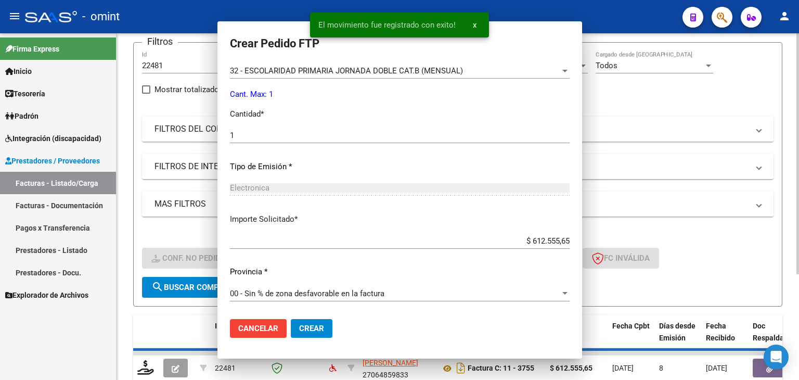
scroll to position [0, 0]
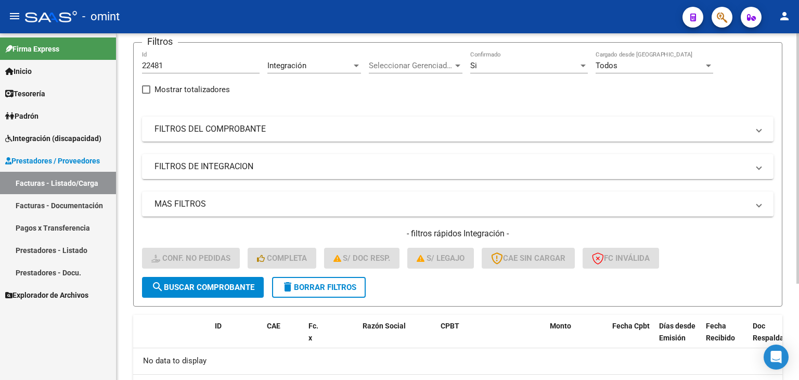
click at [158, 62] on input "22481" at bounding box center [201, 65] width 118 height 9
paste input "135"
type input "22135"
drag, startPoint x: 240, startPoint y: 286, endPoint x: 553, endPoint y: 58, distance: 387.5
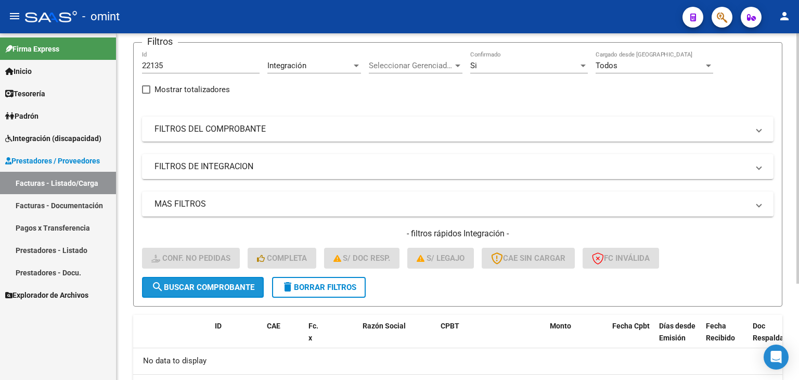
click at [240, 286] on span "search Buscar Comprobante" at bounding box center [202, 287] width 103 height 9
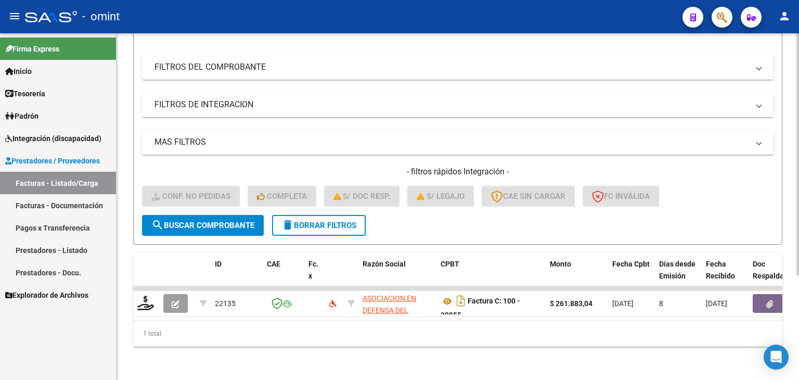
scroll to position [150, 0]
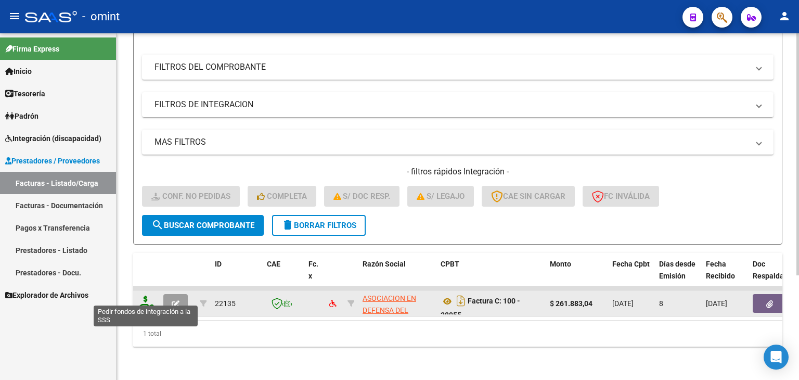
click at [142, 296] on icon at bounding box center [145, 303] width 17 height 15
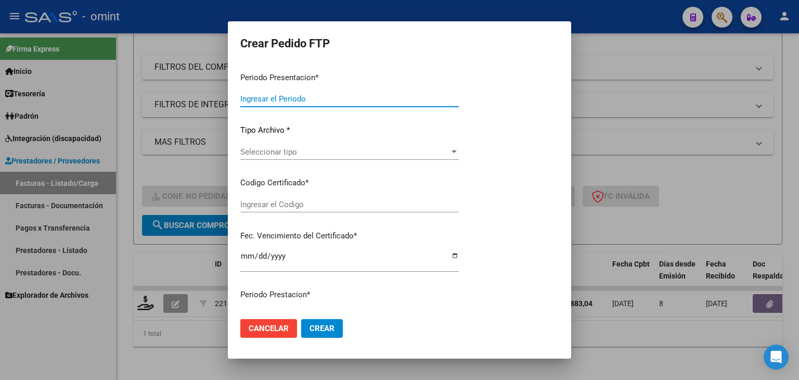
type input "202509"
type input "$ 261.883,04"
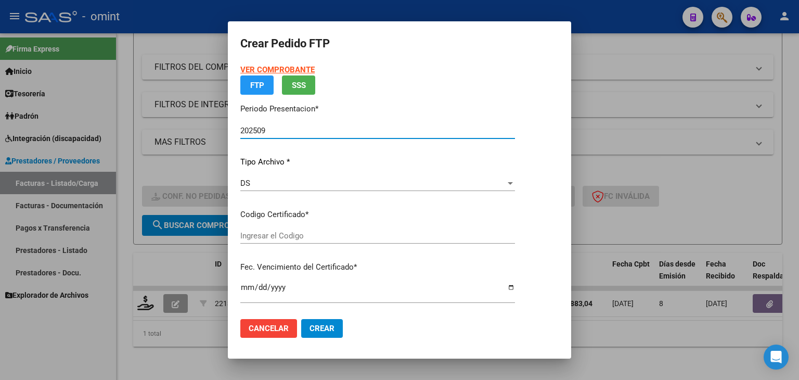
type input "3292624899"
type input "[DATE]"
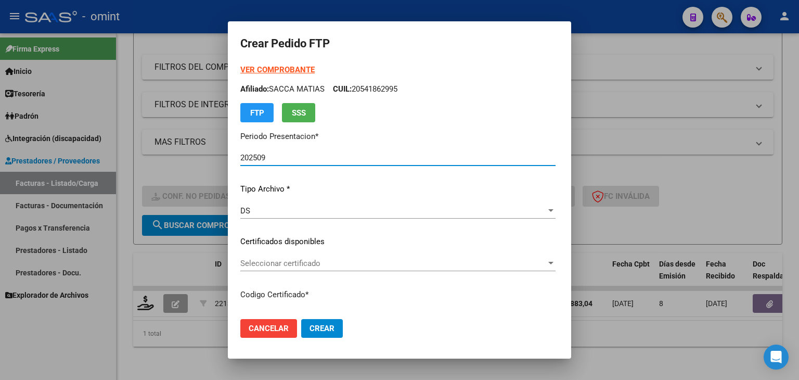
click at [250, 264] on span "Seleccionar certificado" at bounding box center [393, 263] width 306 height 9
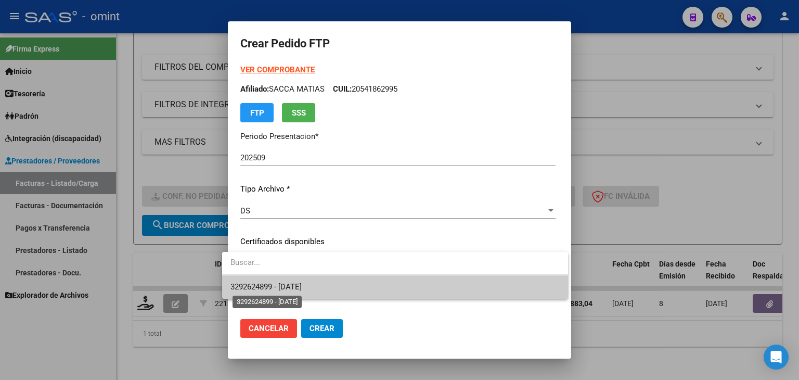
click at [257, 286] on span "3292624899 - [DATE]" at bounding box center [266, 286] width 71 height 9
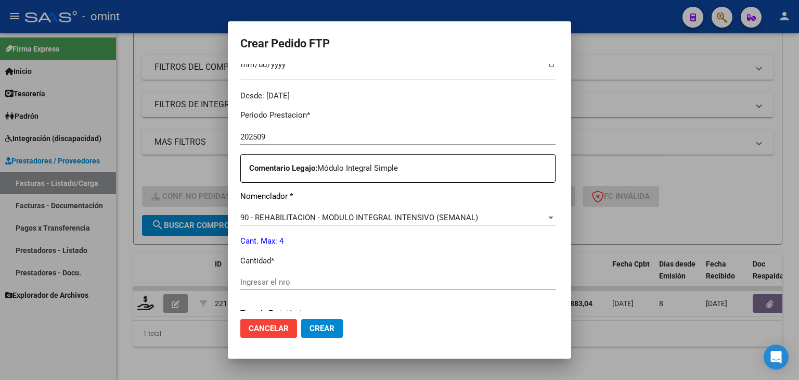
scroll to position [364, 0]
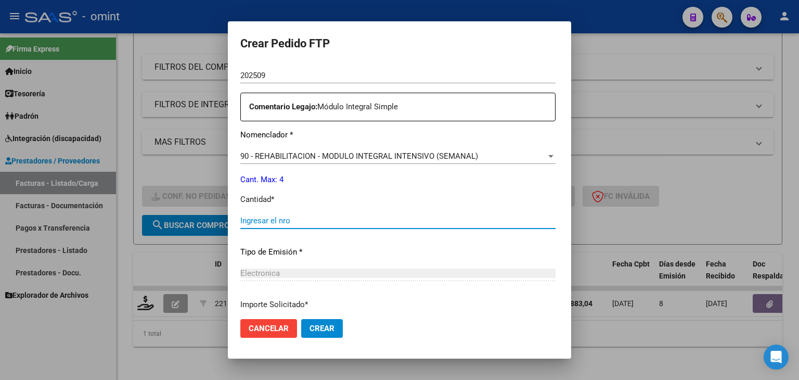
click at [259, 221] on input "Ingresar el nro" at bounding box center [397, 220] width 315 height 9
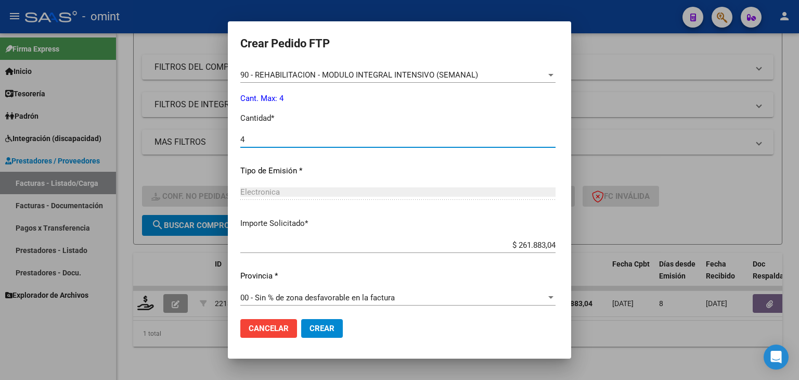
scroll to position [450, 0]
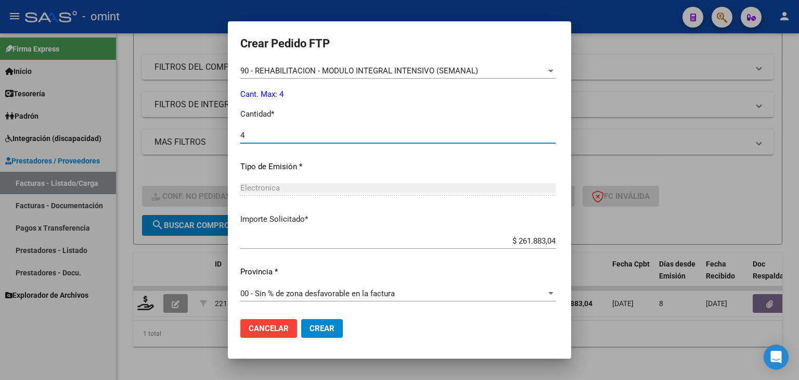
type input "4"
drag, startPoint x: 306, startPoint y: 330, endPoint x: 312, endPoint y: 322, distance: 10.4
click at [310, 328] on span "Crear" at bounding box center [322, 328] width 25 height 9
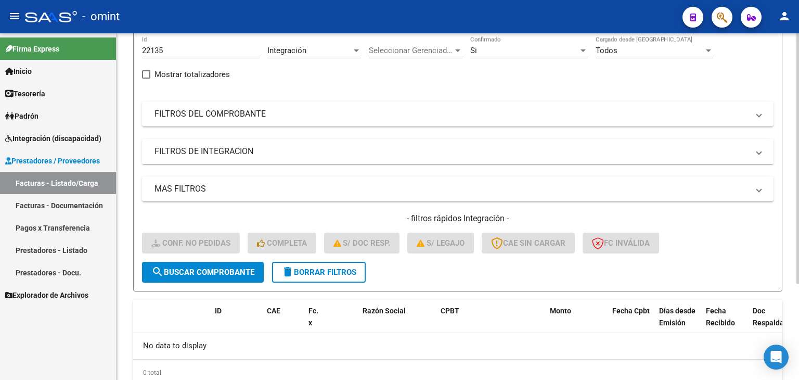
scroll to position [29, 0]
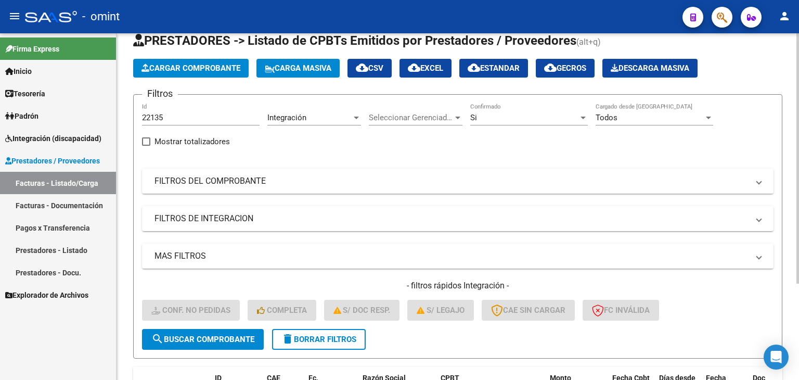
click at [158, 114] on input "22135" at bounding box center [201, 117] width 118 height 9
paste input "230"
type input "22230"
click at [241, 336] on span "search Buscar Comprobante" at bounding box center [202, 339] width 103 height 9
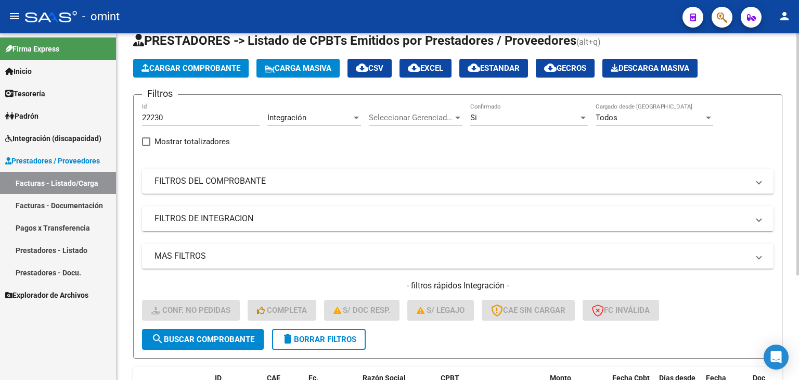
scroll to position [150, 0]
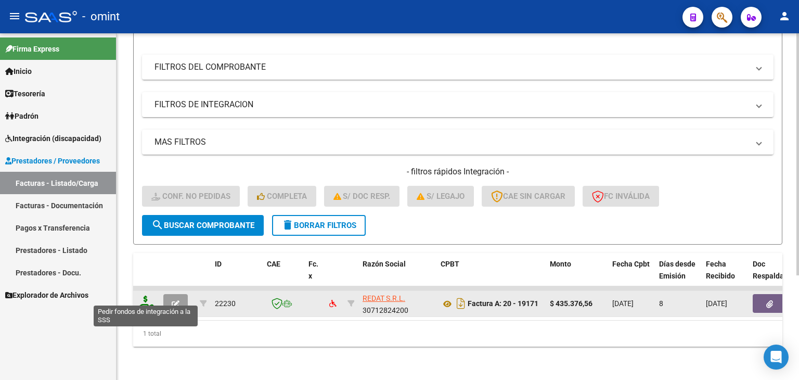
click at [148, 296] on icon at bounding box center [145, 303] width 17 height 15
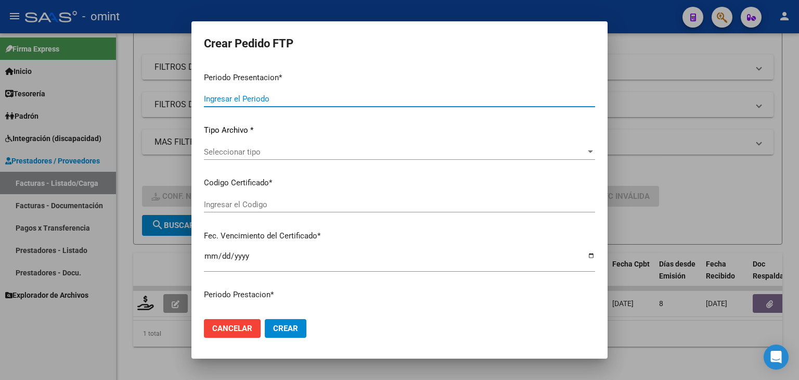
type input "202509"
type input "$ 435.376,56"
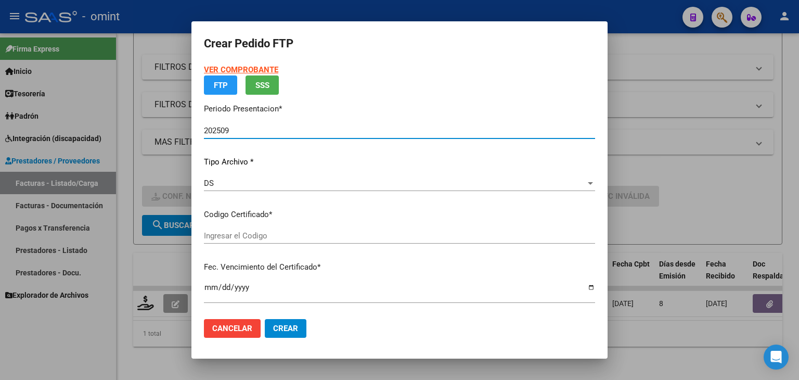
type input "6840086756"
type input "[DATE]"
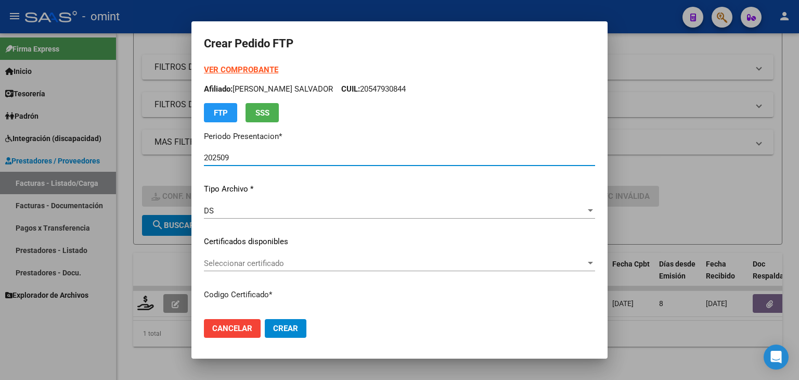
click at [264, 261] on span "Seleccionar certificado" at bounding box center [395, 263] width 382 height 9
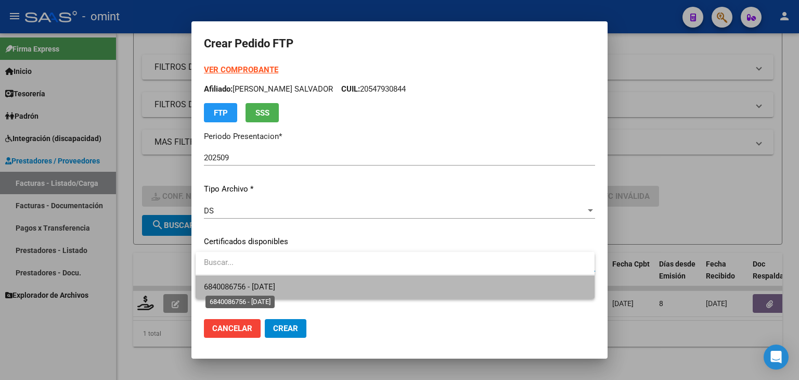
click at [275, 285] on span "6840086756 - [DATE]" at bounding box center [239, 286] width 71 height 9
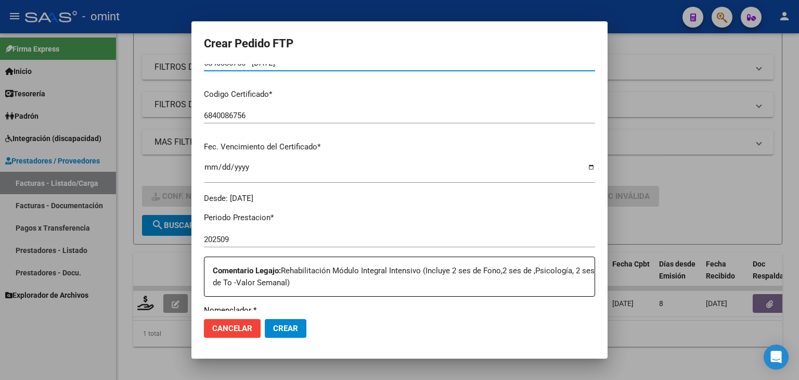
scroll to position [312, 0]
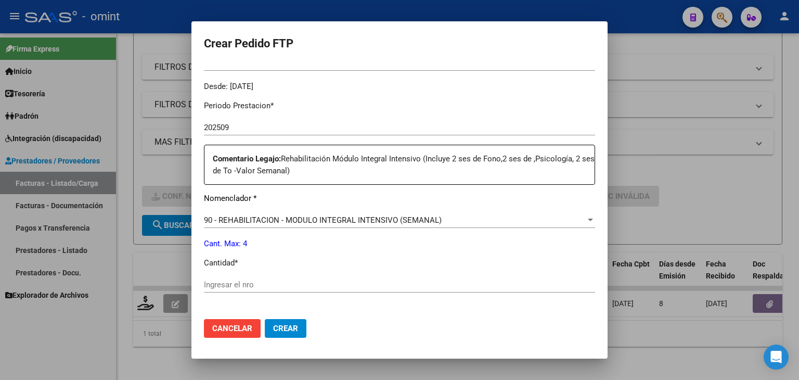
click at [271, 284] on input "Ingresar el nro" at bounding box center [399, 284] width 391 height 9
type input "4"
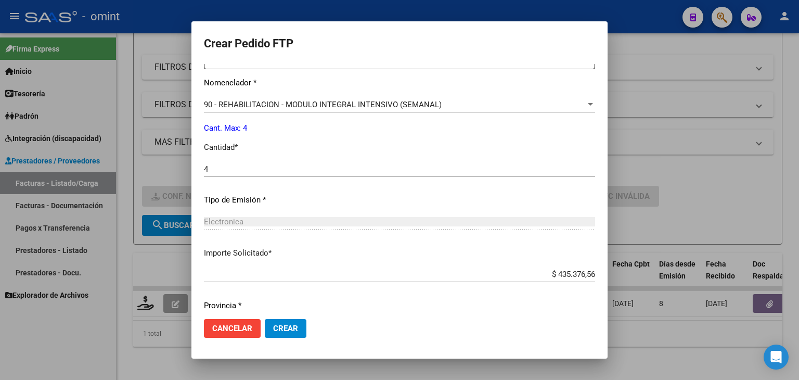
scroll to position [410, 0]
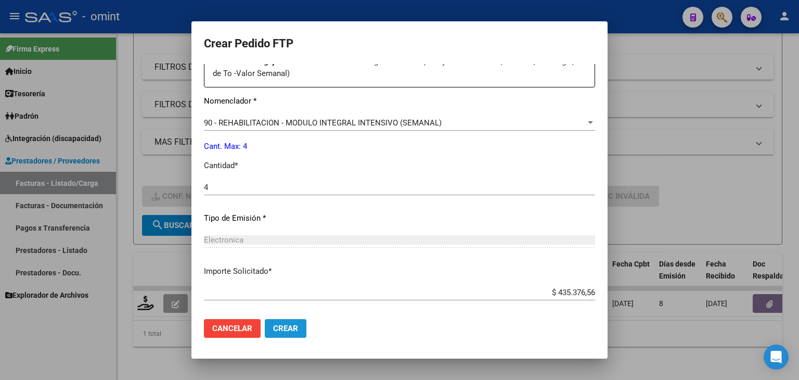
click at [281, 327] on span "Crear" at bounding box center [285, 328] width 25 height 9
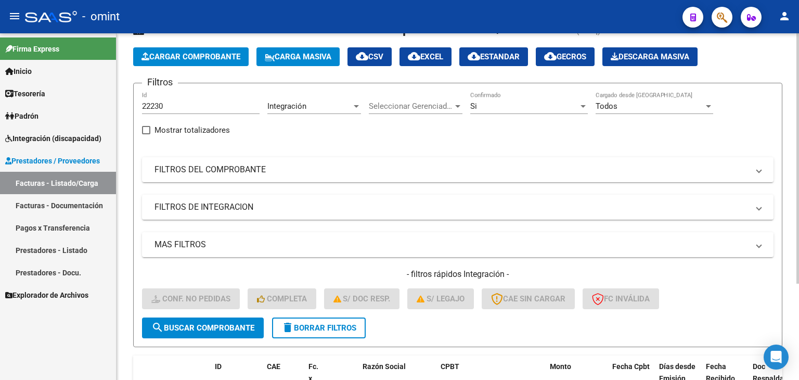
scroll to position [29, 0]
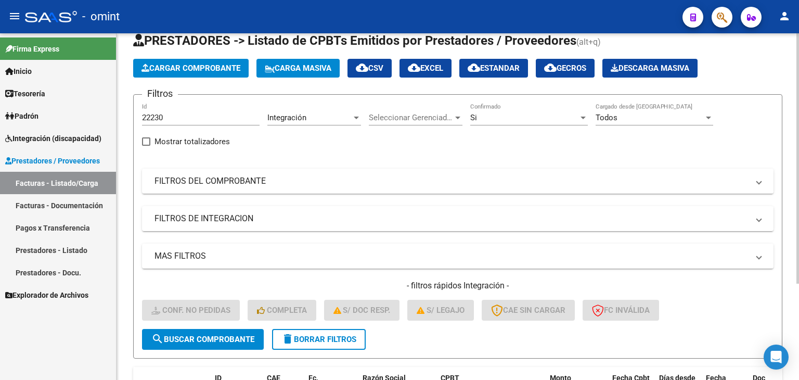
click at [154, 113] on input "22230" at bounding box center [201, 117] width 118 height 9
paste input "4086"
type input "24086"
click at [212, 336] on span "search Buscar Comprobante" at bounding box center [202, 339] width 103 height 9
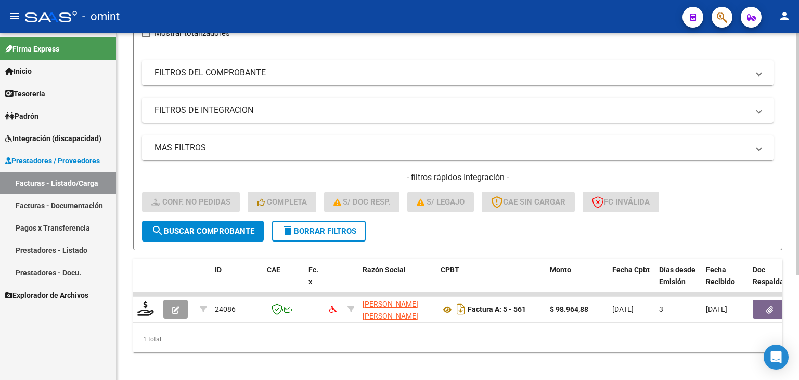
scroll to position [150, 0]
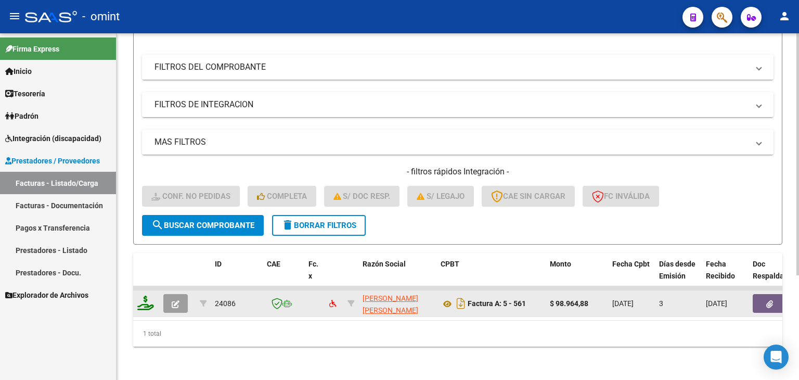
click at [144, 300] on icon at bounding box center [145, 303] width 17 height 15
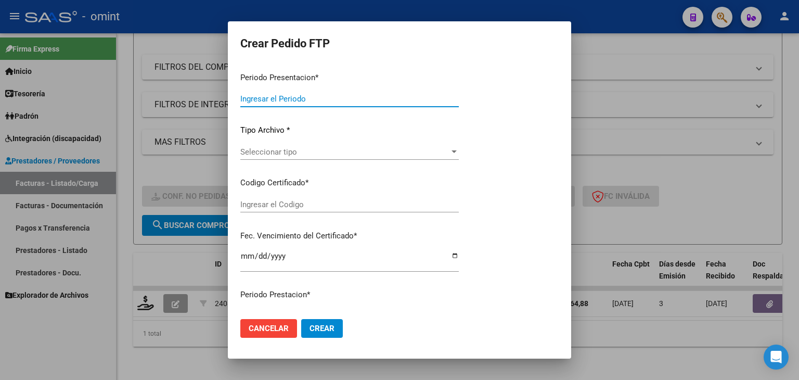
type input "202509"
type input "$ 98.964,88"
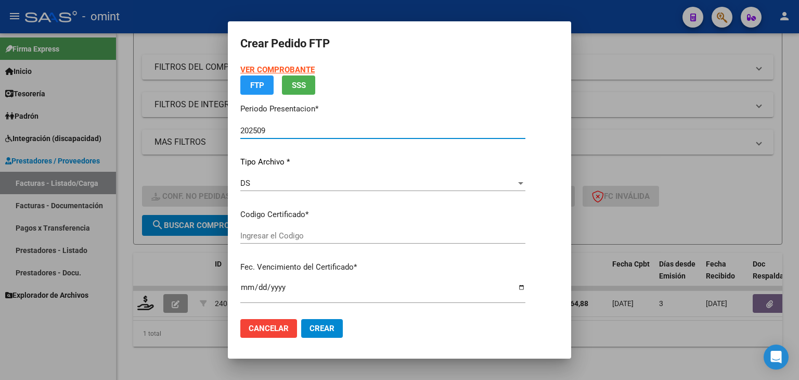
type input "5068539538"
type input "[DATE]"
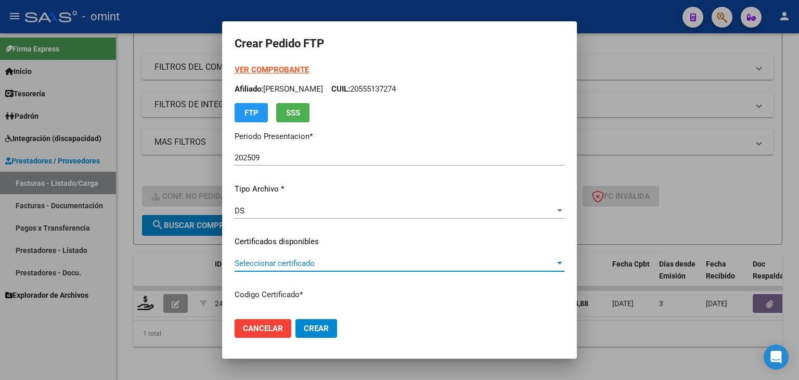
click at [235, 263] on span "Seleccionar certificado" at bounding box center [395, 263] width 321 height 9
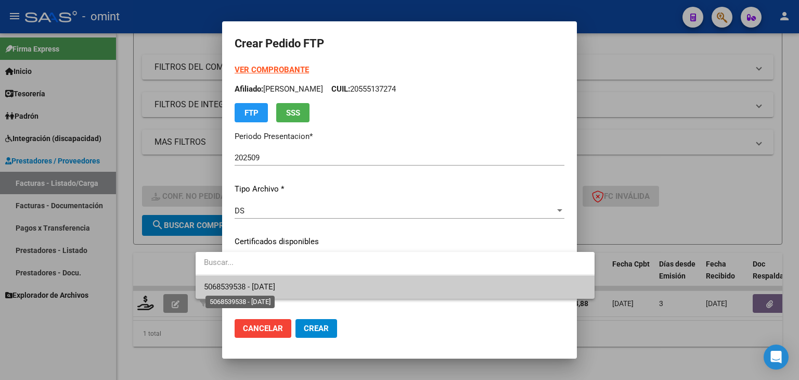
click at [244, 282] on span "5068539538 - [DATE]" at bounding box center [239, 286] width 71 height 9
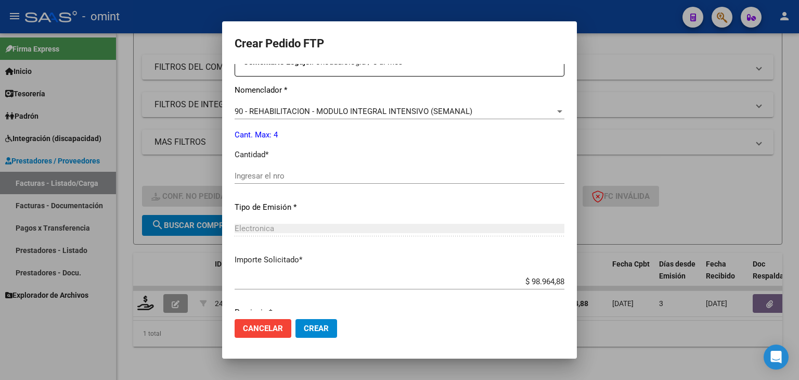
scroll to position [416, 0]
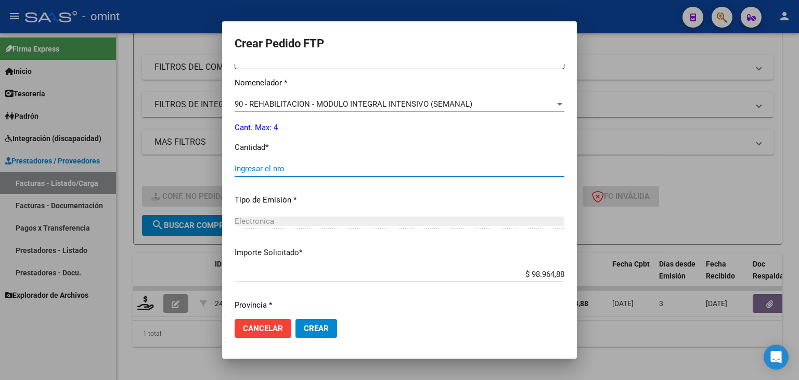
click at [244, 165] on input "Ingresar el nro" at bounding box center [400, 168] width 330 height 9
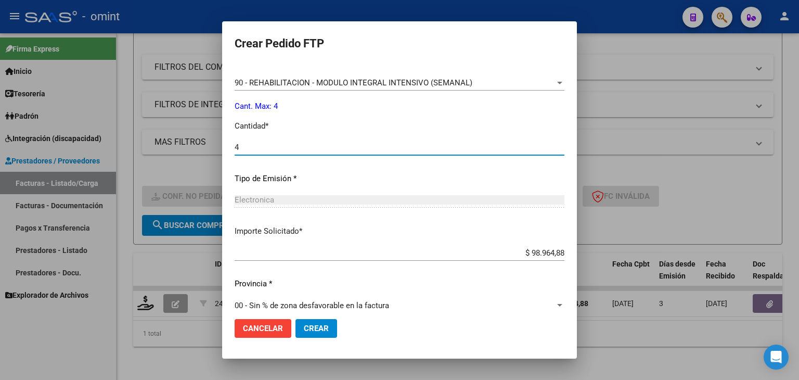
scroll to position [450, 0]
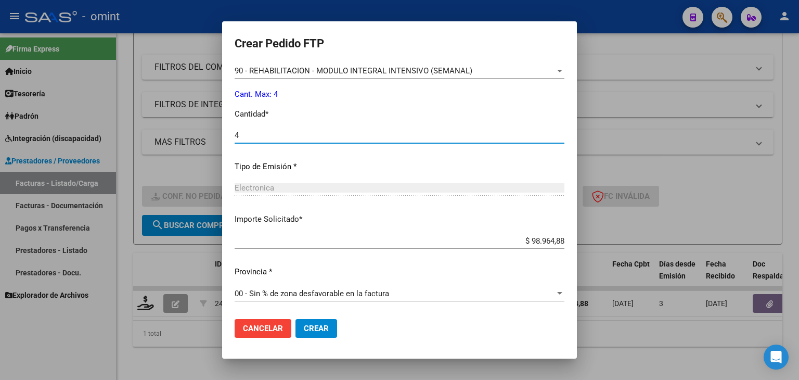
type input "4"
click at [304, 329] on span "Crear" at bounding box center [316, 328] width 25 height 9
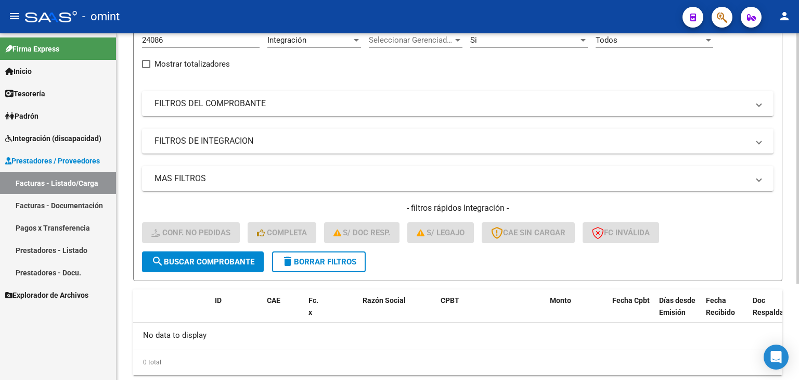
scroll to position [81, 0]
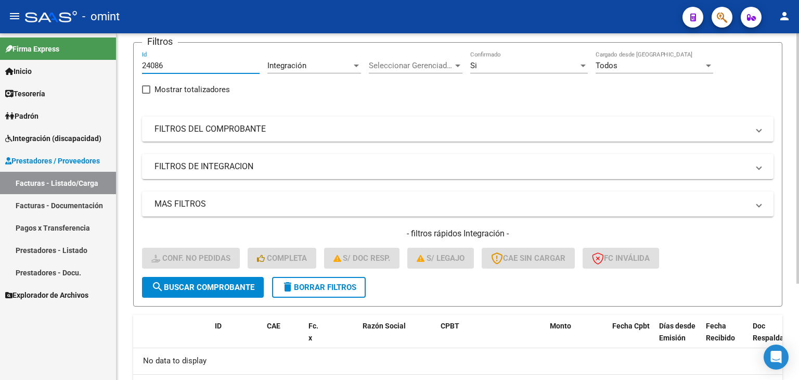
click at [148, 65] on input "24086" at bounding box center [201, 65] width 118 height 9
paste input "3795"
type input "23795"
click at [230, 287] on span "search Buscar Comprobante" at bounding box center [202, 287] width 103 height 9
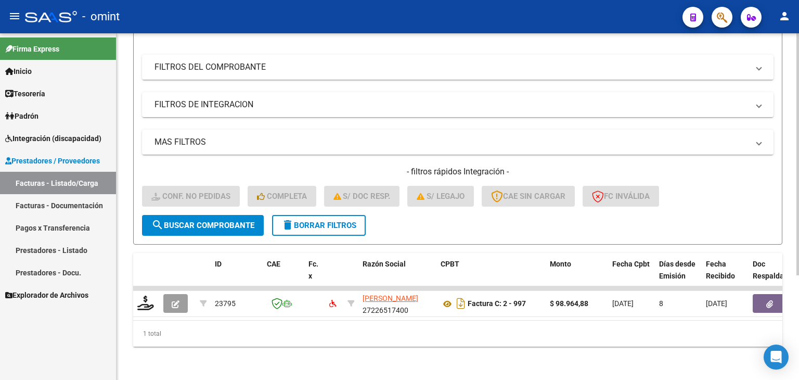
scroll to position [150, 0]
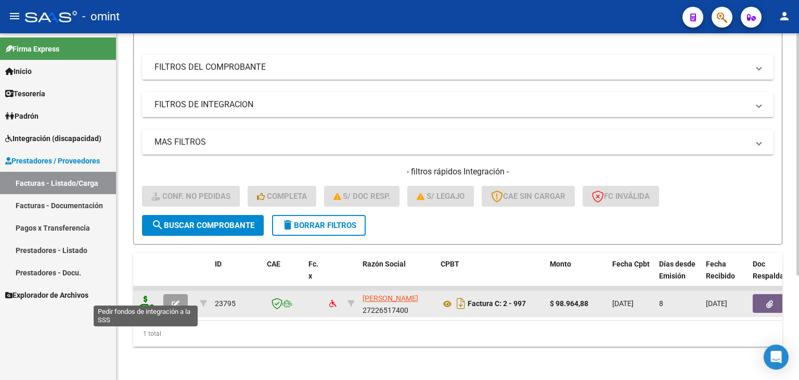
click at [145, 298] on icon at bounding box center [145, 303] width 17 height 15
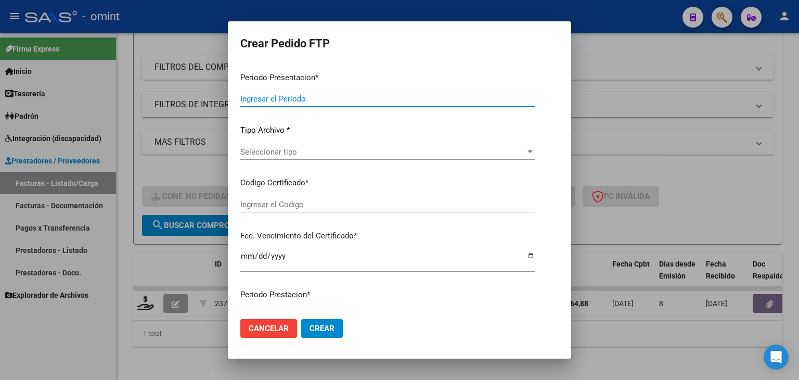
type input "202509"
type input "$ 98.964,88"
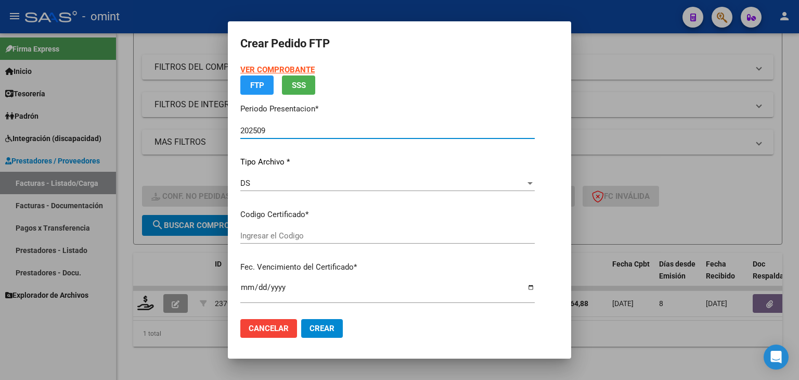
type input "5068539538"
type input "[DATE]"
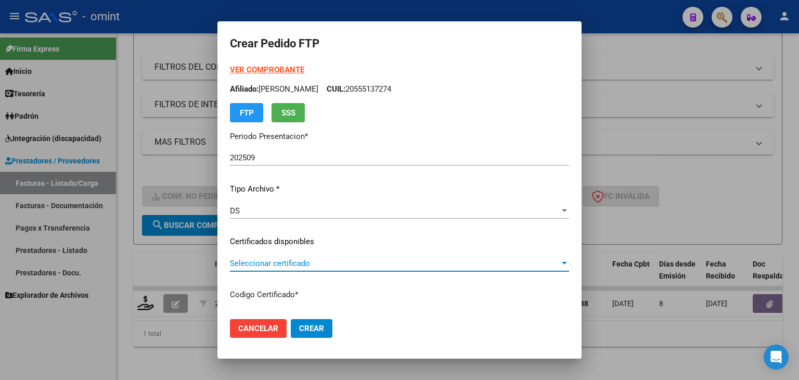
click at [230, 261] on span "Seleccionar certificado" at bounding box center [395, 263] width 330 height 9
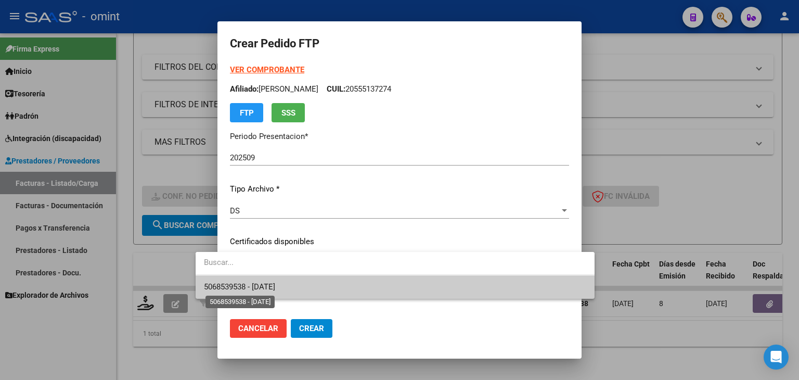
click at [234, 287] on span "5068539538 - [DATE]" at bounding box center [239, 286] width 71 height 9
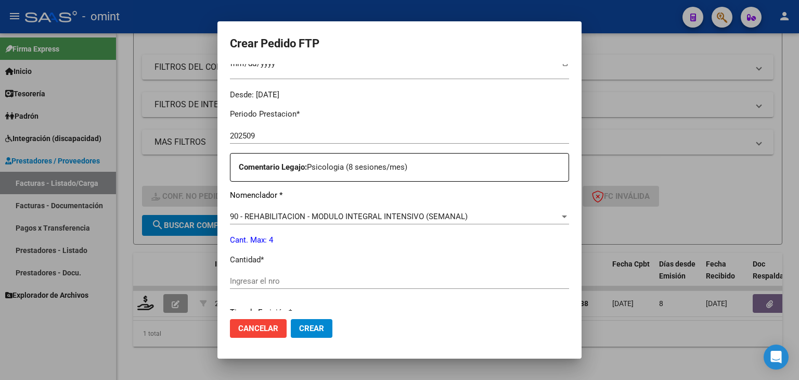
scroll to position [312, 0]
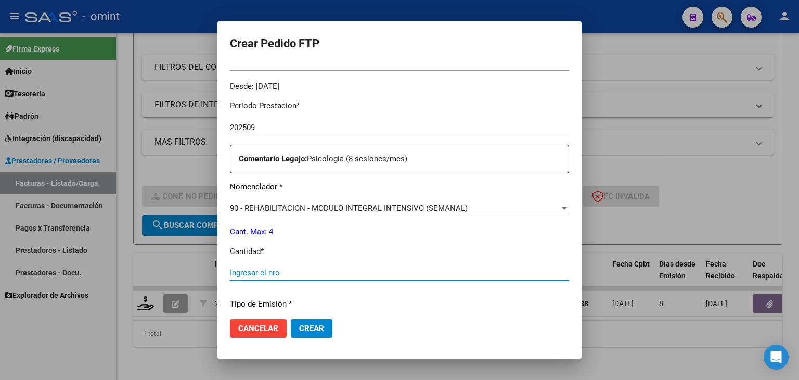
click at [302, 276] on input "Ingresar el nro" at bounding box center [399, 272] width 339 height 9
type input "4"
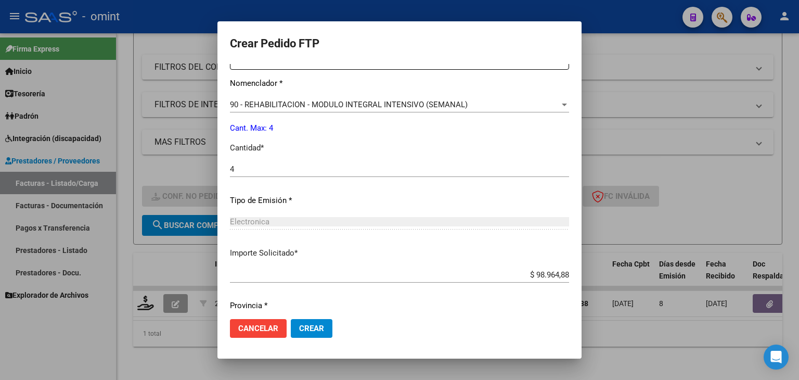
scroll to position [450, 0]
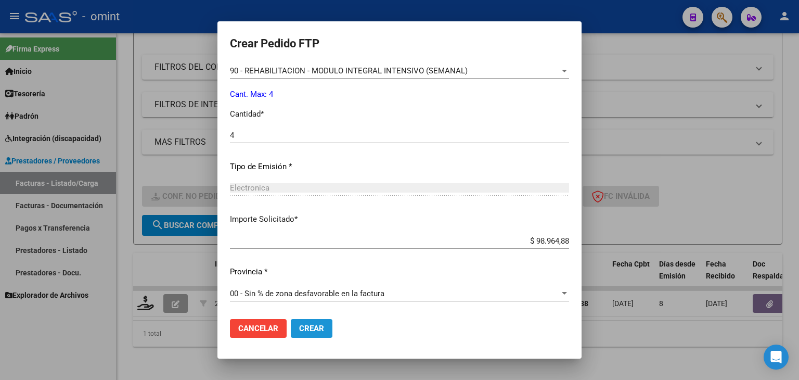
click at [299, 326] on span "Crear" at bounding box center [311, 328] width 25 height 9
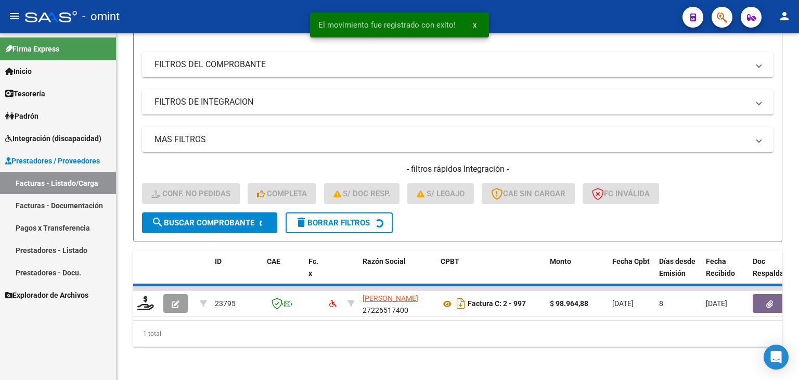
scroll to position [133, 0]
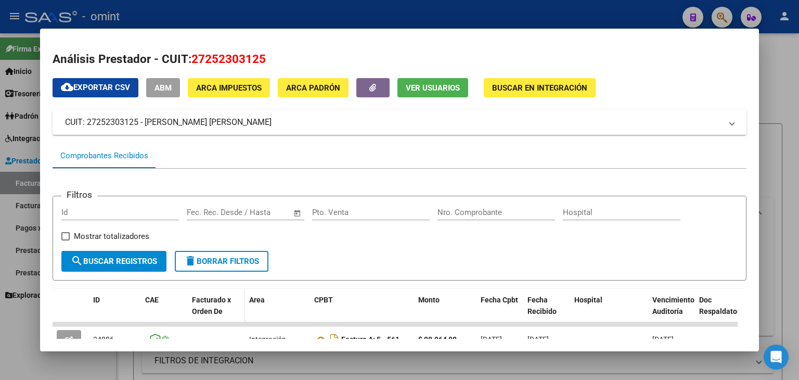
scroll to position [254, 0]
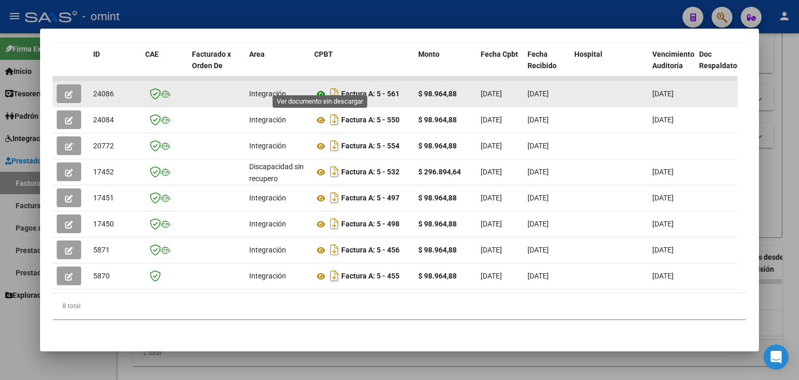
click at [323, 88] on icon at bounding box center [321, 94] width 14 height 12
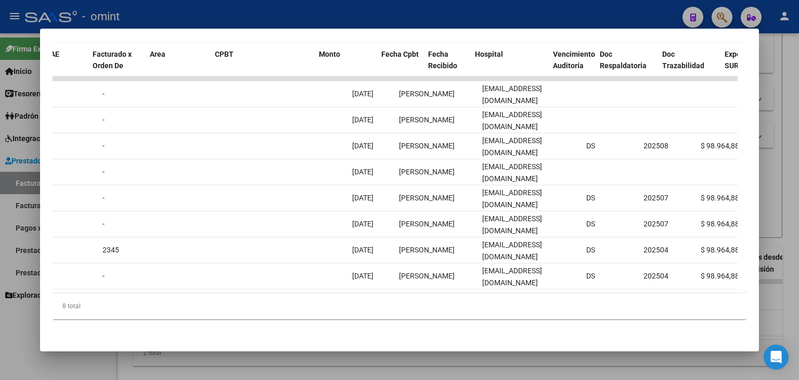
scroll to position [0, 0]
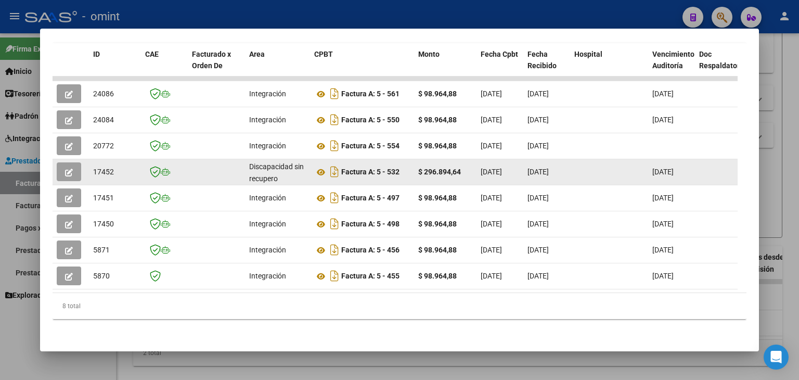
click at [67, 169] on icon "button" at bounding box center [69, 173] width 8 height 8
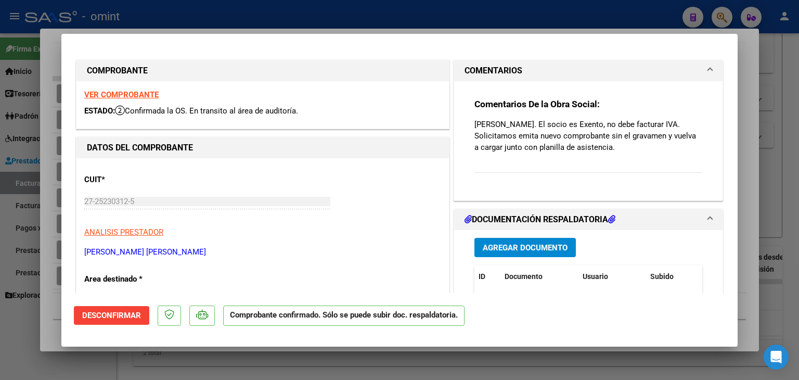
type input "$ 0,00"
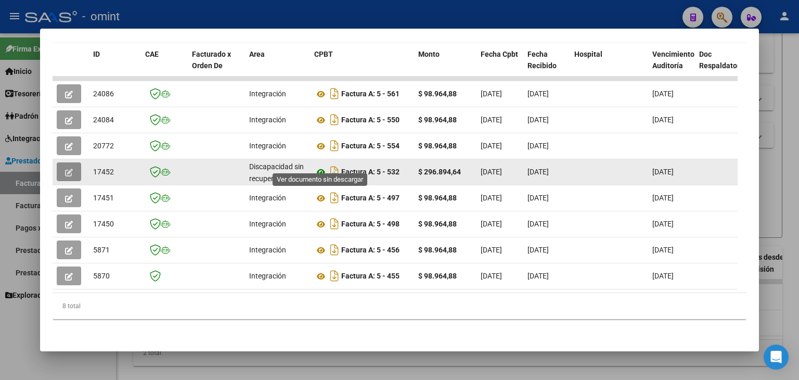
click at [320, 166] on icon at bounding box center [321, 172] width 14 height 12
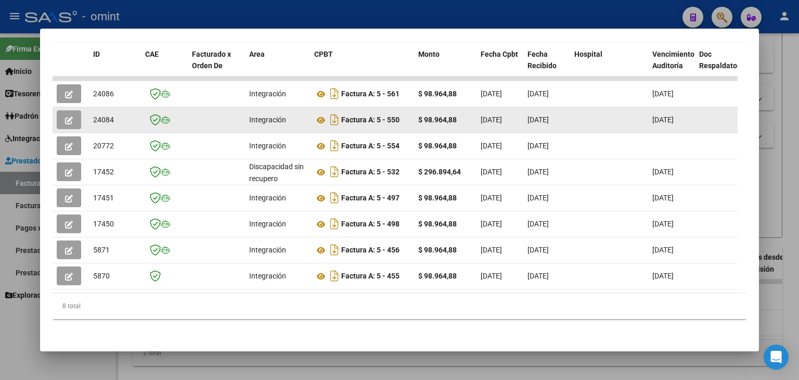
click at [66, 117] on icon "button" at bounding box center [69, 121] width 8 height 8
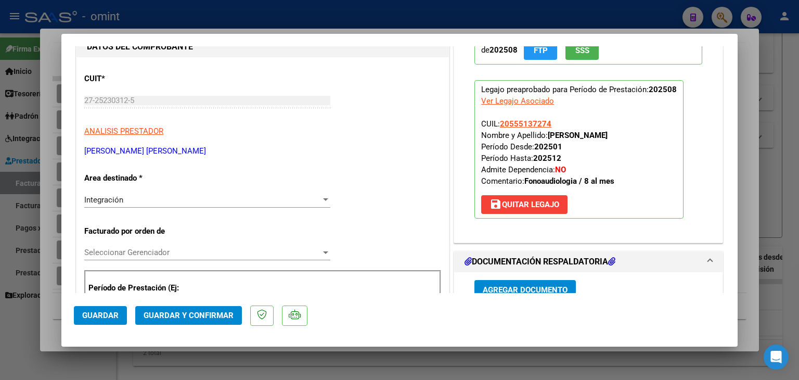
scroll to position [104, 0]
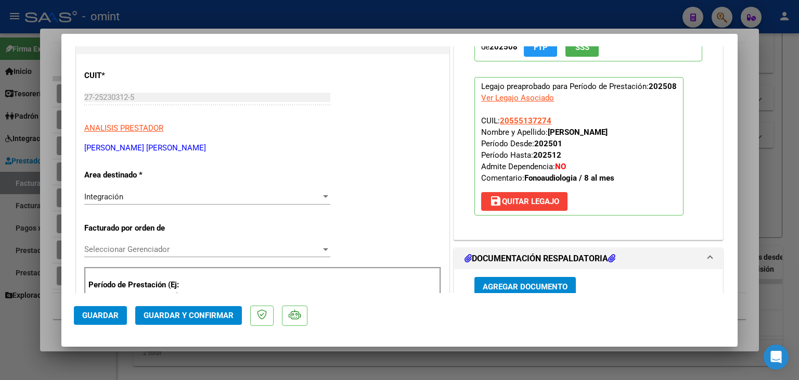
type input "$ 0,00"
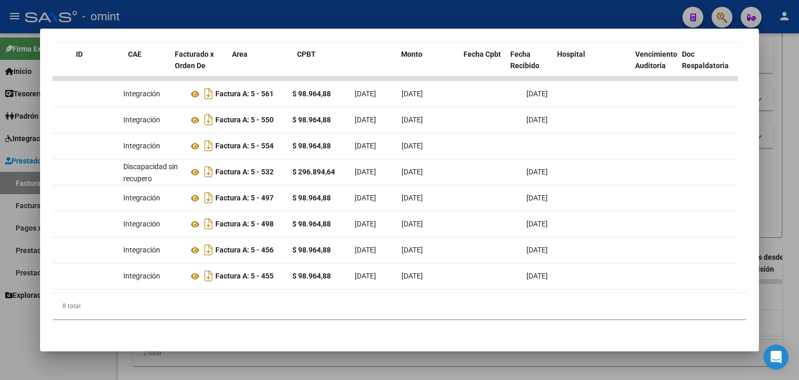
scroll to position [0, 5]
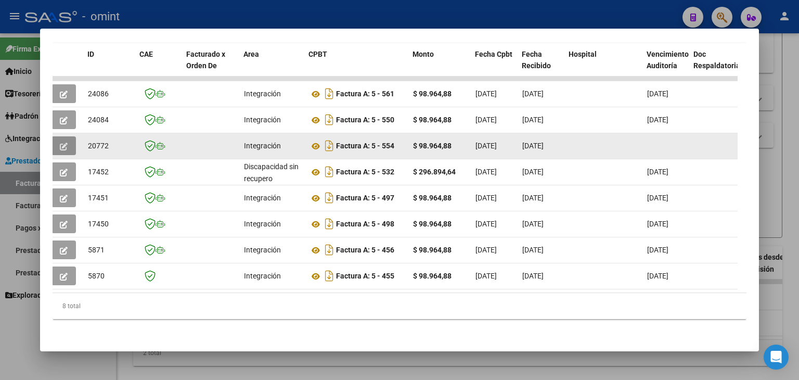
click at [65, 143] on icon "button" at bounding box center [64, 147] width 8 height 8
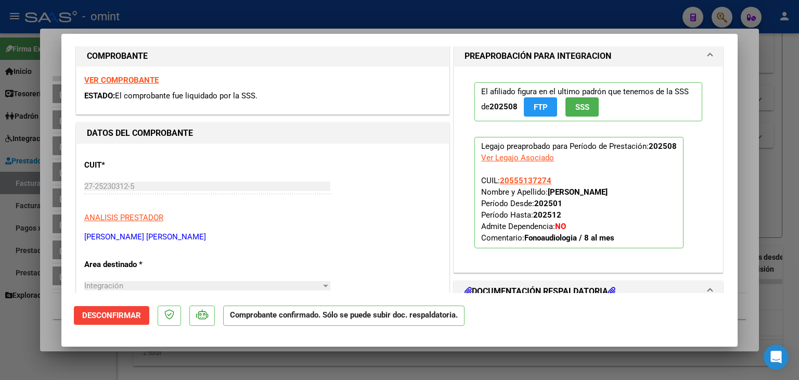
scroll to position [156, 0]
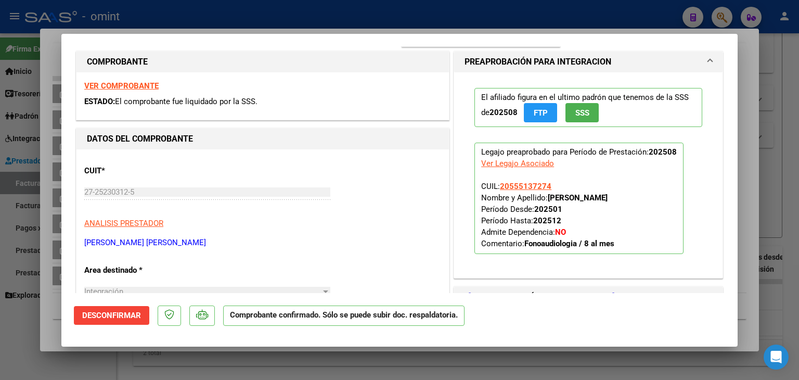
type input "$ 0,00"
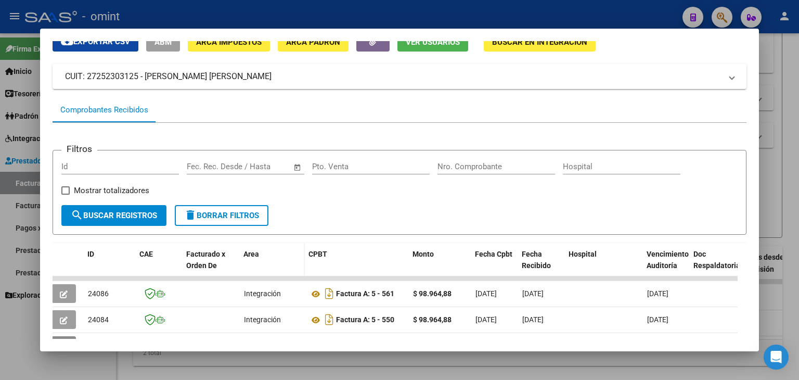
scroll to position [0, 0]
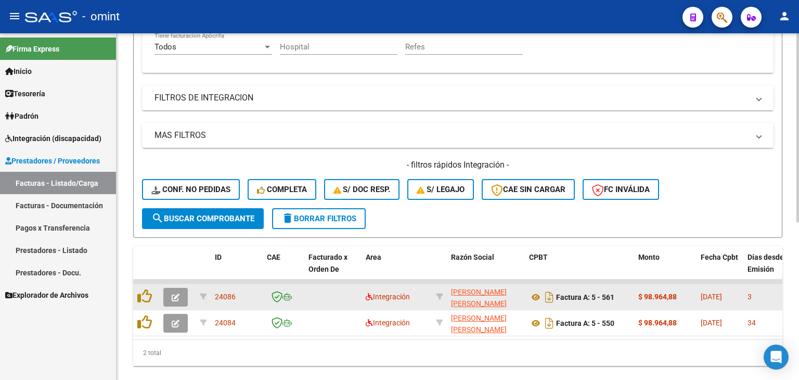
click at [468, 288] on span "[PERSON_NAME] [PERSON_NAME]" at bounding box center [479, 298] width 56 height 20
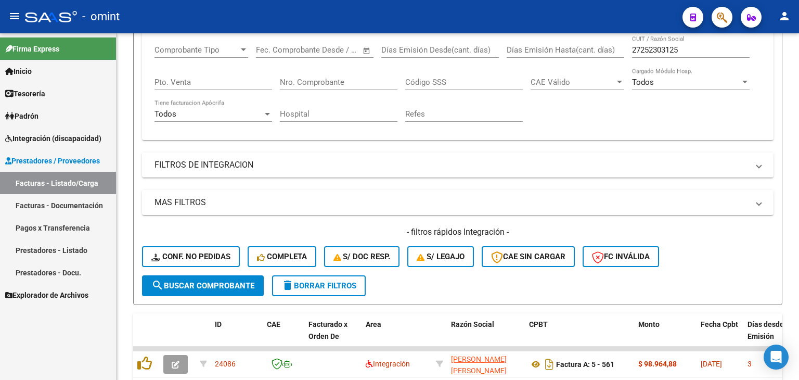
scroll to position [107, 0]
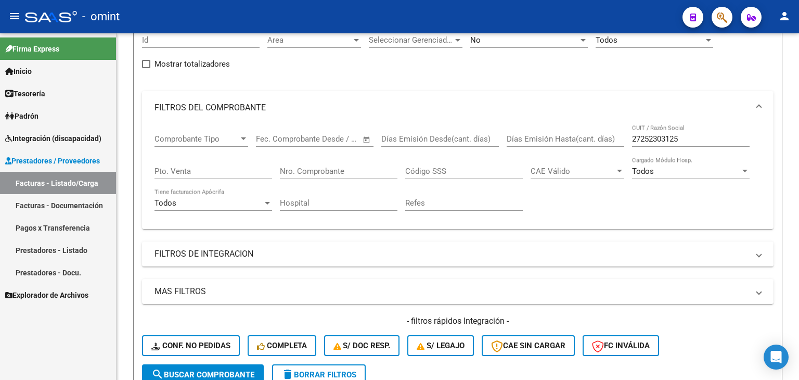
click at [46, 135] on span "Integración (discapacidad)" at bounding box center [53, 138] width 96 height 11
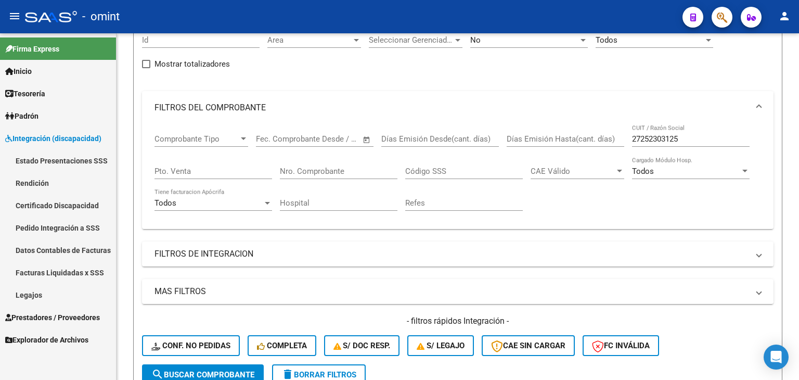
click at [31, 293] on link "Legajos" at bounding box center [58, 295] width 116 height 22
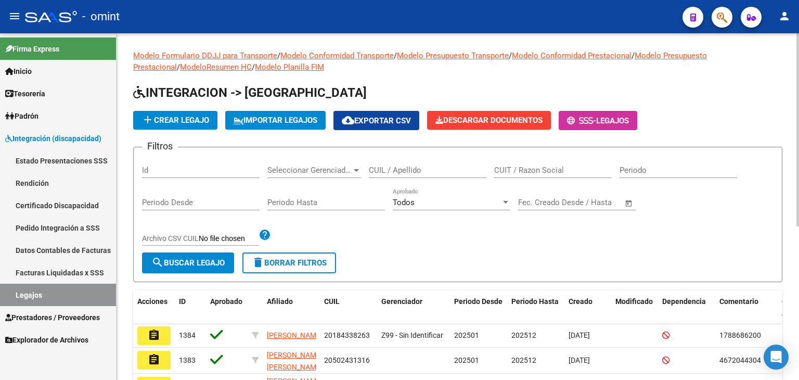
click at [416, 174] on input "CUIL / Apellido" at bounding box center [428, 169] width 118 height 9
paste input "20555137274"
type input "20555137274"
click at [215, 259] on span "search Buscar Legajo" at bounding box center [187, 262] width 73 height 9
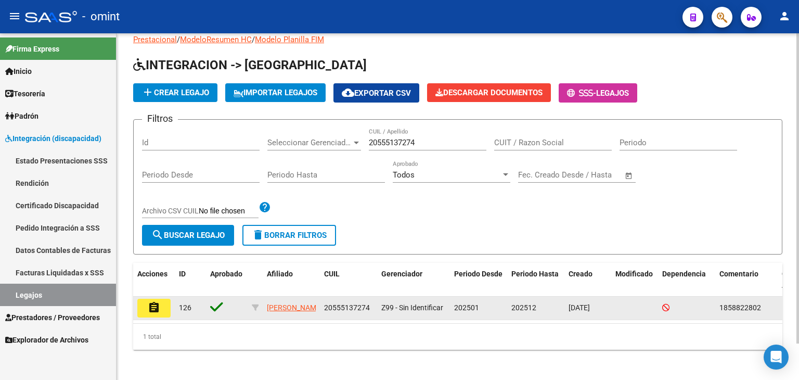
scroll to position [41, 0]
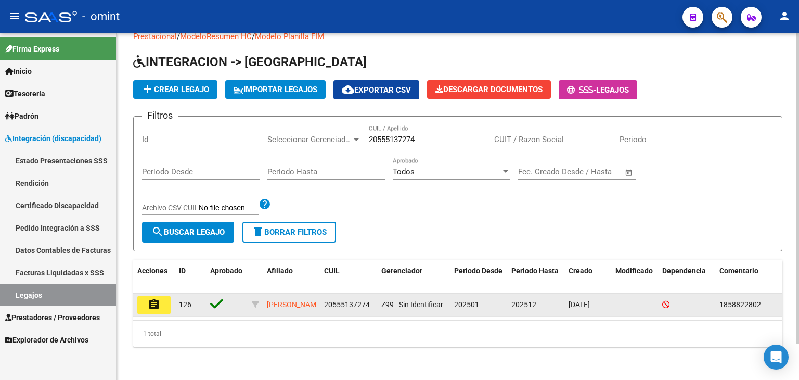
click at [148, 298] on mat-icon "assignment" at bounding box center [154, 304] width 12 height 12
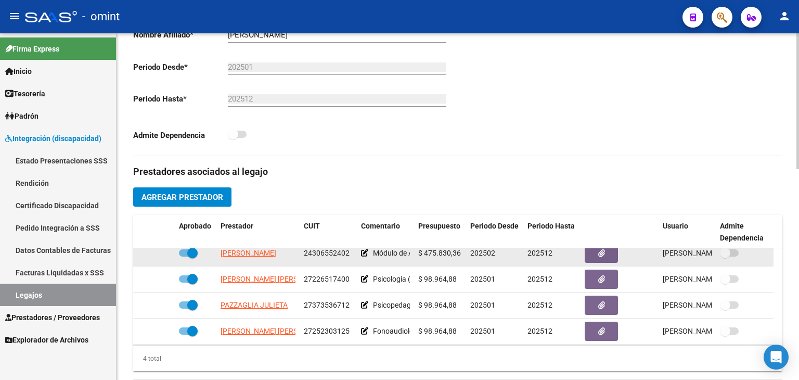
scroll to position [10, 0]
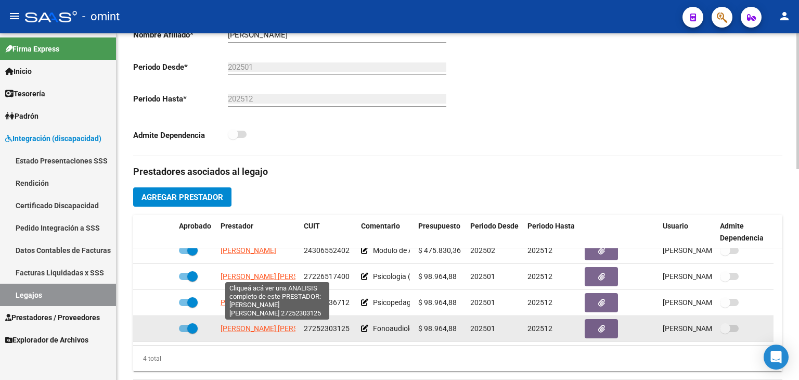
click at [249, 326] on span "[PERSON_NAME] [PERSON_NAME]" at bounding box center [277, 328] width 113 height 8
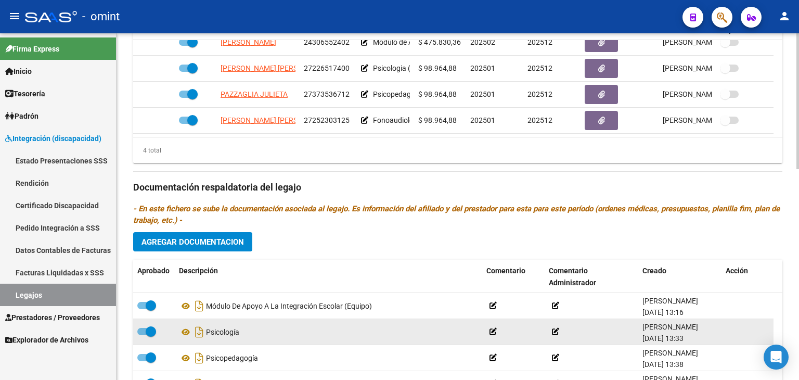
scroll to position [104, 0]
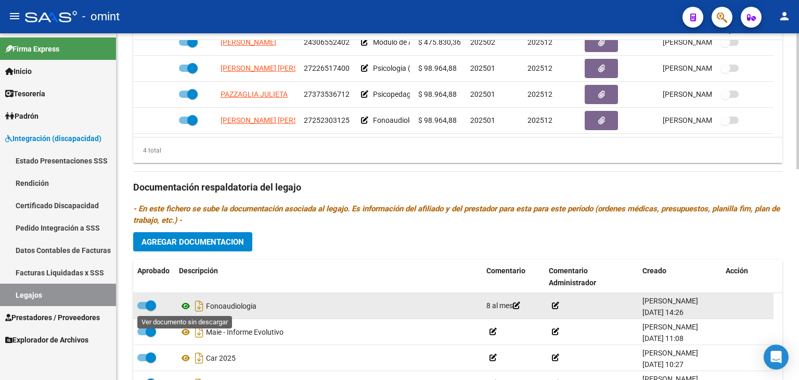
click at [183, 305] on icon at bounding box center [186, 306] width 14 height 12
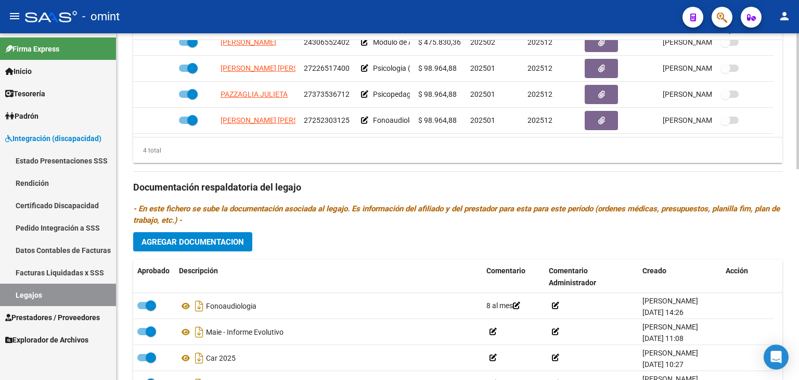
scroll to position [416, 0]
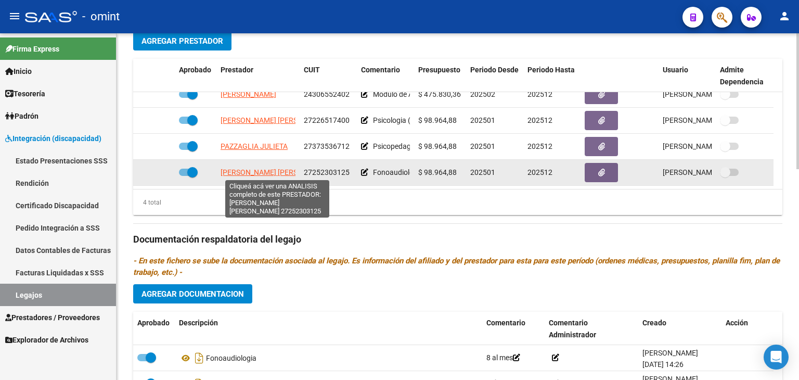
click at [249, 168] on span "[PERSON_NAME] [PERSON_NAME]" at bounding box center [277, 172] width 113 height 8
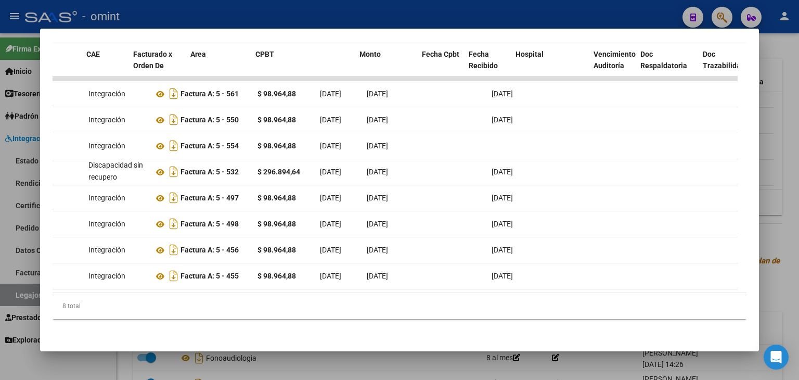
scroll to position [0, 0]
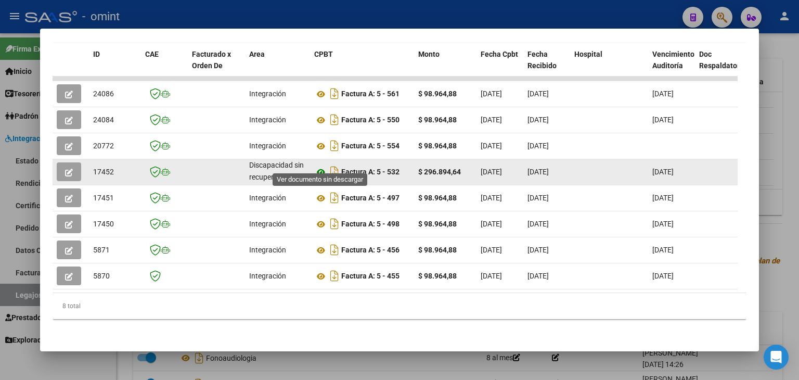
click at [320, 167] on icon at bounding box center [321, 172] width 14 height 12
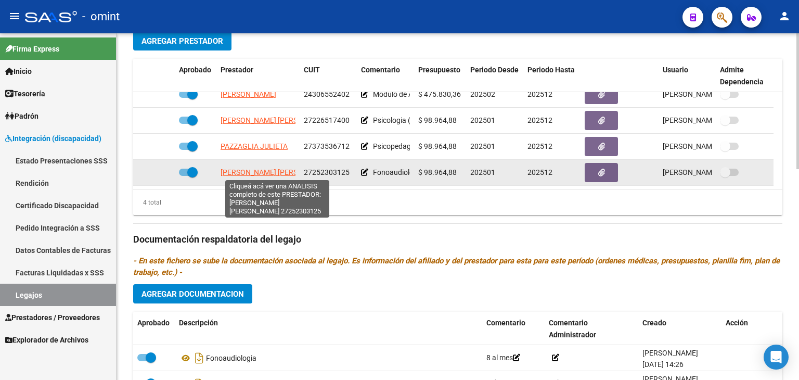
click at [236, 174] on span "[PERSON_NAME] [PERSON_NAME]" at bounding box center [277, 172] width 113 height 8
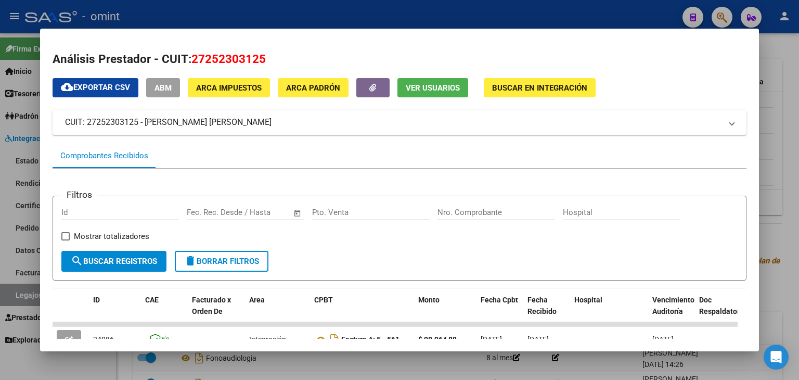
scroll to position [208, 0]
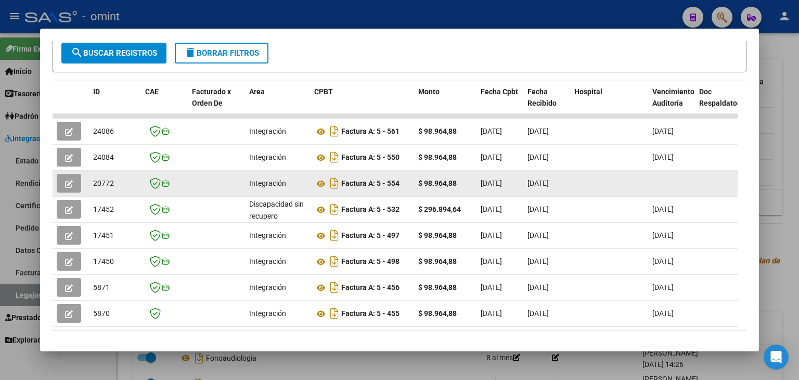
click at [72, 183] on icon "button" at bounding box center [69, 184] width 8 height 8
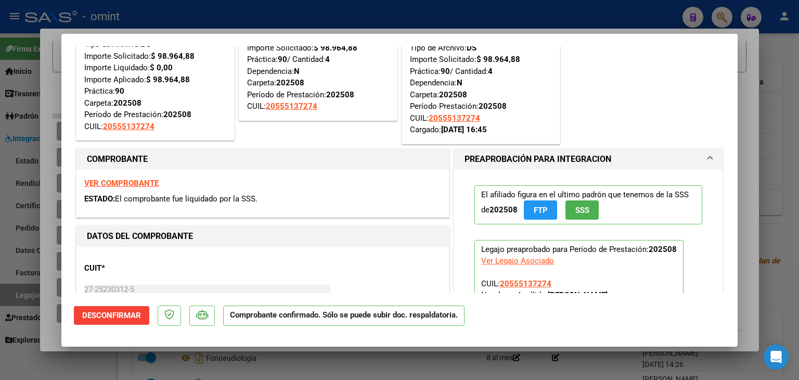
scroll to position [52, 0]
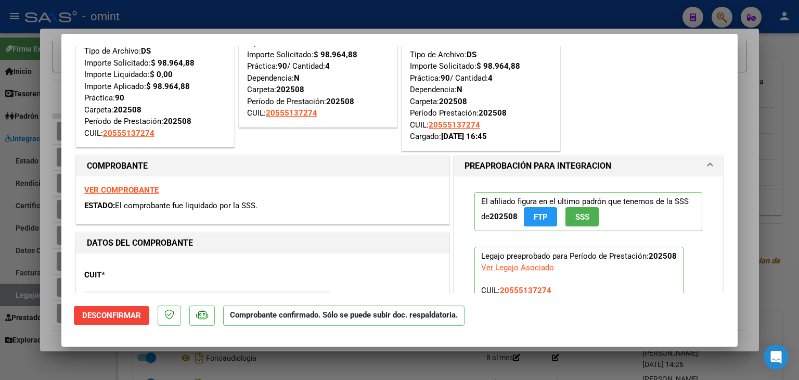
type input "$ 0,00"
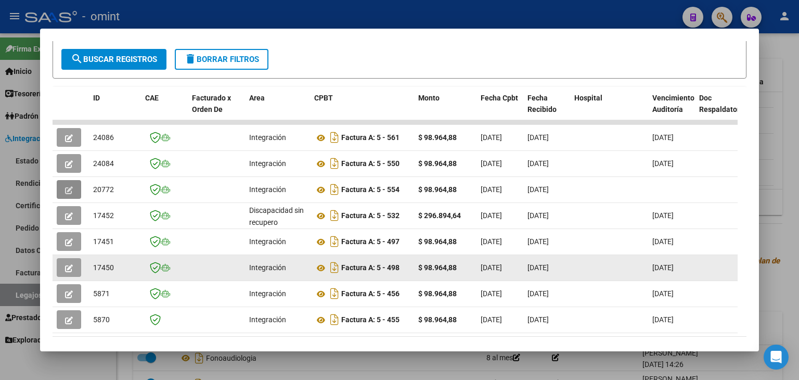
scroll to position [202, 0]
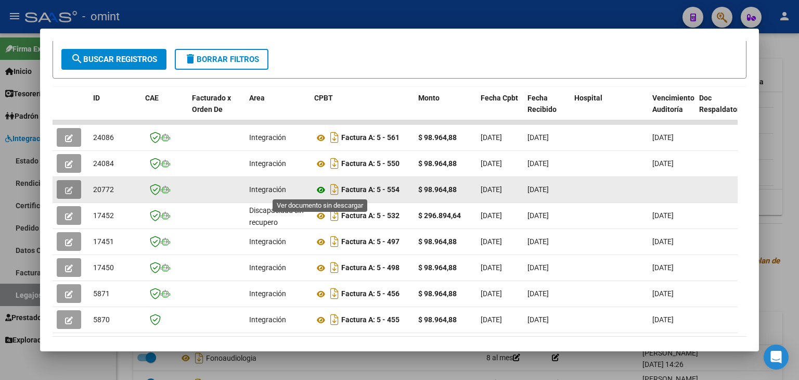
click at [321, 189] on icon at bounding box center [321, 190] width 14 height 12
click at [73, 187] on button "button" at bounding box center [69, 189] width 24 height 19
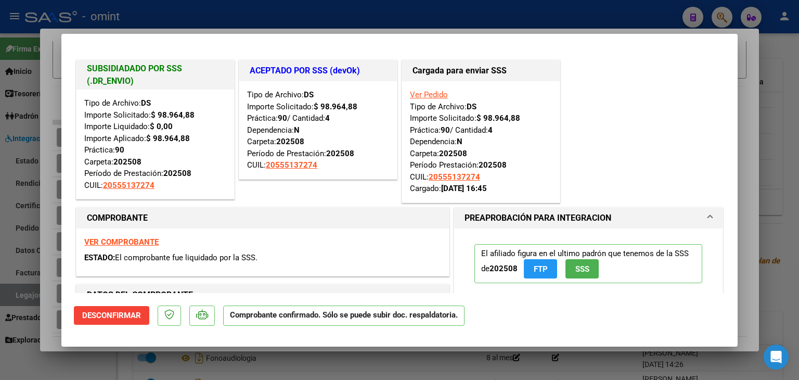
type input "$ 0,00"
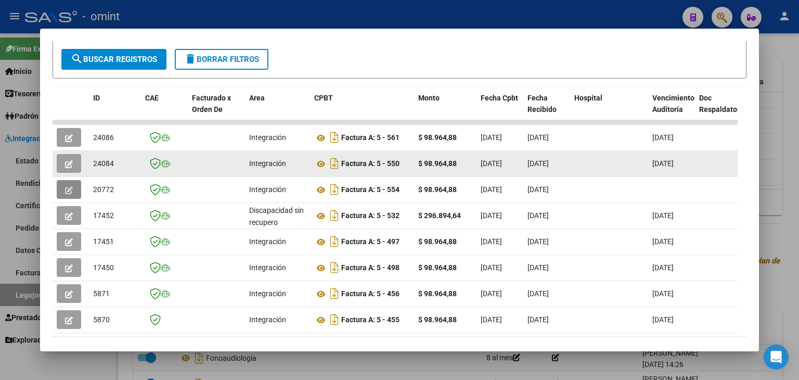
click at [65, 160] on icon "button" at bounding box center [69, 164] width 8 height 8
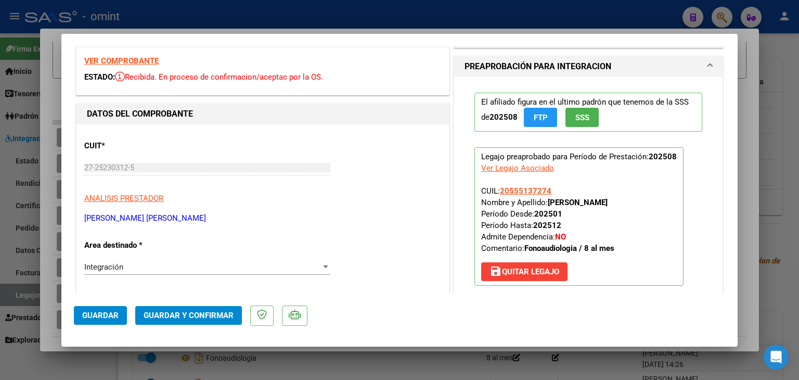
scroll to position [52, 0]
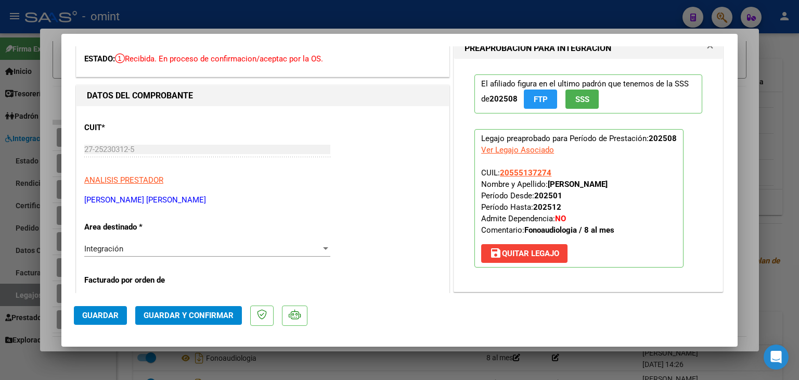
type input "$ 0,00"
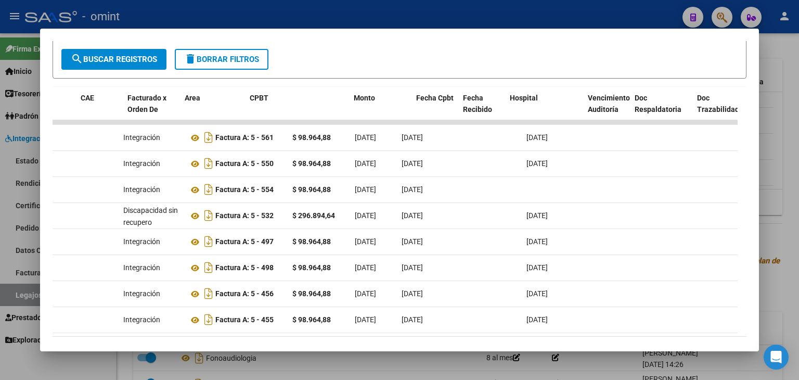
scroll to position [0, 0]
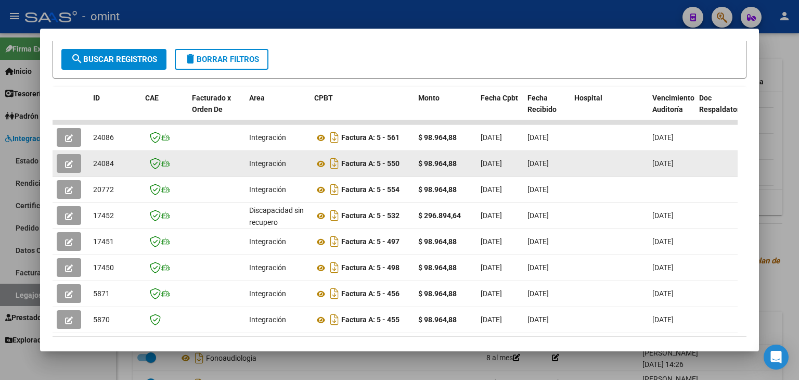
click at [65, 174] on datatable-body-cell at bounding box center [71, 164] width 36 height 26
click at [65, 165] on icon "button" at bounding box center [69, 164] width 8 height 8
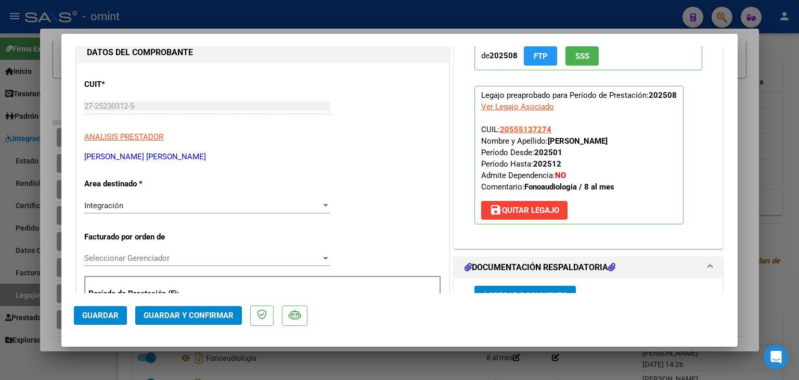
scroll to position [104, 0]
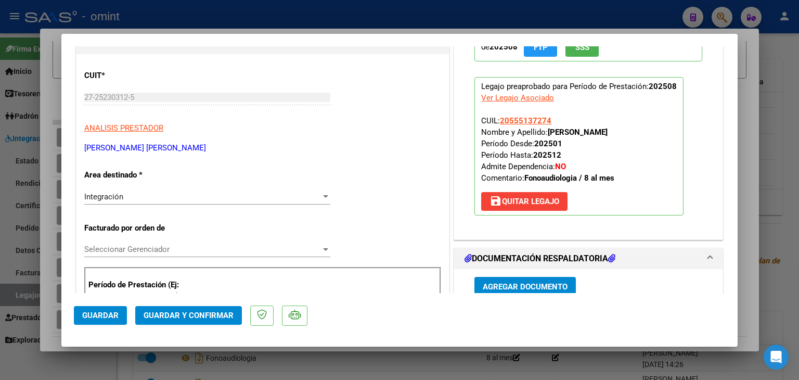
click at [121, 191] on div "Integración Seleccionar Area" at bounding box center [207, 197] width 246 height 16
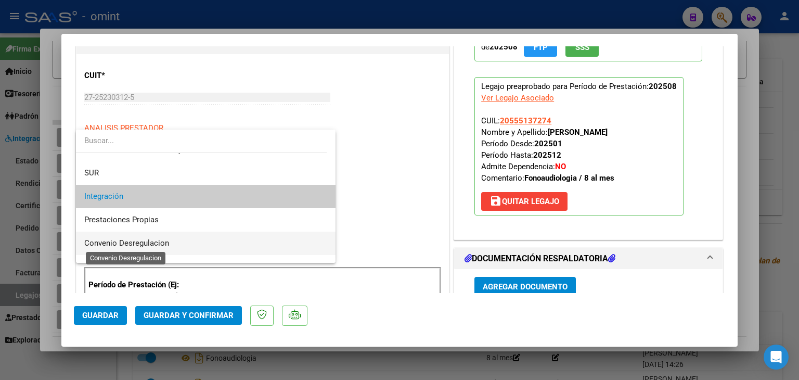
scroll to position [101, 0]
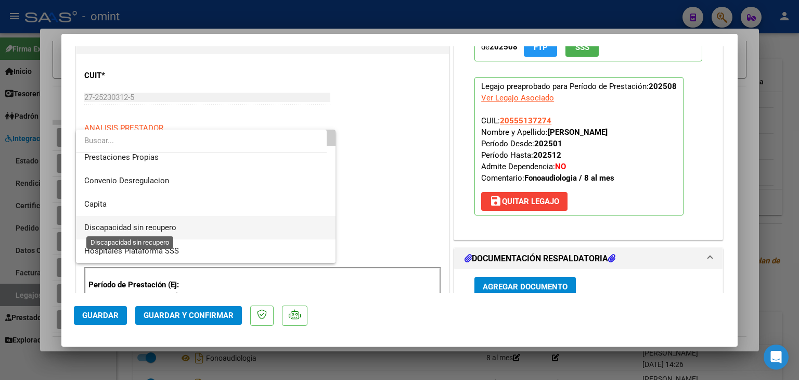
click at [129, 227] on span "Discapacidad sin recupero" at bounding box center [130, 227] width 92 height 9
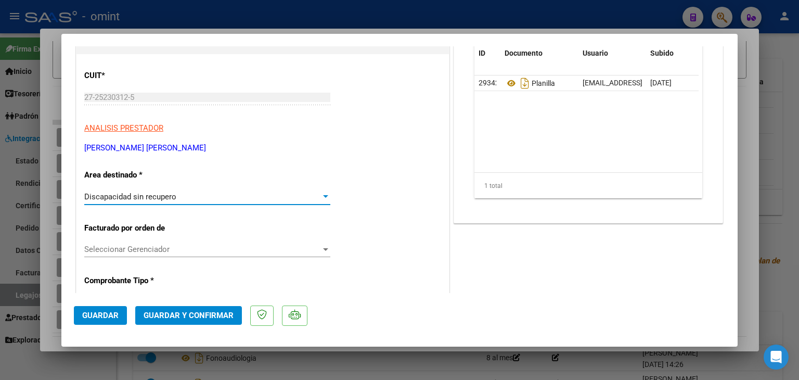
click at [156, 250] on span "Seleccionar Gerenciador" at bounding box center [202, 249] width 237 height 9
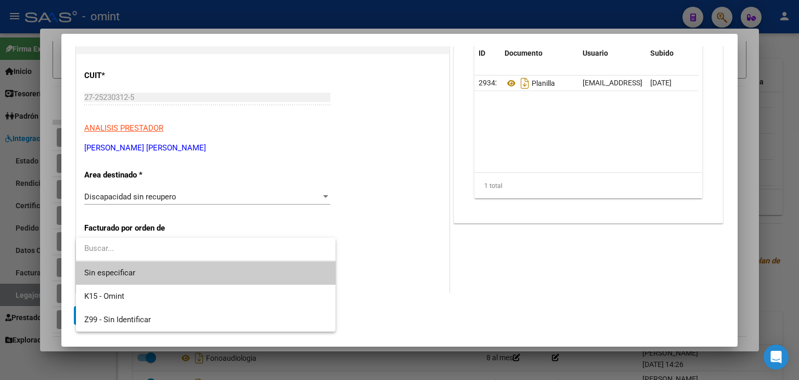
click at [130, 269] on span "Sin especificar" at bounding box center [205, 272] width 243 height 23
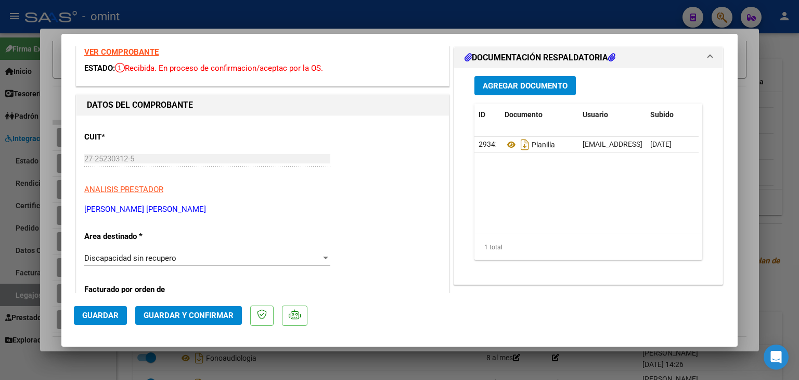
scroll to position [0, 0]
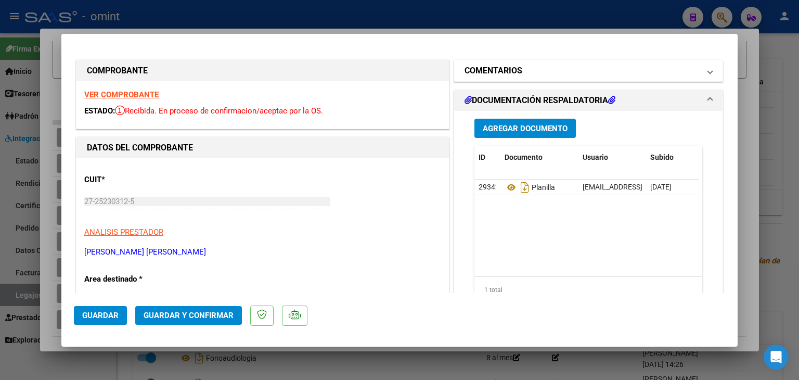
click at [490, 74] on h1 "COMENTARIOS" at bounding box center [494, 71] width 58 height 12
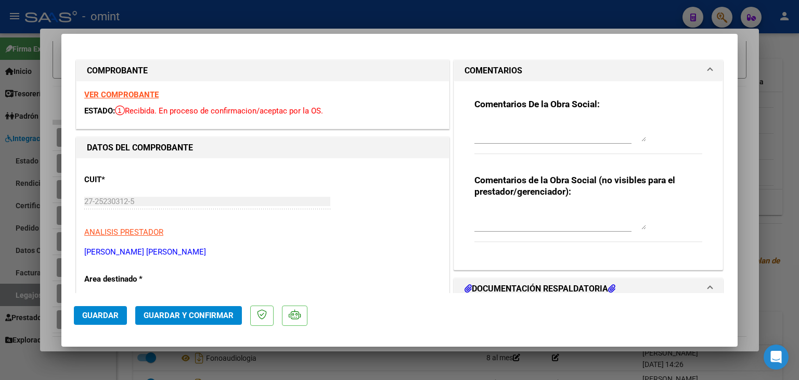
click at [493, 142] on div at bounding box center [561, 131] width 172 height 25
click at [498, 124] on textarea "Soria Tadeo" at bounding box center [561, 131] width 172 height 21
type textarea "Soria Valentino - Por agosto se toma FC 554"
click at [233, 308] on button "Guardar y Confirmar" at bounding box center [188, 315] width 107 height 19
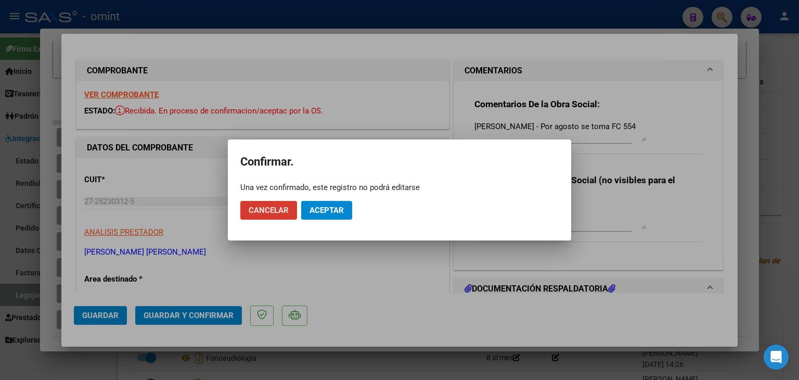
click at [342, 213] on span "Aceptar" at bounding box center [327, 210] width 34 height 9
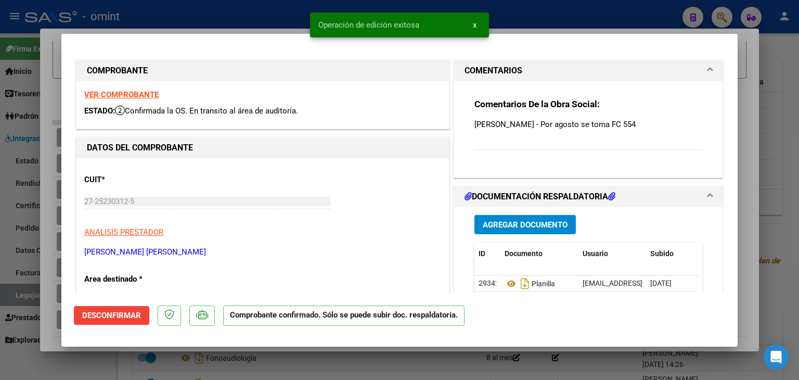
type input "$ 0,00"
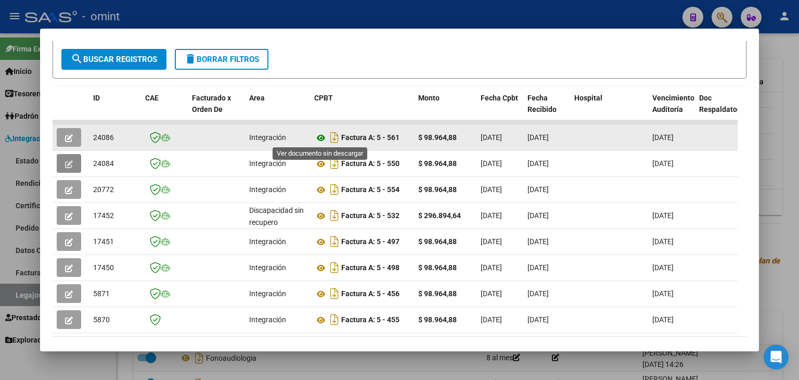
click at [319, 136] on icon at bounding box center [321, 138] width 14 height 12
click at [102, 138] on span "24086" at bounding box center [103, 137] width 21 height 8
copy span "24086"
click at [69, 134] on icon "button" at bounding box center [69, 138] width 8 height 8
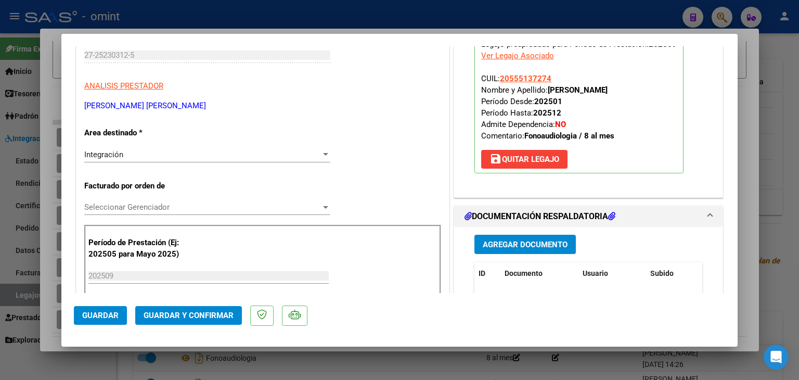
scroll to position [260, 0]
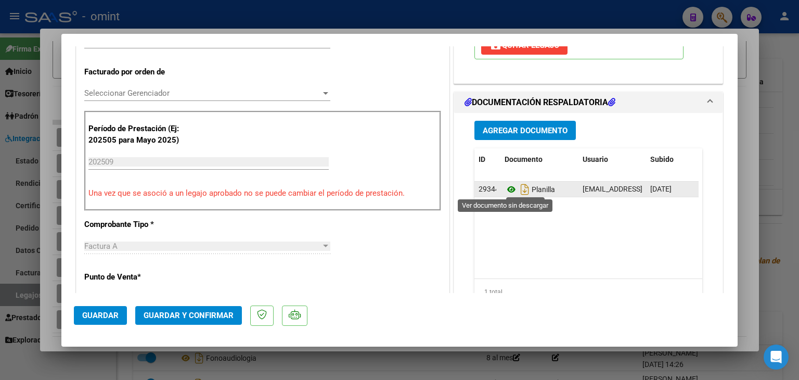
click at [505, 188] on icon at bounding box center [512, 189] width 14 height 12
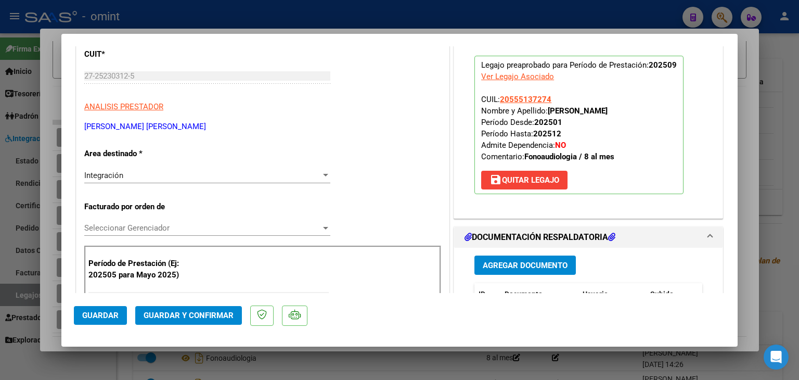
scroll to position [104, 0]
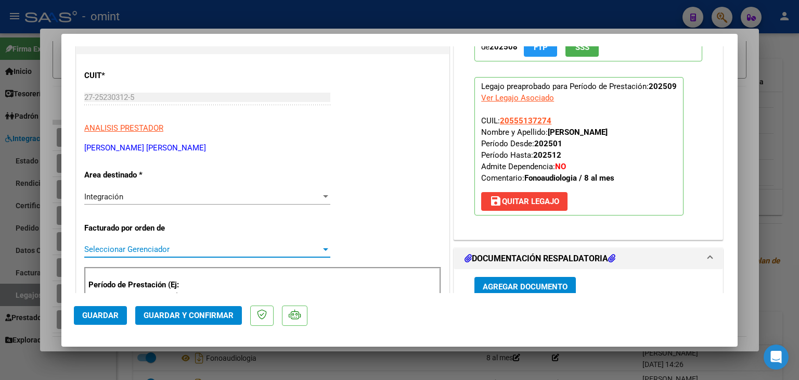
click at [134, 248] on span "Seleccionar Gerenciador" at bounding box center [202, 249] width 237 height 9
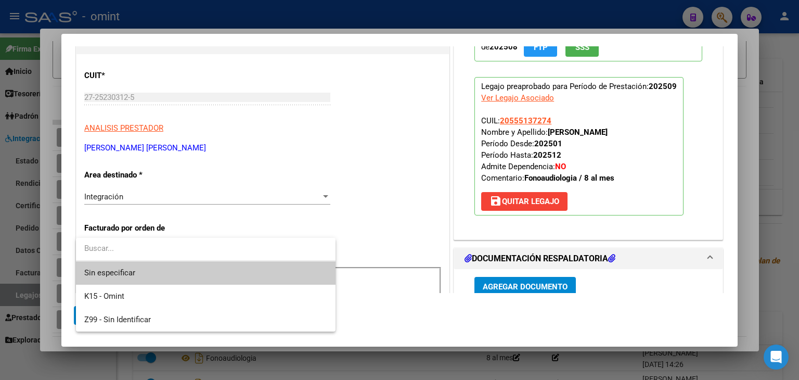
click at [151, 269] on span "Sin especificar" at bounding box center [205, 272] width 243 height 23
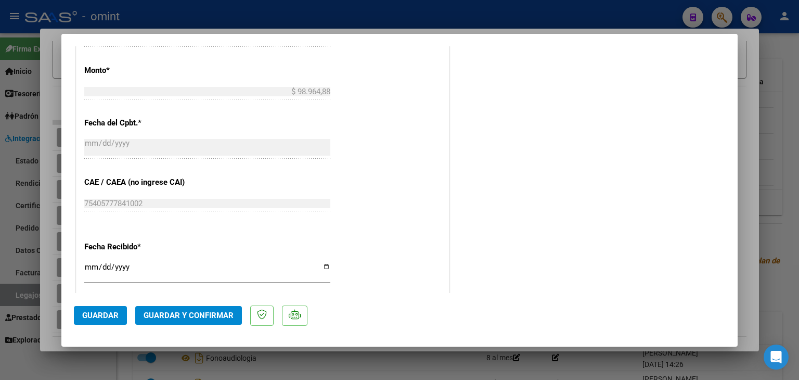
scroll to position [757, 0]
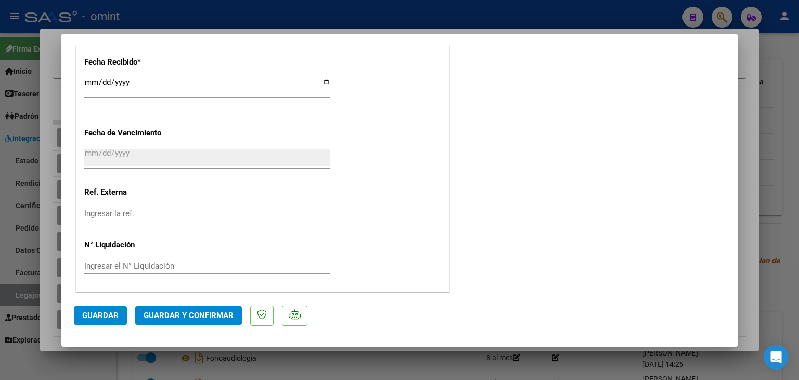
click at [214, 321] on button "Guardar y Confirmar" at bounding box center [188, 315] width 107 height 19
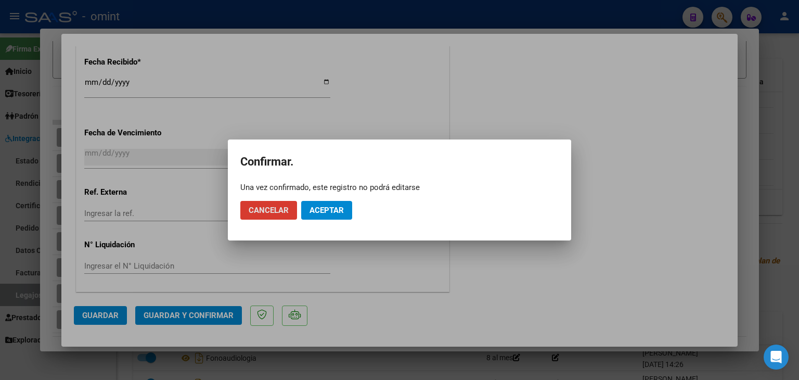
click at [327, 203] on button "Aceptar" at bounding box center [326, 210] width 51 height 19
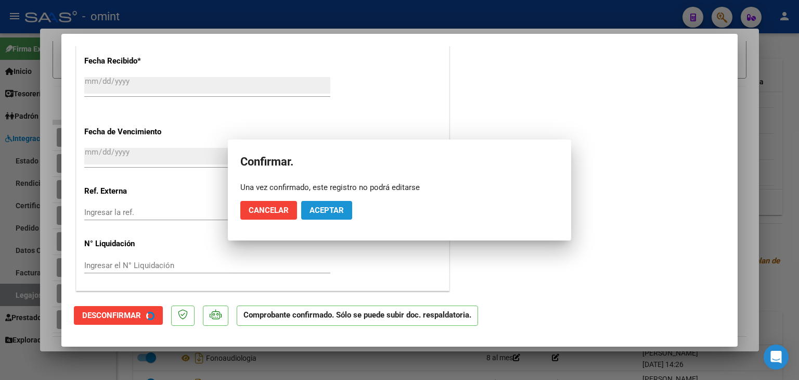
scroll to position [693, 0]
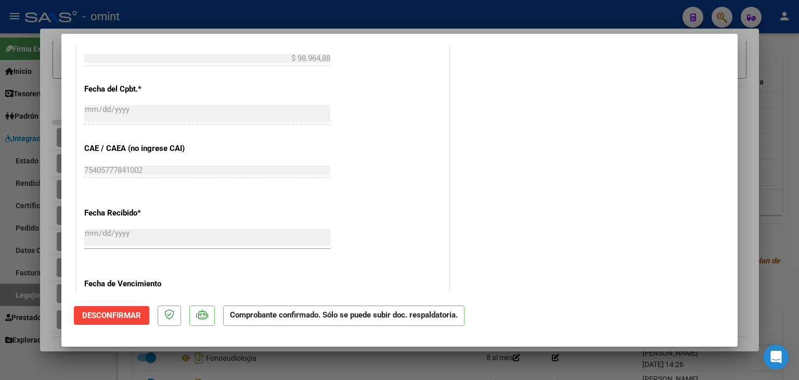
type input "$ 0,00"
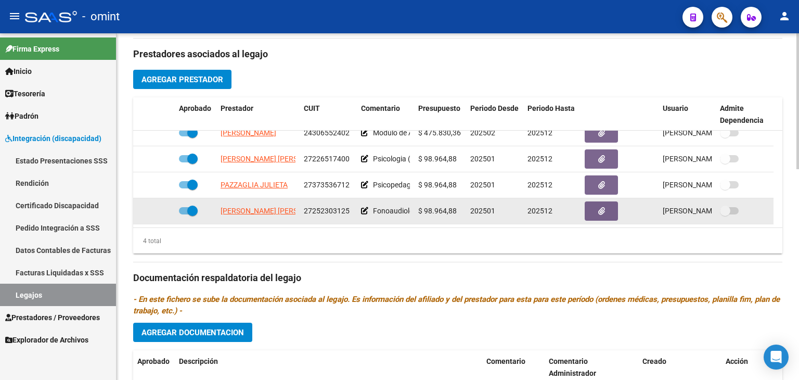
scroll to position [364, 0]
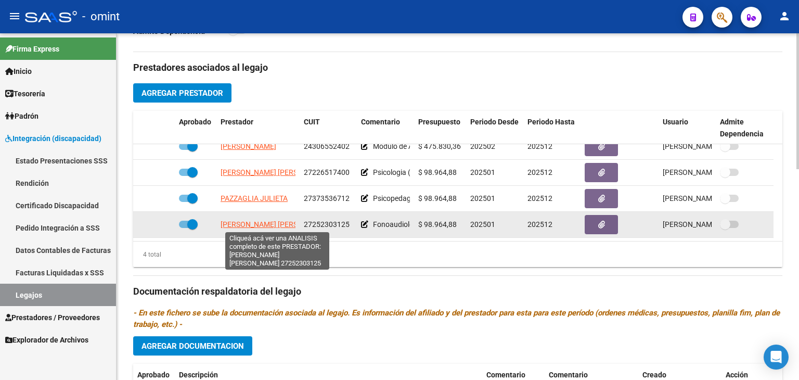
click at [241, 225] on span "[PERSON_NAME] [PERSON_NAME]" at bounding box center [277, 224] width 113 height 8
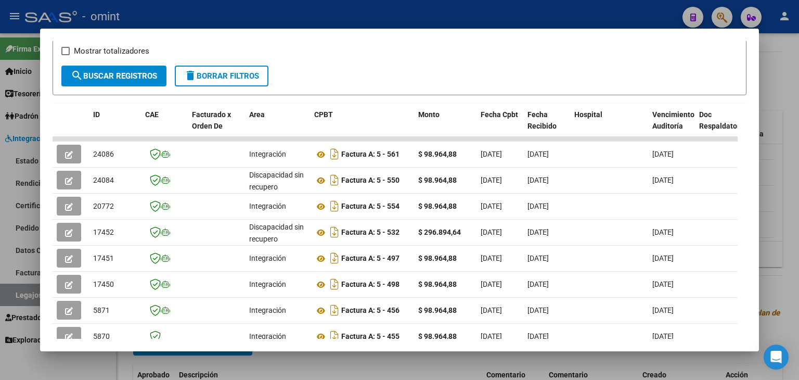
scroll to position [211, 0]
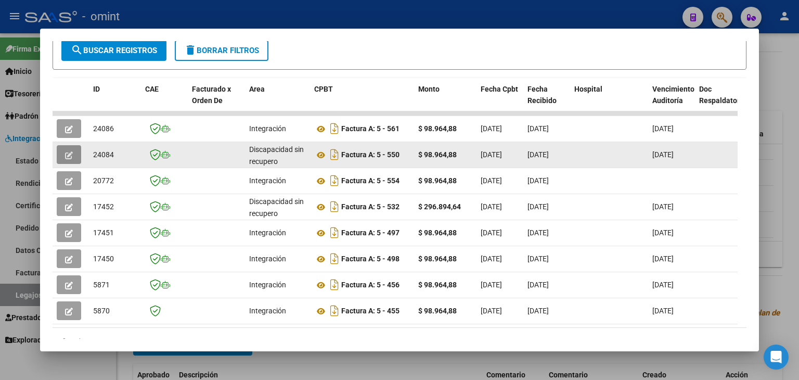
click at [74, 152] on button "button" at bounding box center [69, 154] width 24 height 19
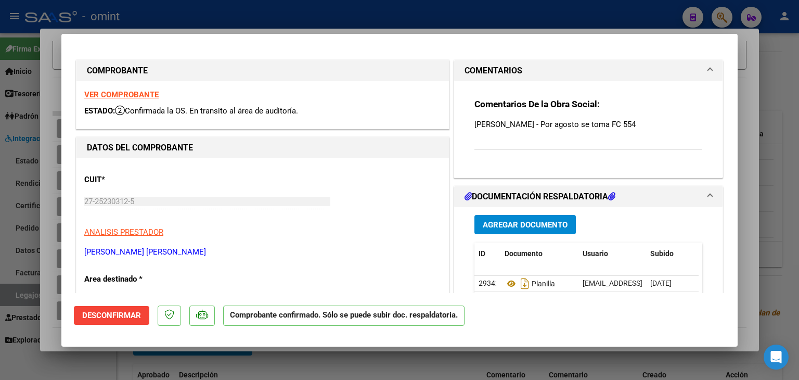
type input "$ 0,00"
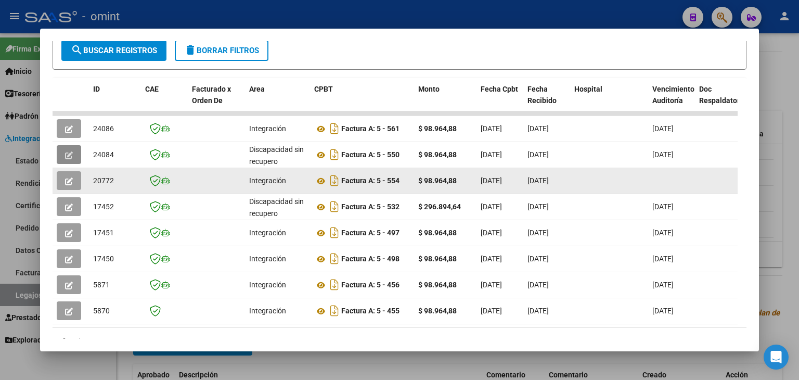
click at [68, 180] on icon "button" at bounding box center [69, 181] width 8 height 8
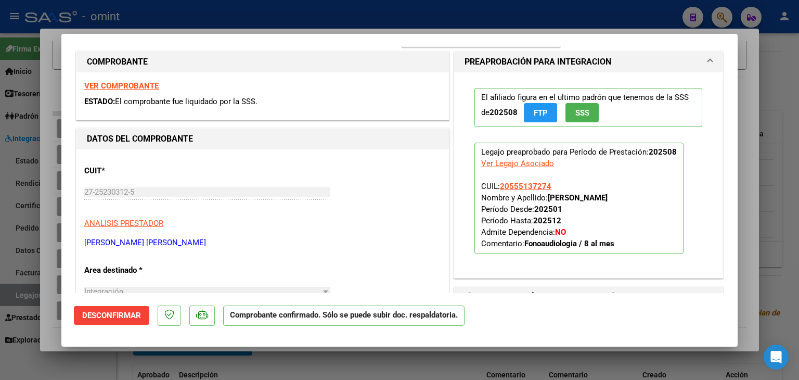
scroll to position [0, 0]
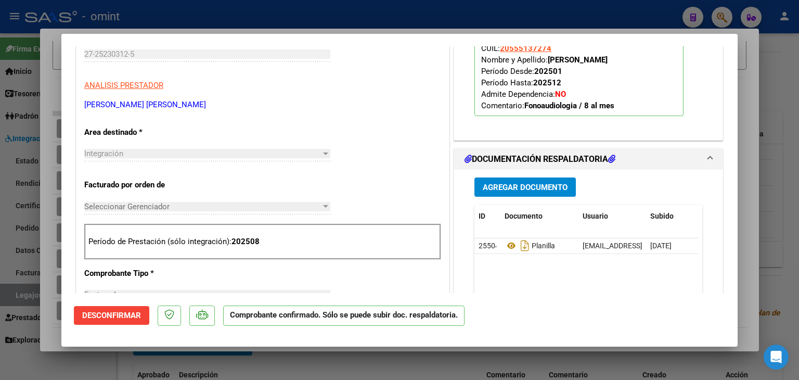
type input "$ 0,00"
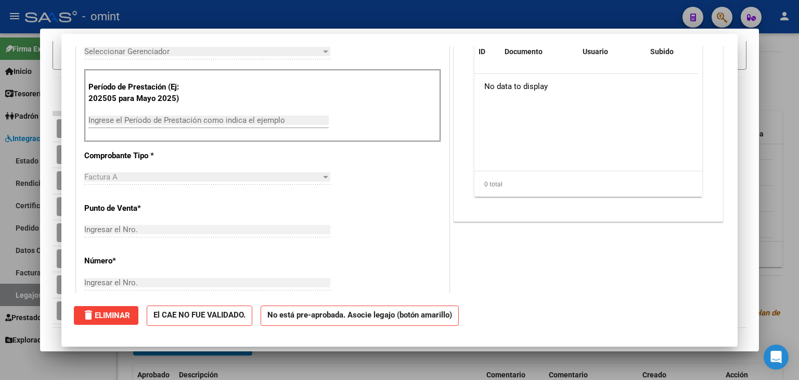
scroll to position [177, 0]
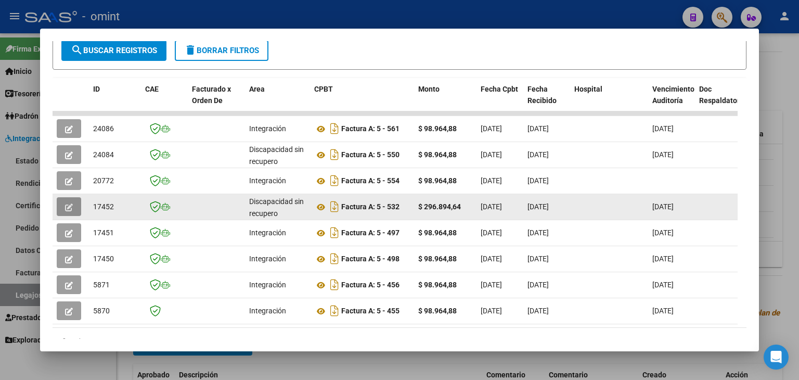
click at [70, 208] on icon "button" at bounding box center [69, 207] width 8 height 8
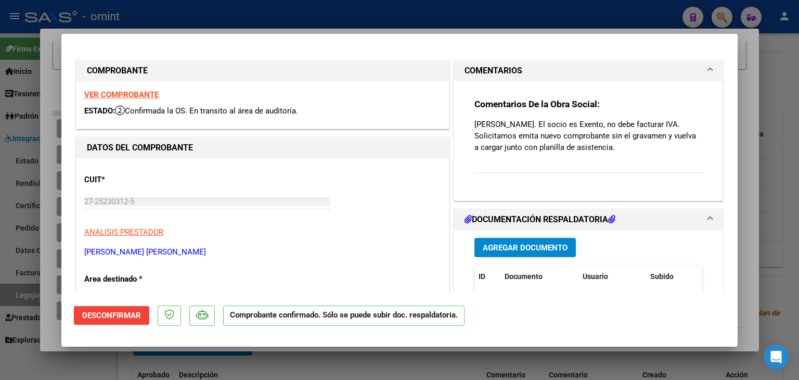
type input "$ 0,00"
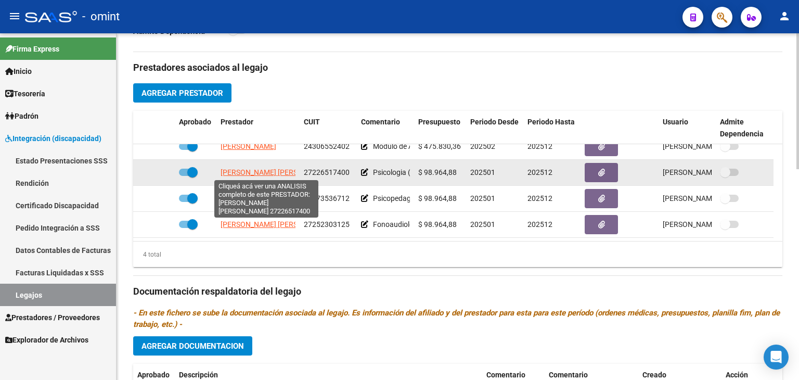
click at [240, 170] on span "[PERSON_NAME]" at bounding box center [277, 172] width 113 height 8
type textarea "27226517400"
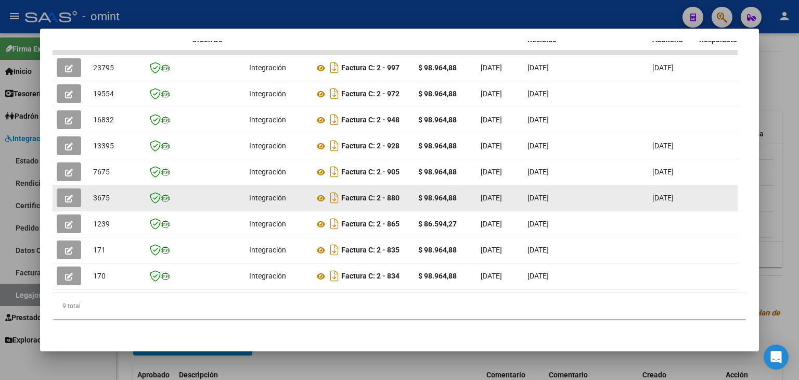
scroll to position [279, 0]
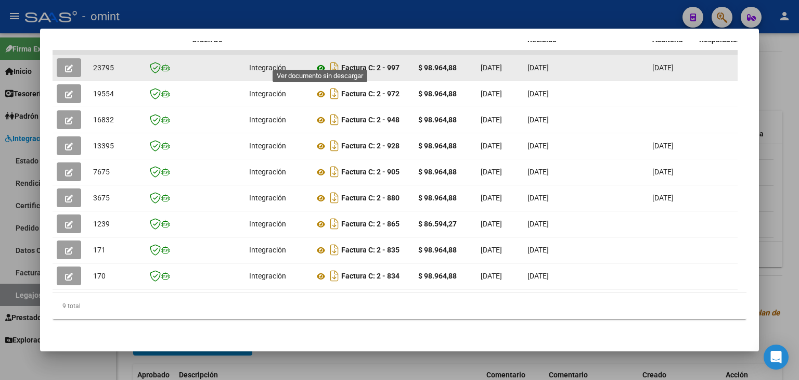
click at [318, 62] on icon at bounding box center [321, 68] width 14 height 12
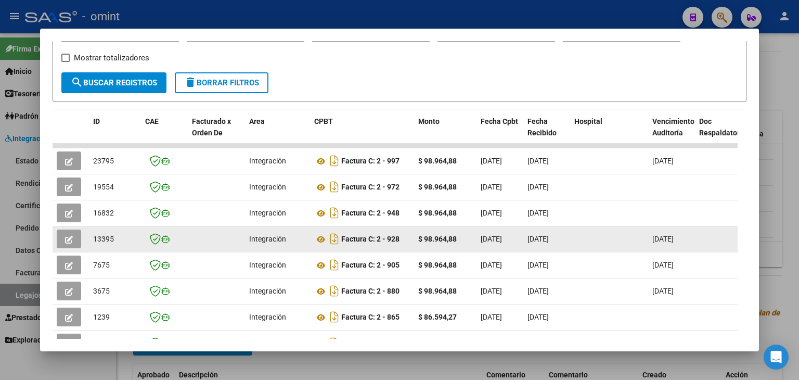
scroll to position [175, 0]
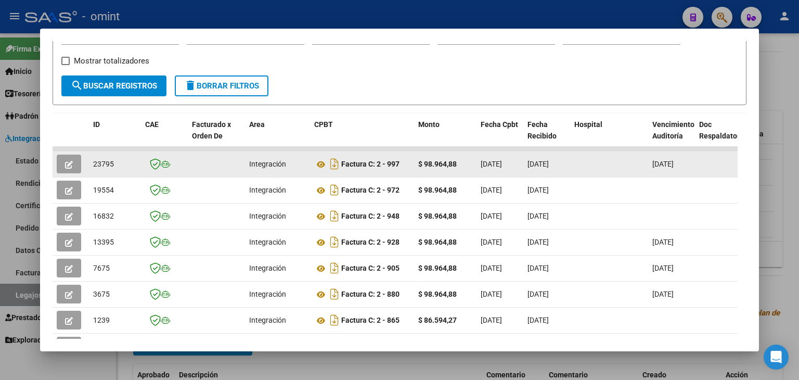
click at [104, 163] on span "23795" at bounding box center [103, 164] width 21 height 8
copy span "23795"
click at [68, 161] on icon "button" at bounding box center [69, 165] width 8 height 8
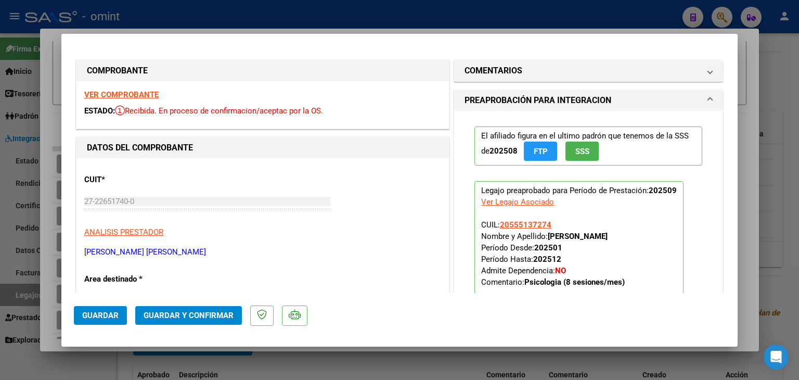
scroll to position [208, 0]
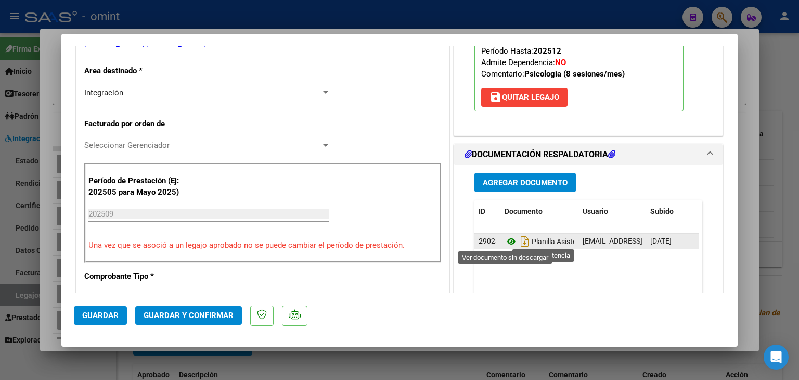
click at [505, 242] on icon at bounding box center [512, 241] width 14 height 12
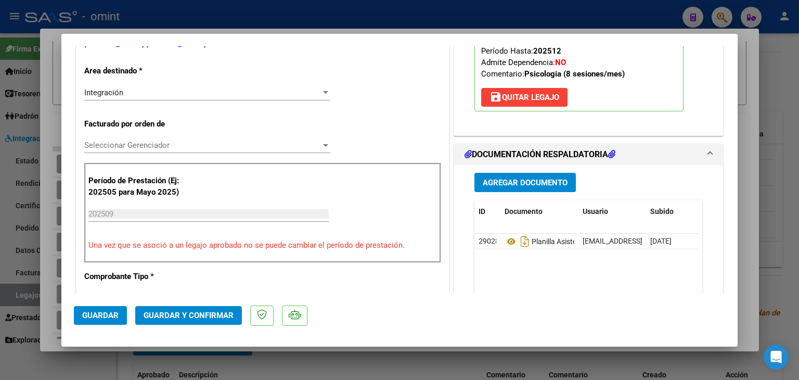
click at [124, 145] on span "Seleccionar Gerenciador" at bounding box center [202, 145] width 237 height 9
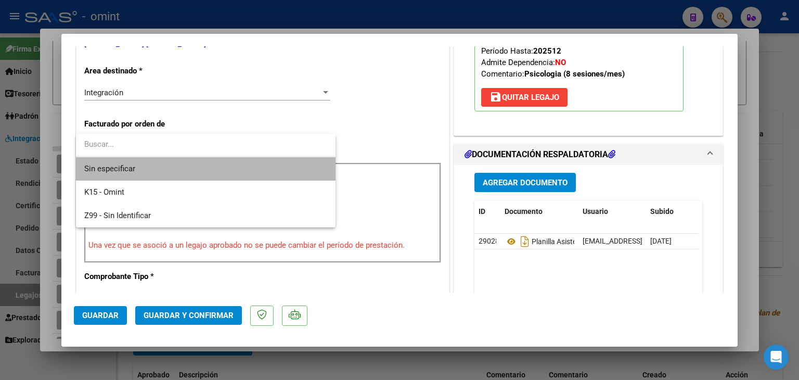
click at [130, 163] on span "Sin especificar" at bounding box center [205, 168] width 243 height 23
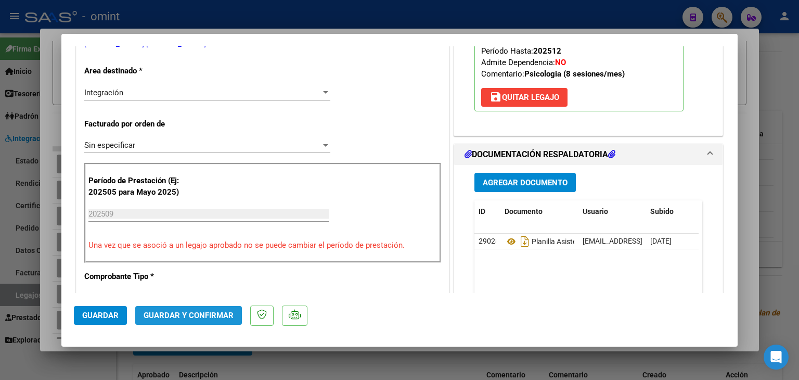
click at [202, 312] on span "Guardar y Confirmar" at bounding box center [189, 315] width 90 height 9
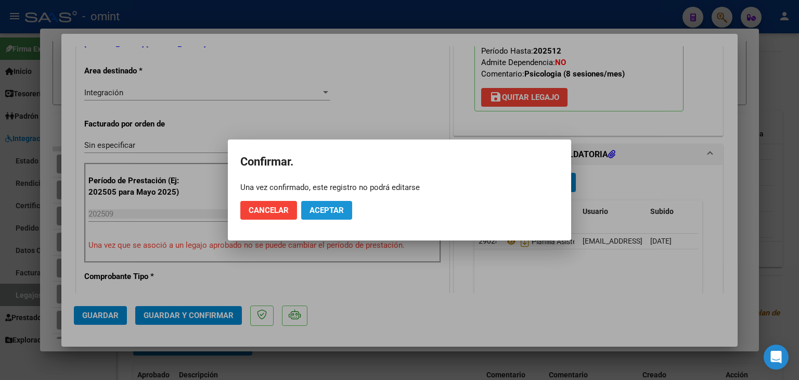
click at [342, 203] on button "Aceptar" at bounding box center [326, 210] width 51 height 19
